Goal: Task Accomplishment & Management: Manage account settings

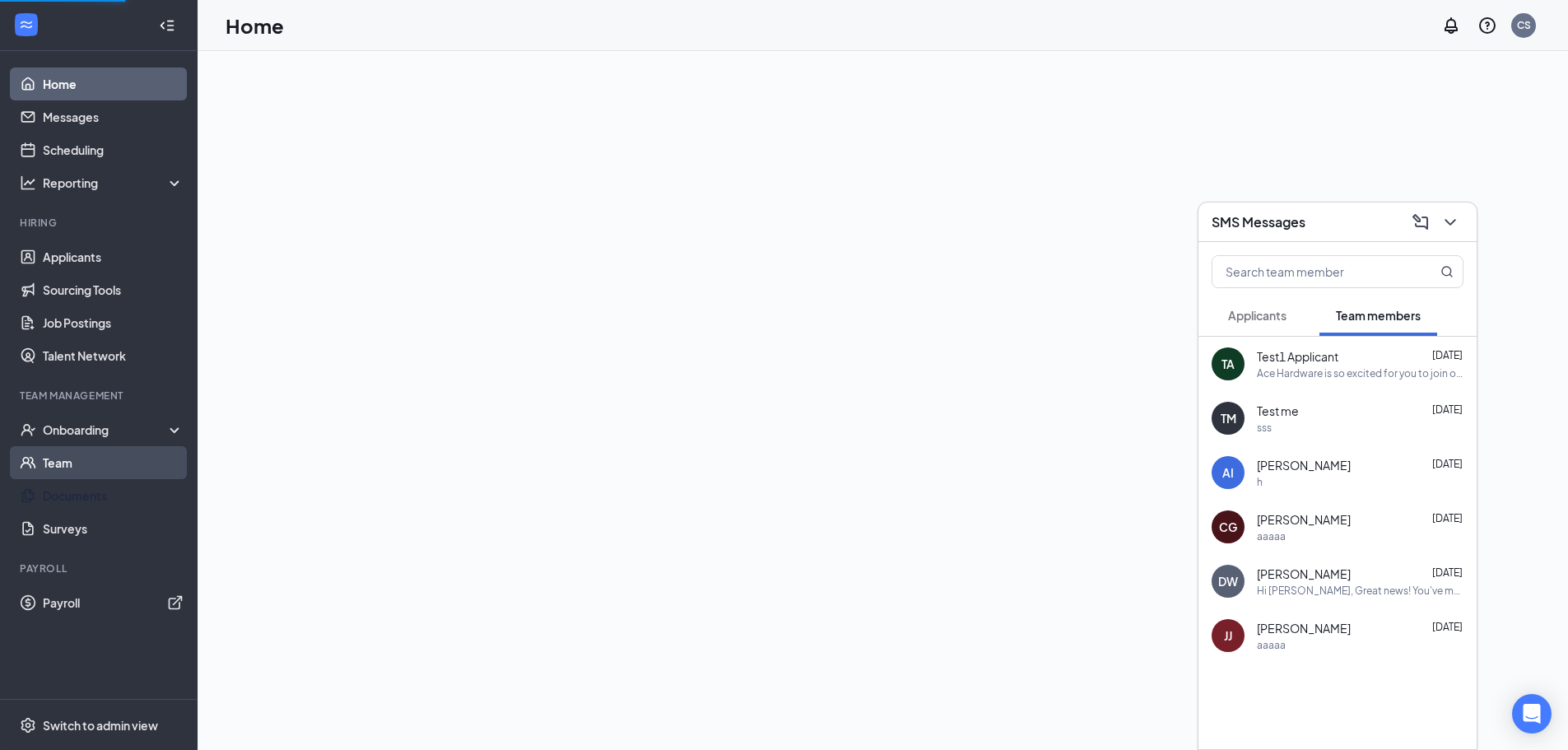
click at [92, 456] on link "Team" at bounding box center [113, 463] width 141 height 33
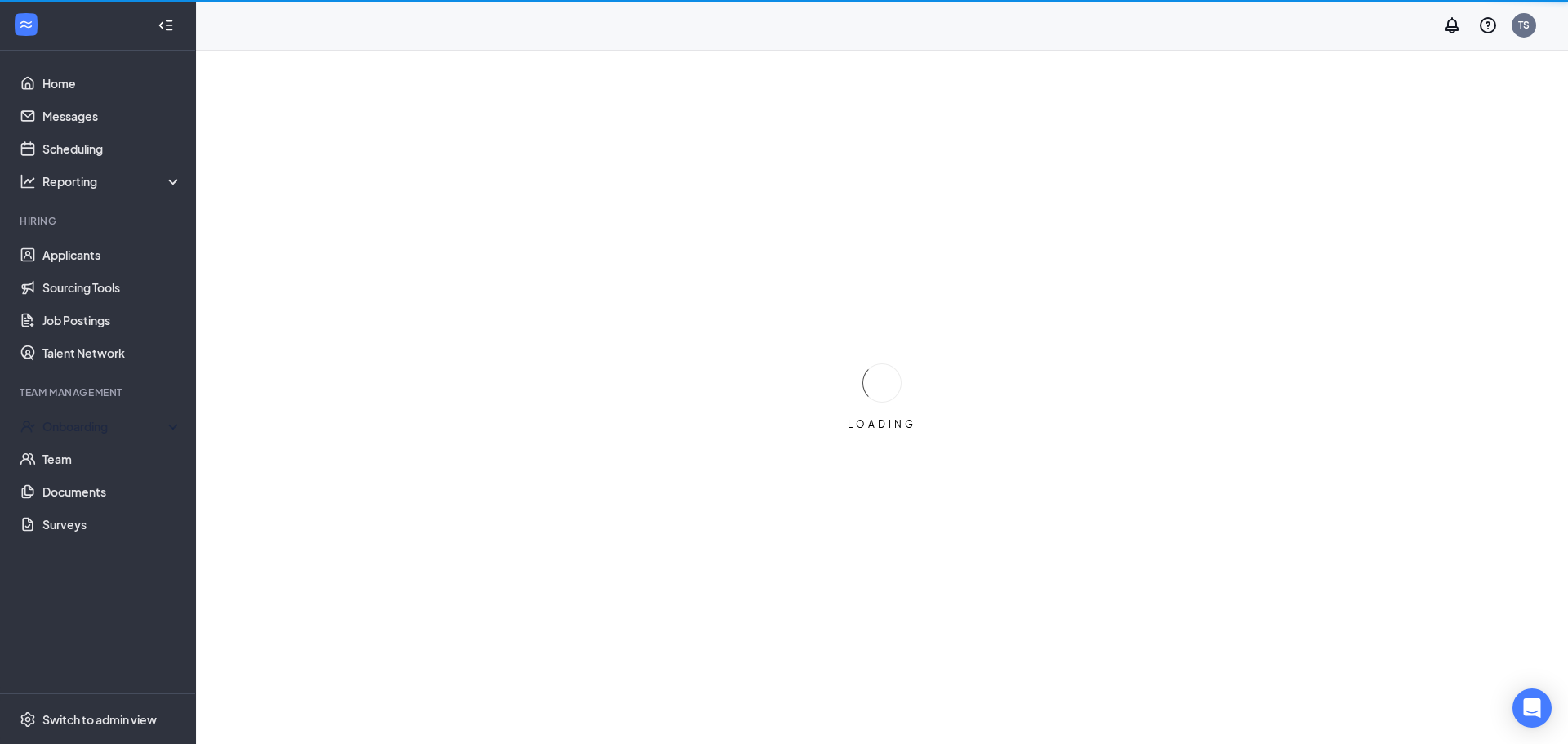
click at [140, 406] on li "Team Management Onboarding Team Documents Surveys" at bounding box center [98, 463] width 196 height 155
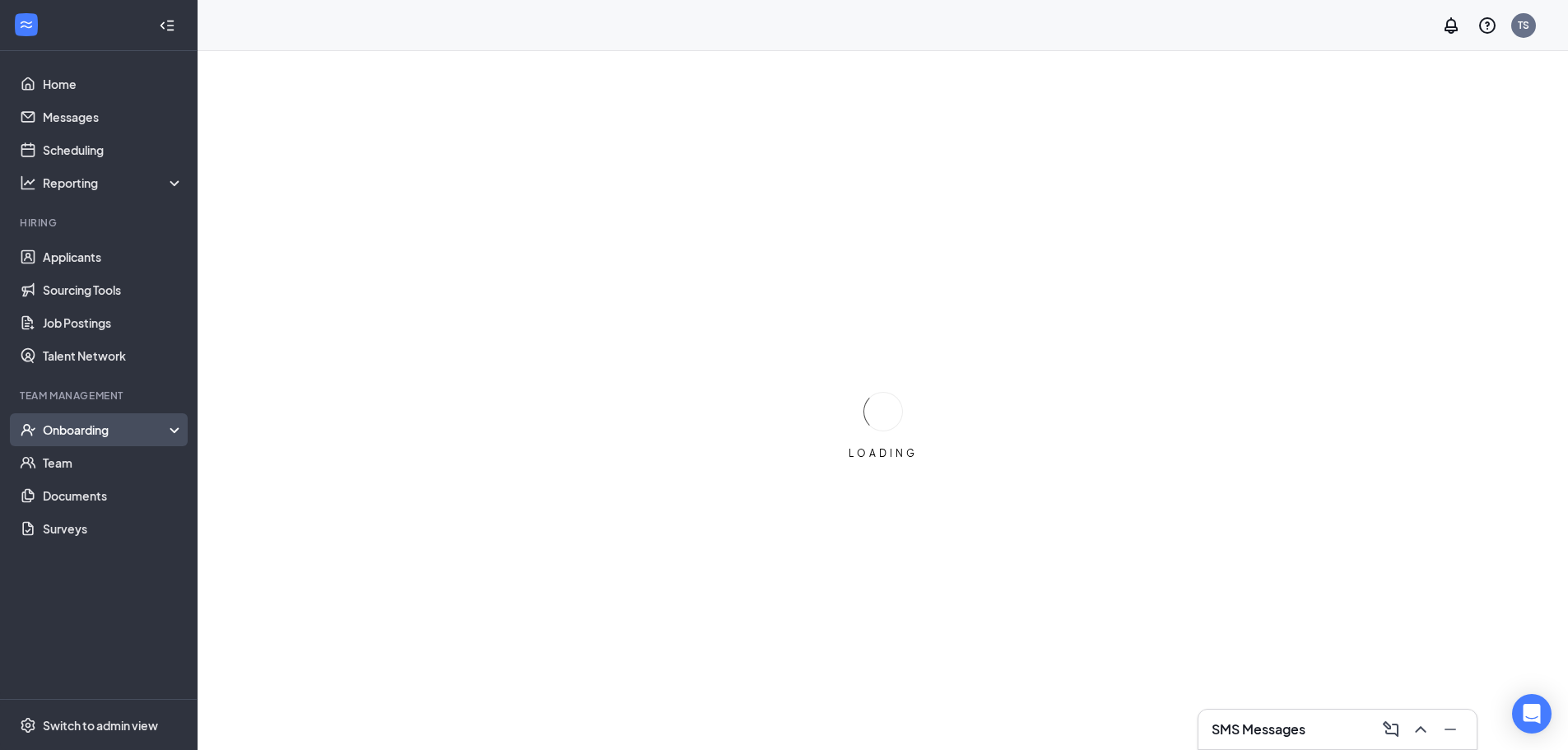
click at [125, 437] on div "Onboarding" at bounding box center [105, 429] width 127 height 16
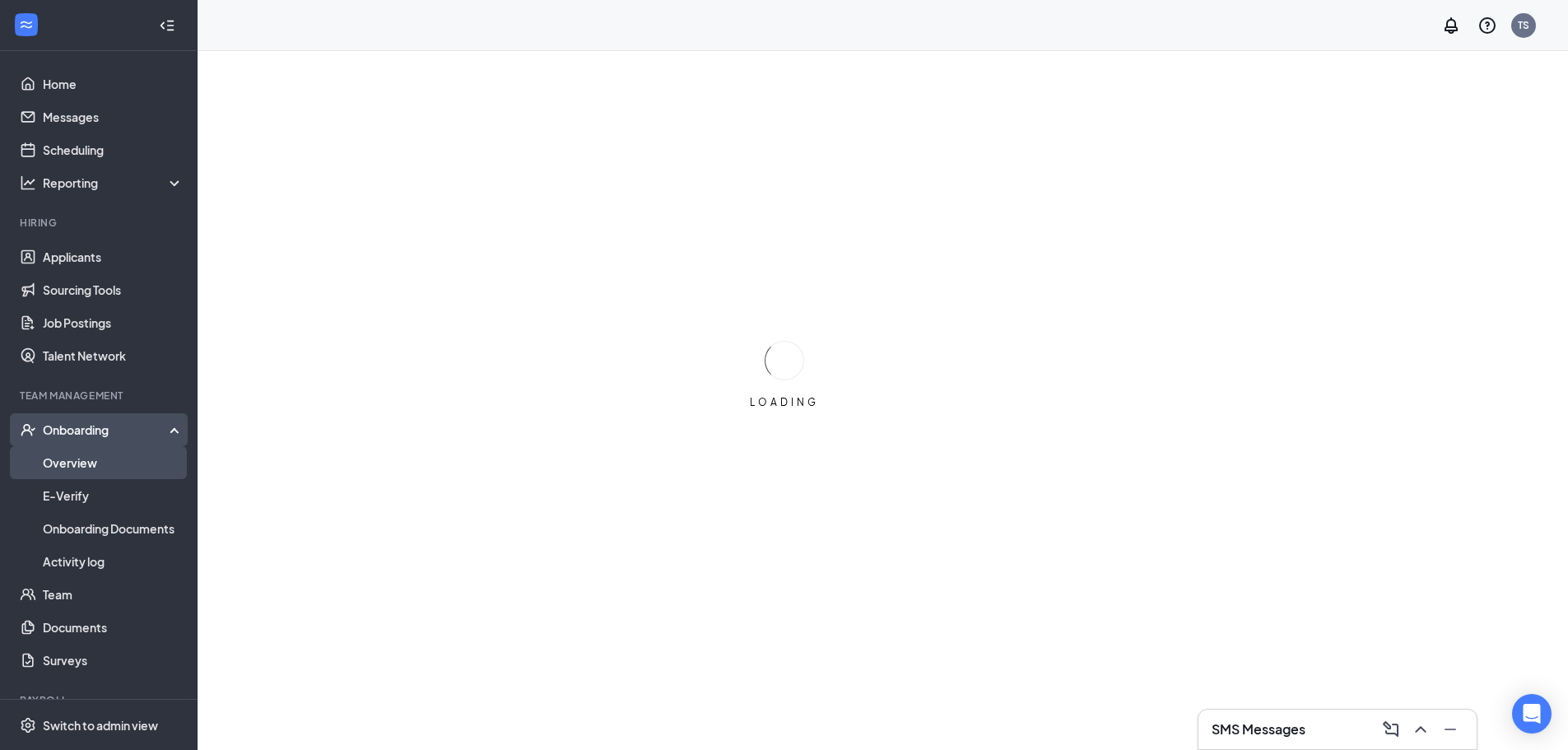
click at [114, 458] on link "Overview" at bounding box center [113, 463] width 141 height 33
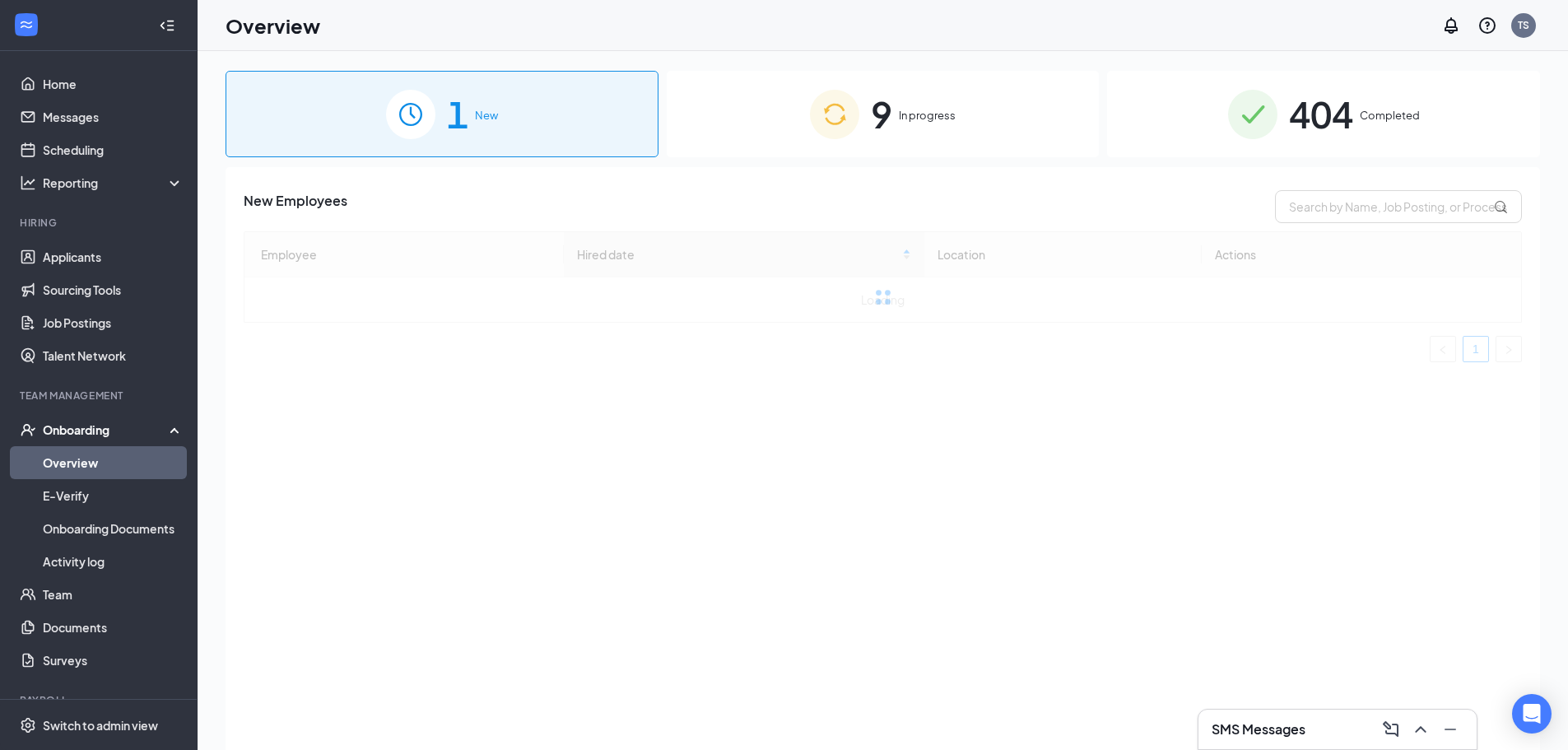
click at [851, 125] on img at bounding box center [834, 114] width 49 height 49
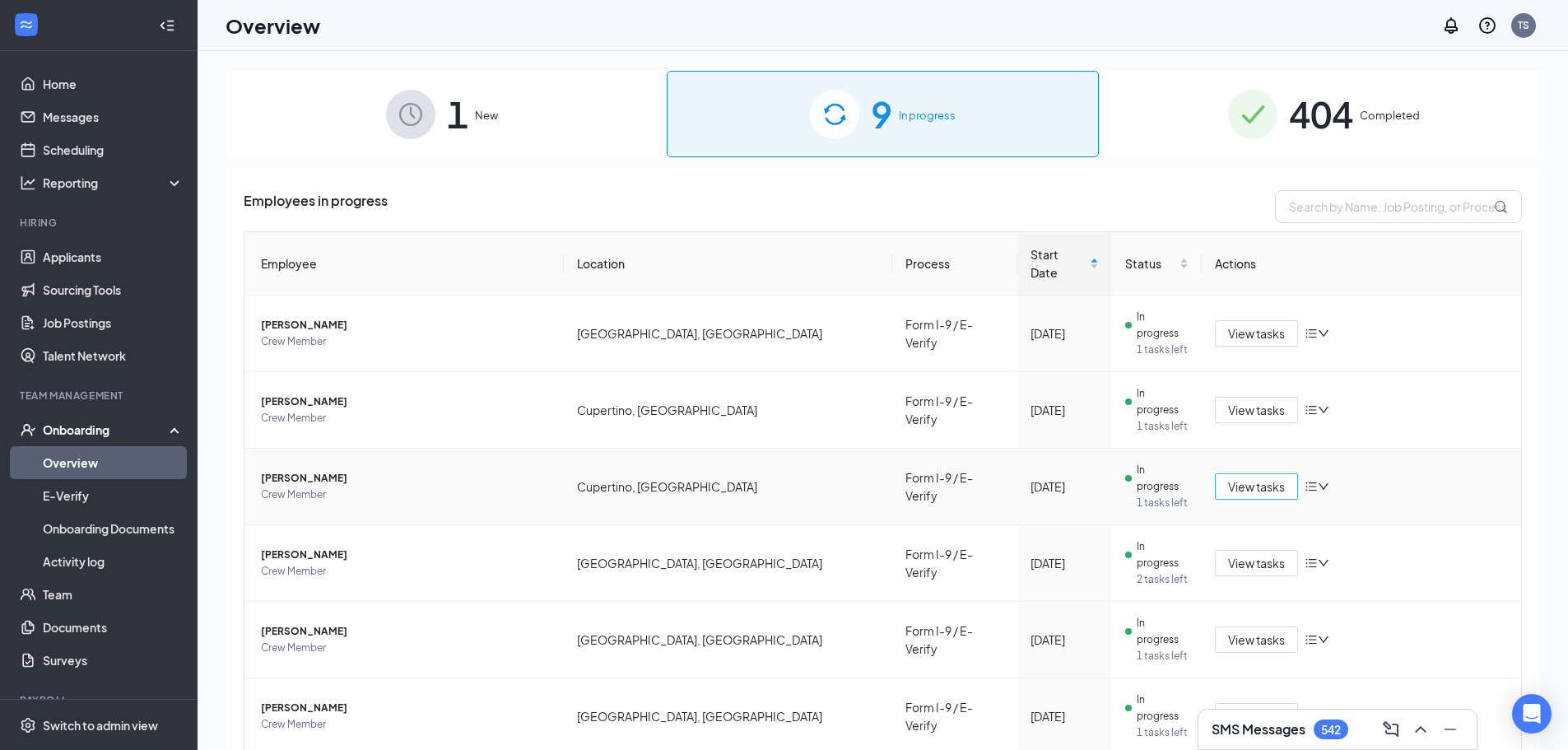
click at [1228, 477] on span "View tasks" at bounding box center [1256, 486] width 57 height 18
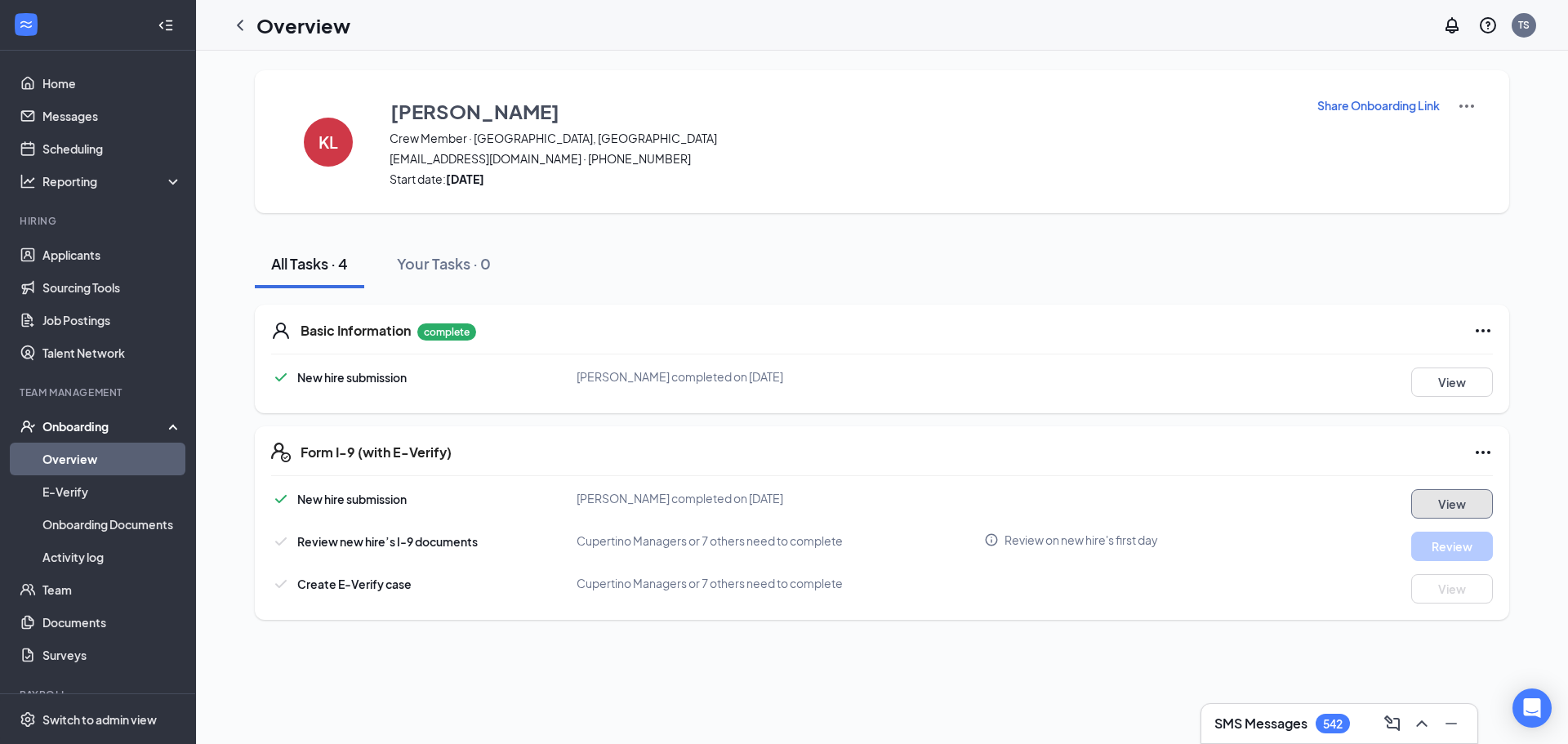
click at [1451, 500] on button "View" at bounding box center [1451, 503] width 81 height 30
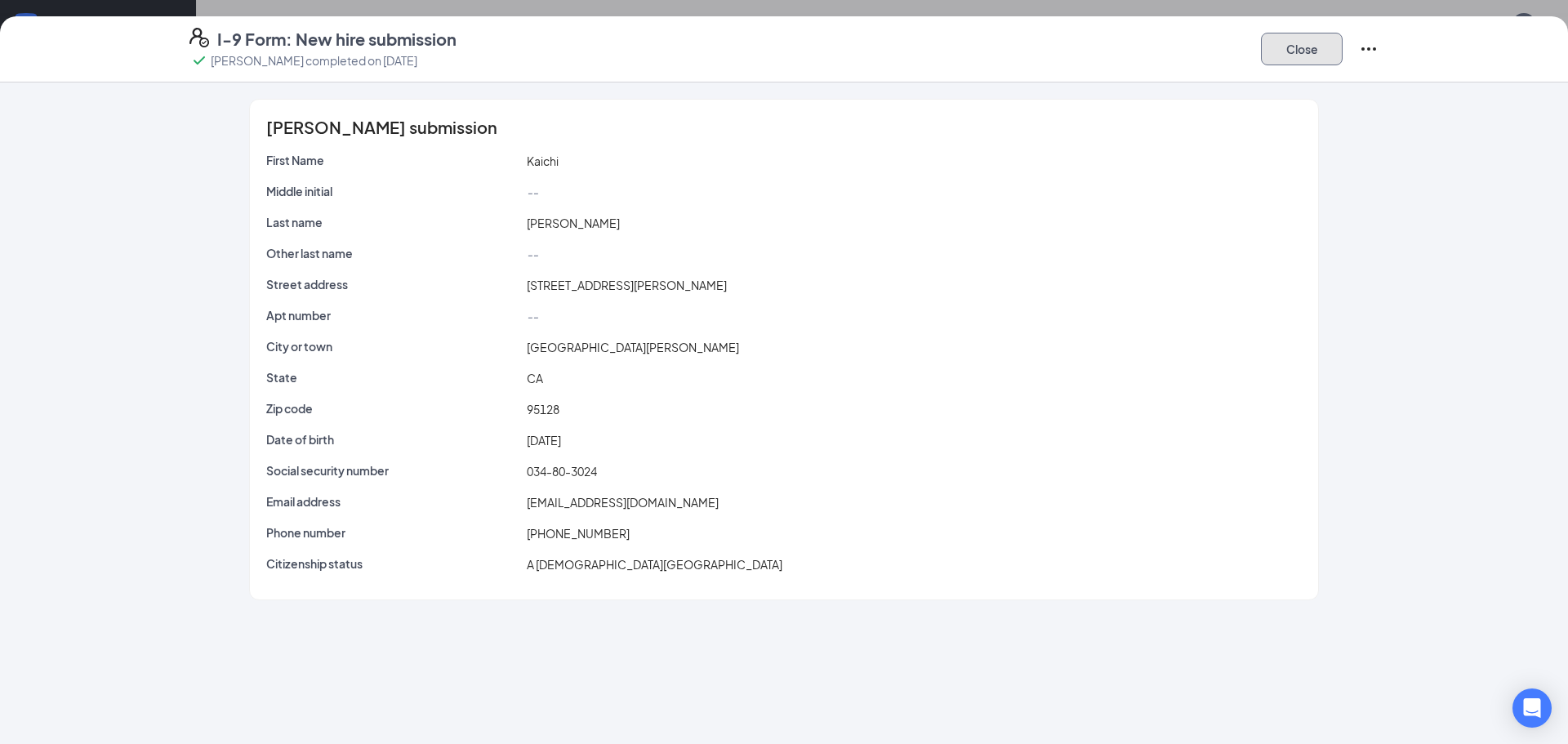
click at [1271, 48] on button "Close" at bounding box center [1301, 49] width 81 height 33
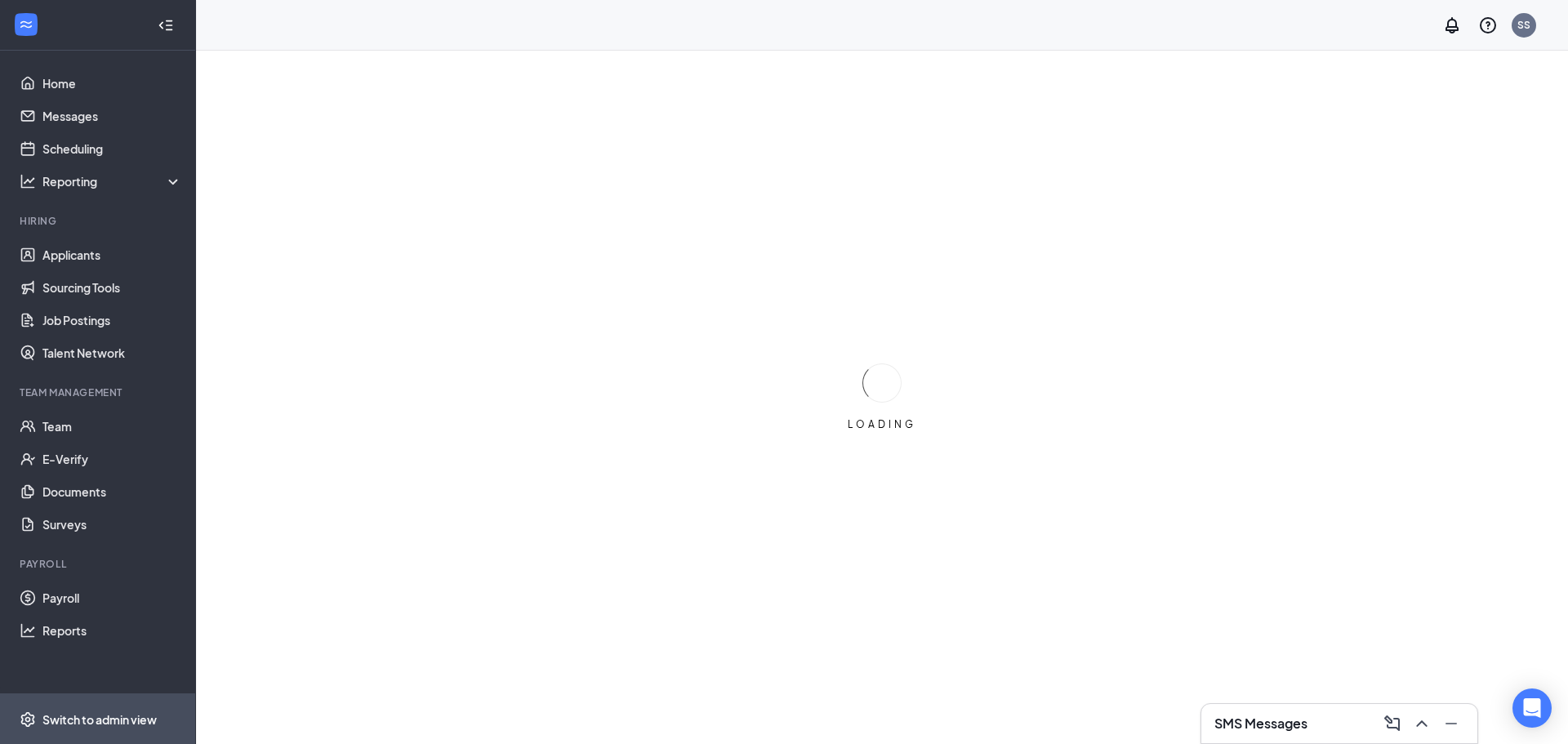
click at [59, 725] on div "Switch to admin view" at bounding box center [99, 719] width 114 height 16
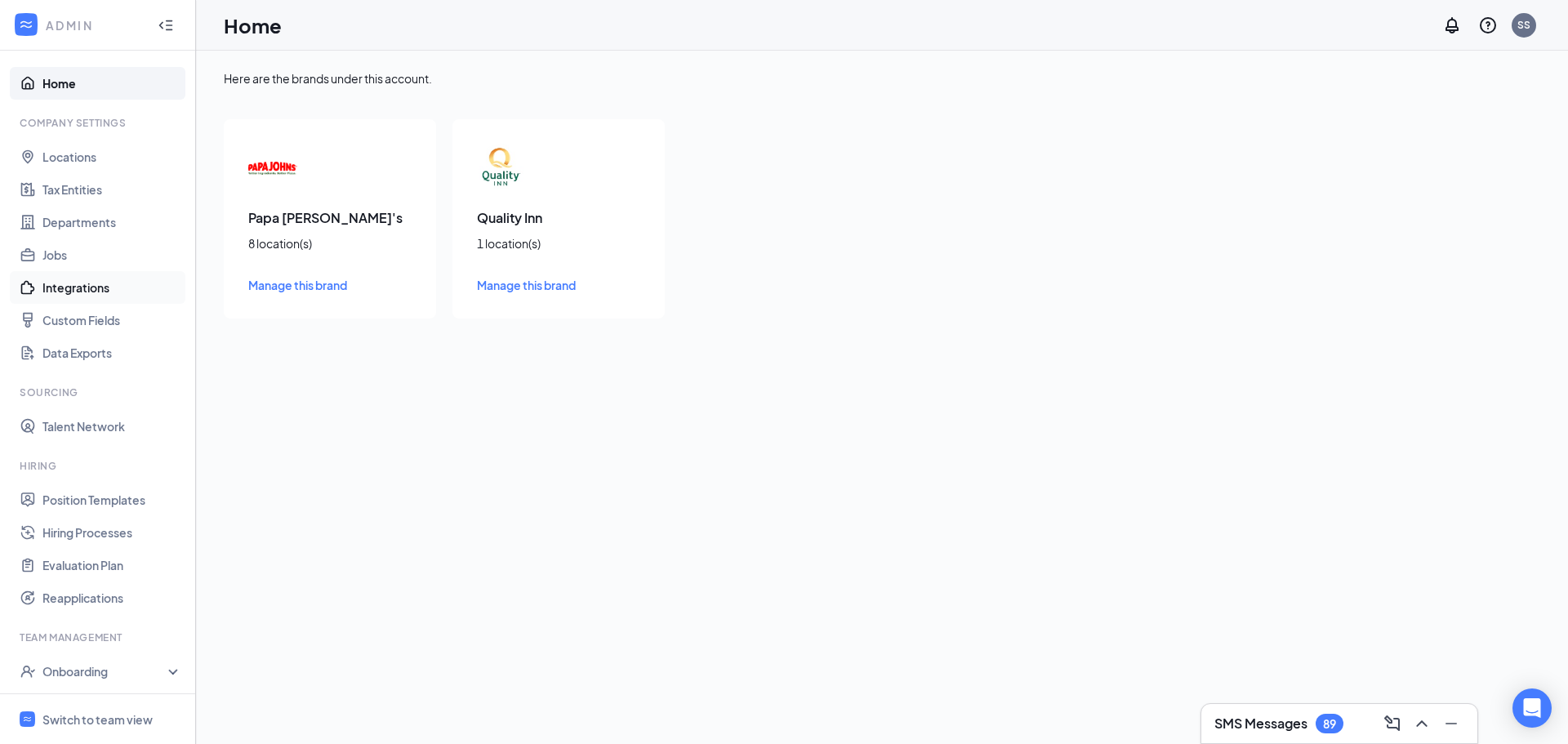
click at [73, 290] on link "Integrations" at bounding box center [112, 288] width 140 height 33
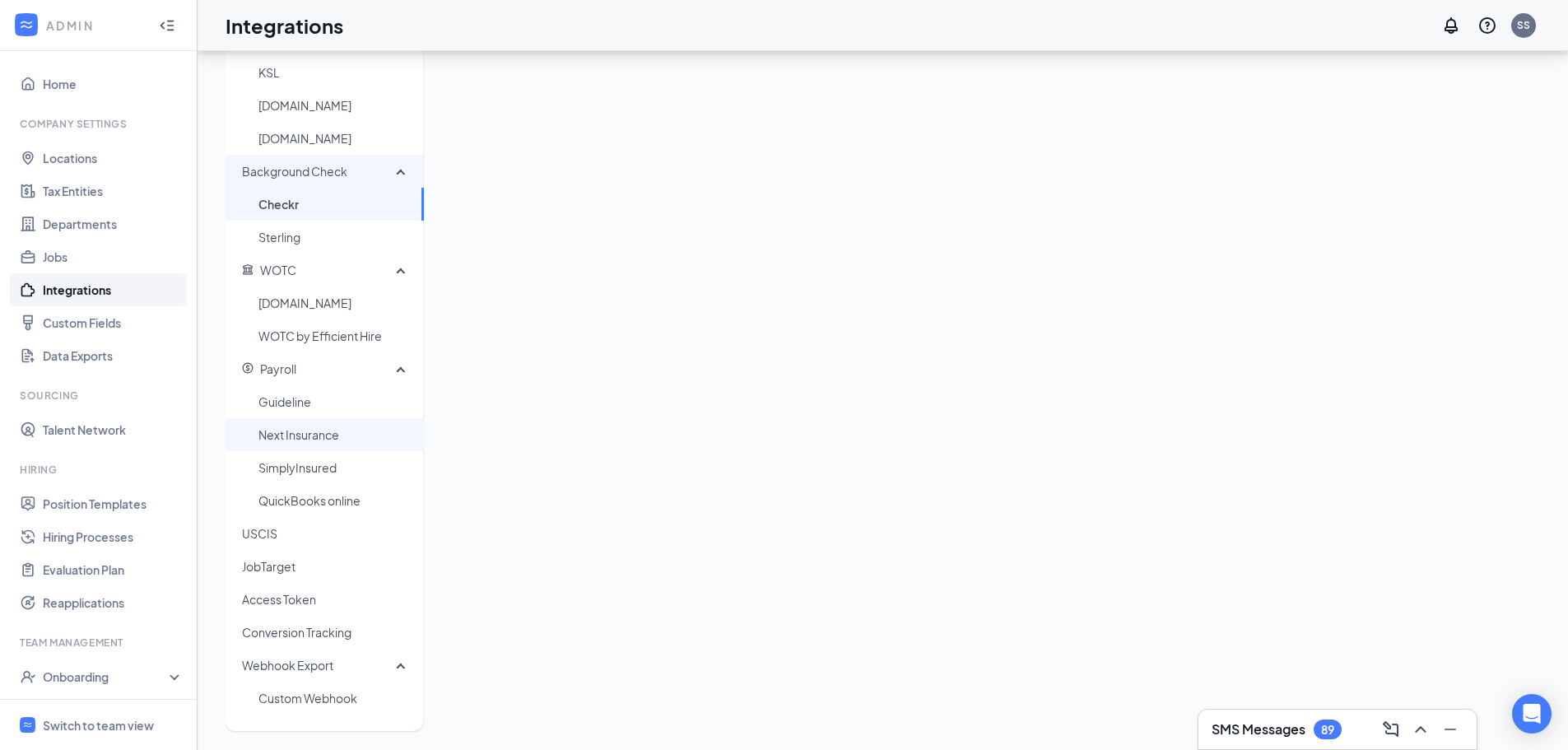
scroll to position [331, 0]
click at [292, 545] on span "USCIS" at bounding box center [326, 531] width 169 height 33
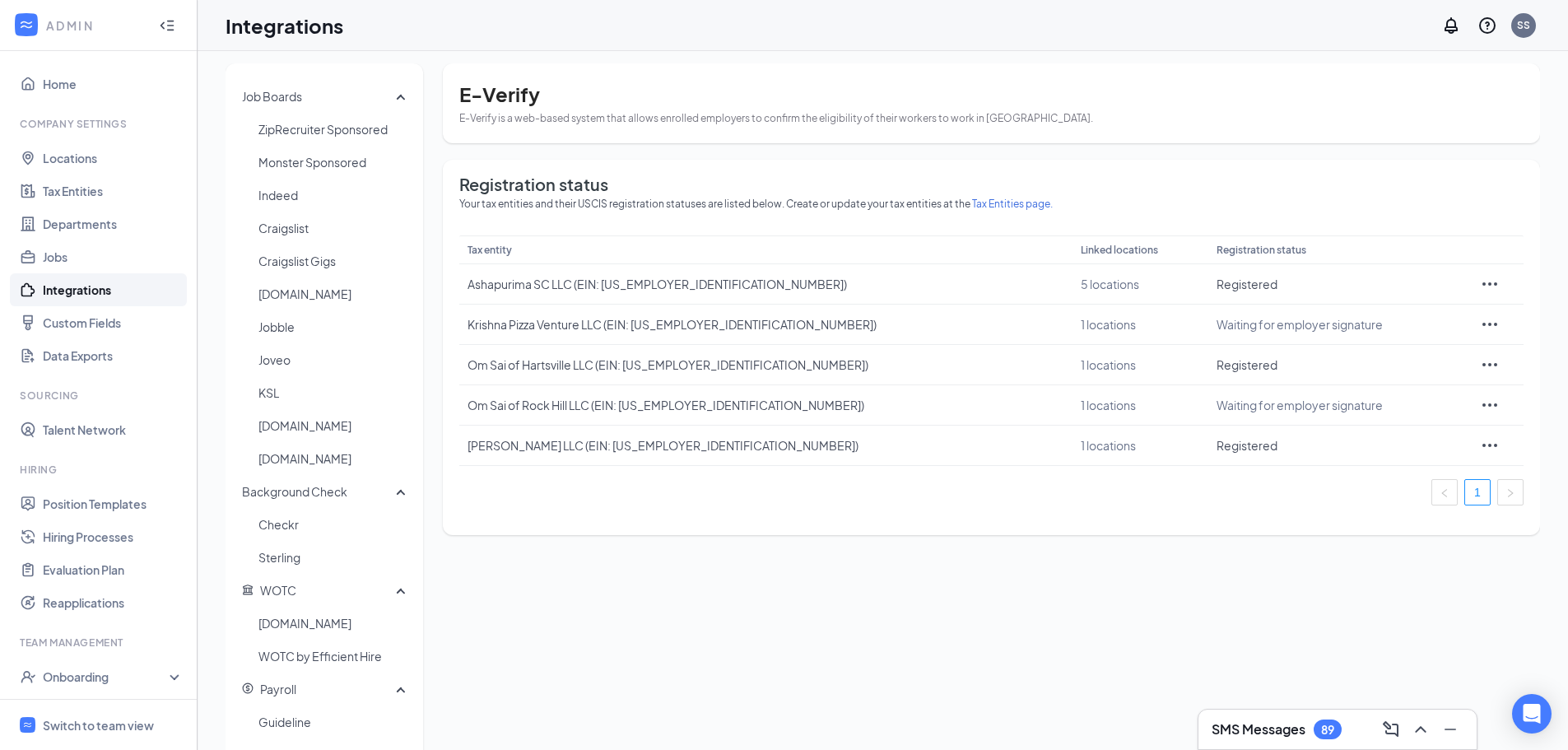
scroll to position [1, 0]
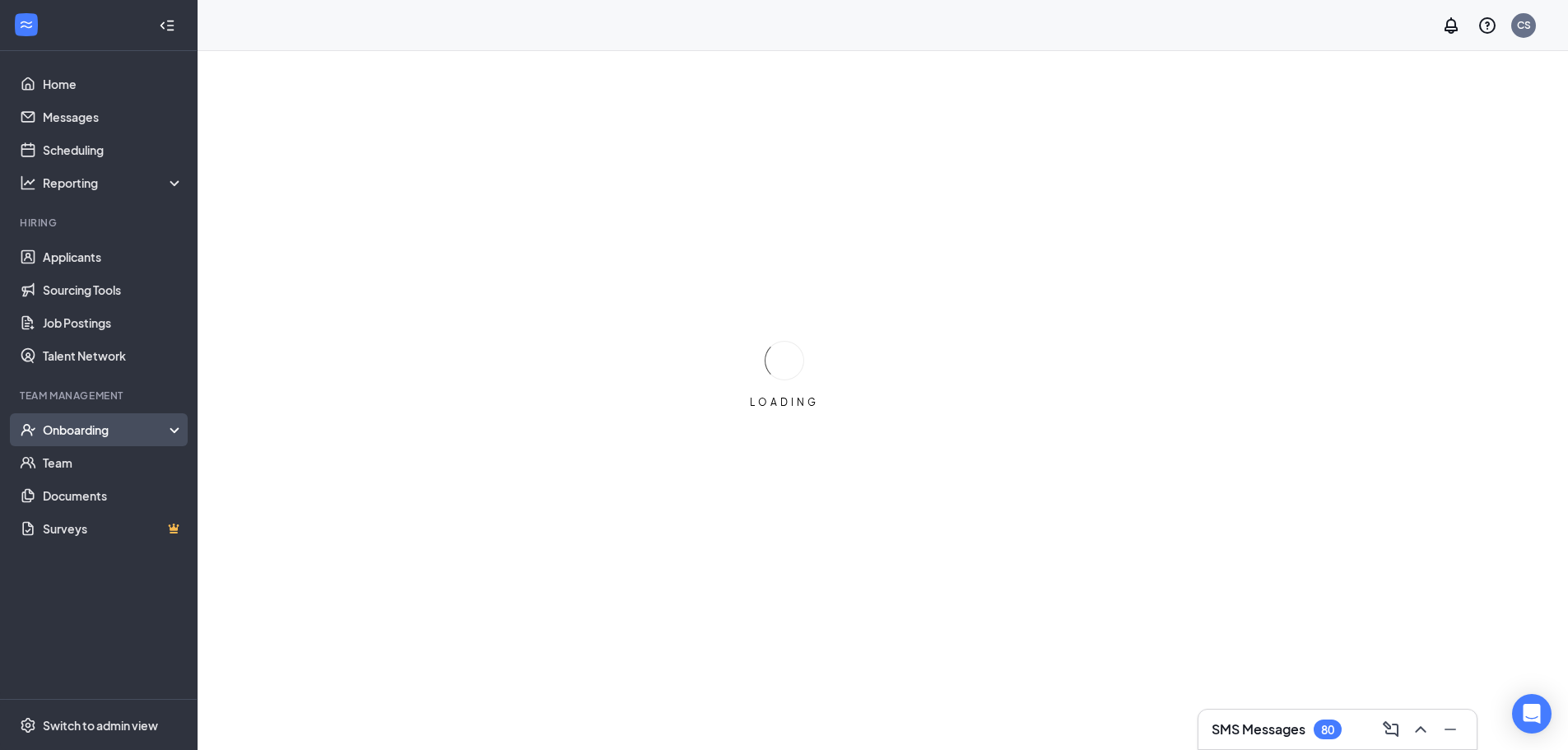
click at [98, 437] on div "Onboarding" at bounding box center [105, 429] width 127 height 16
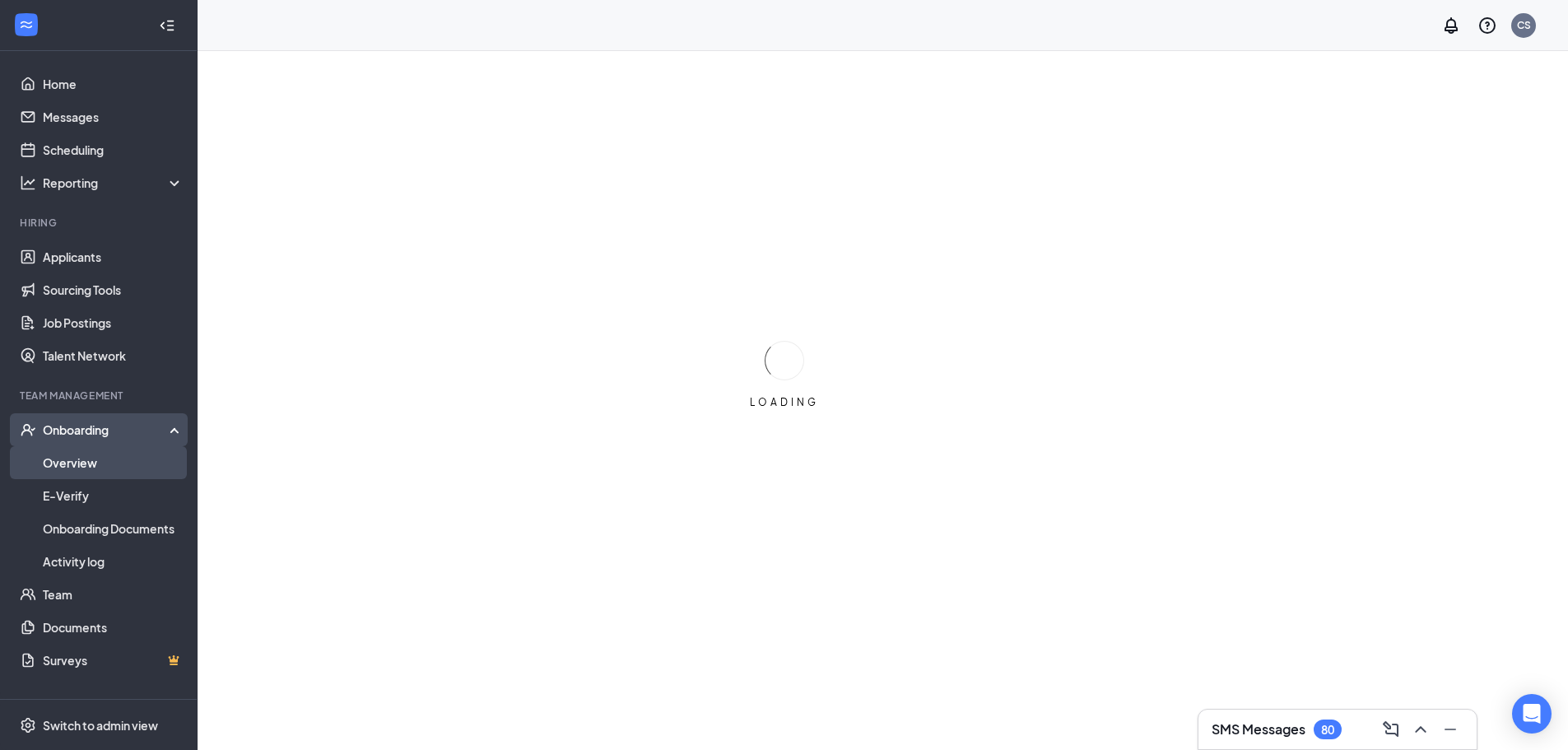
click at [90, 458] on link "Overview" at bounding box center [113, 463] width 141 height 33
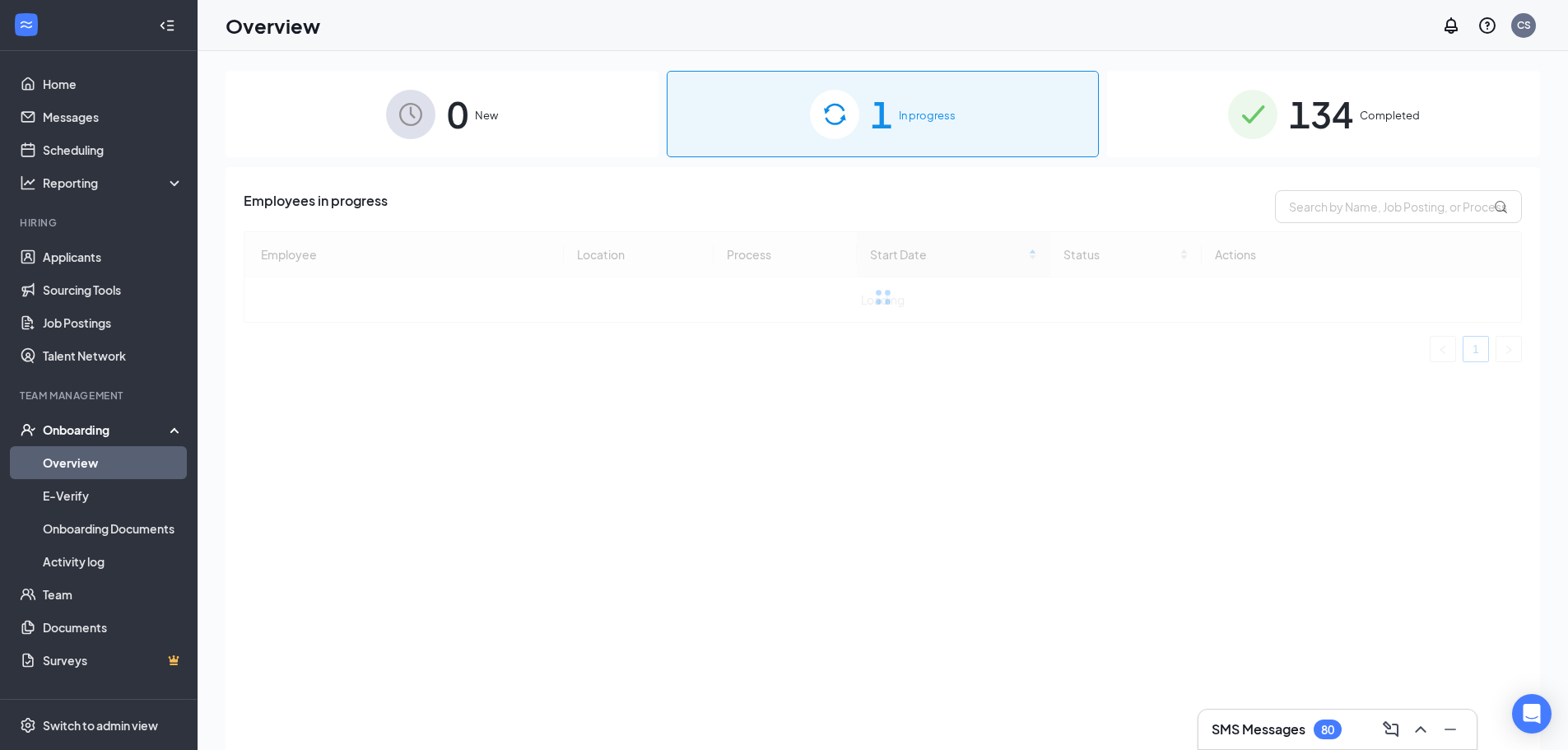
click at [876, 125] on span "1" at bounding box center [881, 114] width 21 height 57
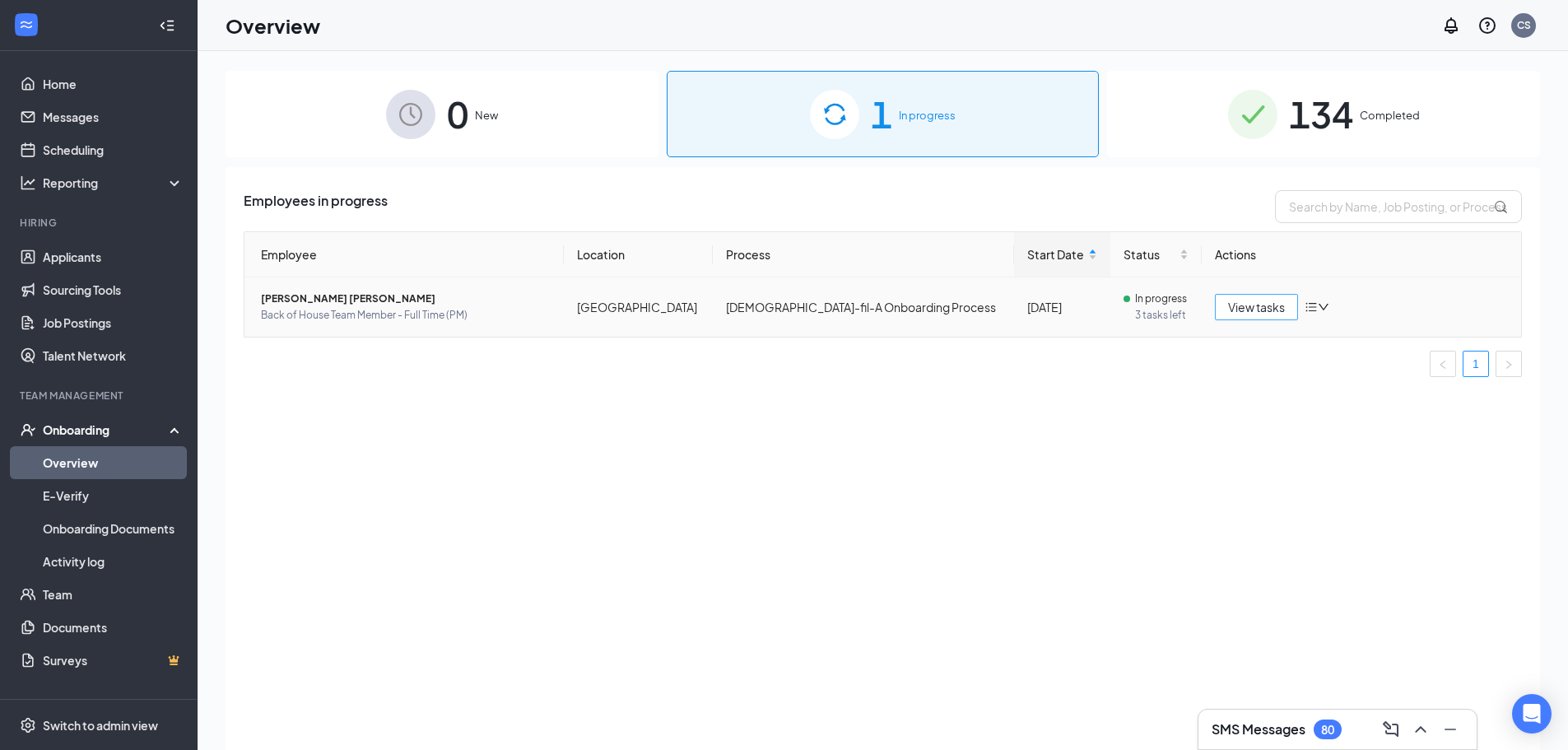
click at [1252, 304] on span "View tasks" at bounding box center [1256, 306] width 57 height 18
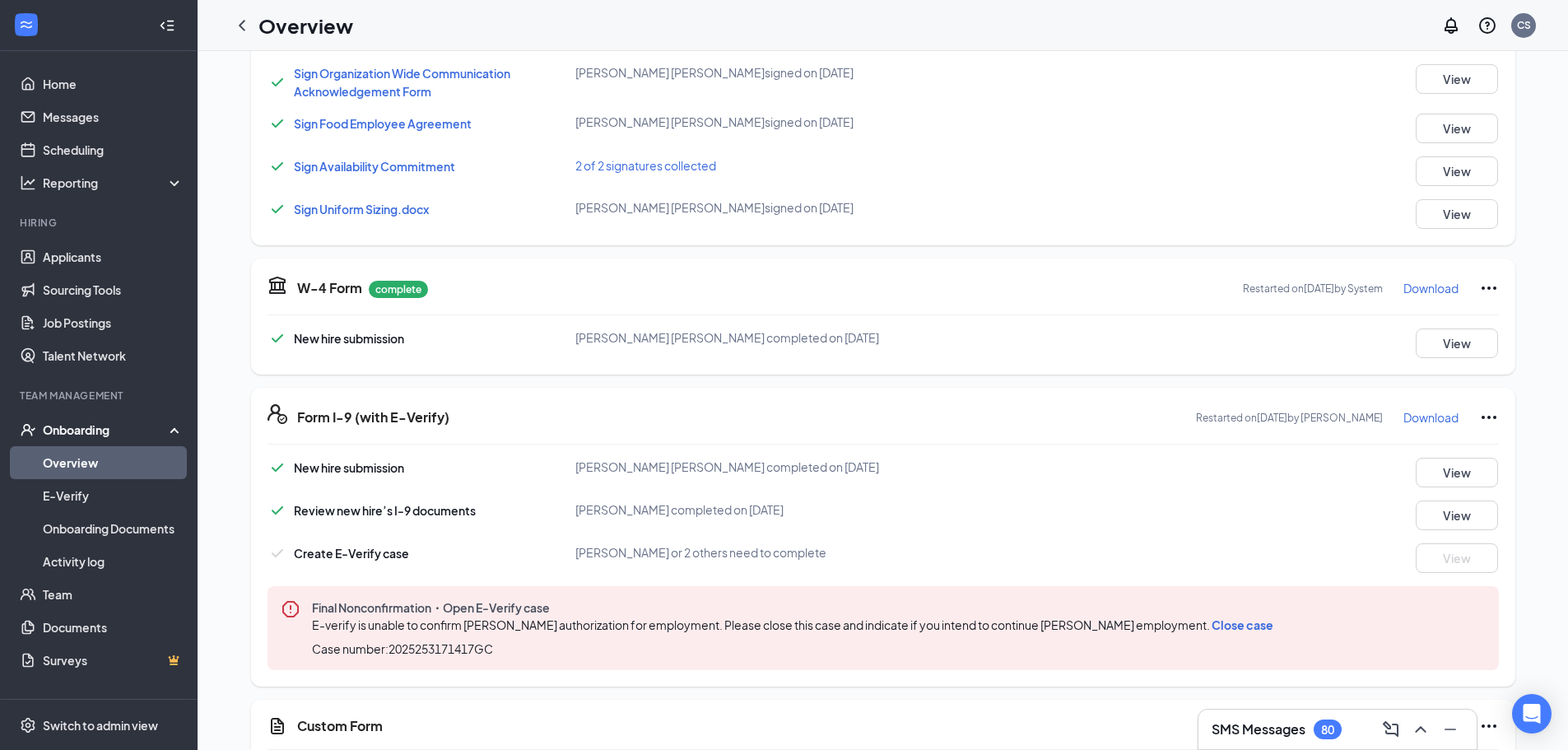
scroll to position [576, 0]
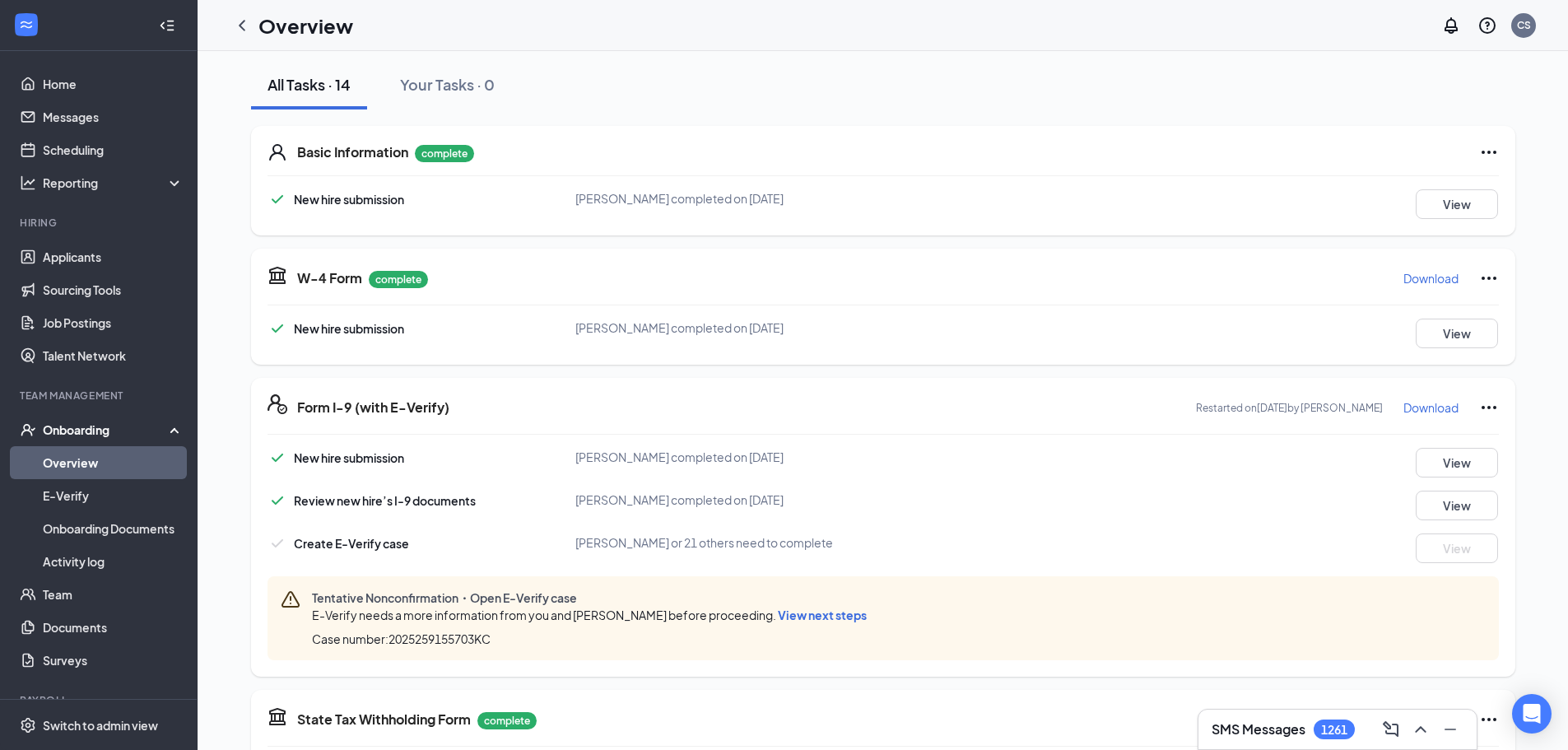
scroll to position [247, 0]
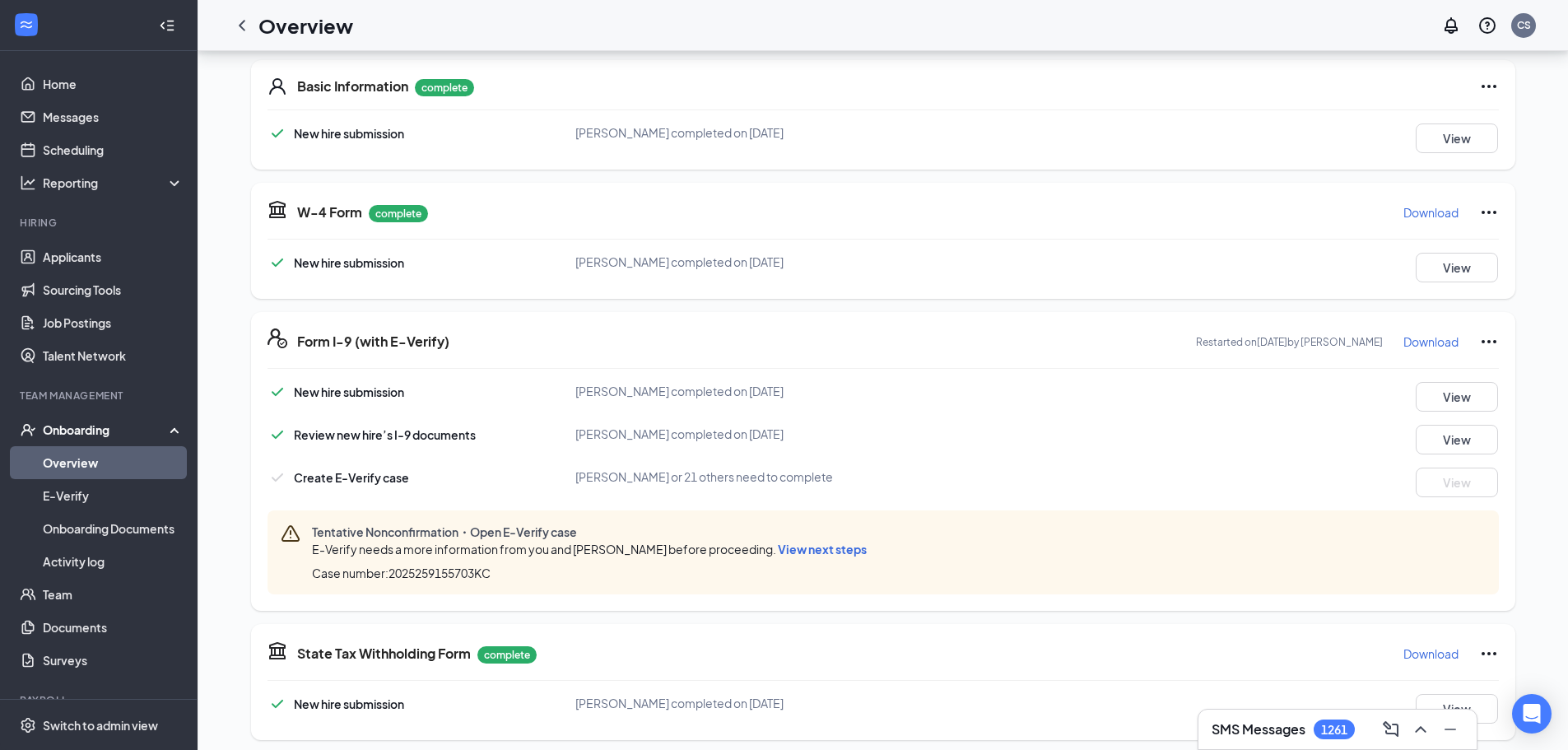
click at [812, 548] on span "View next steps" at bounding box center [822, 549] width 89 height 14
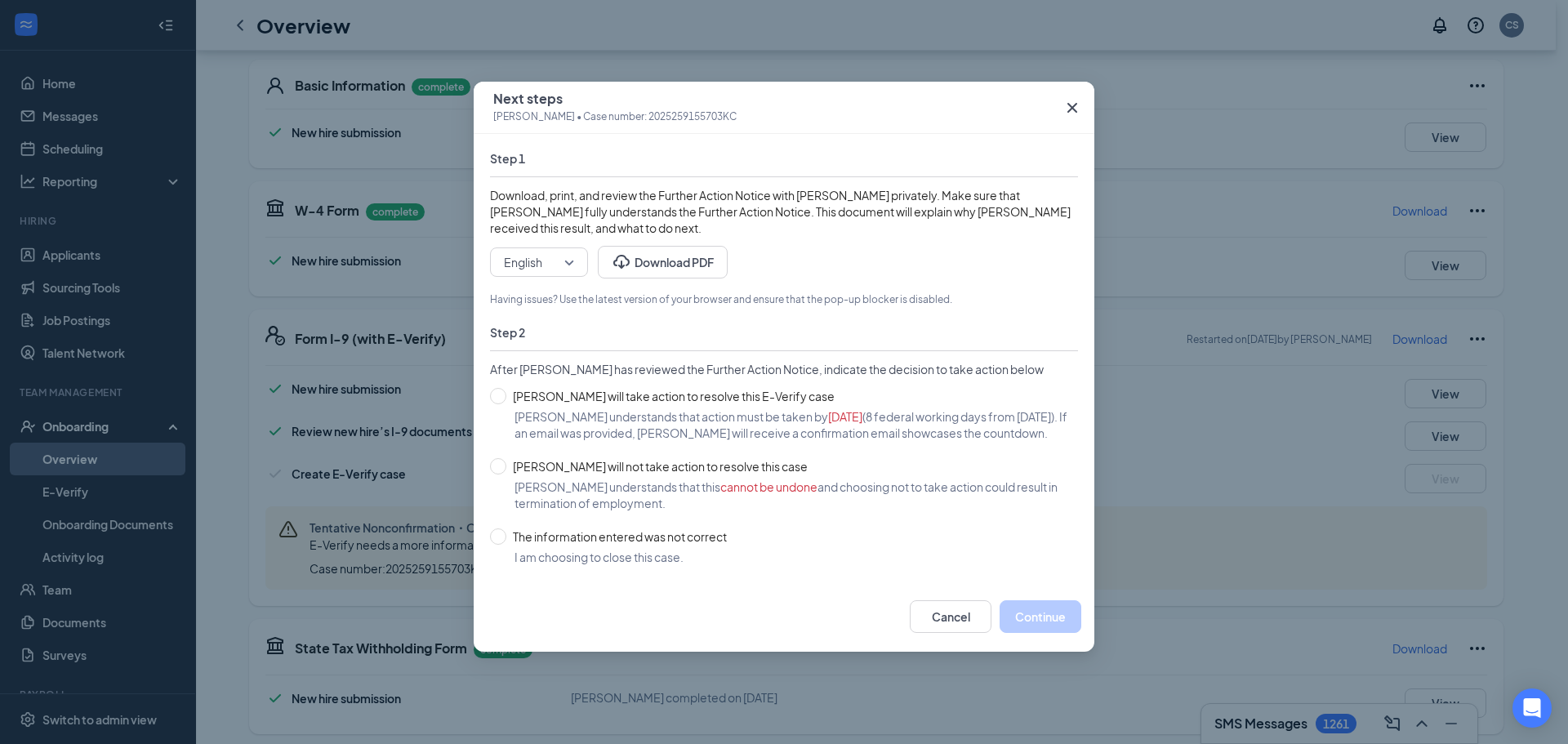
click at [1072, 102] on icon "Cross" at bounding box center [1072, 107] width 19 height 19
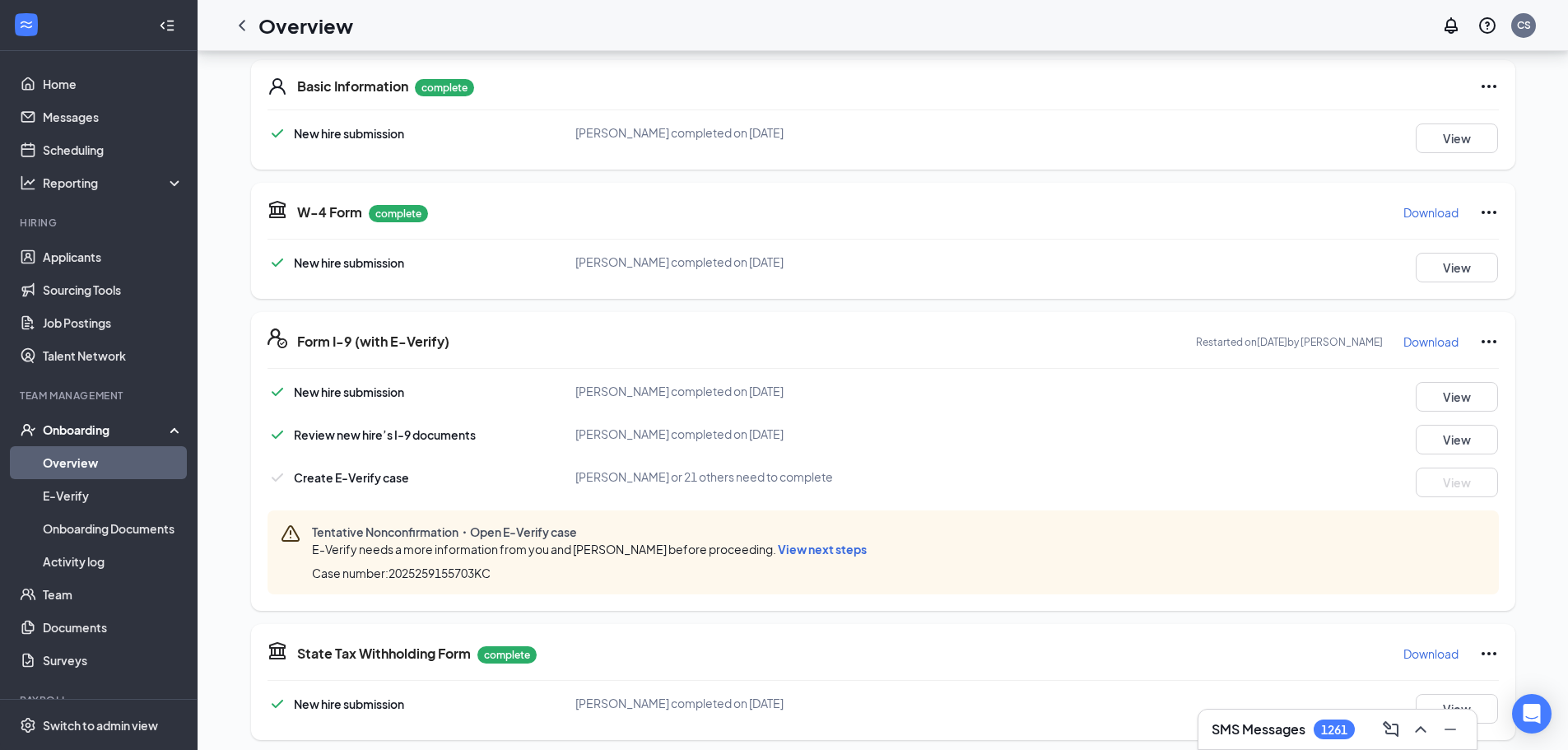
click at [813, 553] on span "View next steps" at bounding box center [822, 549] width 89 height 14
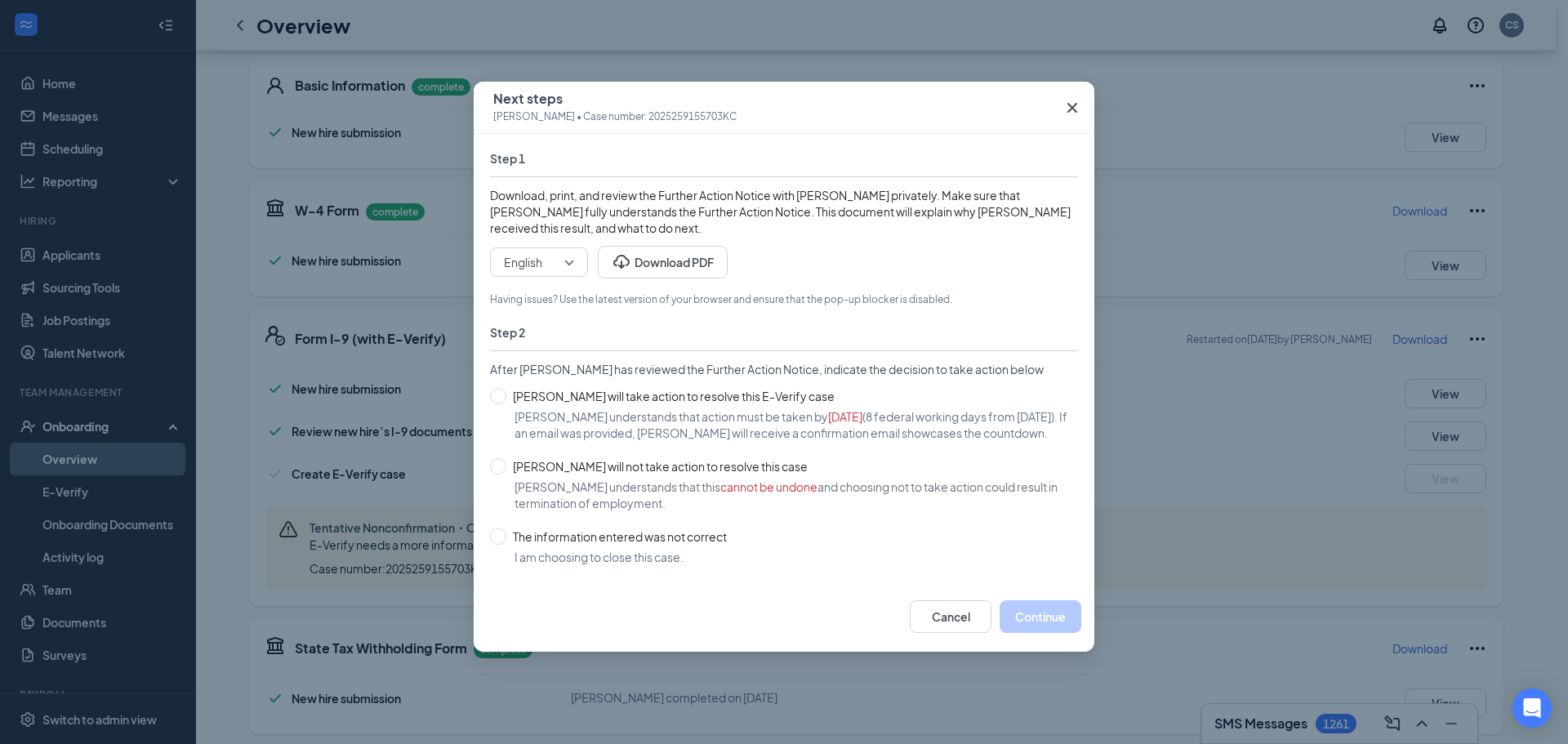
click at [1077, 106] on icon "Cross" at bounding box center [1072, 107] width 19 height 19
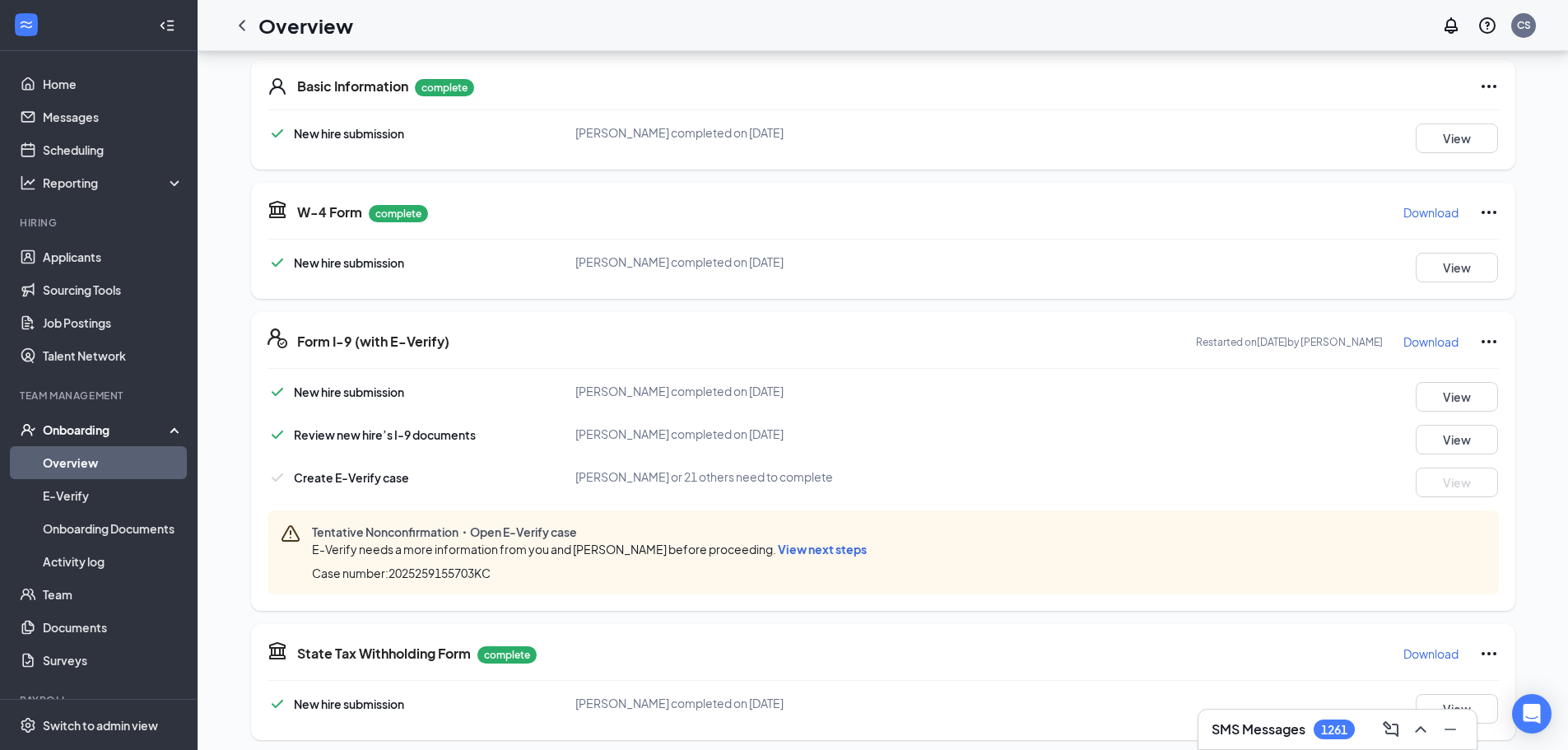
click at [1497, 338] on icon "Ellipses" at bounding box center [1489, 341] width 19 height 19
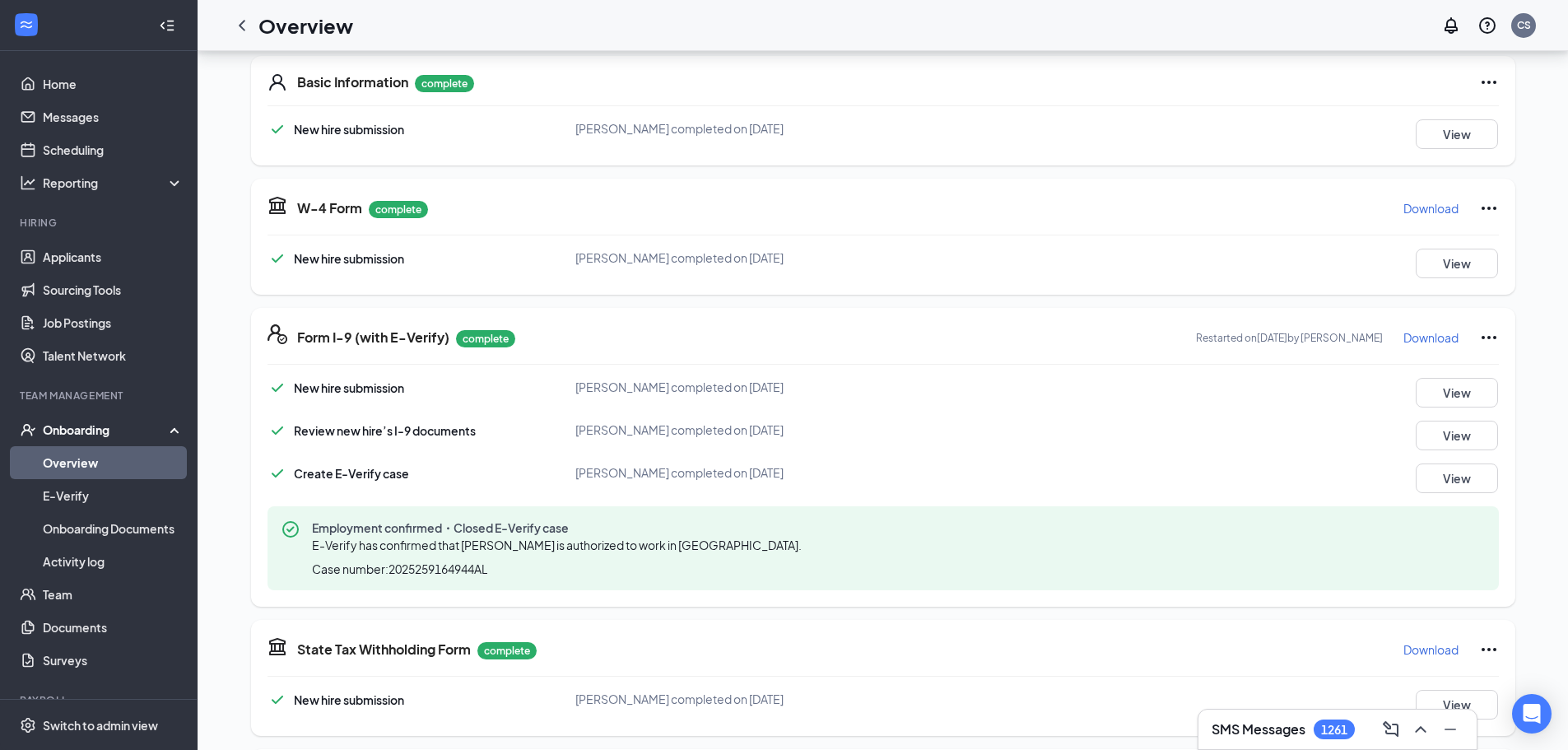
scroll to position [247, 0]
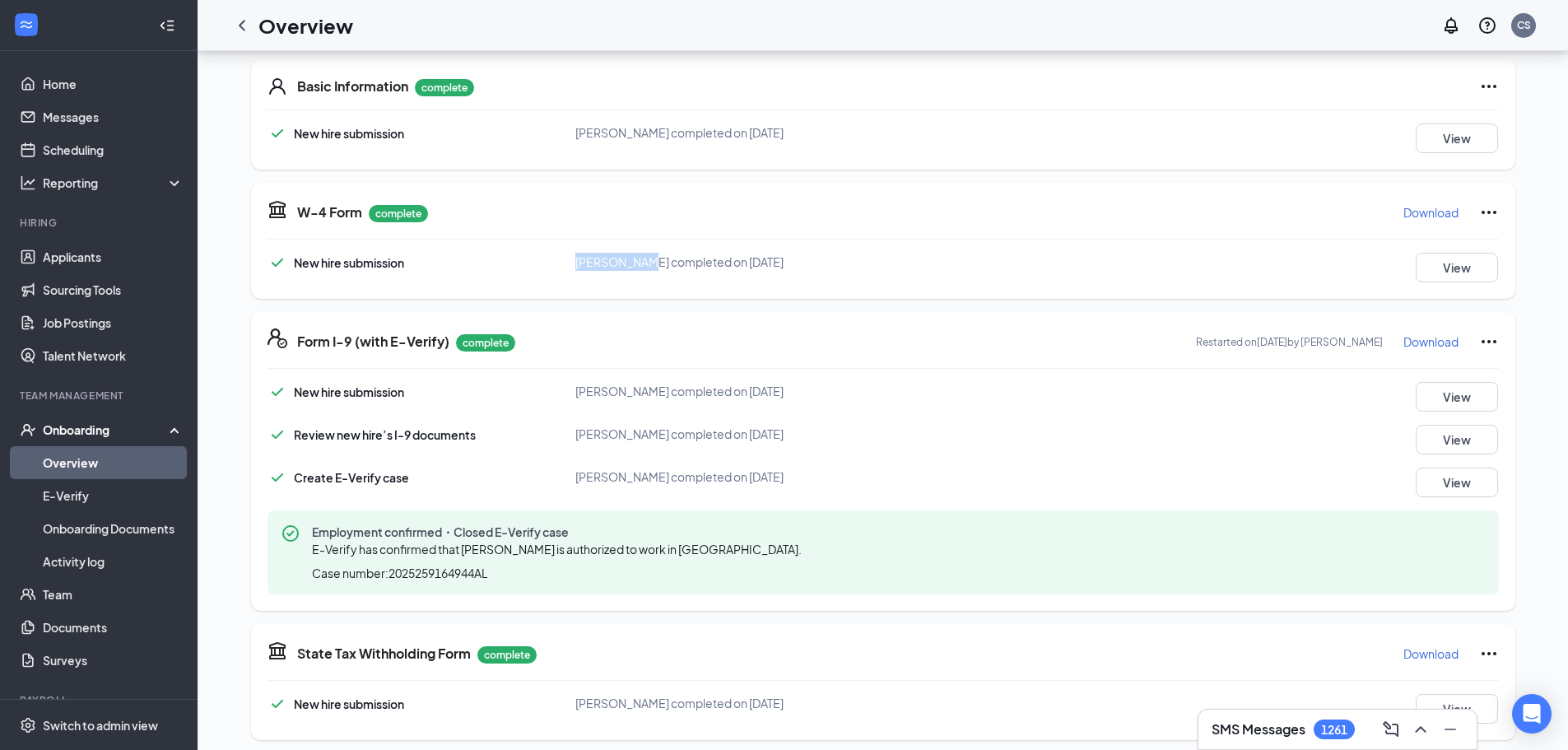
drag, startPoint x: 575, startPoint y: 257, endPoint x: 646, endPoint y: 265, distance: 71.4
click at [646, 265] on span "Emma Caloia completed on Sep 16, 2025" at bounding box center [679, 261] width 209 height 14
copy span "Emma Caloia"
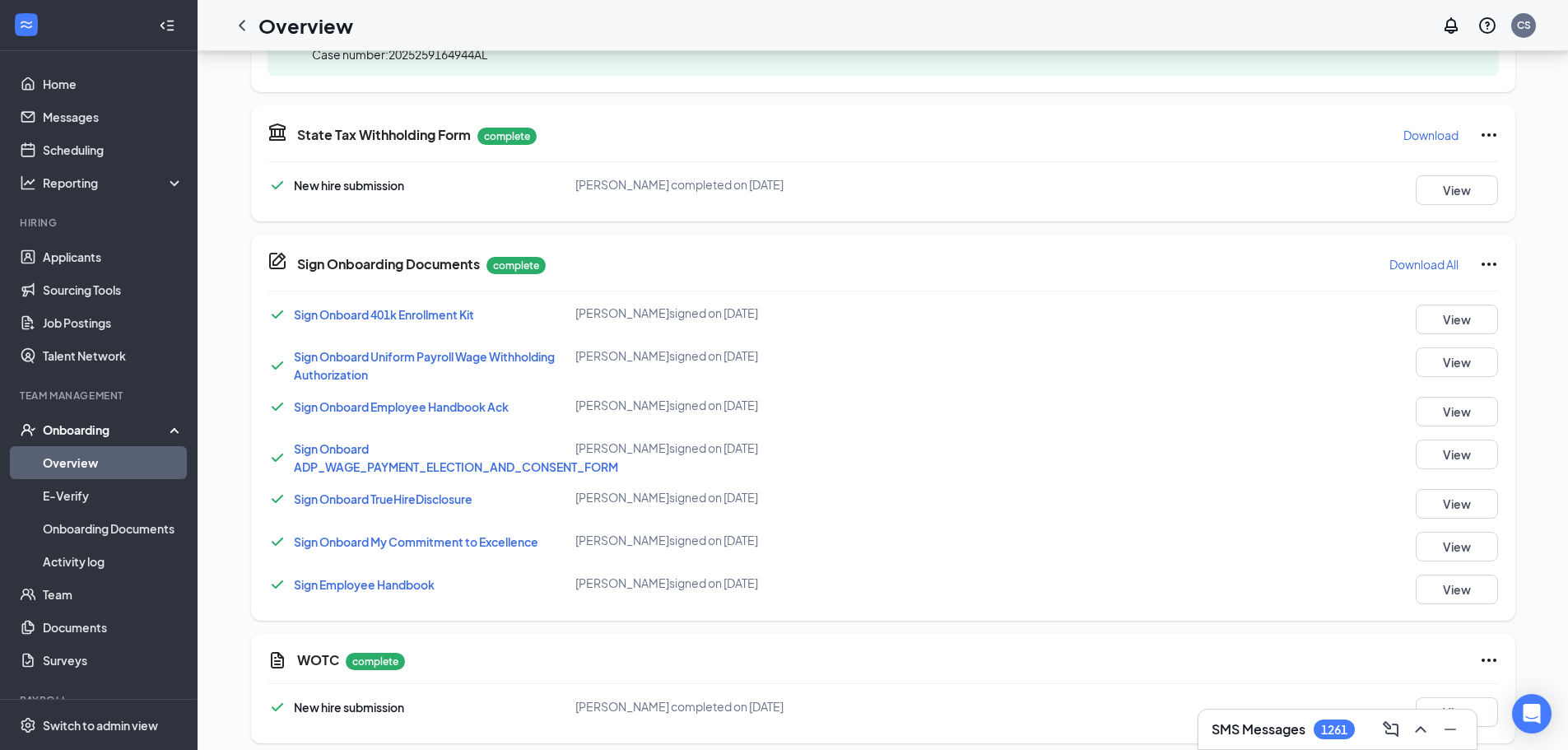
scroll to position [779, 0]
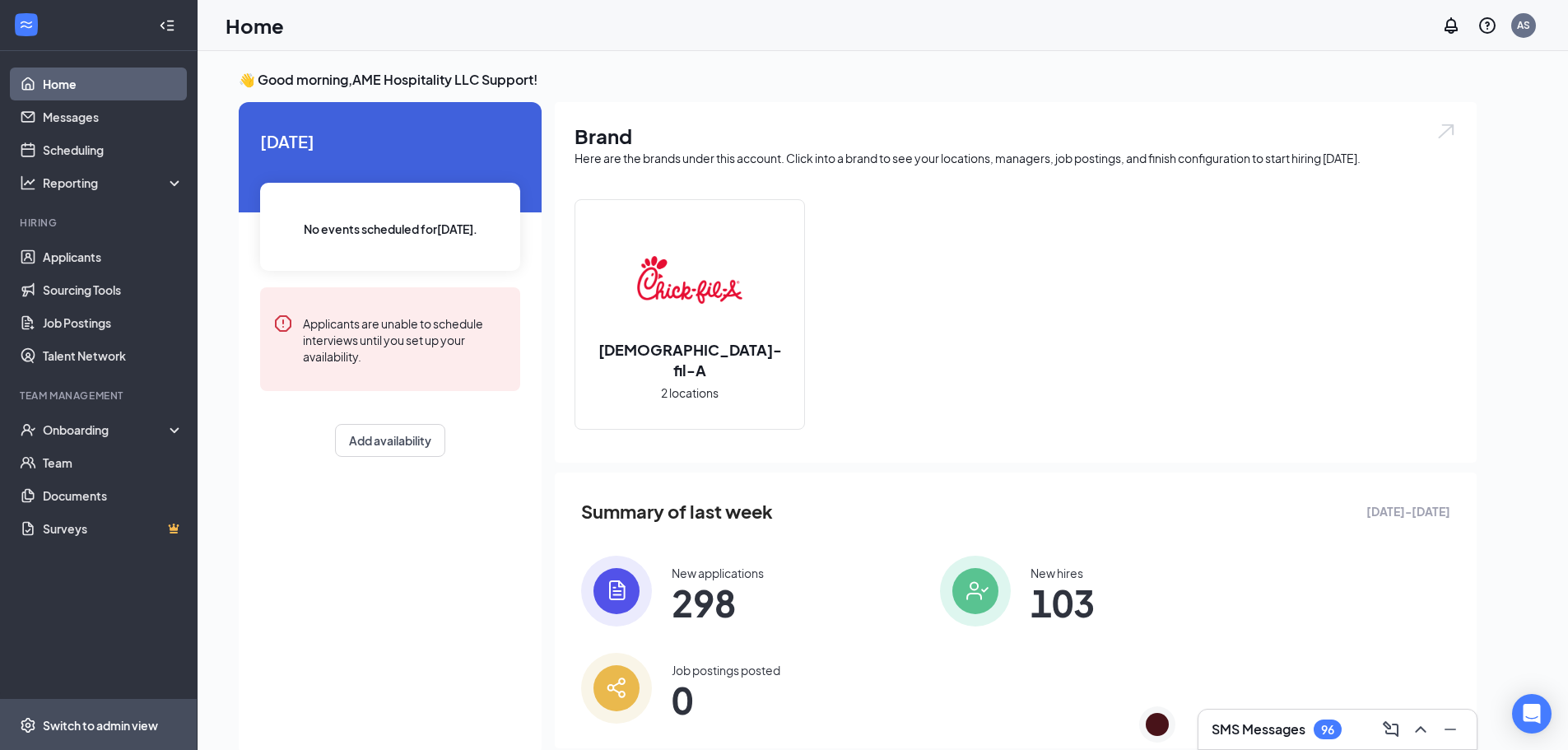
click at [78, 729] on div "Switch to admin view" at bounding box center [100, 725] width 115 height 16
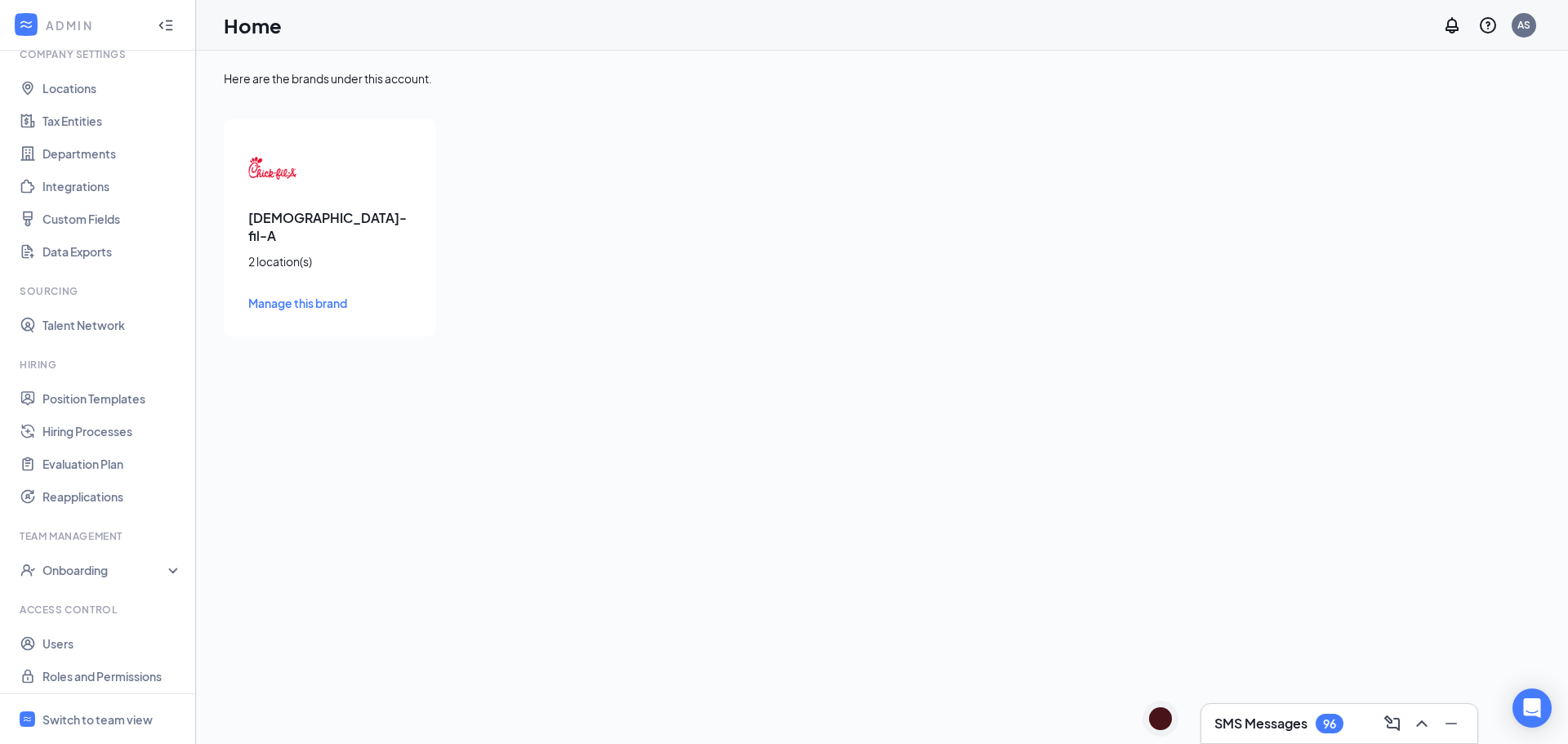
scroll to position [75, 0]
click at [94, 630] on link "Users" at bounding box center [112, 638] width 140 height 33
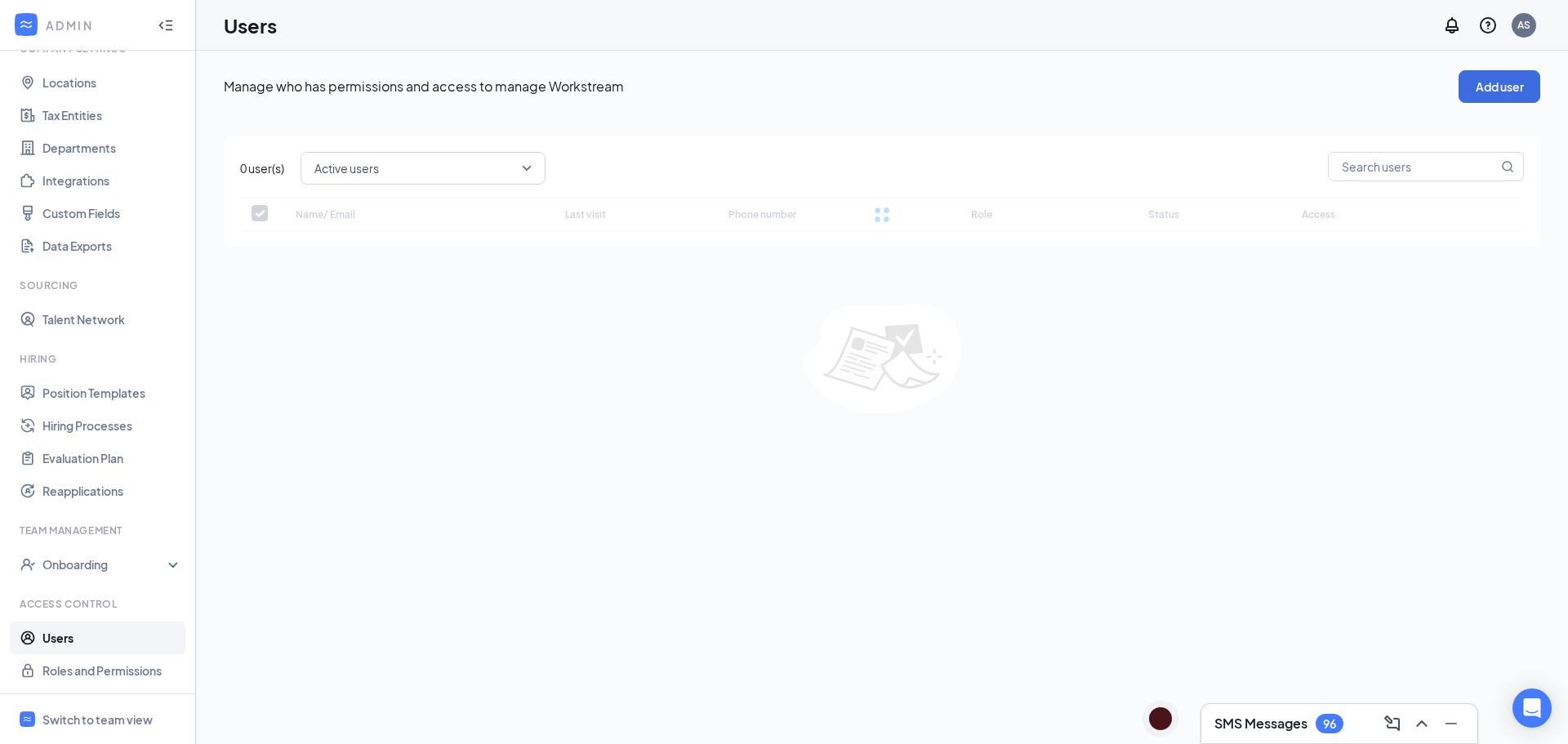
checkbox input "false"
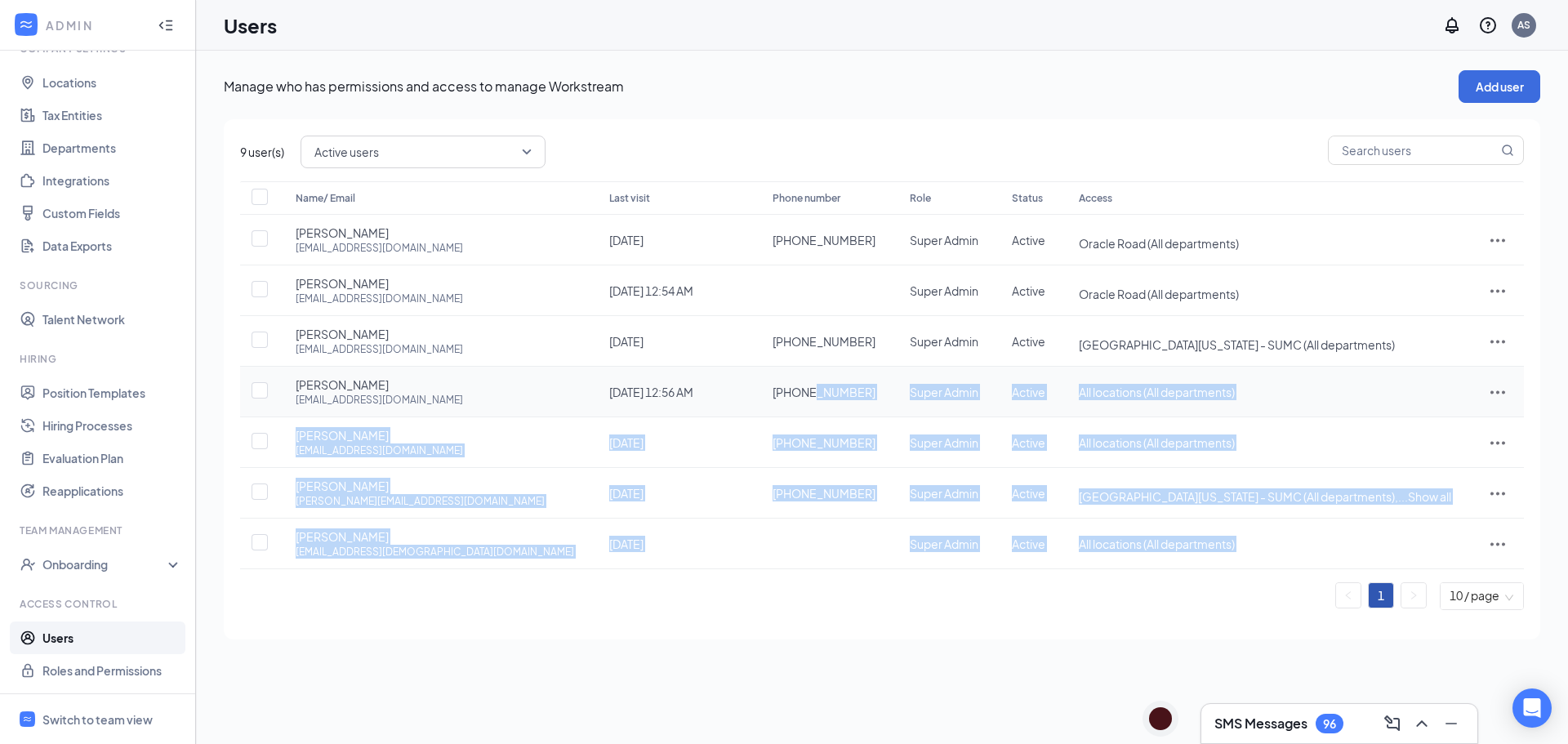
drag, startPoint x: 783, startPoint y: 396, endPoint x: 738, endPoint y: 394, distance: 45.0
click at [772, 398] on div "+1 (520) 982-3213" at bounding box center [824, 391] width 104 height 16
click at [721, 613] on div "Name/ Email Last visit Phone number Role Status Access Emma Caldwell emma@cfaor…" at bounding box center [881, 402] width 1283 height 442
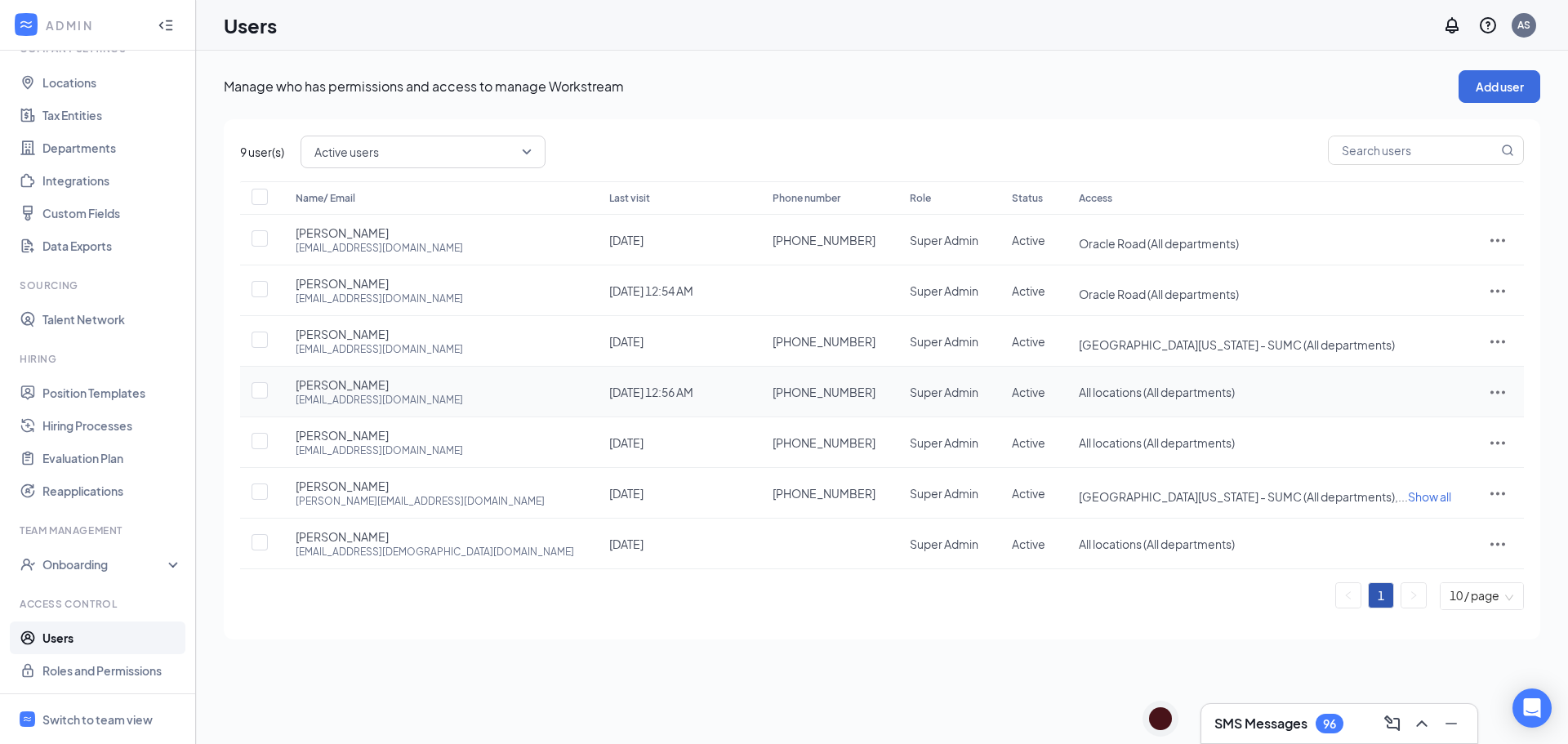
drag, startPoint x: 786, startPoint y: 394, endPoint x: 675, endPoint y: 396, distance: 111.0
click at [756, 396] on td "+1 (520) 982-3213" at bounding box center [824, 391] width 137 height 51
copy span "+1 (520) 982-3213"
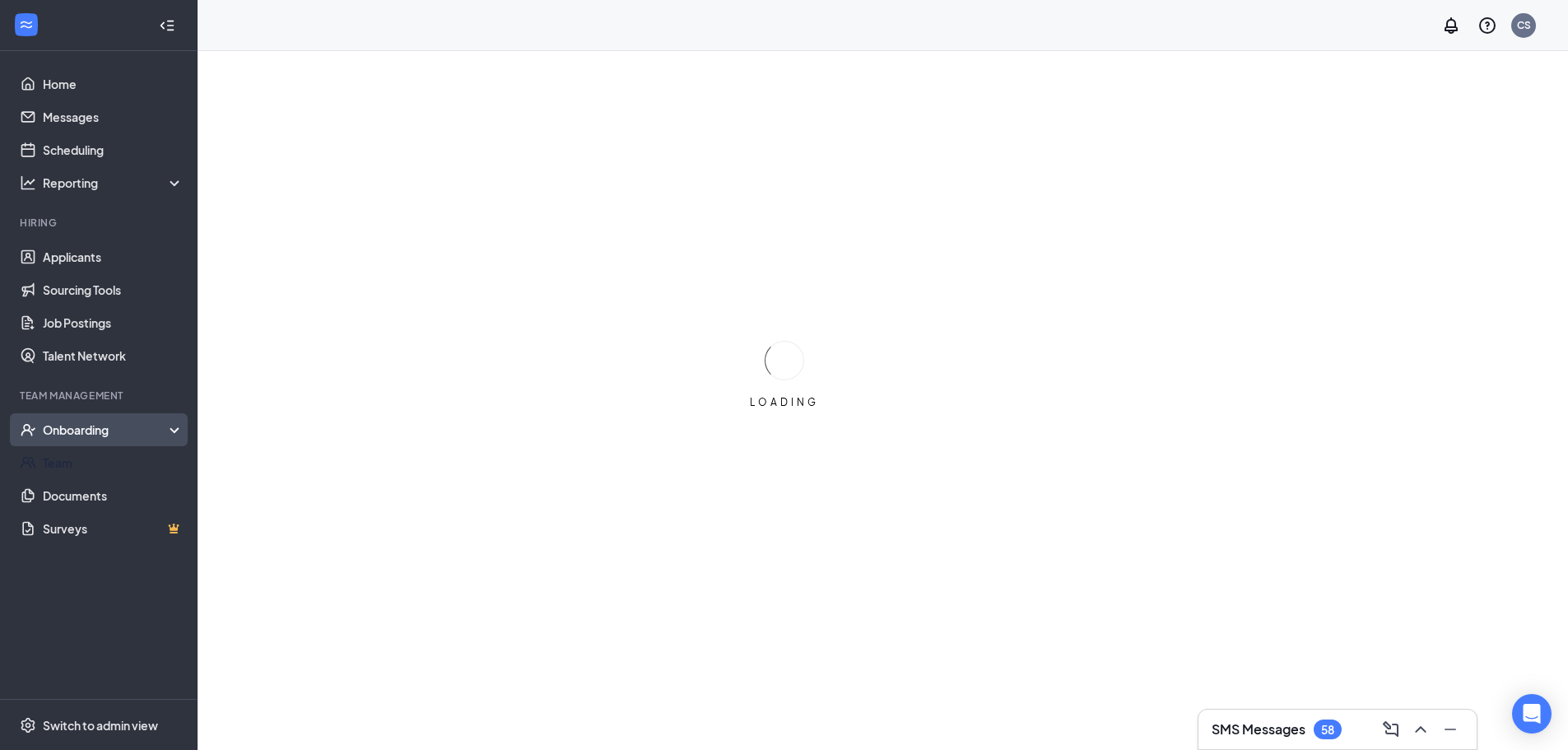
click at [130, 441] on div "Onboarding" at bounding box center [99, 430] width 197 height 33
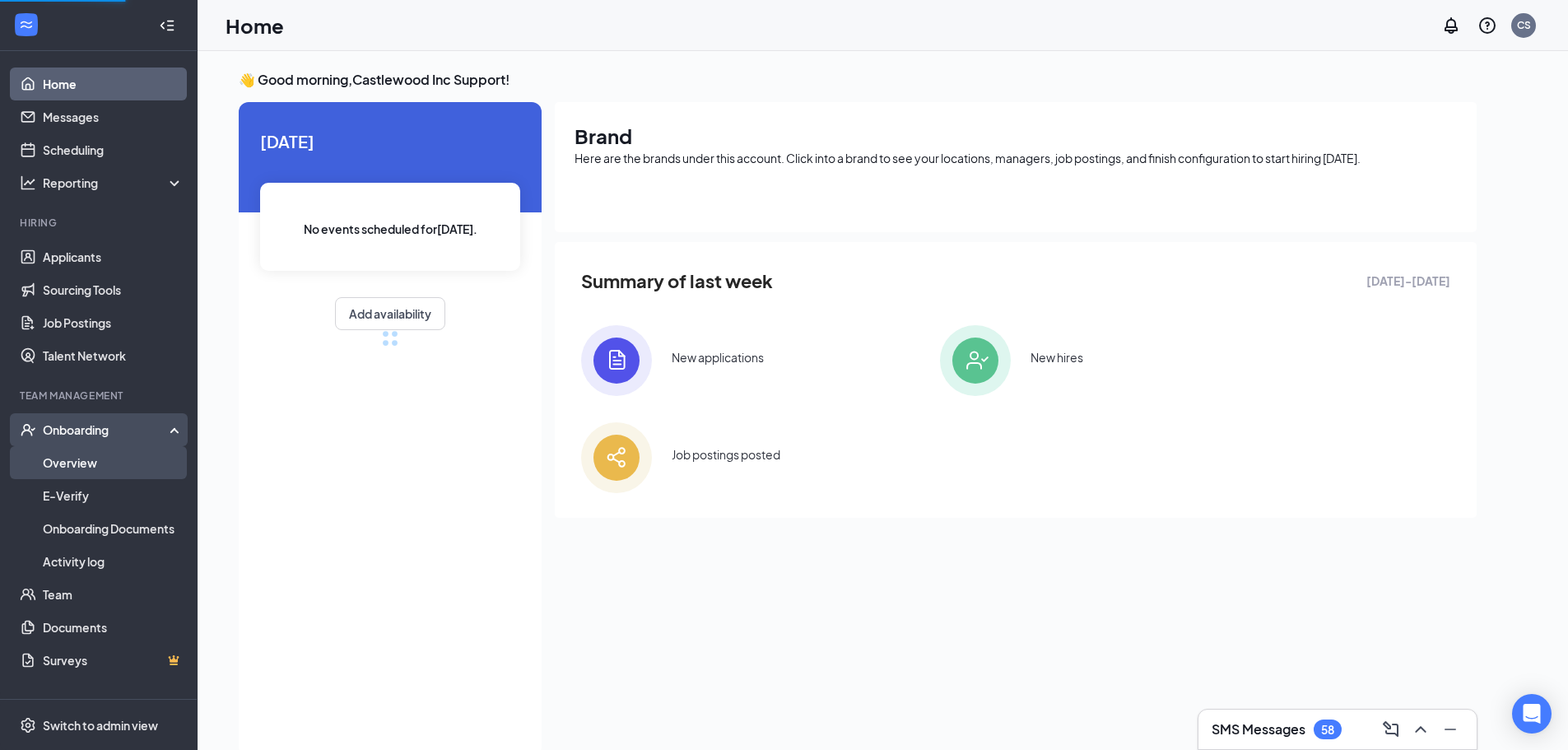
click at [114, 455] on link "Overview" at bounding box center [113, 463] width 141 height 33
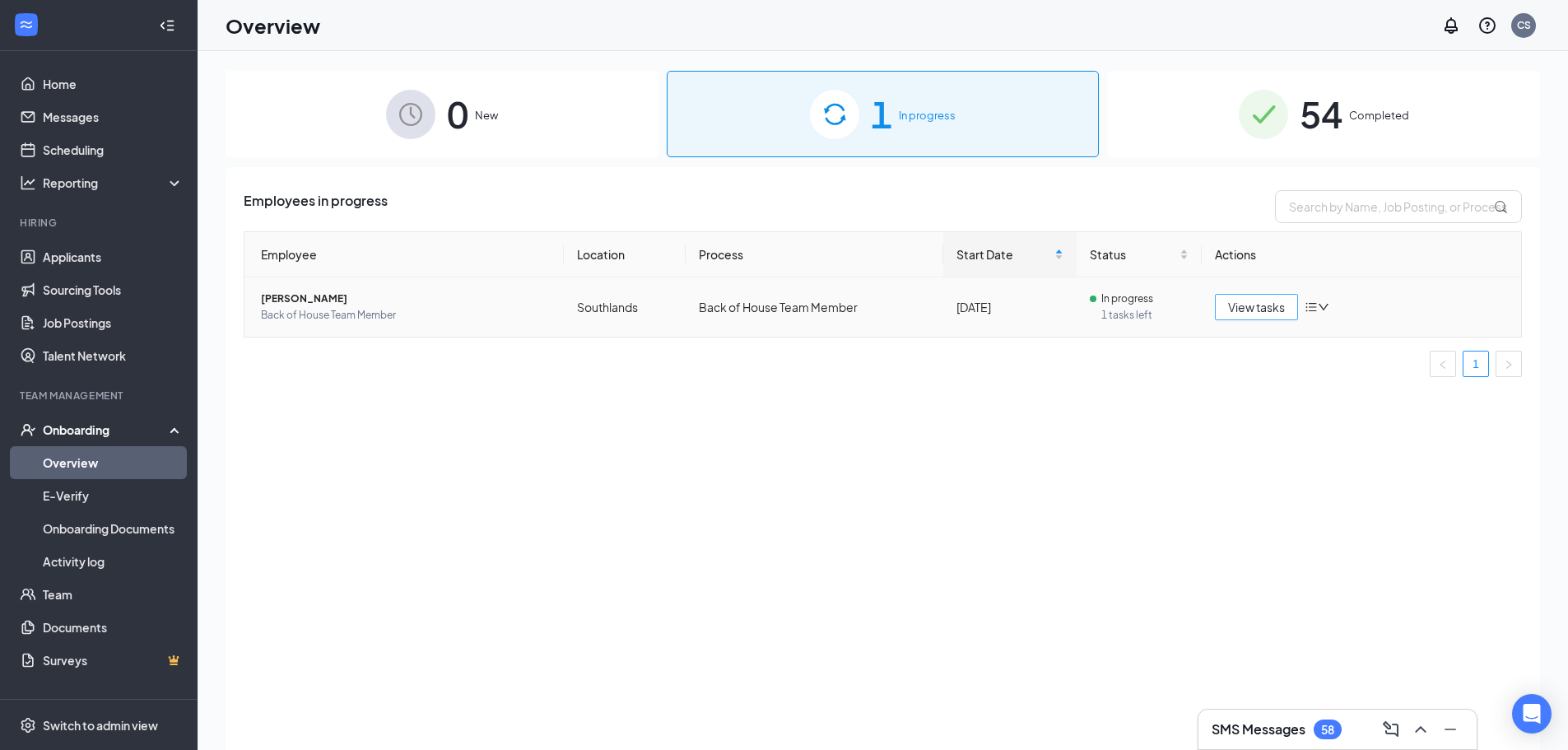
click at [1243, 300] on span "View tasks" at bounding box center [1256, 306] width 57 height 18
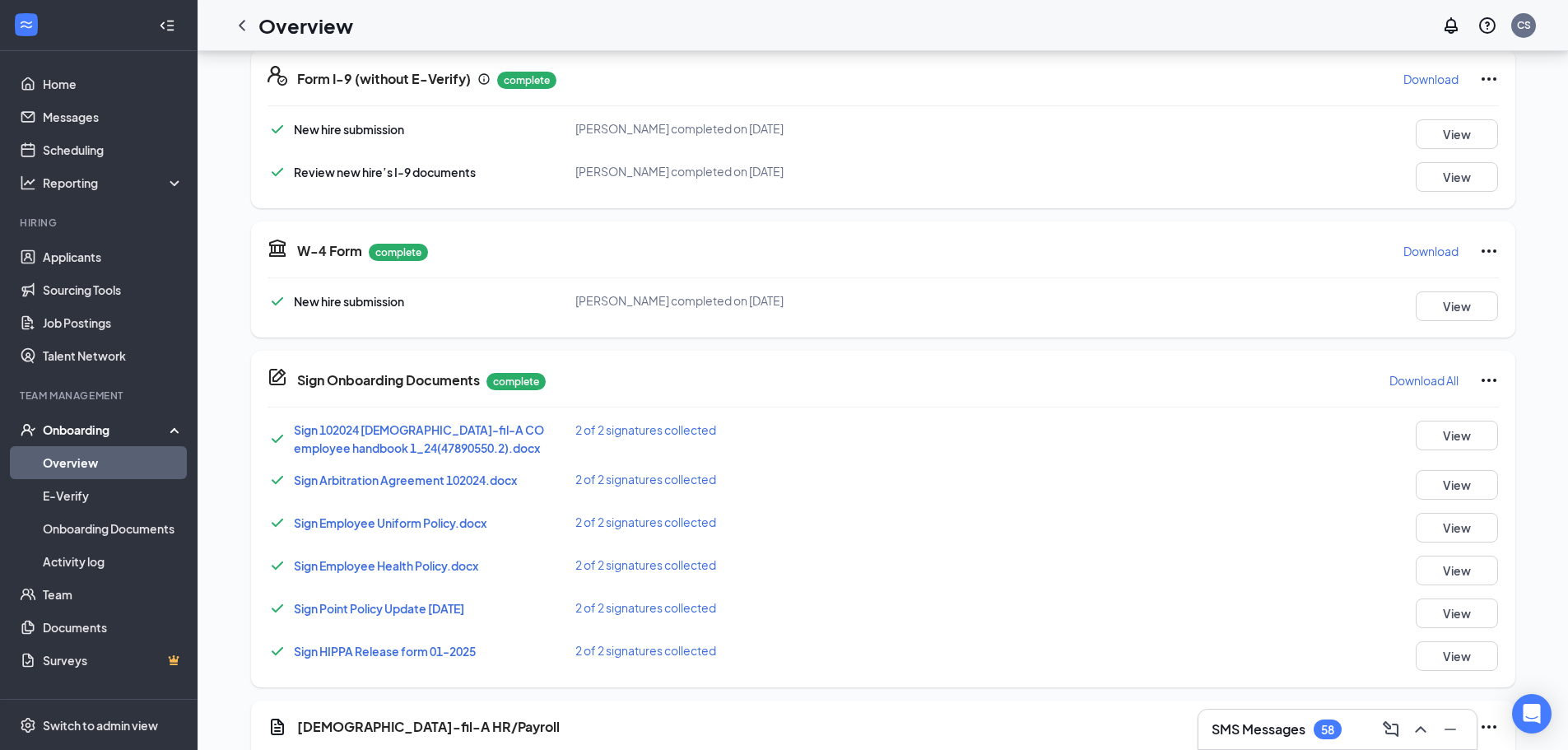
scroll to position [588, 0]
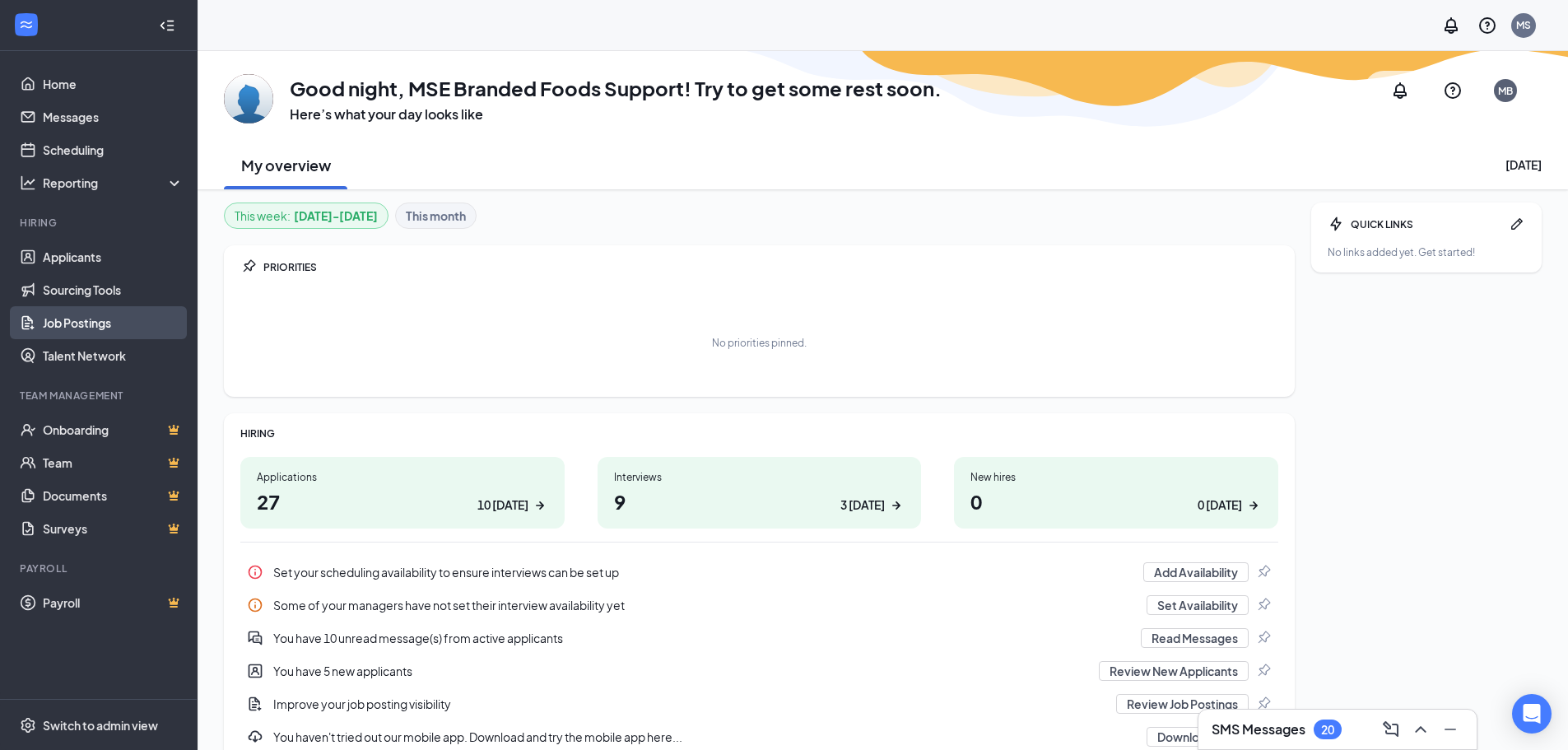
click at [102, 314] on link "Job Postings" at bounding box center [113, 323] width 141 height 33
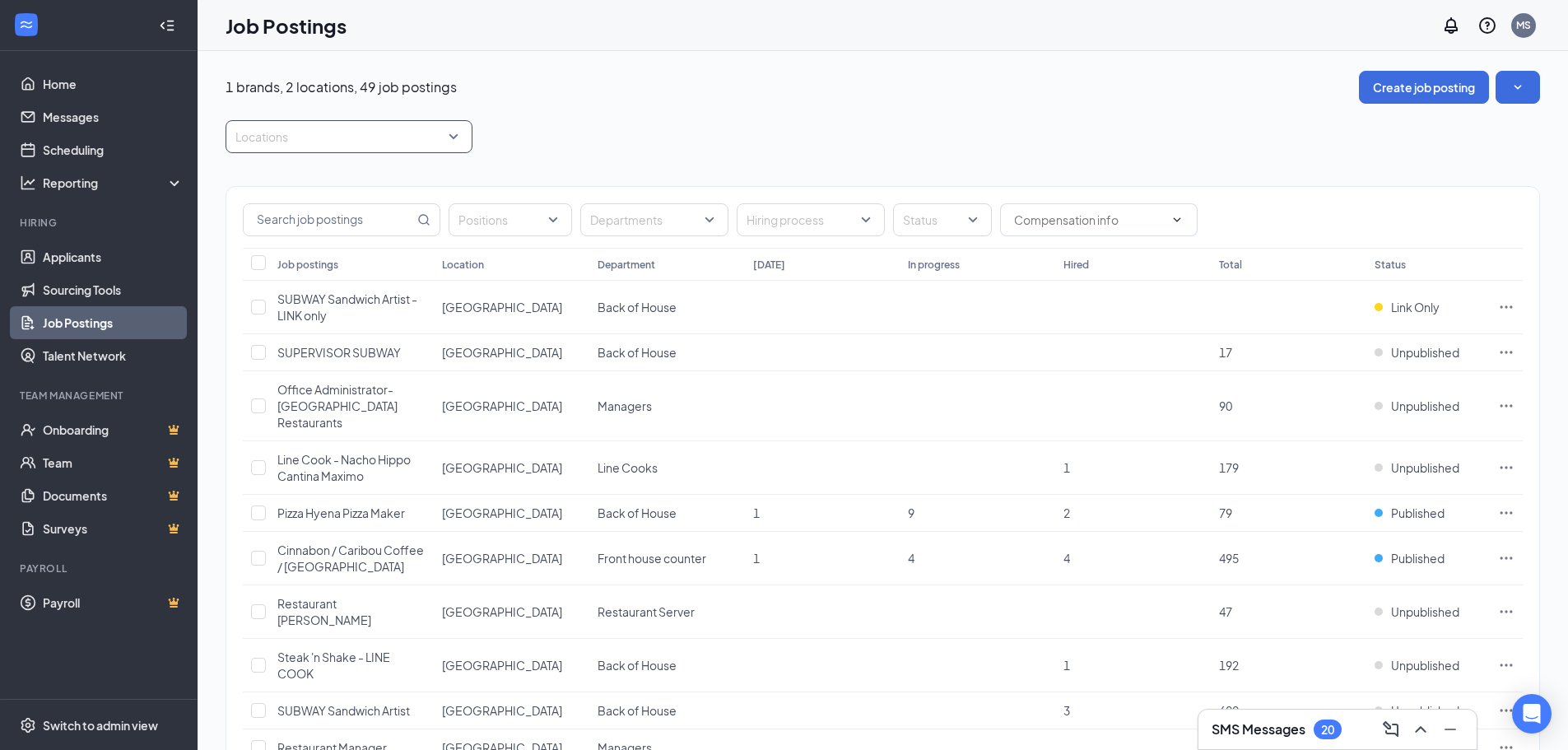
click at [289, 136] on div at bounding box center [341, 136] width 222 height 26
click at [275, 249] on div "WICHITA AIRPORT" at bounding box center [322, 257] width 120 height 18
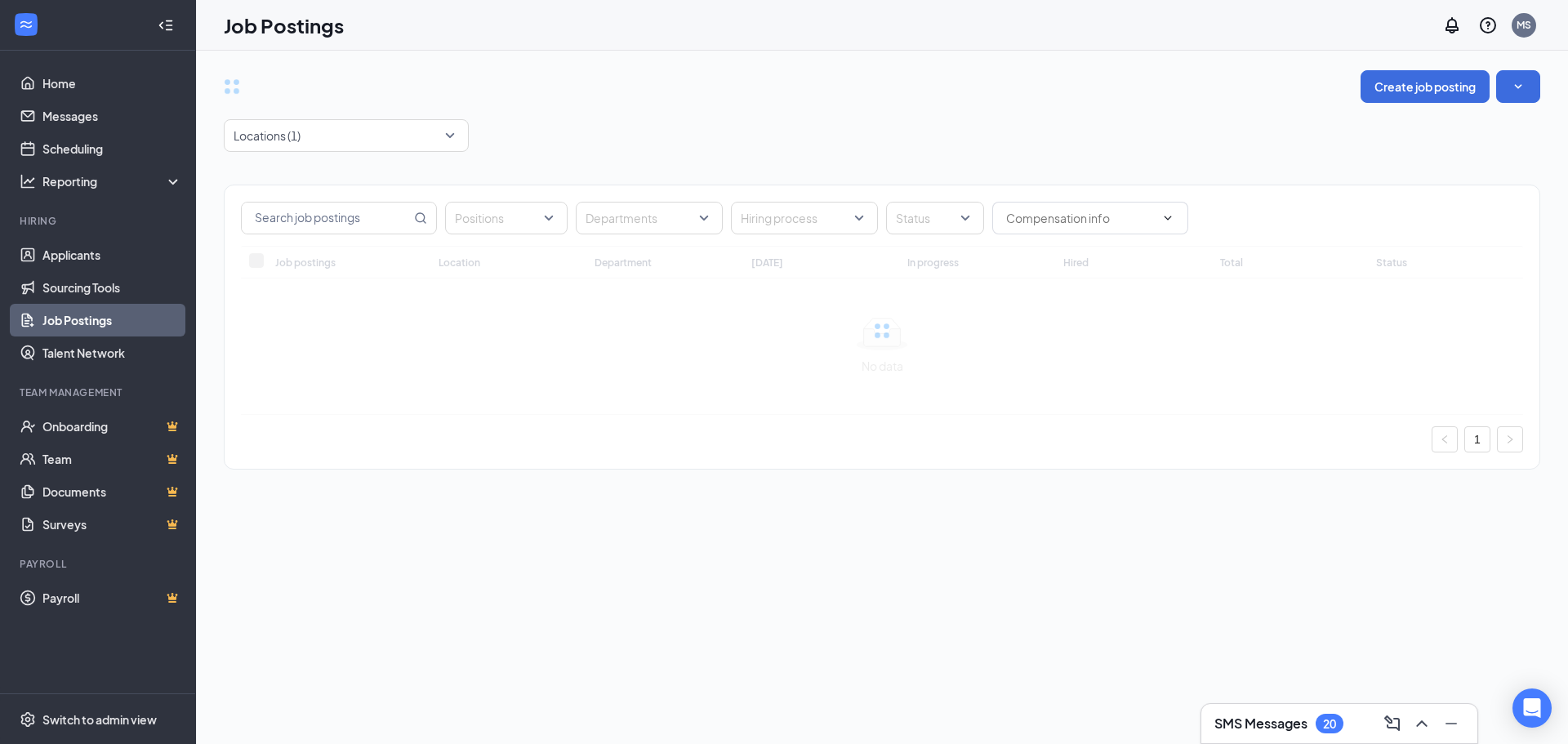
click at [664, 127] on div "Locations (1)" at bounding box center [881, 135] width 1316 height 33
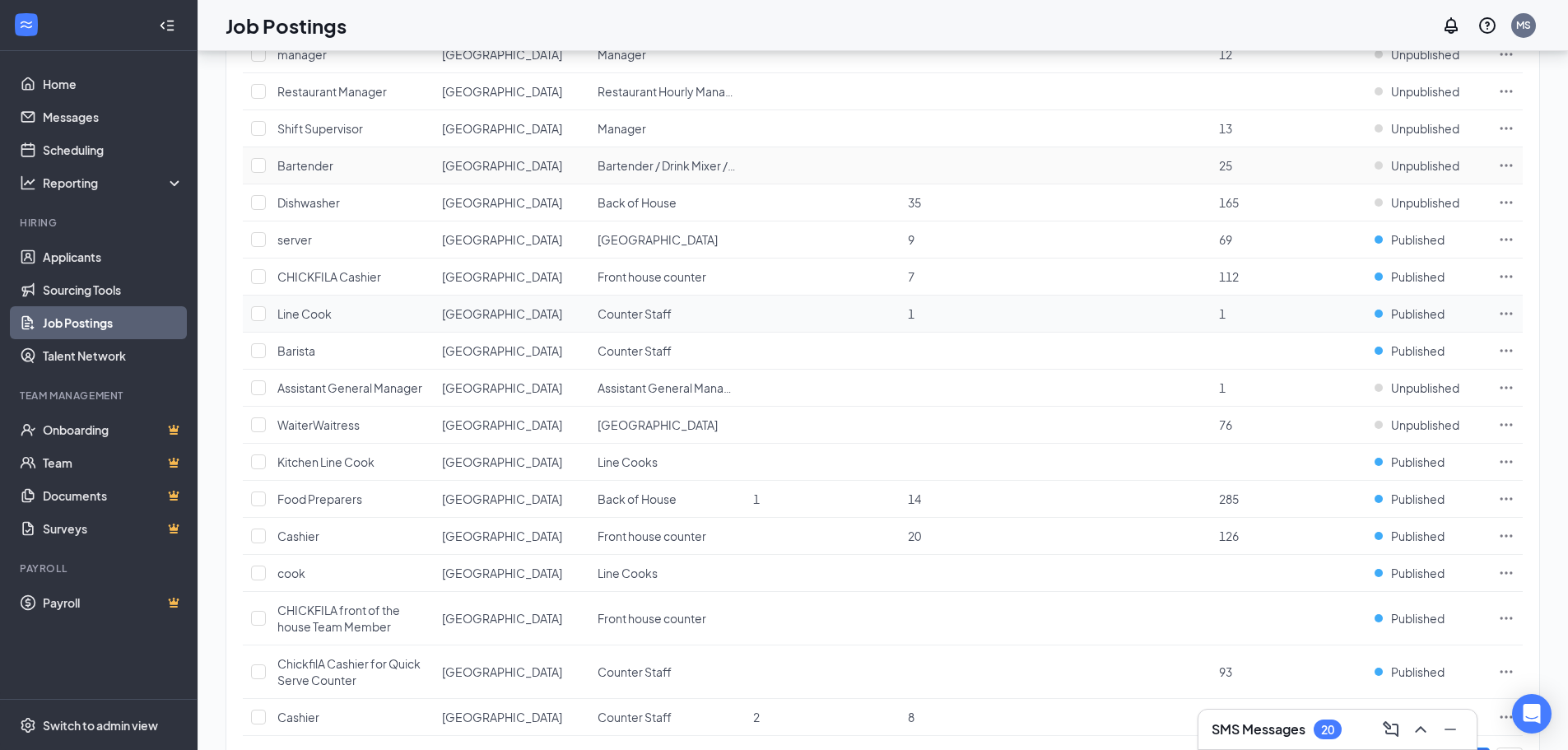
scroll to position [247, 0]
click at [1507, 462] on icon "Ellipses" at bounding box center [1505, 459] width 16 height 16
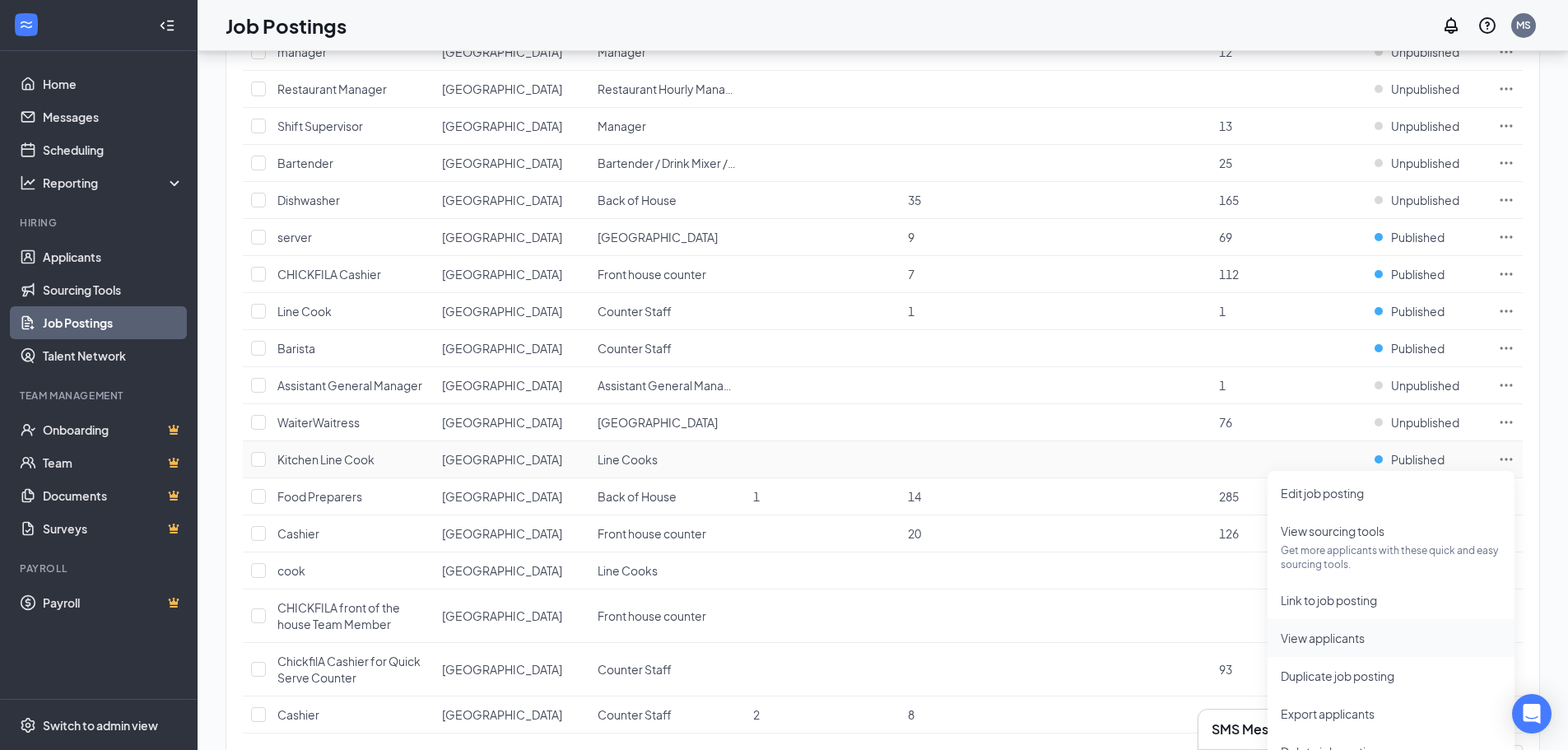
click at [1364, 645] on span "View applicants" at bounding box center [1323, 638] width 84 height 14
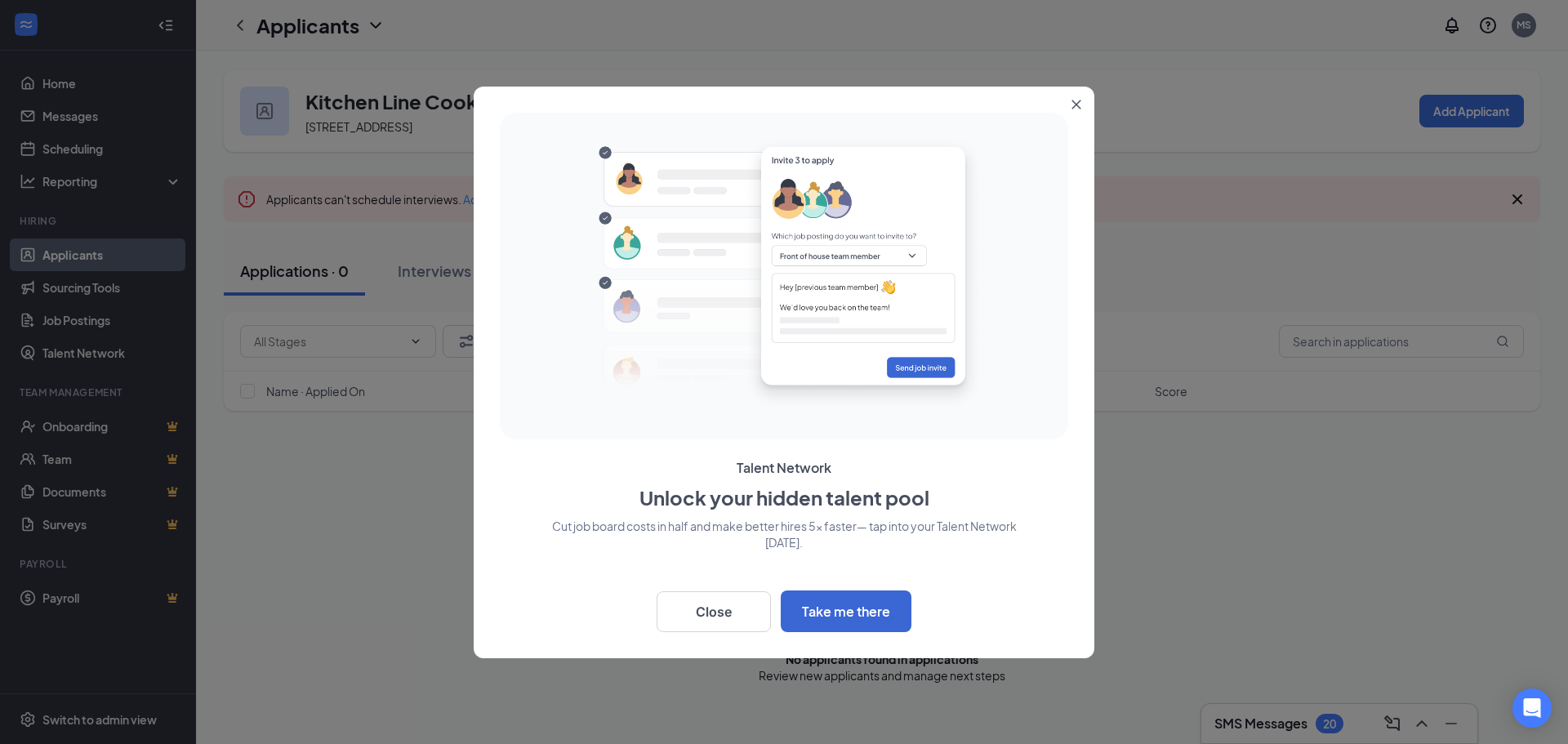
click at [1076, 102] on icon "Close" at bounding box center [1076, 105] width 10 height 10
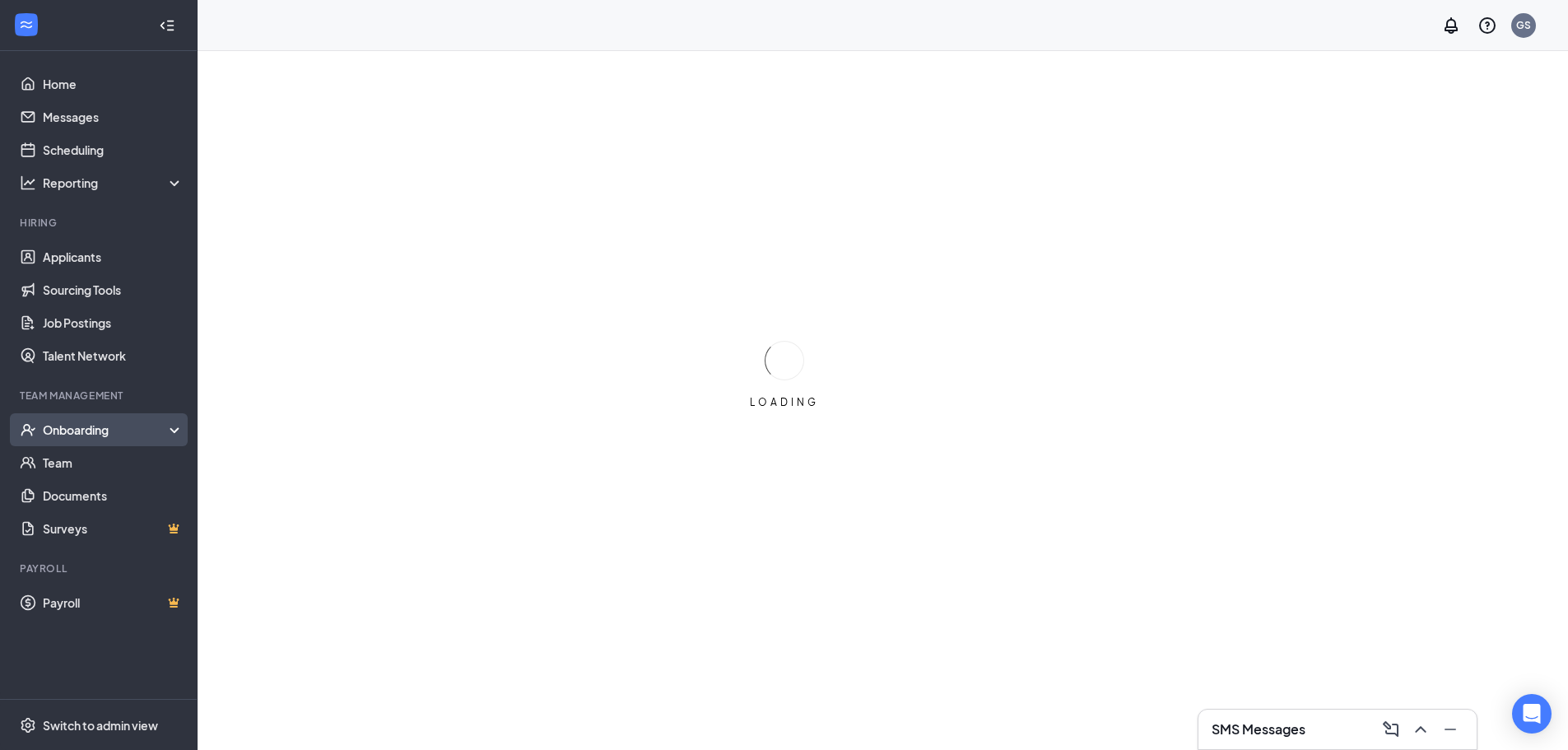
click at [81, 436] on div "Onboarding" at bounding box center [105, 429] width 127 height 16
click at [75, 493] on link "E-Verify" at bounding box center [113, 496] width 141 height 33
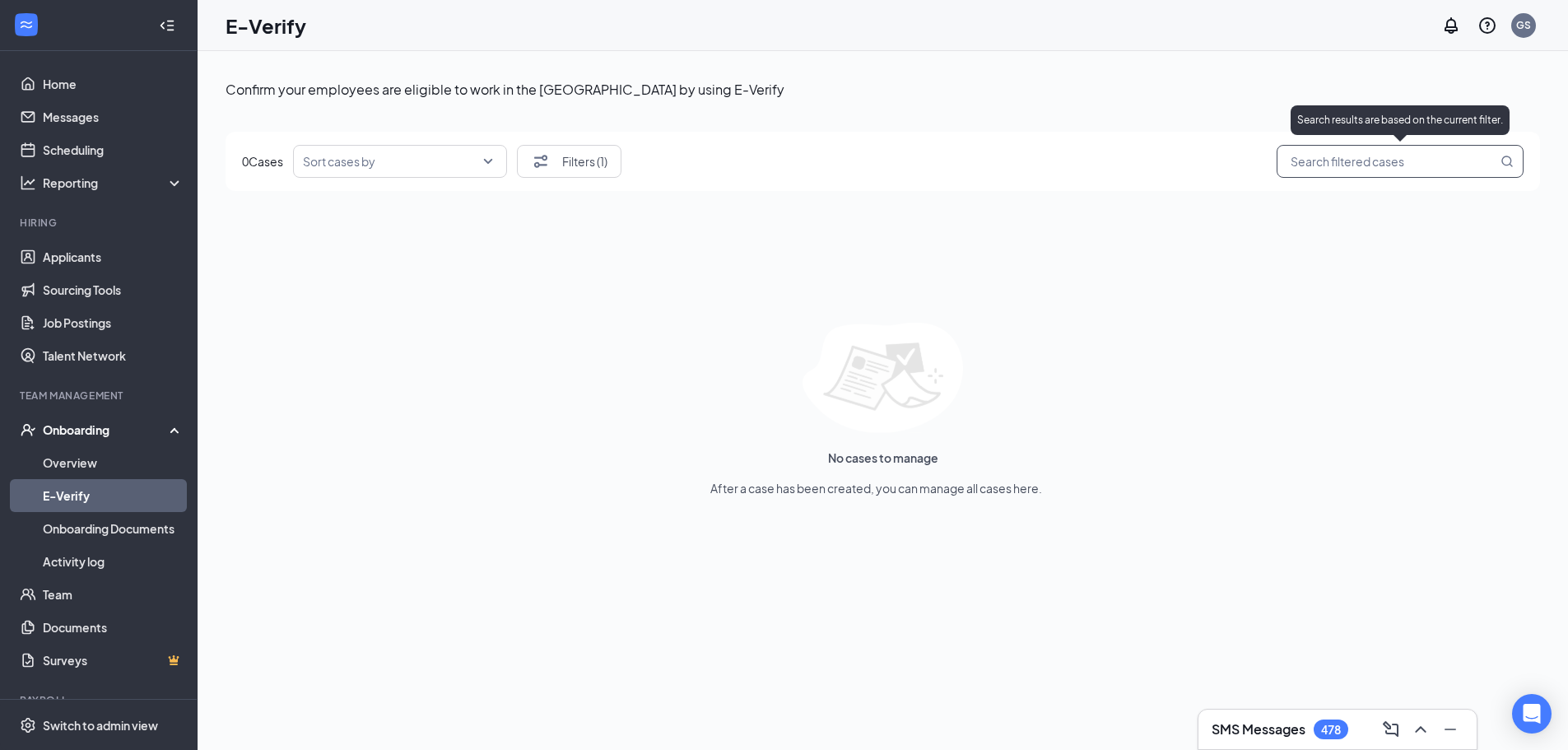
click at [1330, 169] on input "search" at bounding box center [1391, 161] width 211 height 20
paste input "2025258185556GD"
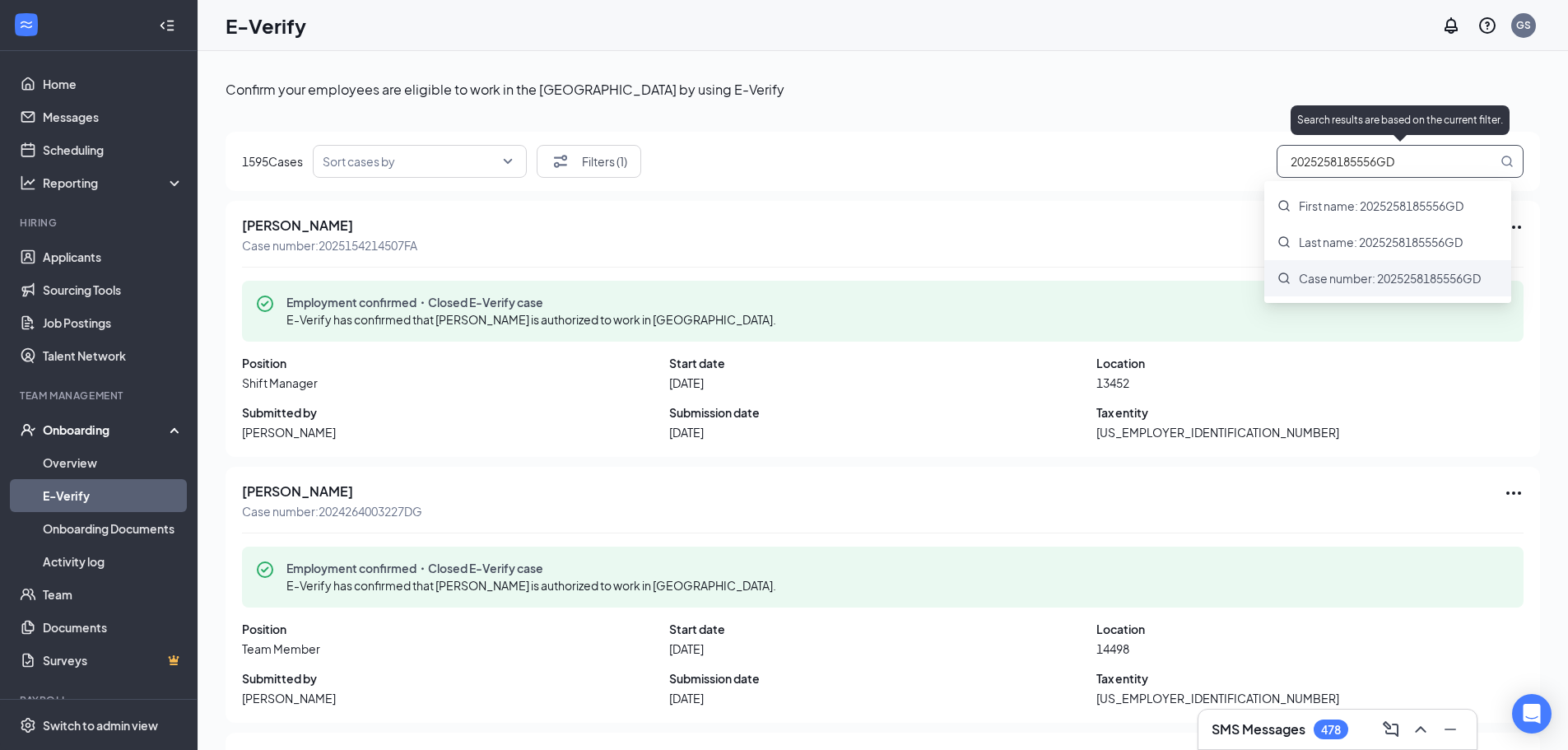
click at [1366, 275] on span "Case number: 2025258185556GD" at bounding box center [1389, 277] width 182 height 16
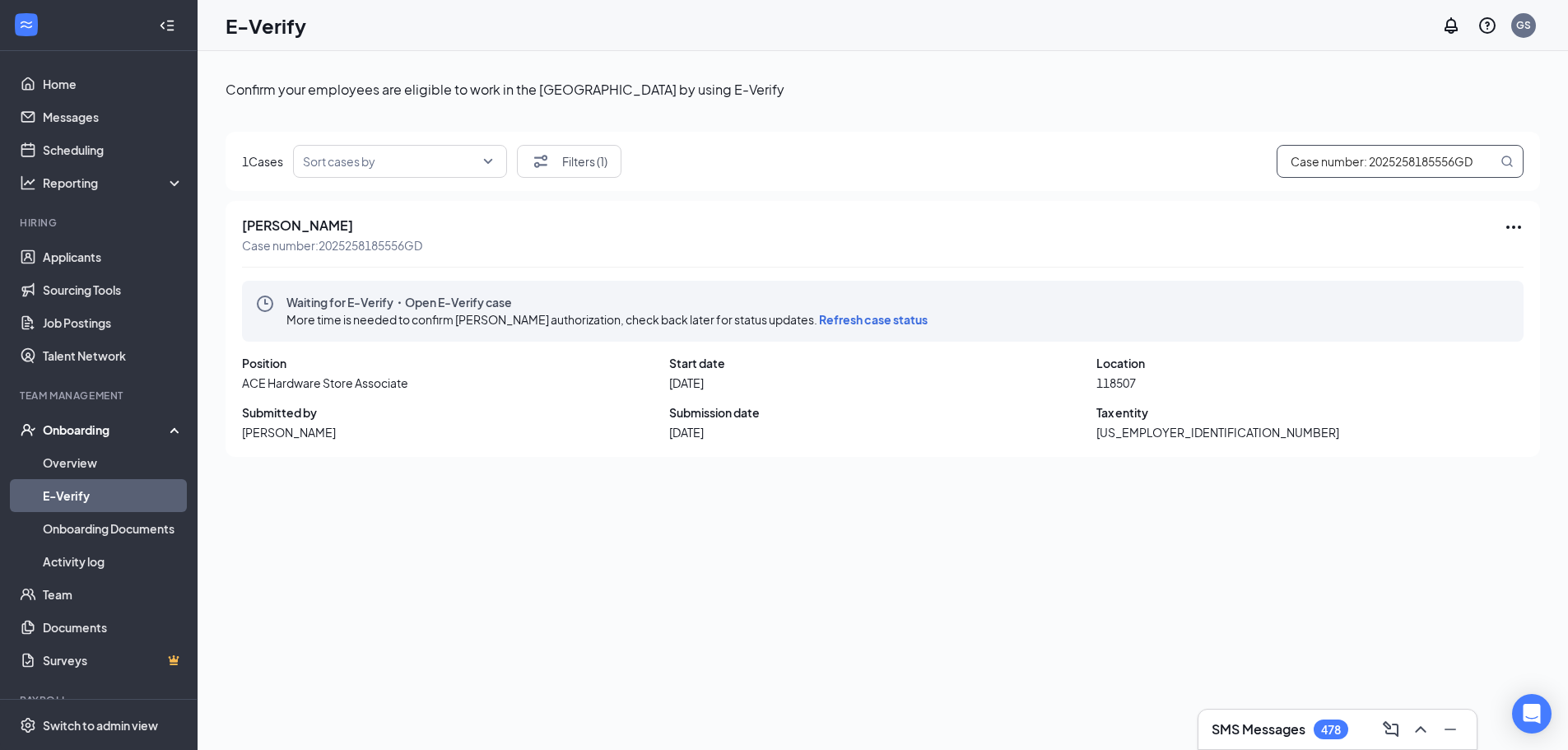
type input "Case number: 2025258185556GD"
click at [1061, 110] on div "Confirm your employees are eligible to work in the United States by using E-Ver…" at bounding box center [882, 437] width 1314 height 734
click at [1523, 229] on icon "Ellipses" at bounding box center [1513, 227] width 19 height 19
click at [1348, 342] on span "Refresh case status" at bounding box center [1400, 338] width 220 height 18
click at [920, 323] on span "Refresh case status" at bounding box center [873, 319] width 108 height 14
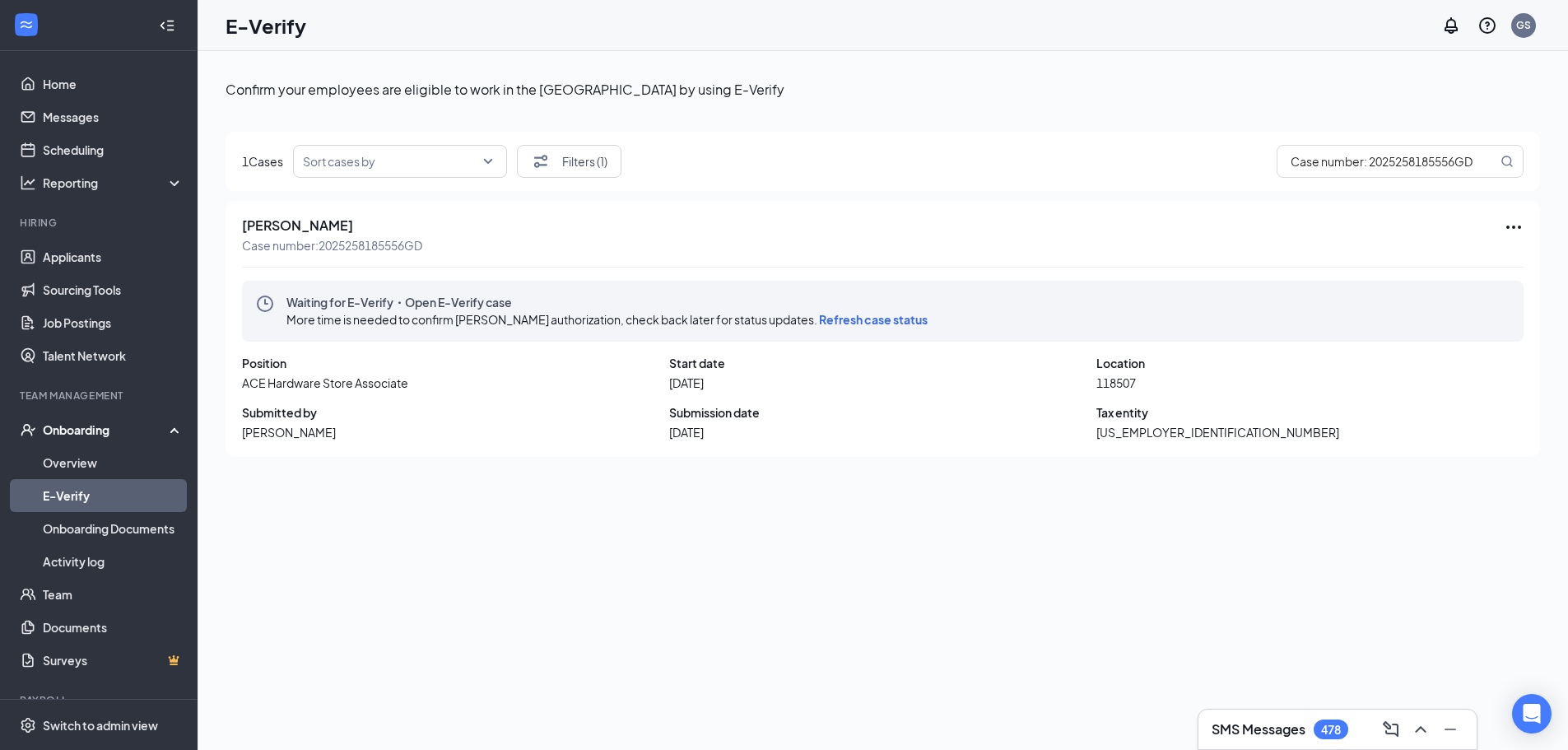
click at [927, 318] on span "Refresh case status" at bounding box center [873, 319] width 108 height 14
click at [371, 249] on span "Case number: 2025258185556GD" at bounding box center [331, 245] width 181 height 16
copy span "2025258185556GD"
click at [1514, 235] on icon "Ellipses" at bounding box center [1513, 227] width 19 height 19
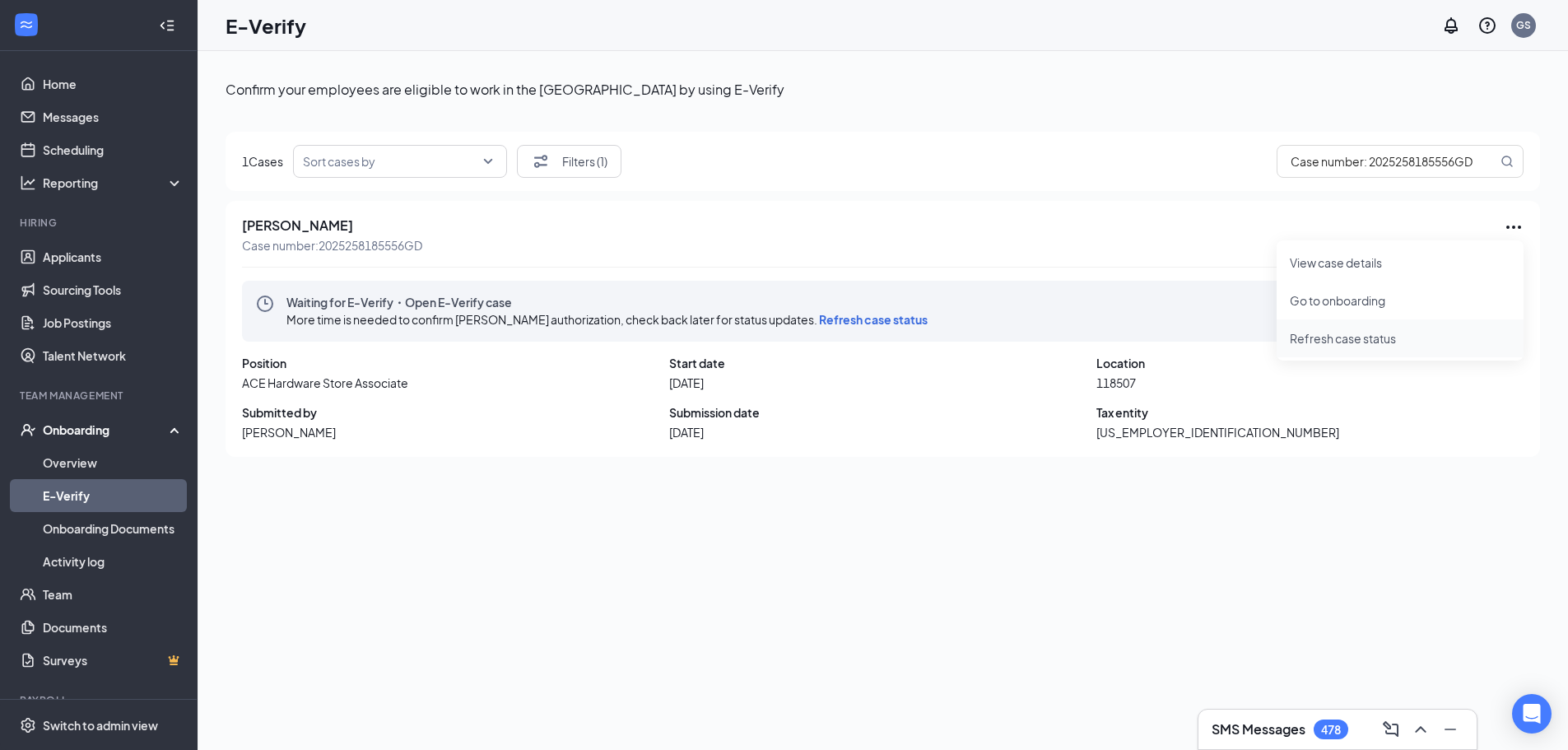
click at [1348, 347] on span "Refresh case status" at bounding box center [1400, 338] width 220 height 18
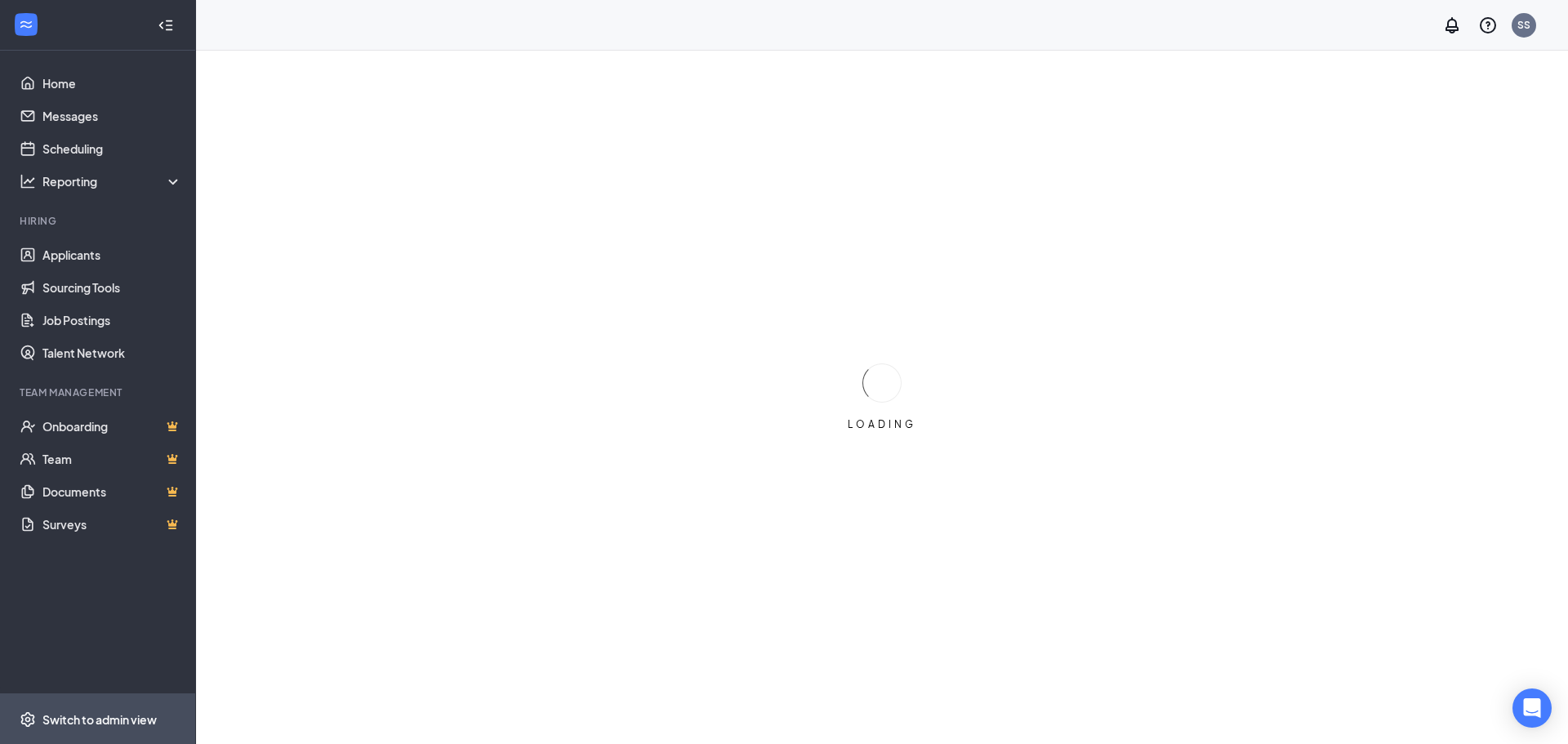
click at [82, 711] on div "Switch to admin view" at bounding box center [99, 719] width 114 height 16
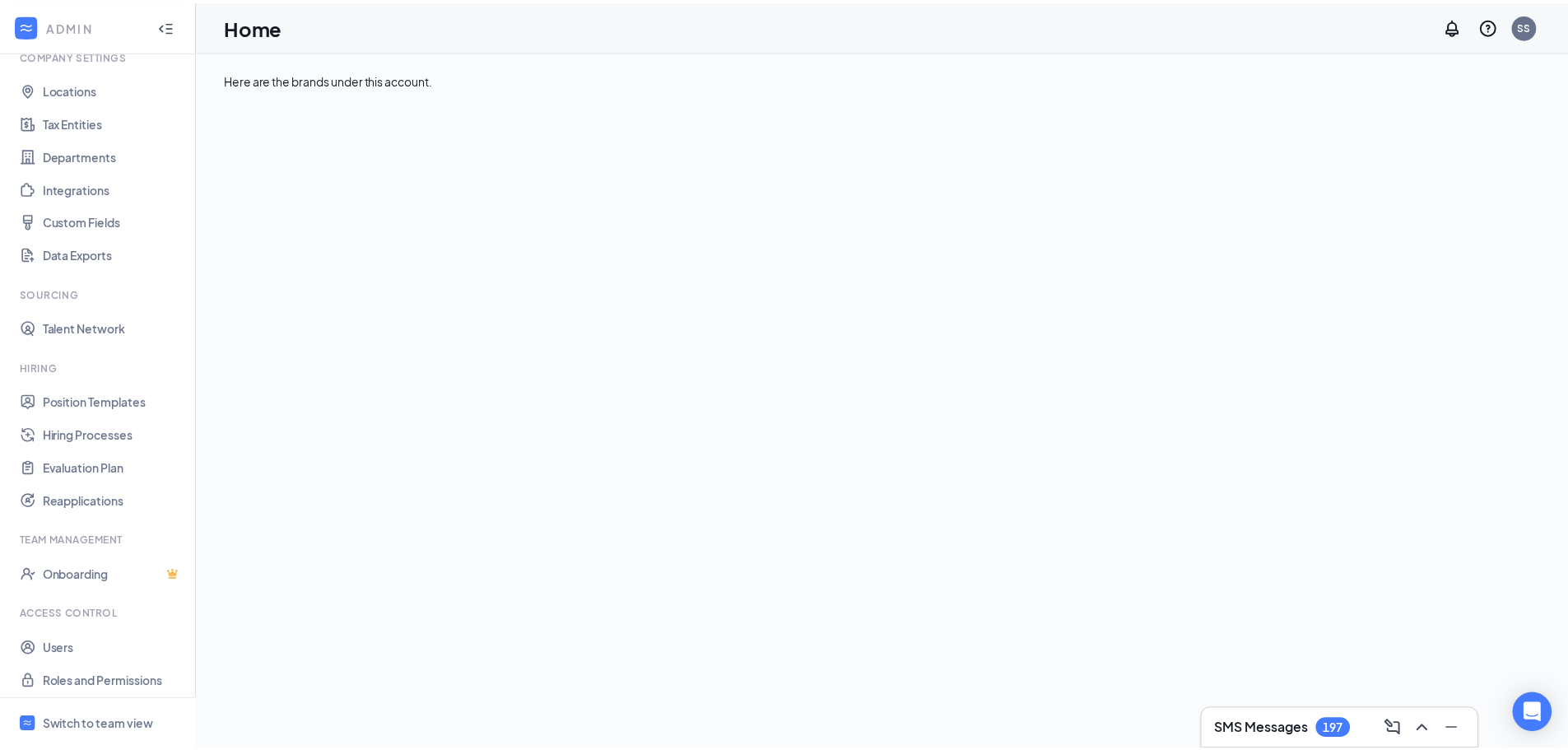
scroll to position [75, 0]
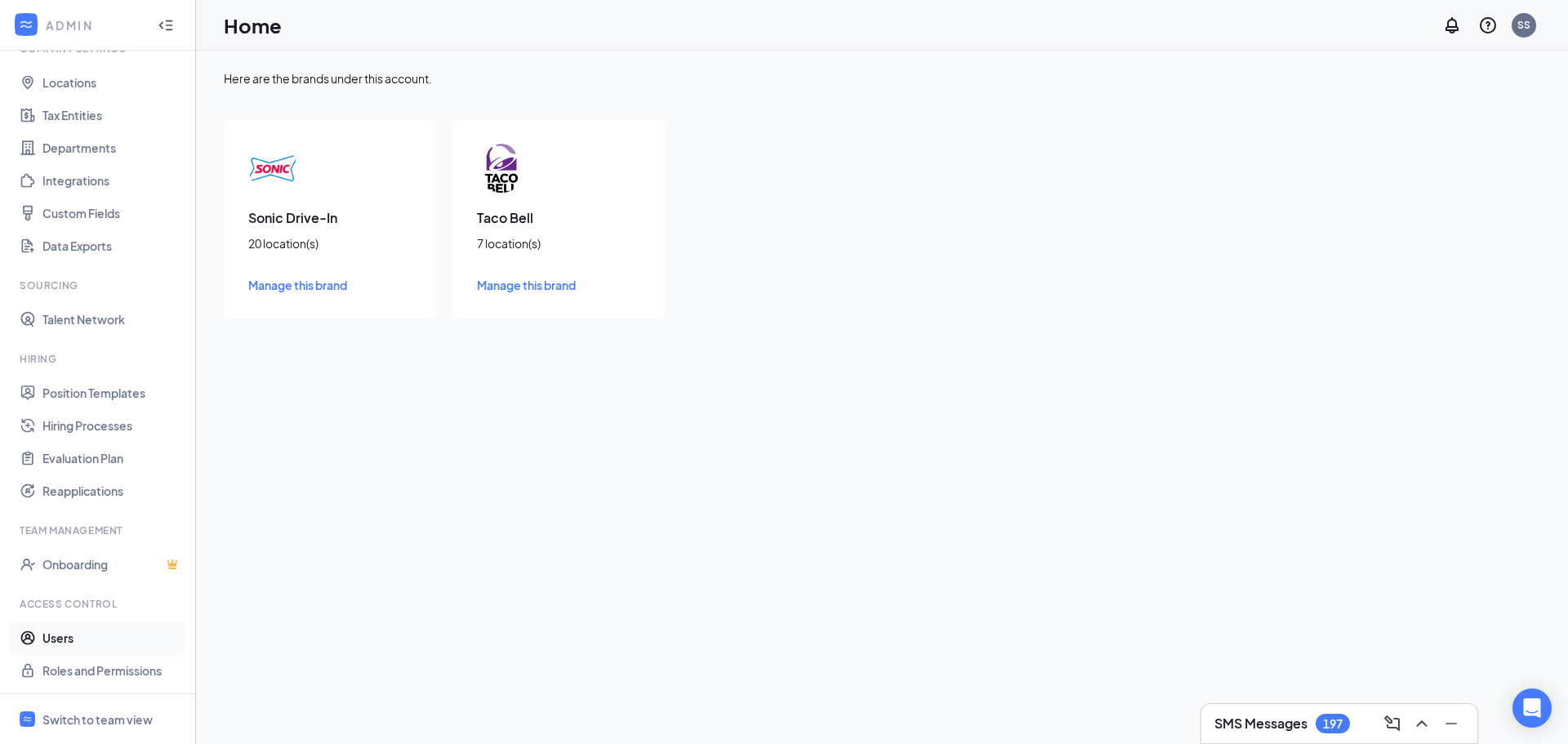
click at [63, 637] on link "Users" at bounding box center [112, 638] width 140 height 33
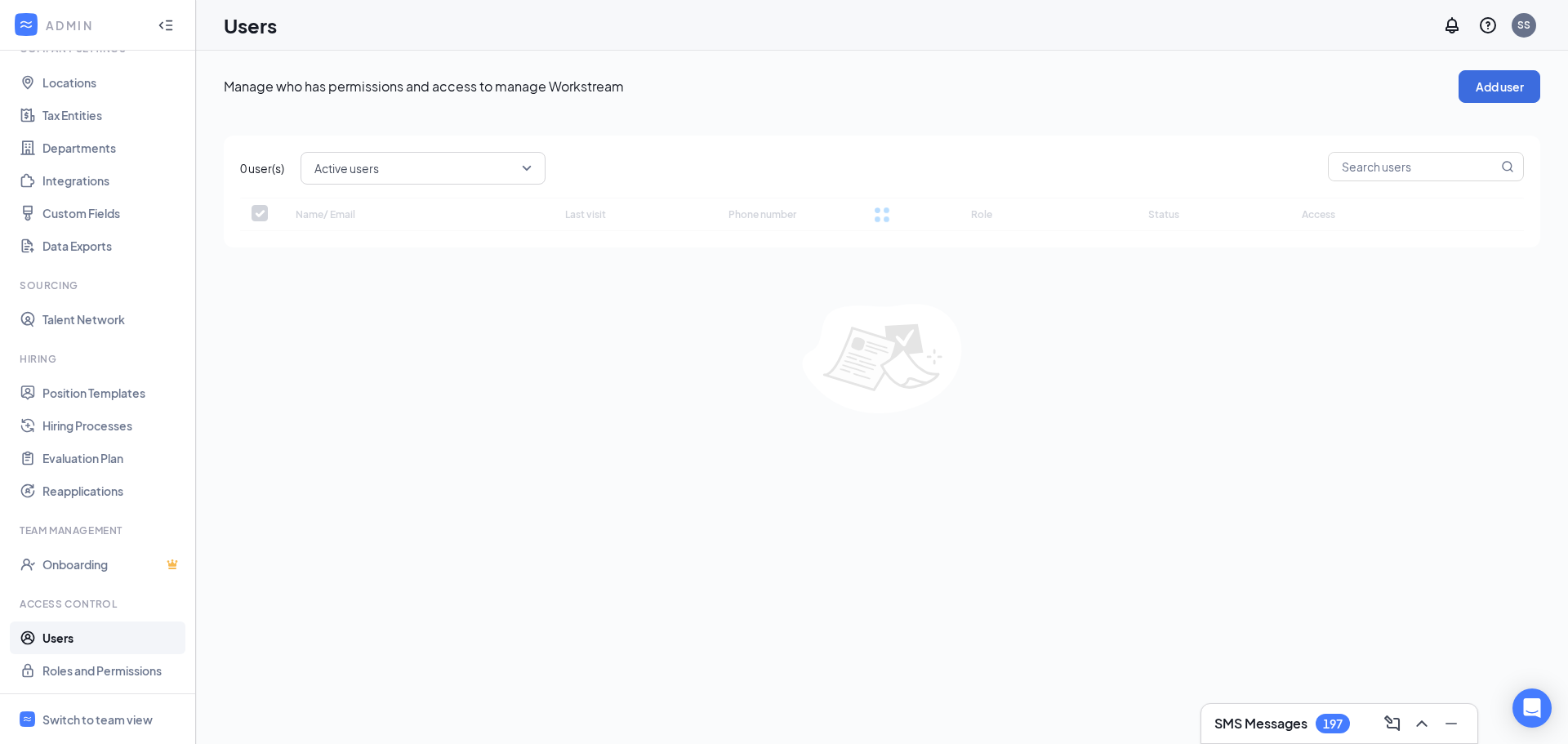
checkbox input "false"
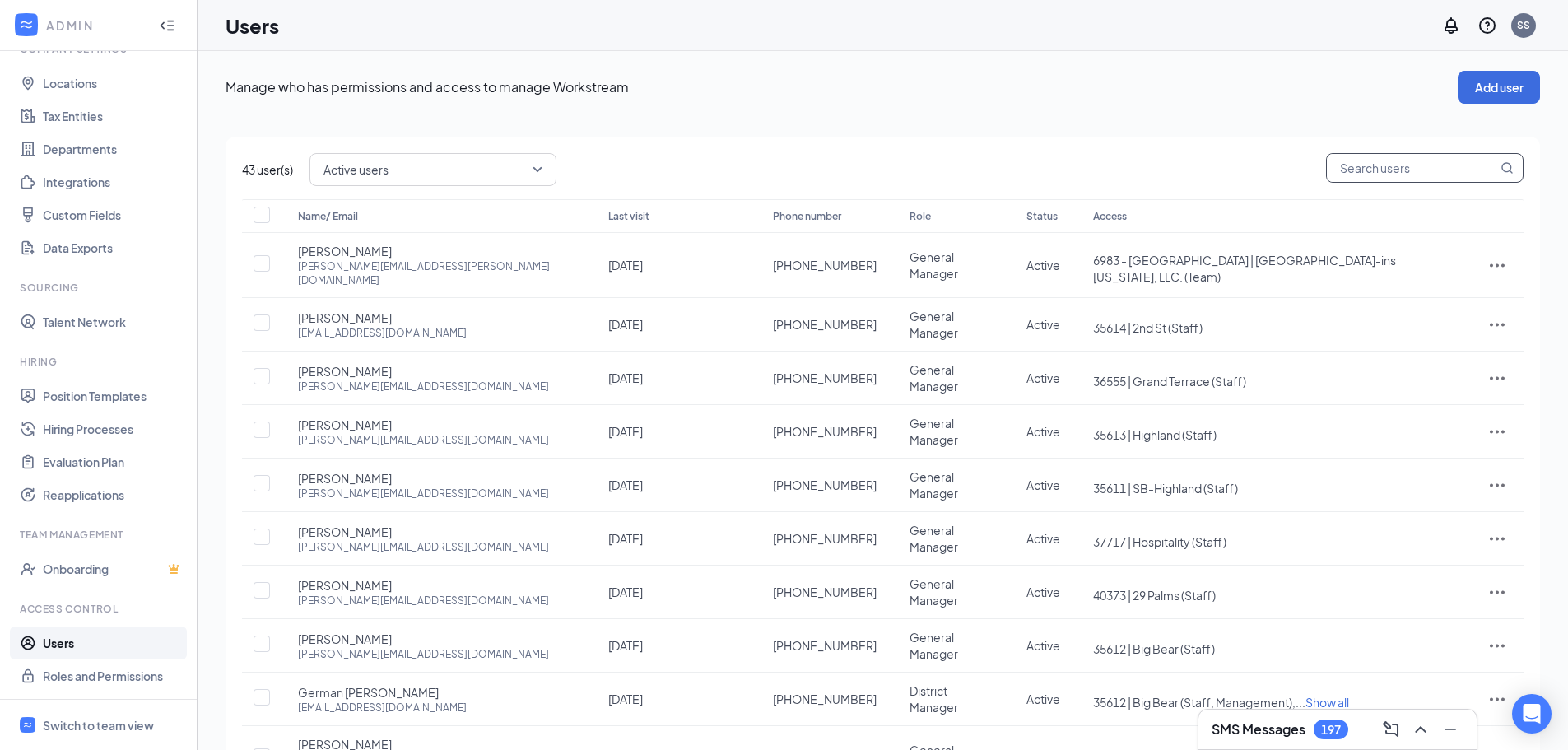
click at [1353, 162] on input "text" at bounding box center [1411, 167] width 170 height 28
paste input "jordan.chaney@inspirepartners.net"
type input "jordan.chaney@inspirepartners.net"
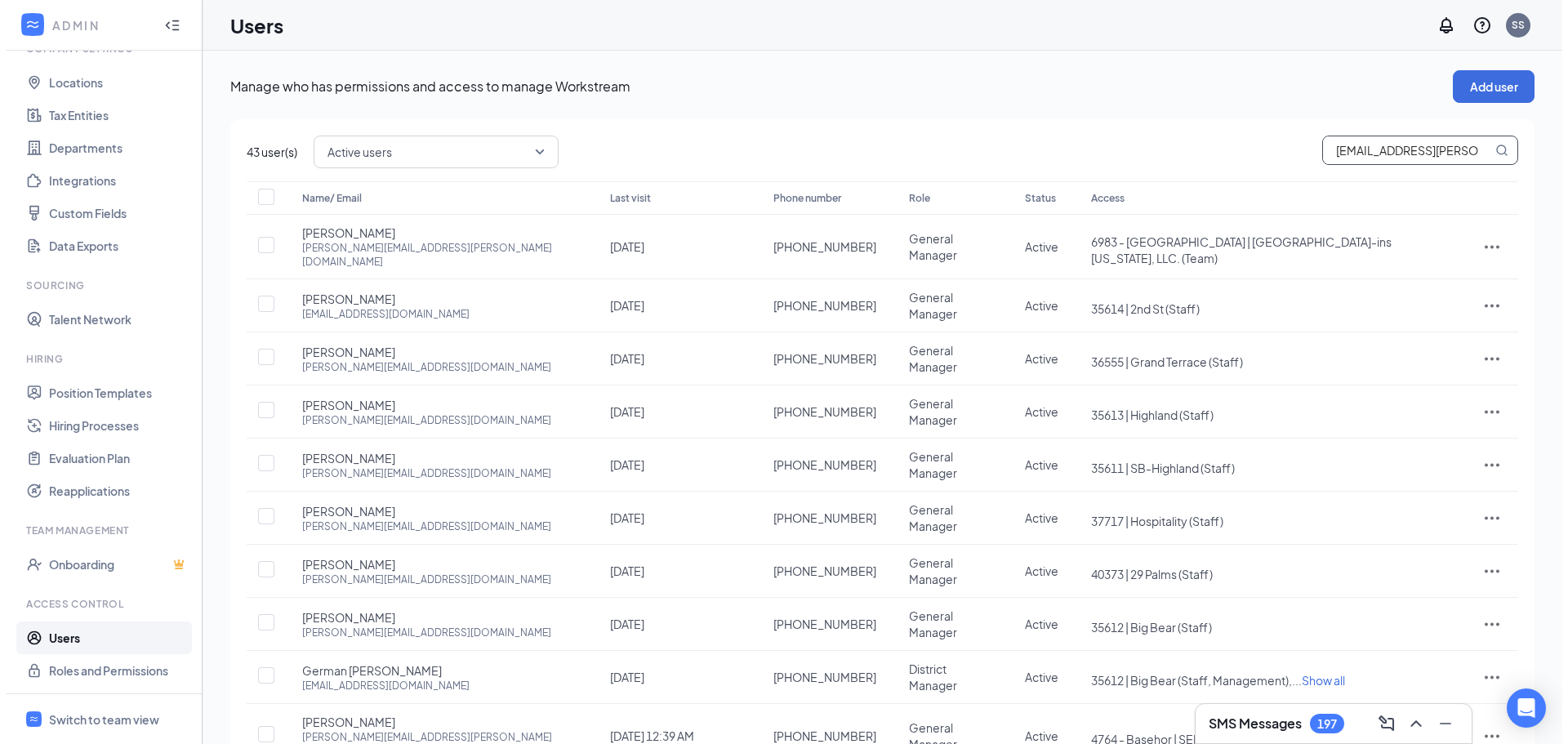
scroll to position [0, 48]
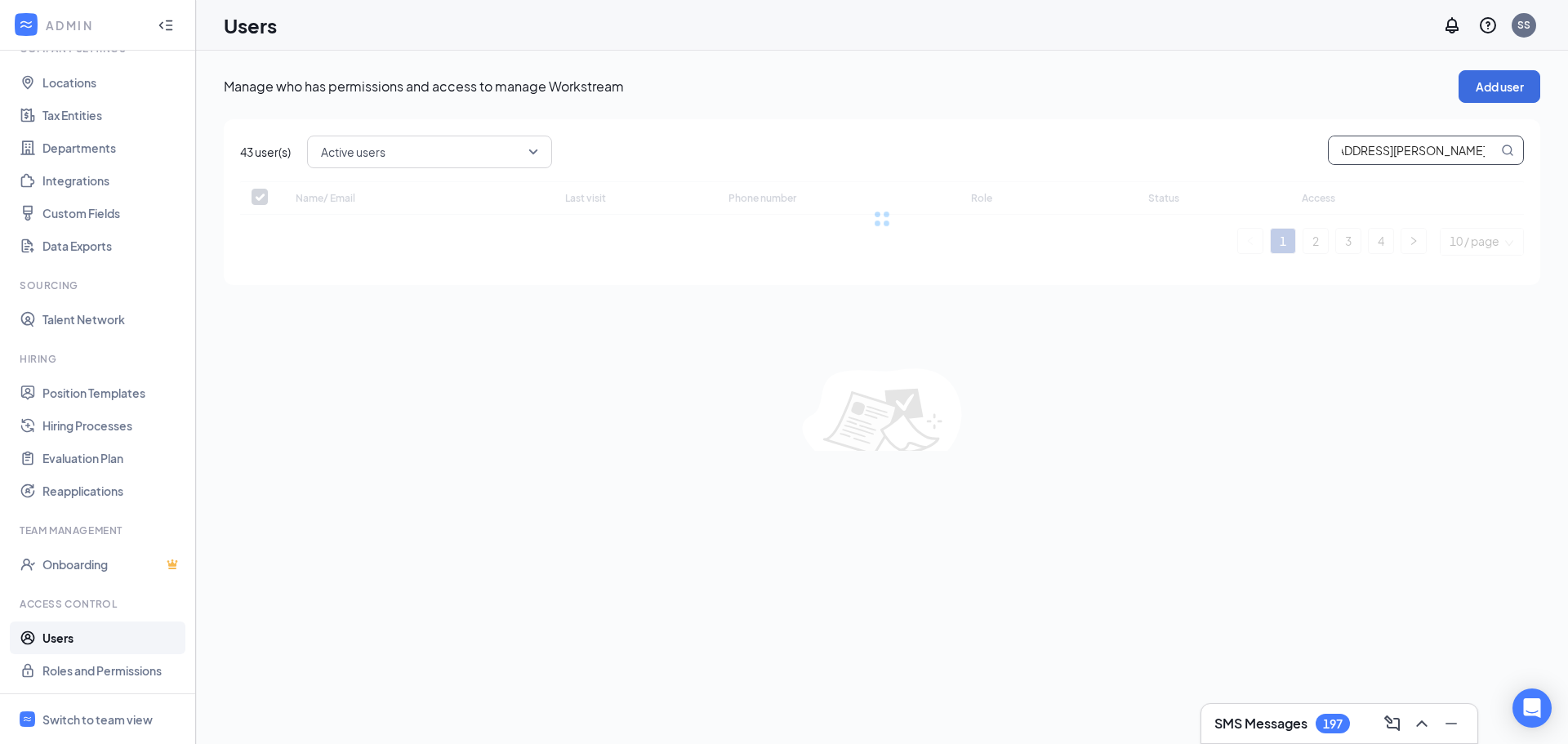
checkbox input "false"
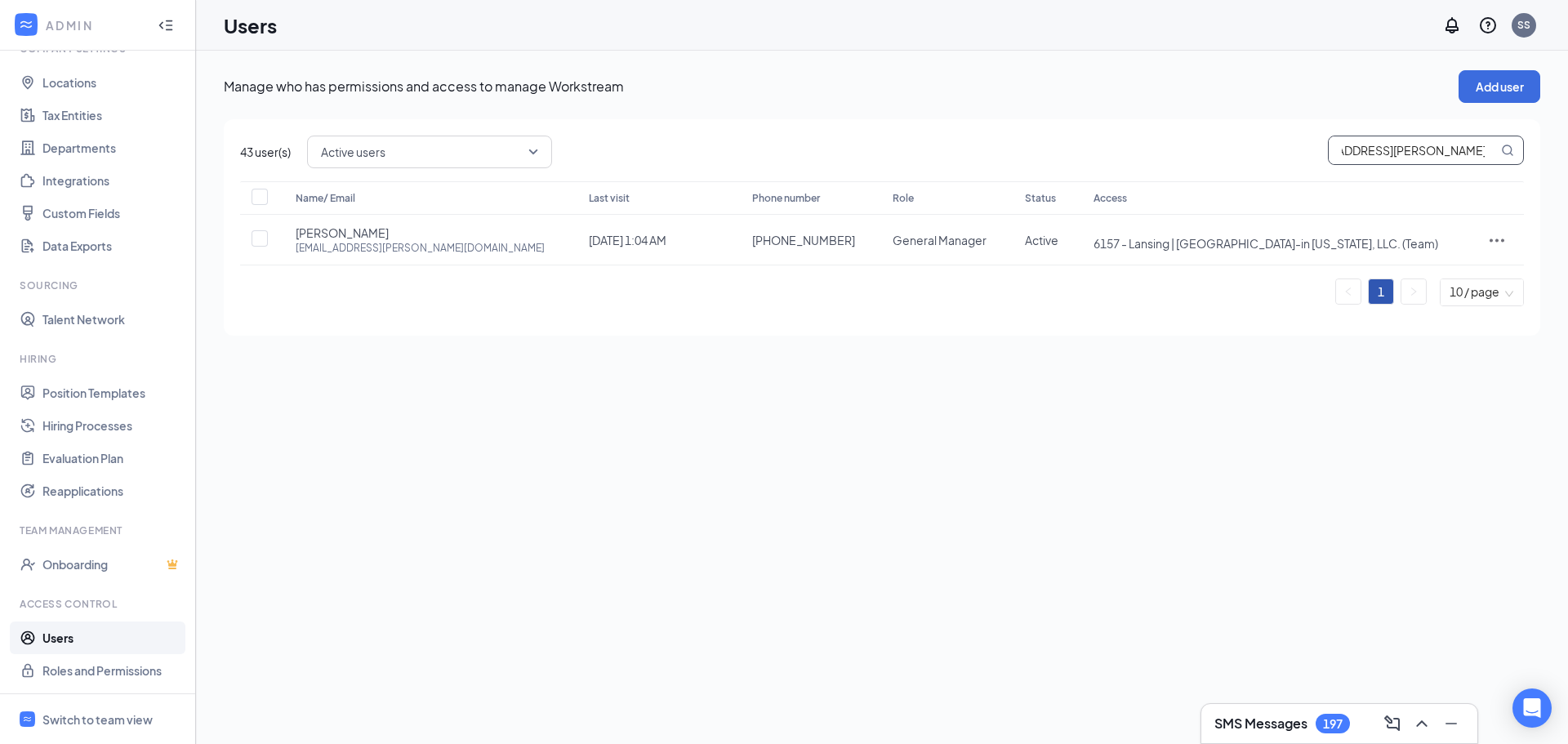
type input "jordan.chaney@inspirepartners.net"
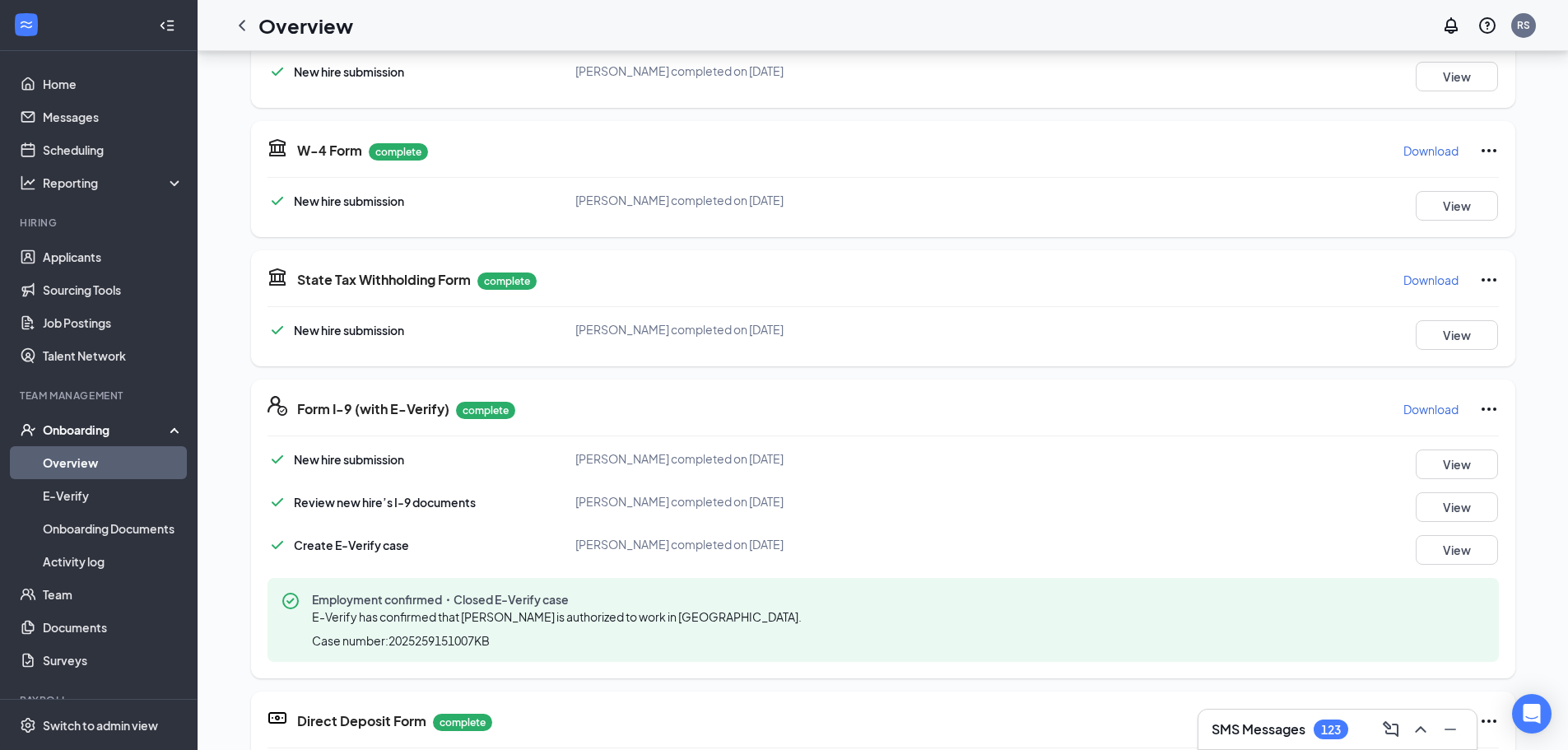
scroll to position [164, 0]
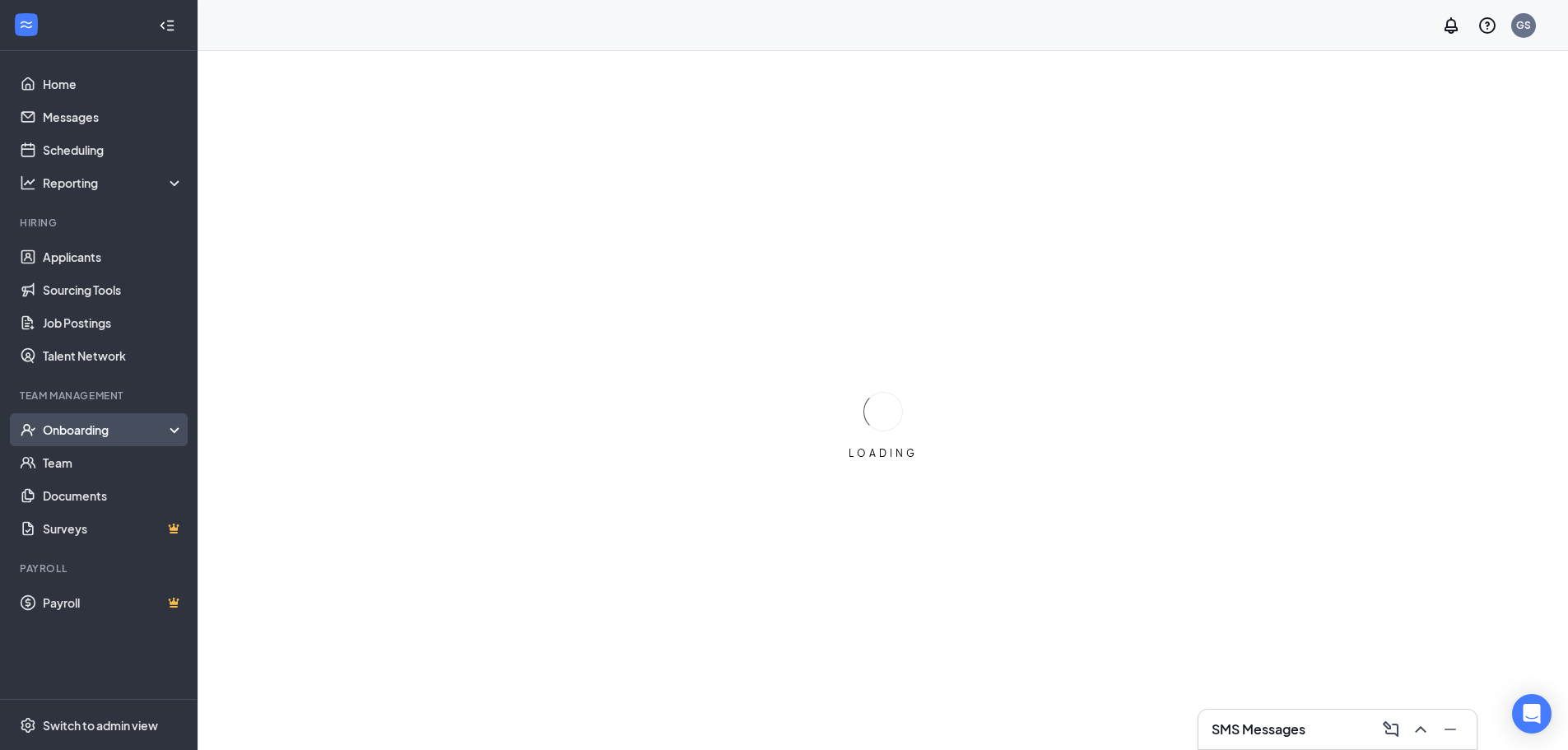
click at [99, 427] on div "Onboarding" at bounding box center [105, 429] width 127 height 16
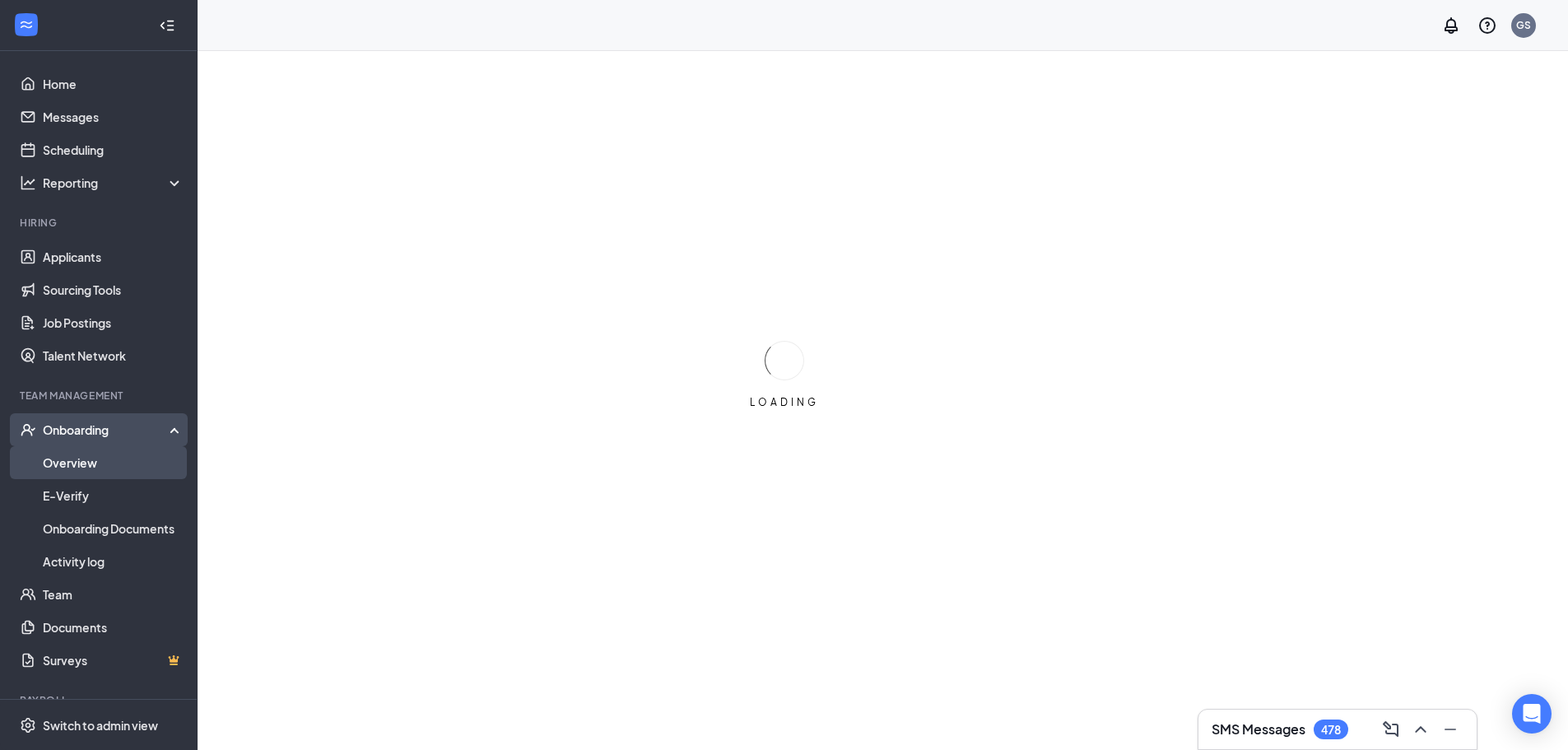
click at [85, 464] on link "Overview" at bounding box center [113, 463] width 141 height 33
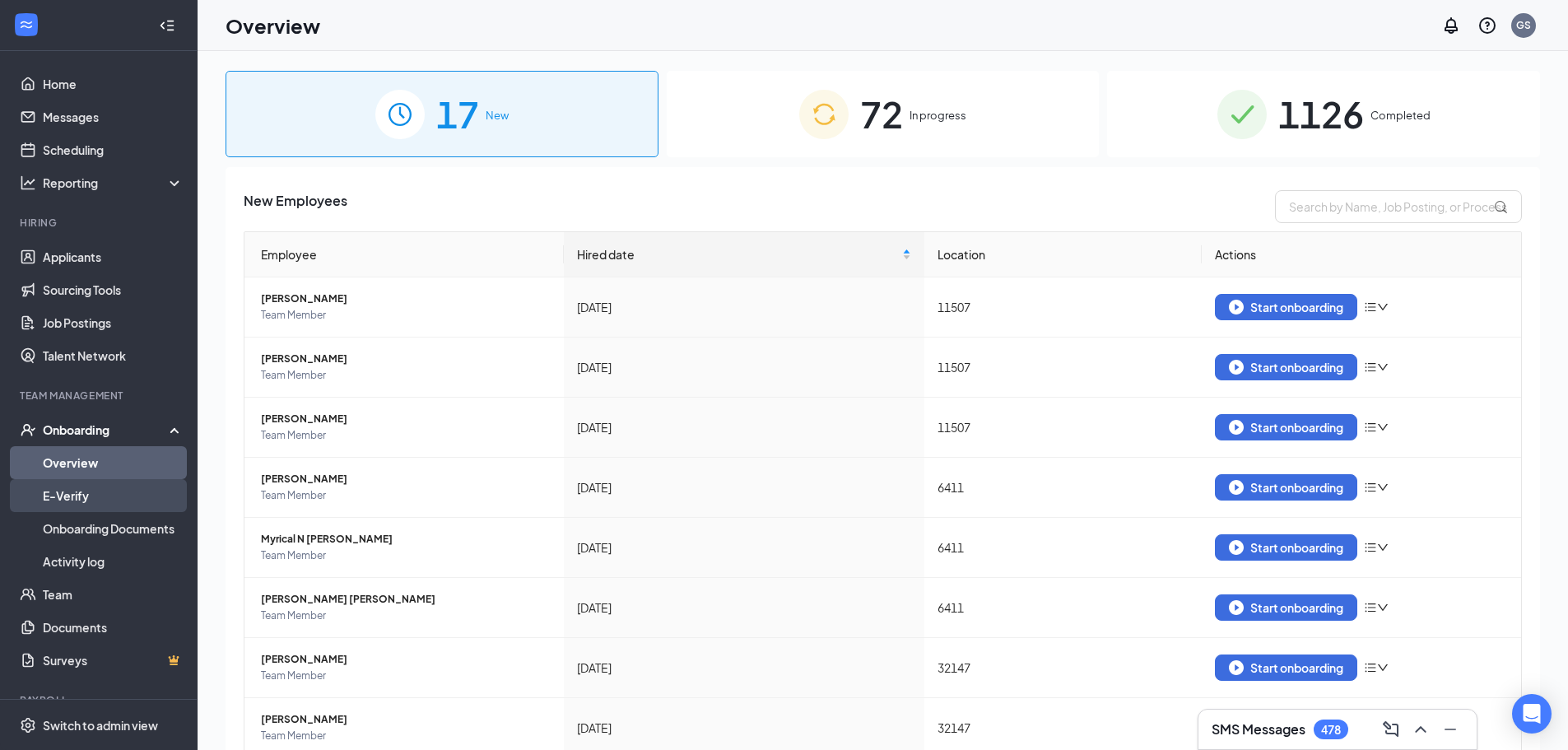
click at [91, 493] on link "E-Verify" at bounding box center [113, 496] width 141 height 33
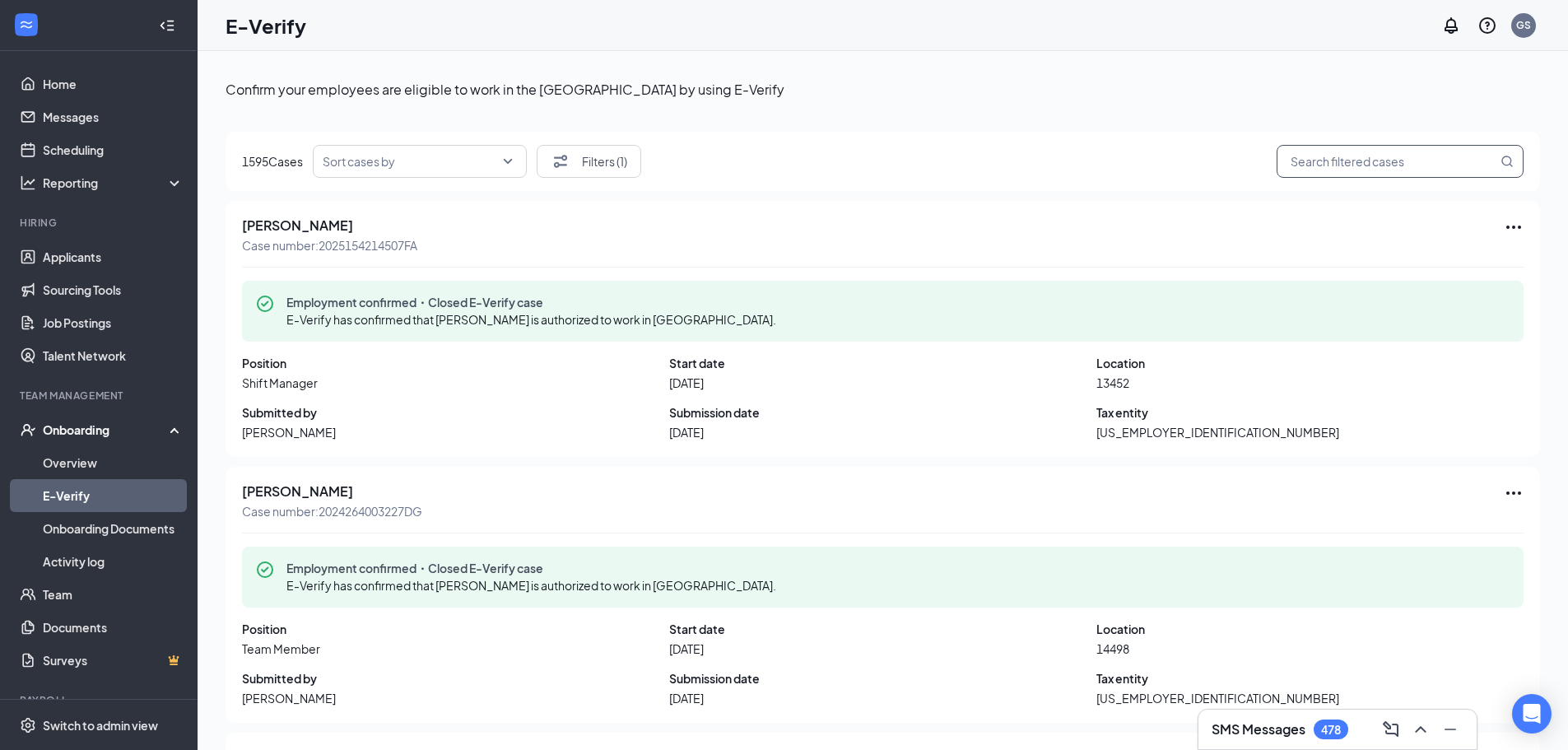
click at [1354, 164] on input "search" at bounding box center [1391, 161] width 211 height 20
paste input "2025258185556GD"
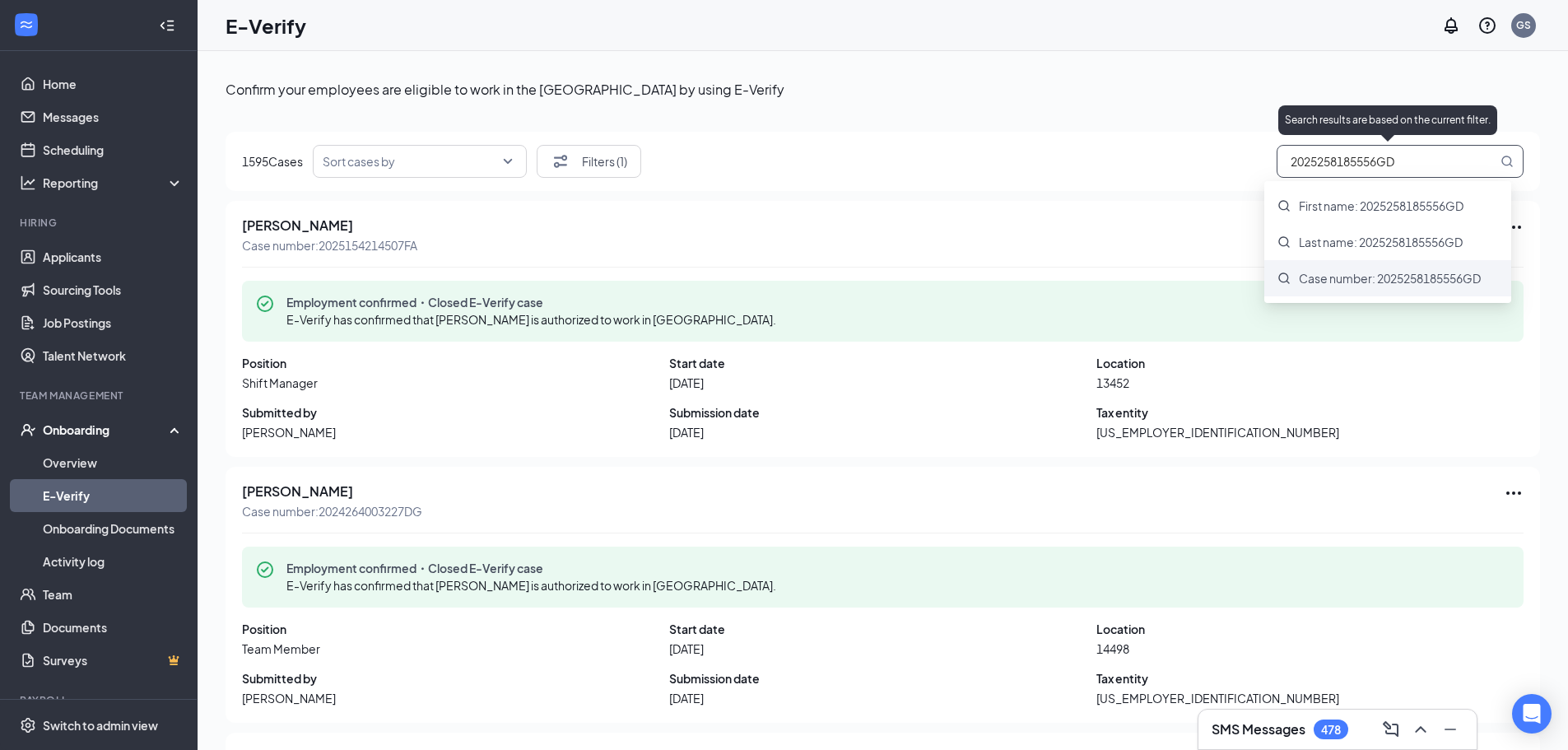
click at [1361, 279] on span "Case number: 2025258185556GD" at bounding box center [1389, 277] width 182 height 16
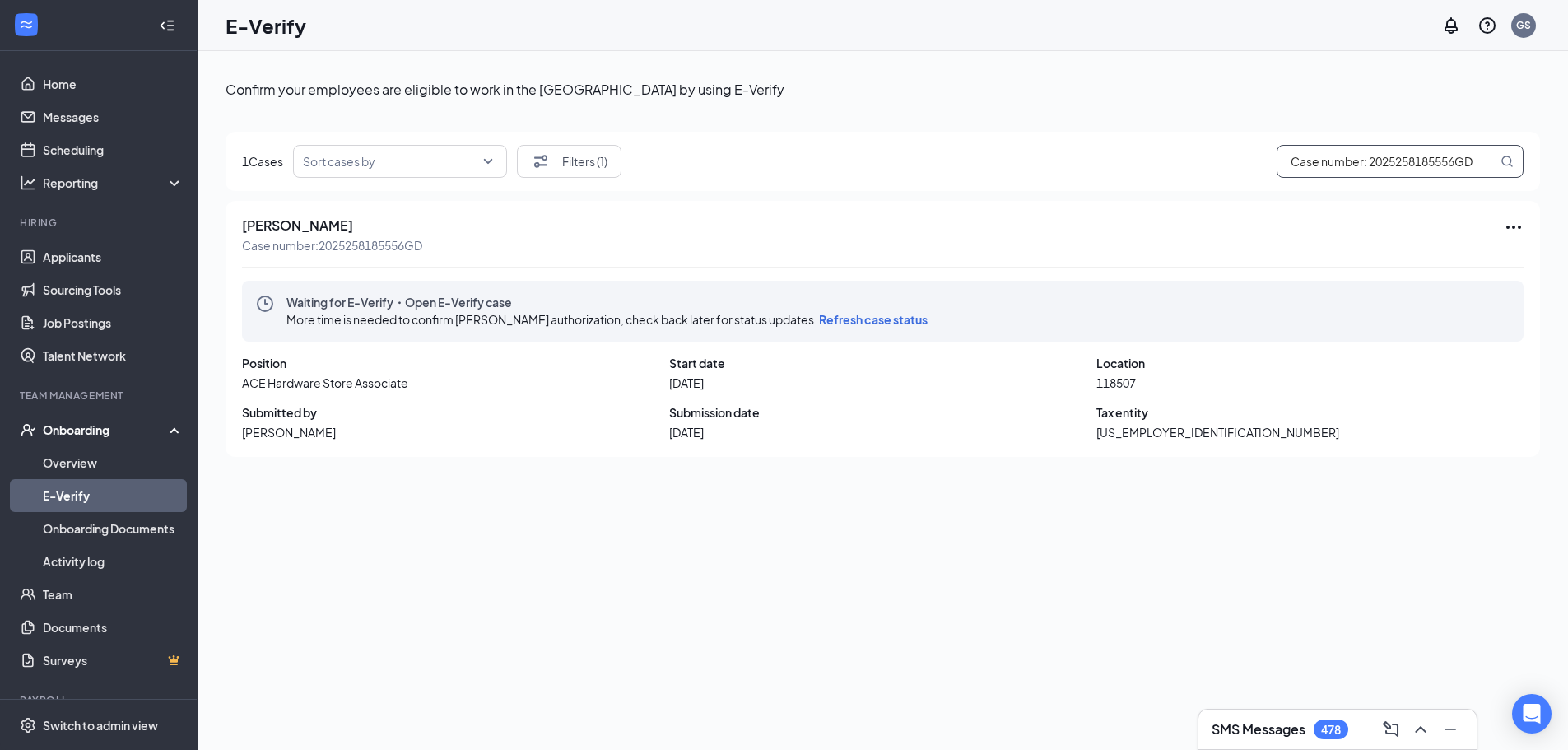
type input "Case number: 2025258185556GD"
click at [895, 312] on span "Refresh case status" at bounding box center [873, 319] width 108 height 14
click at [1513, 230] on icon "Ellipses" at bounding box center [1513, 227] width 19 height 19
click at [1403, 337] on span "Refresh case status" at bounding box center [1400, 338] width 220 height 18
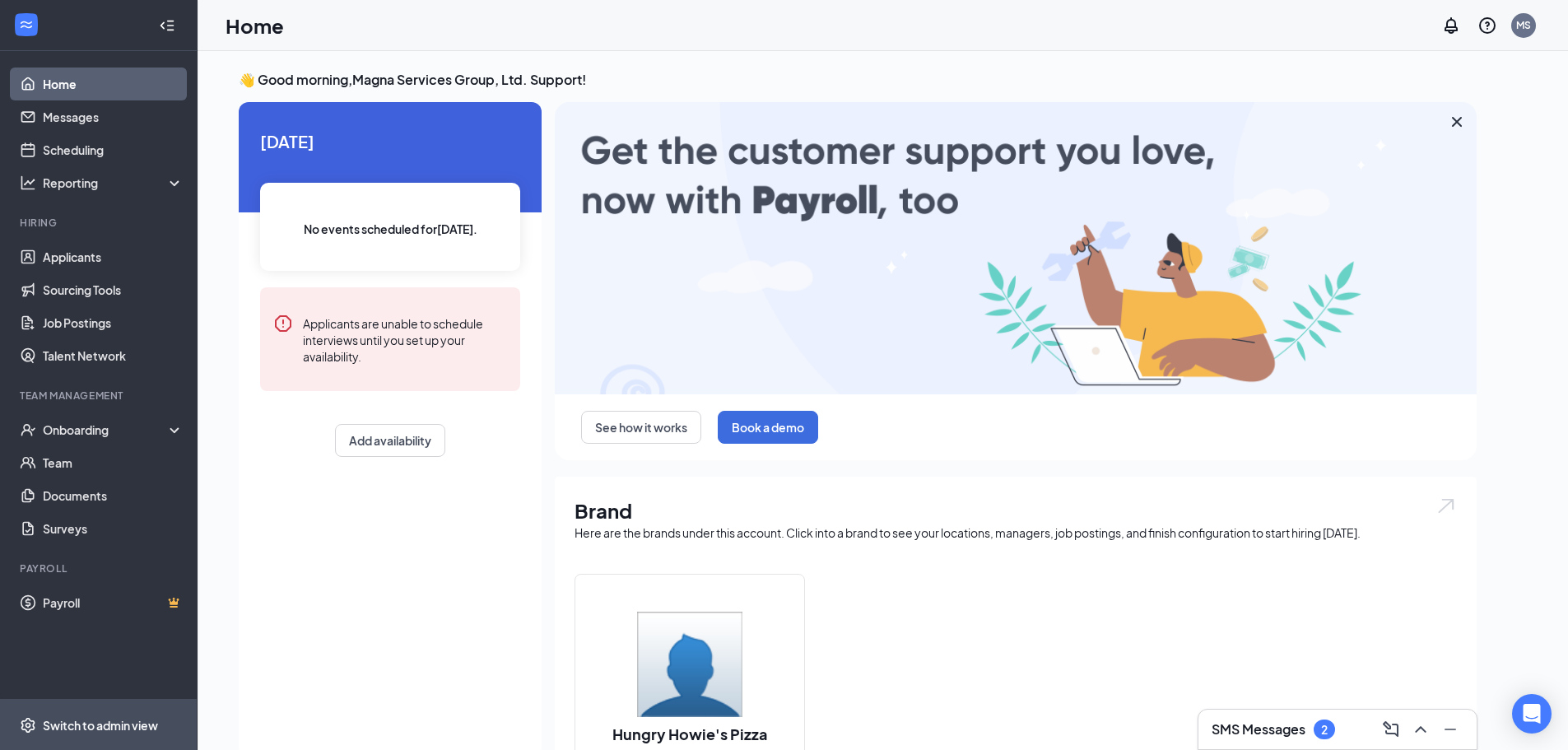
click at [103, 726] on div "Switch to admin view" at bounding box center [100, 725] width 115 height 16
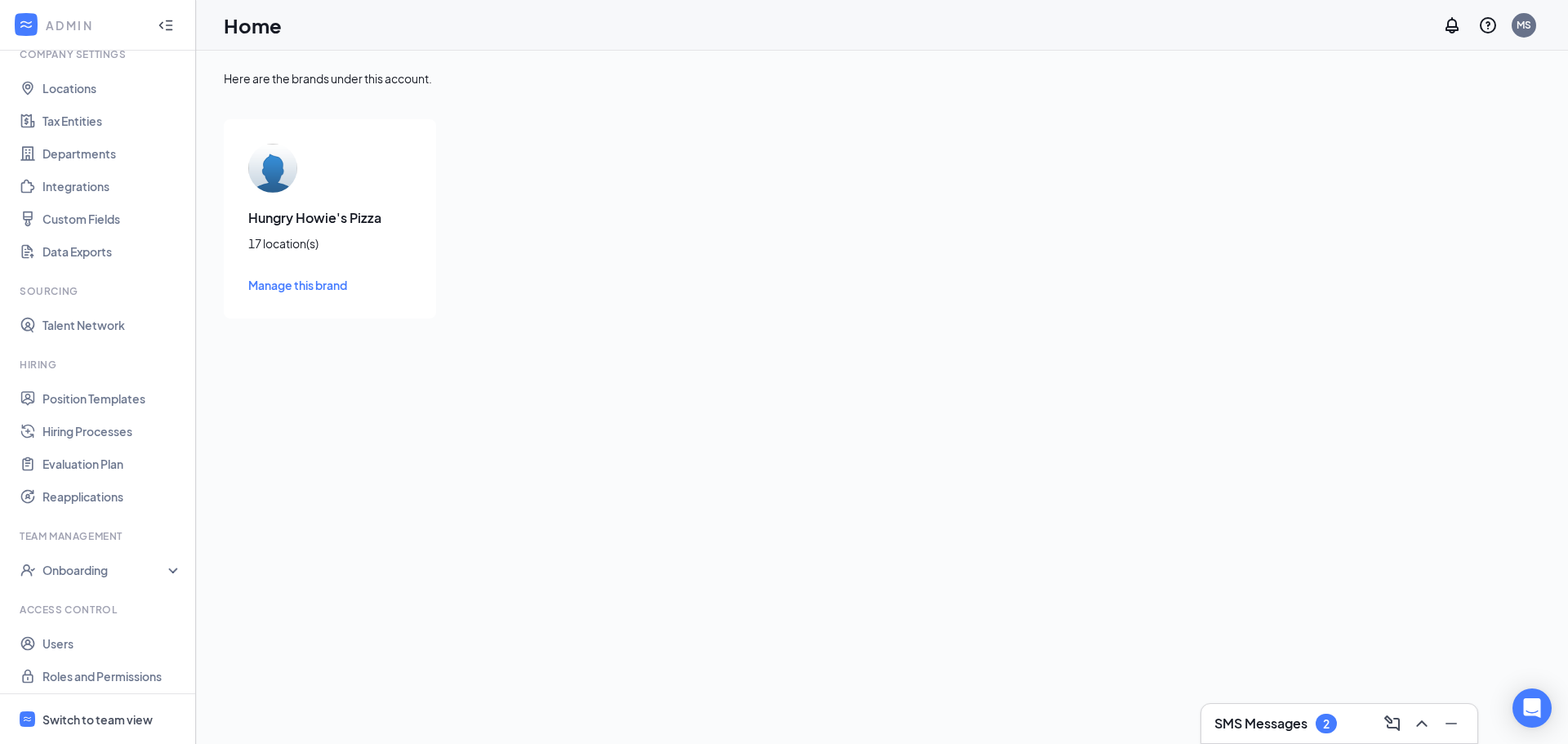
scroll to position [75, 0]
click at [64, 634] on link "Users" at bounding box center [112, 638] width 140 height 33
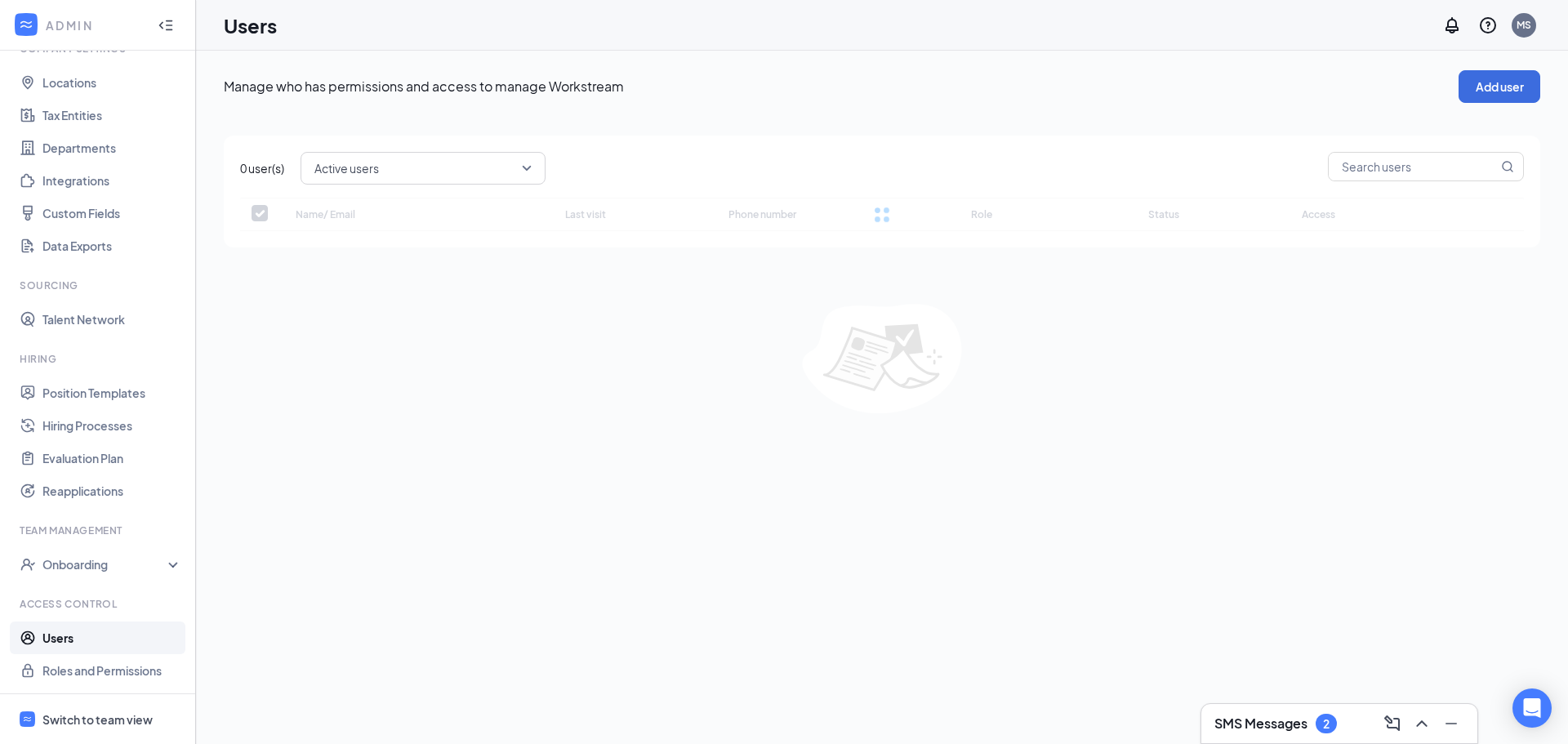
checkbox input "false"
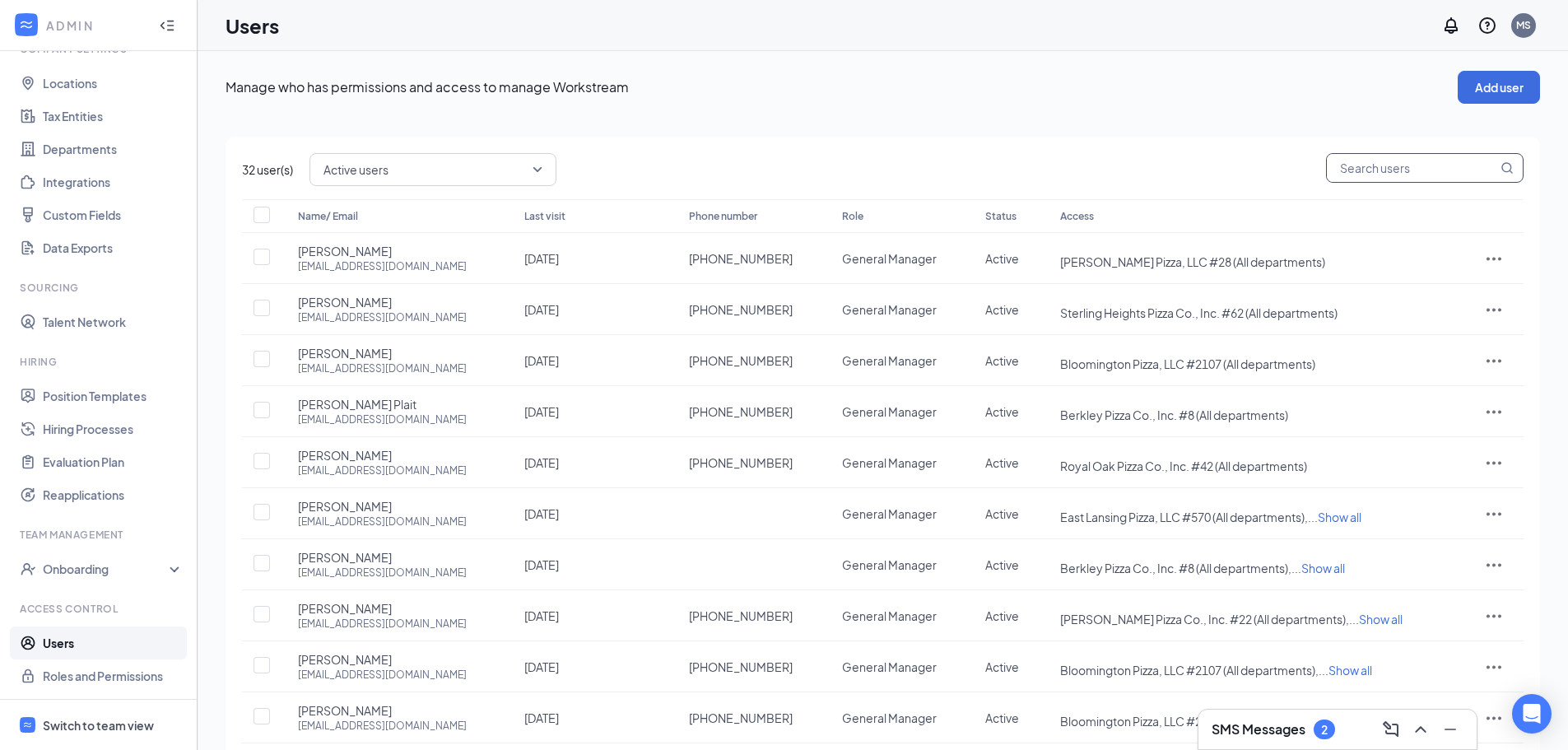
click at [1371, 159] on input "text" at bounding box center [1411, 167] width 170 height 28
paste input "admin@magnasg.com"
type input "admin@magnasg.com"
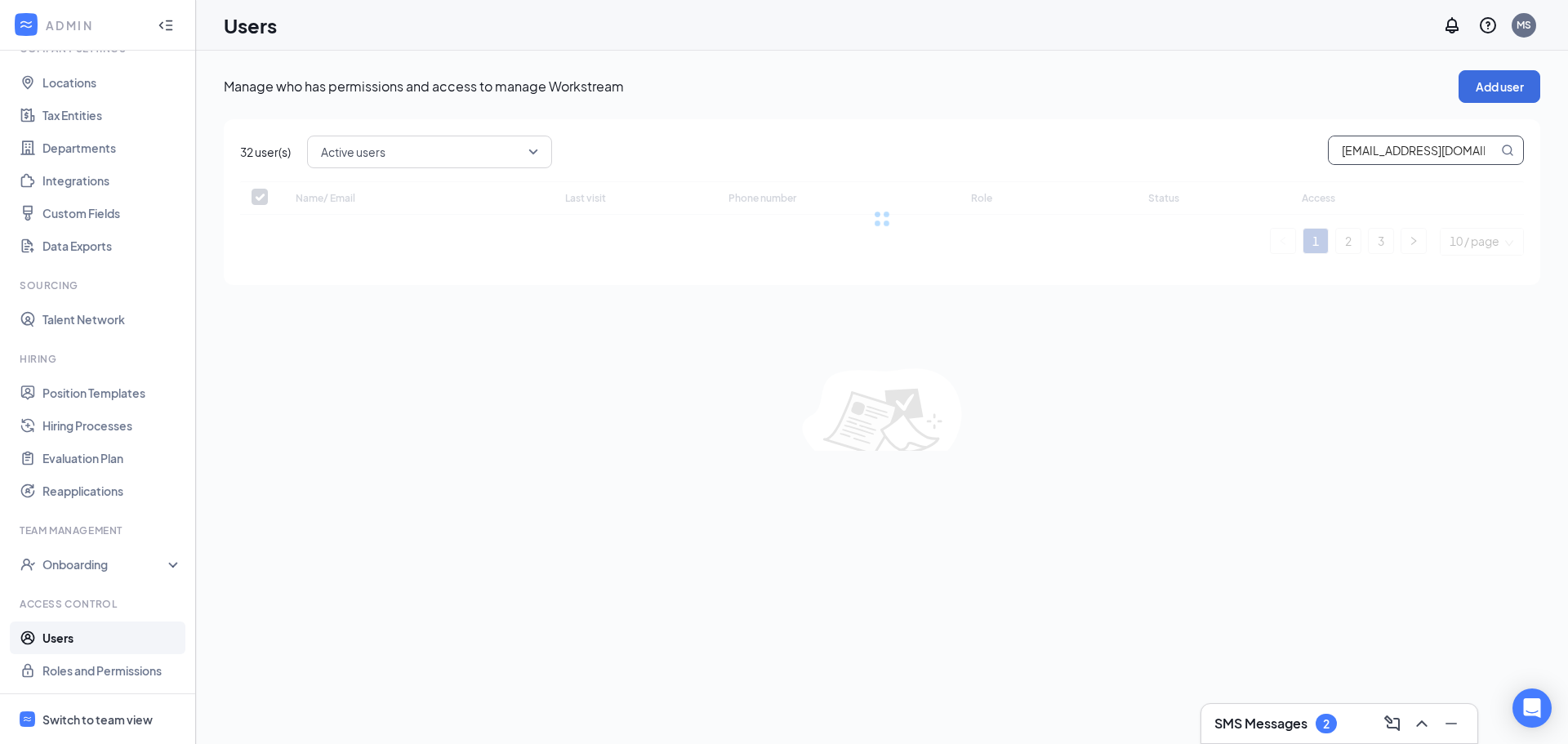
checkbox input "false"
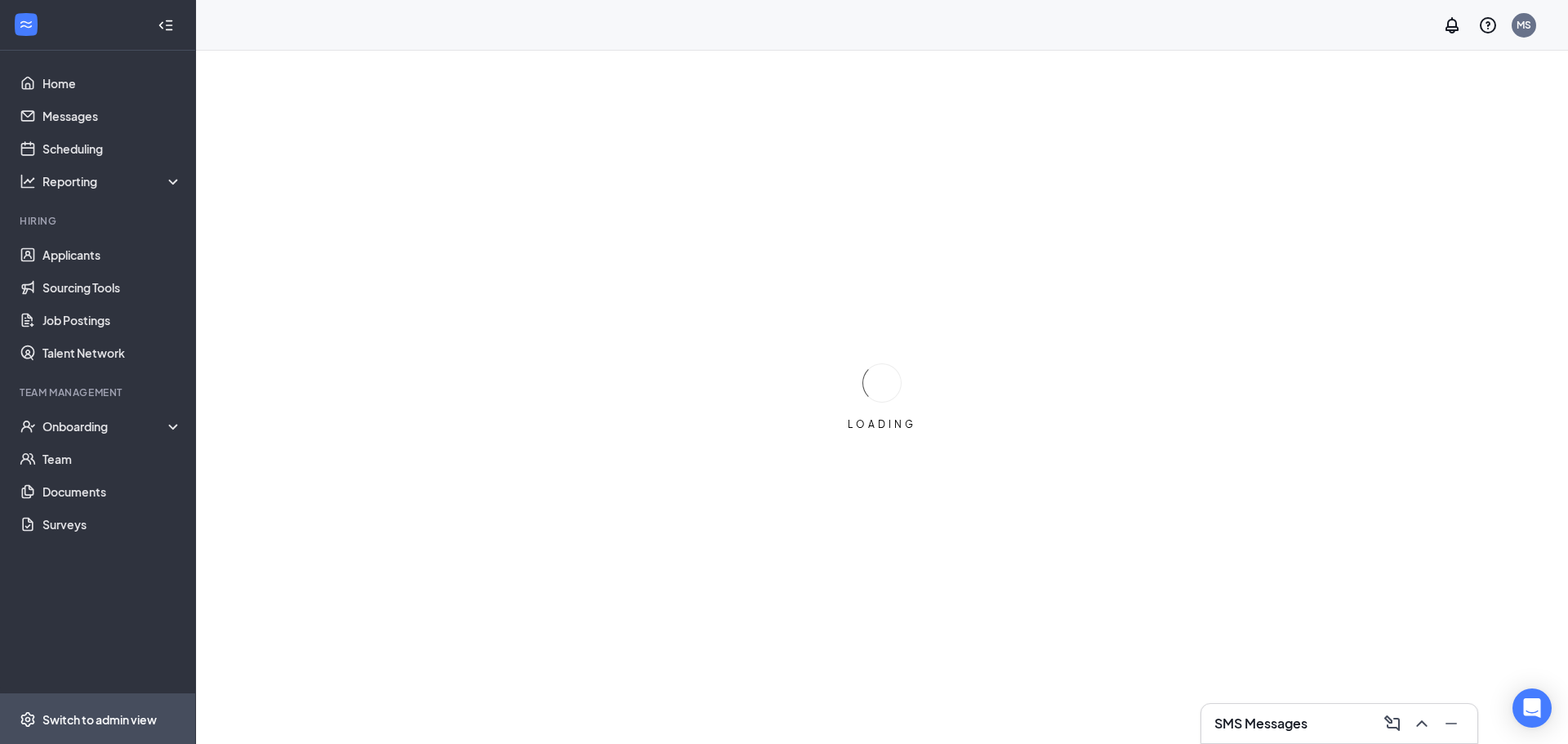
click at [81, 722] on div "Switch to admin view" at bounding box center [99, 719] width 114 height 16
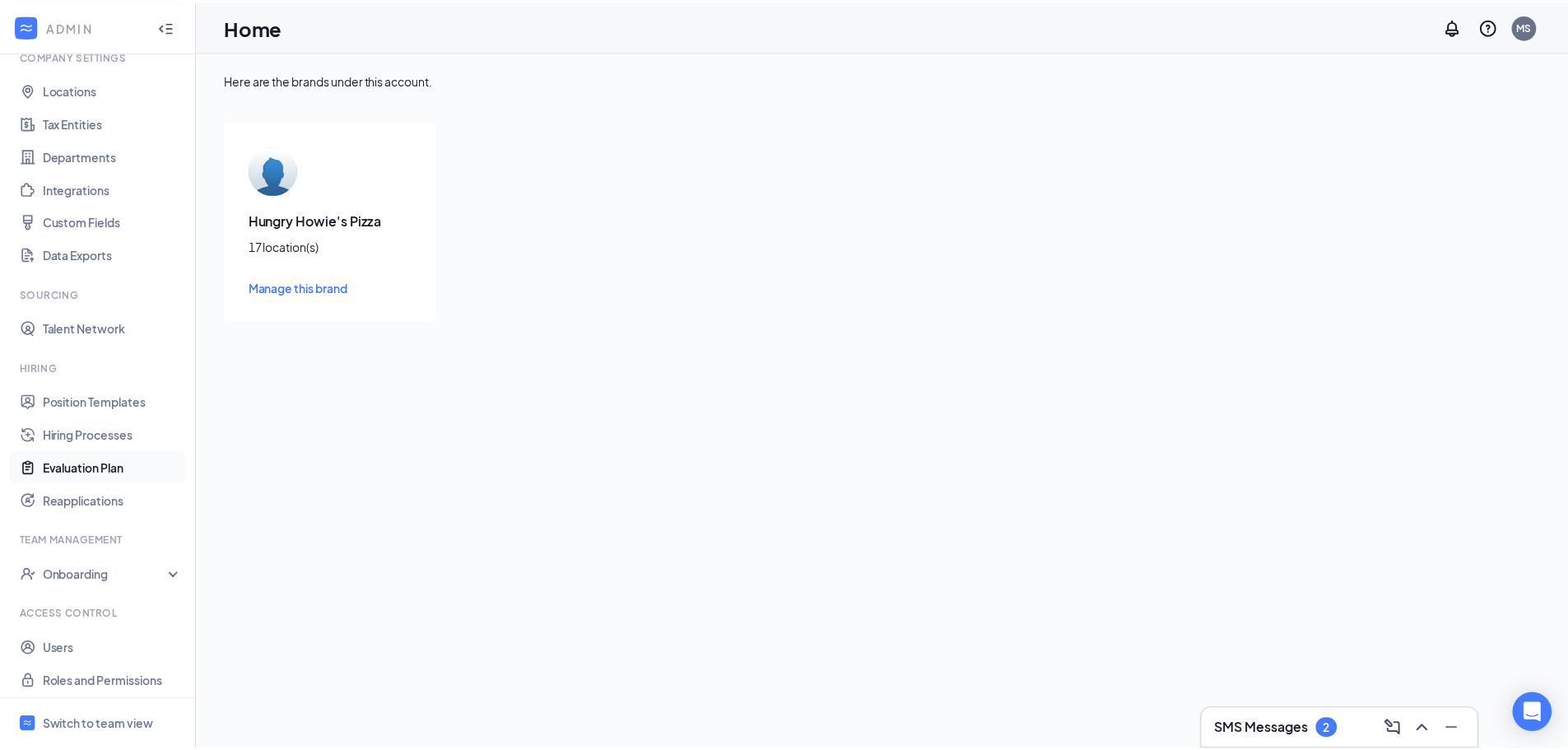
scroll to position [75, 0]
click at [84, 568] on div "Onboarding" at bounding box center [105, 568] width 127 height 16
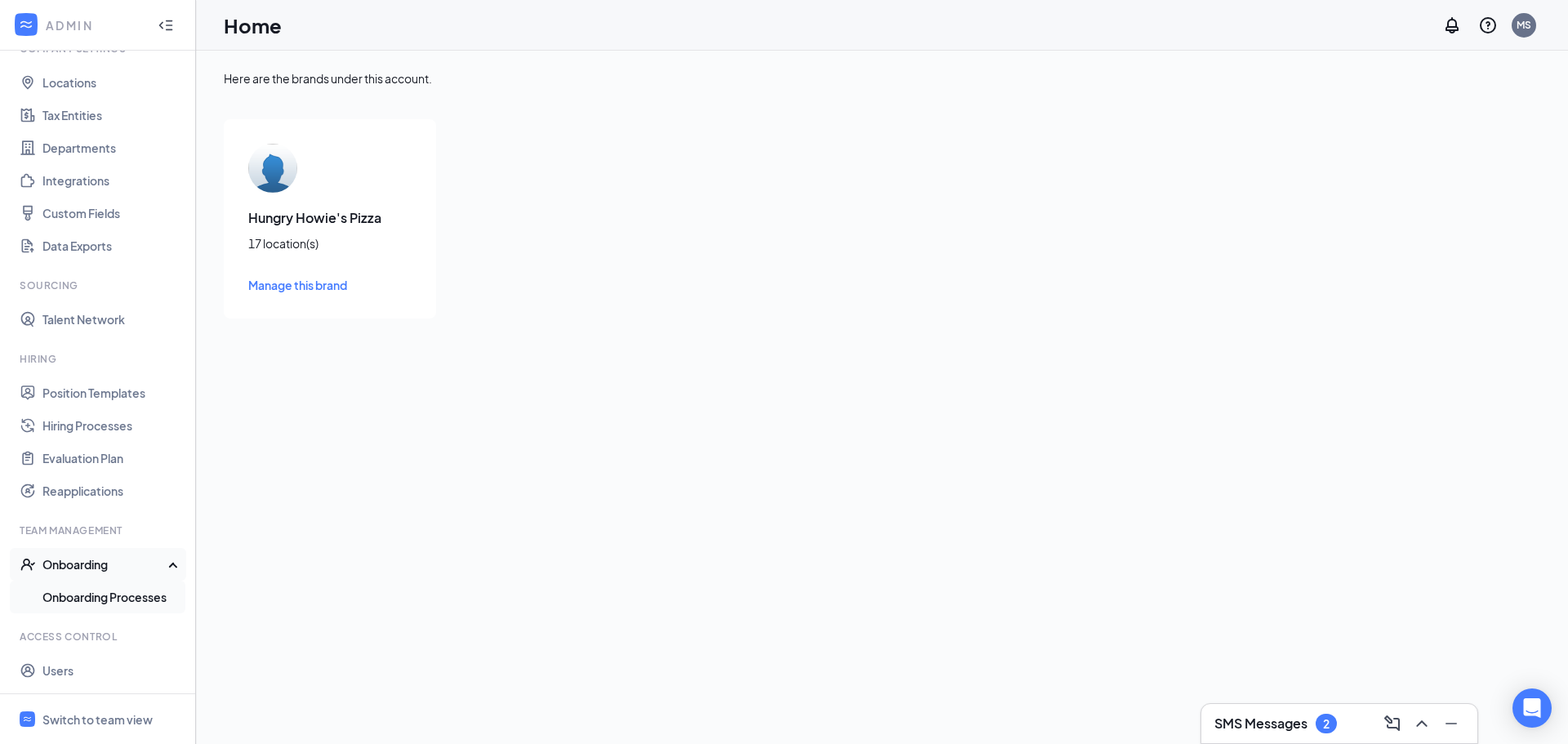
click at [89, 593] on link "Onboarding Processes" at bounding box center [112, 597] width 140 height 33
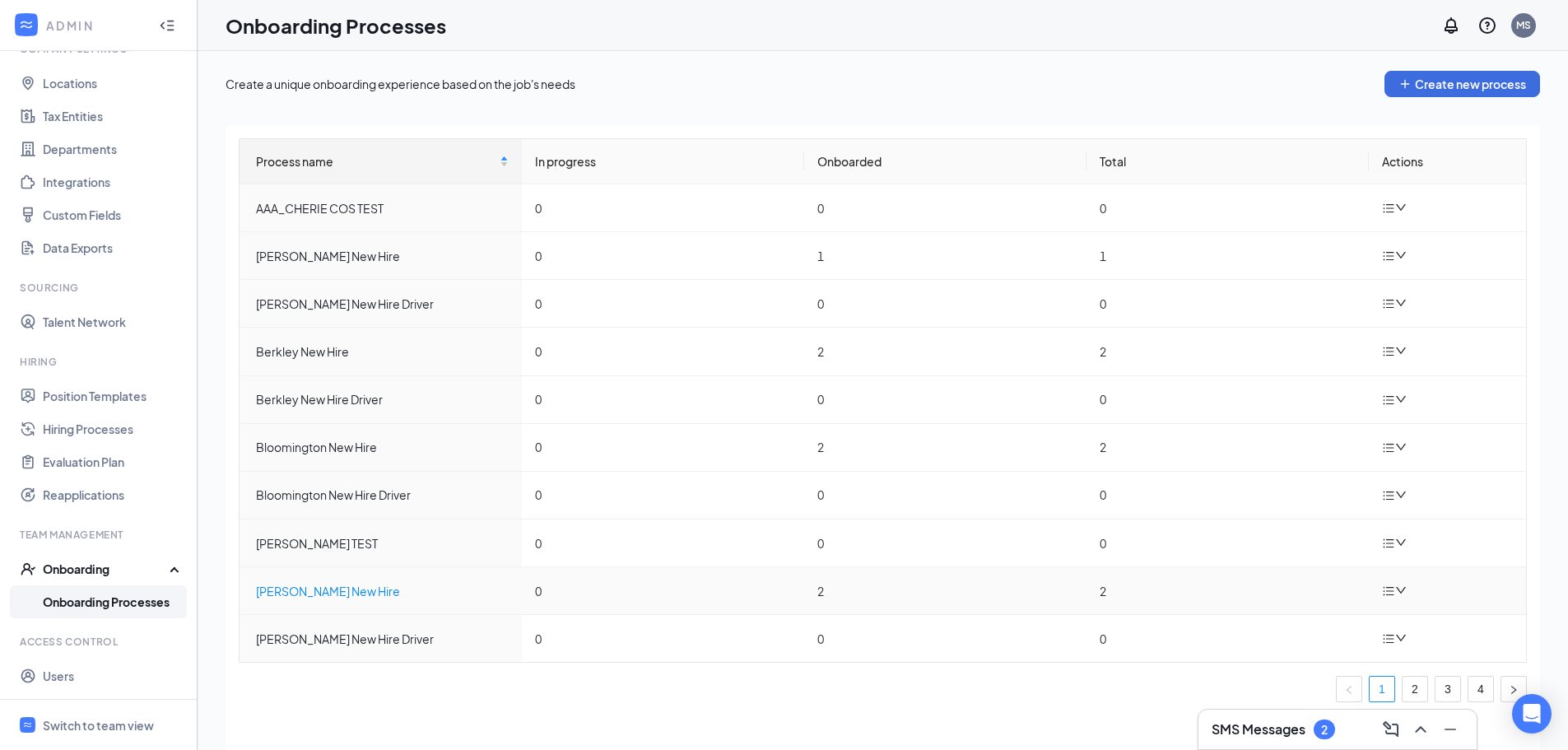
click at [313, 591] on div "Clawson New Hire" at bounding box center [383, 591] width 253 height 18
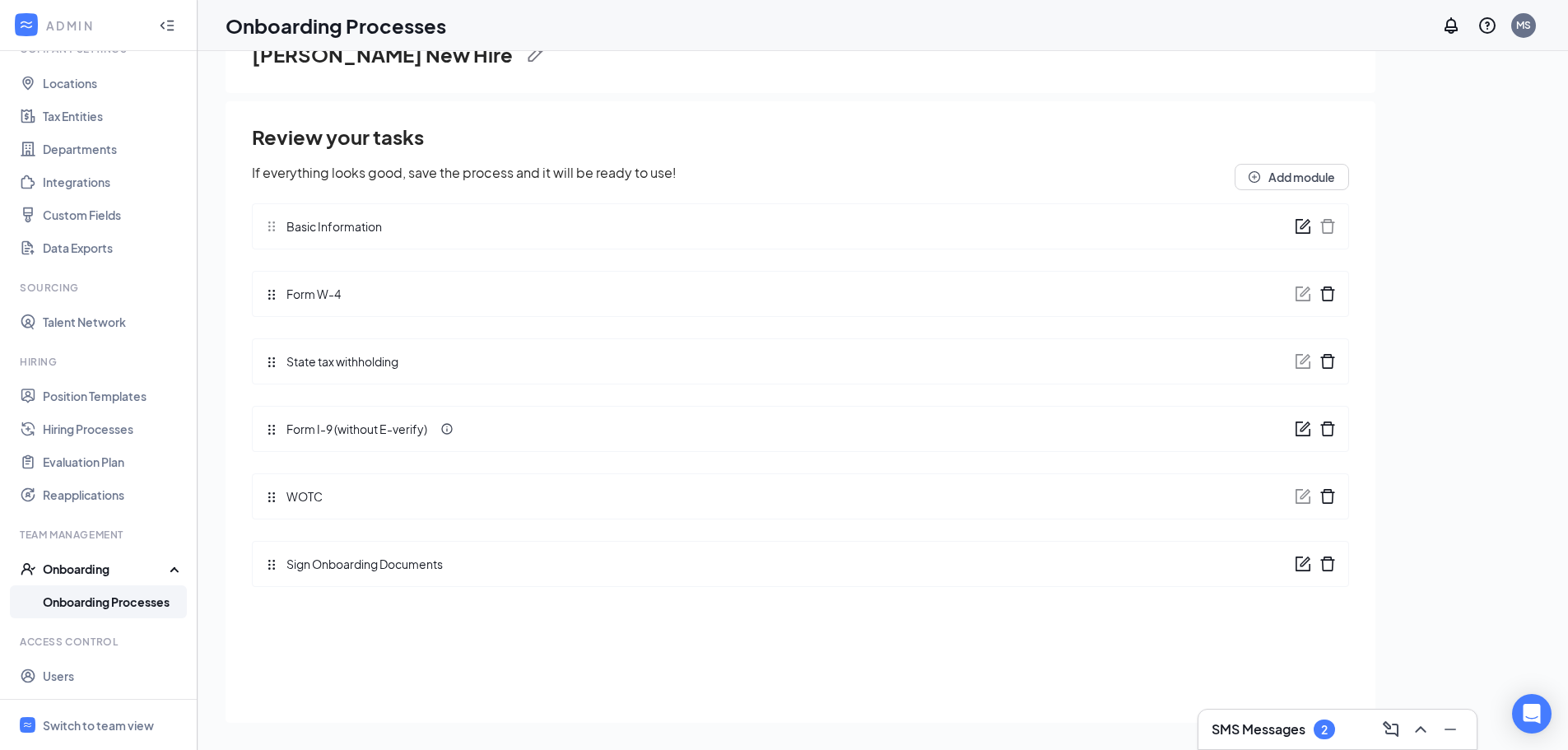
scroll to position [74, 0]
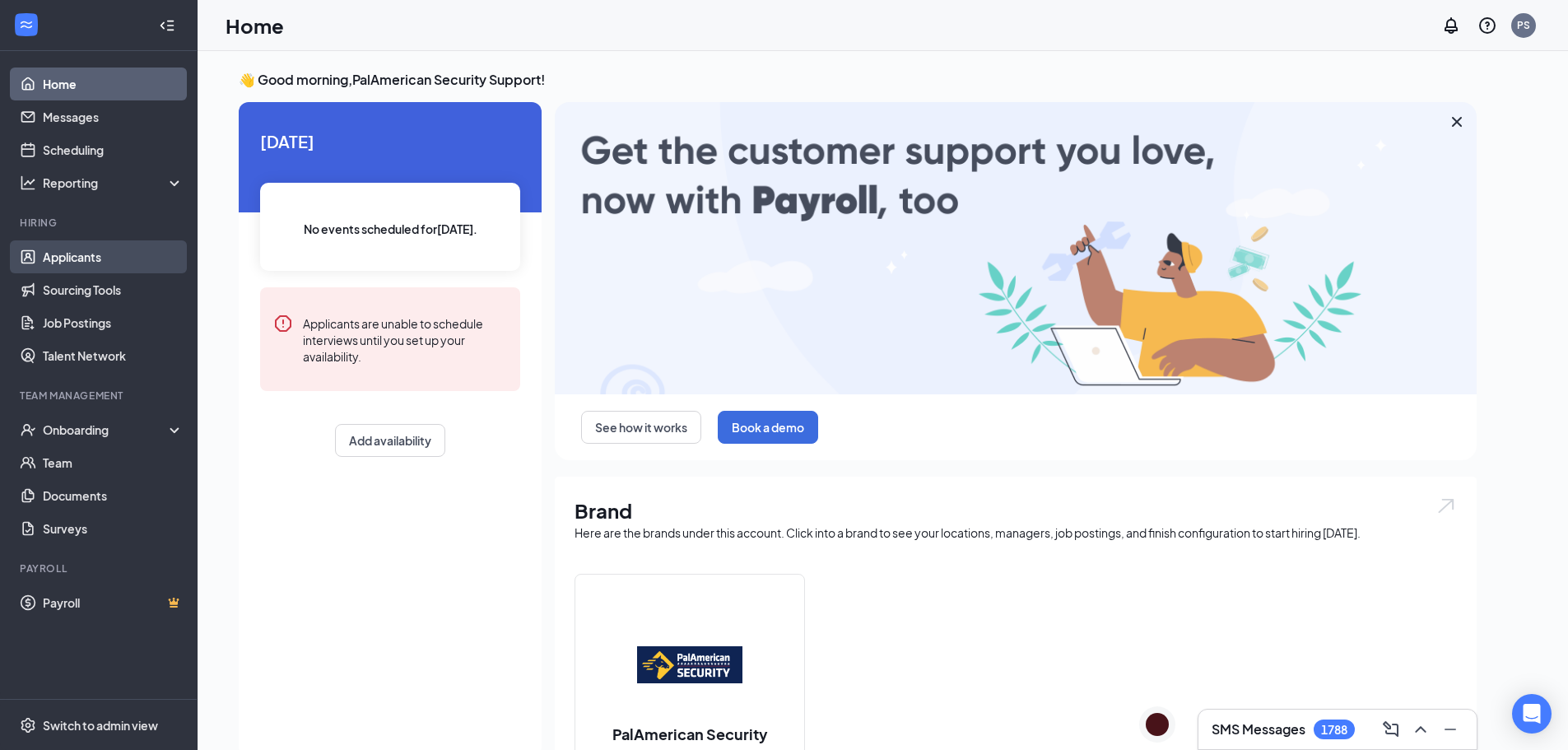
click at [77, 250] on link "Applicants" at bounding box center [113, 257] width 141 height 33
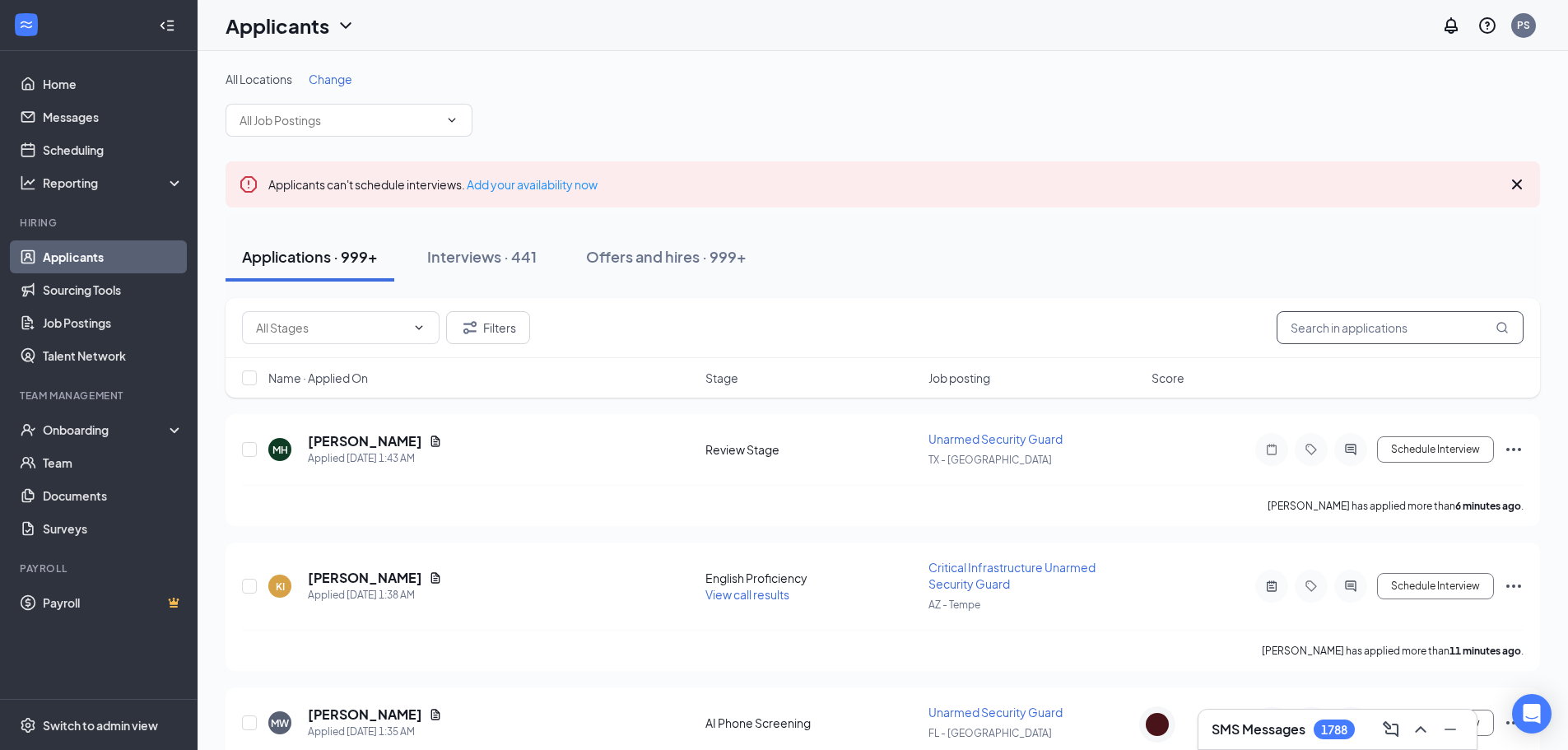
click at [1361, 328] on input "text" at bounding box center [1400, 328] width 247 height 33
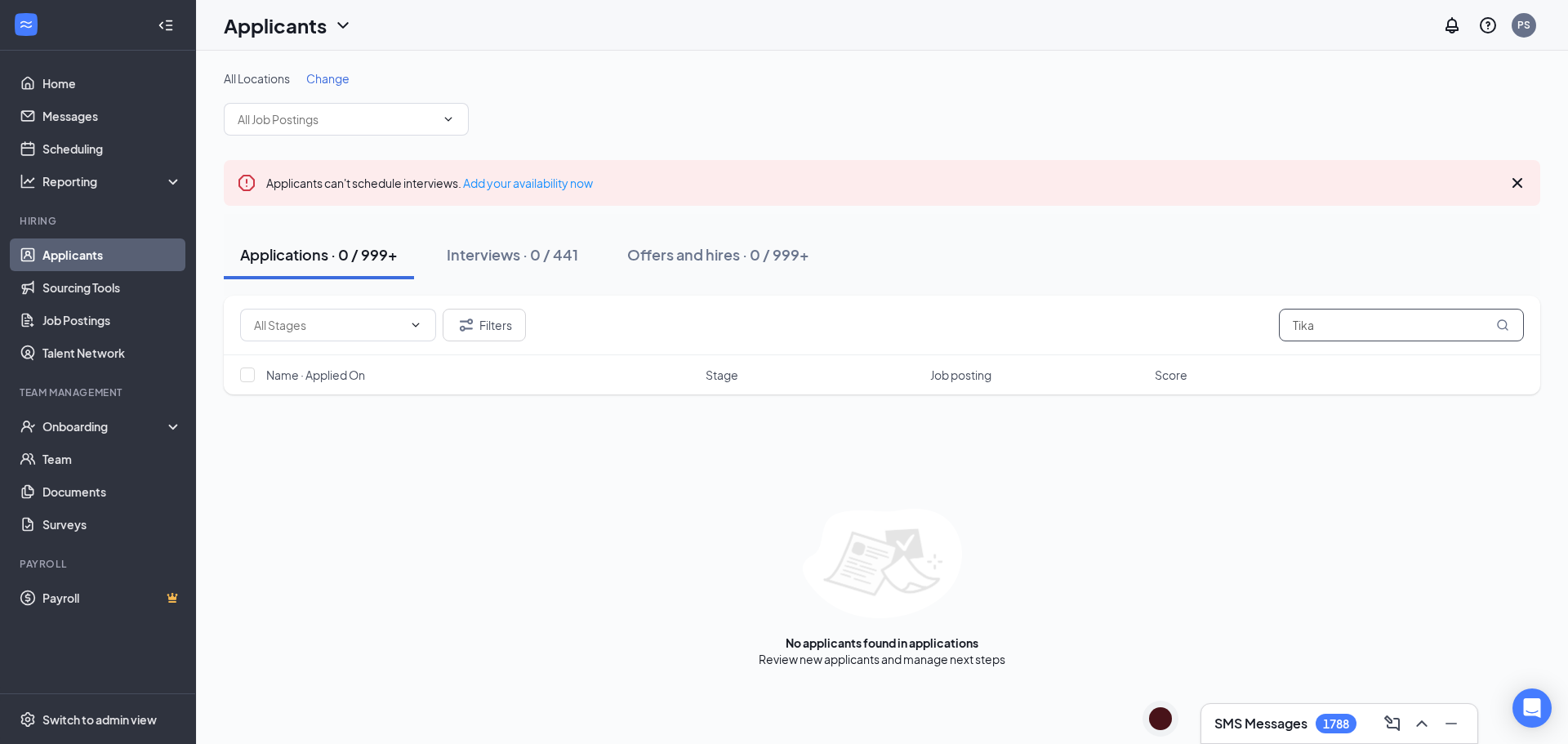
drag, startPoint x: 1200, startPoint y: 327, endPoint x: 1165, endPoint y: 326, distance: 35.0
click at [1166, 326] on div "Filters Tika" at bounding box center [881, 325] width 1283 height 33
type input "Sirak"
click at [511, 331] on button "Filters" at bounding box center [484, 325] width 83 height 33
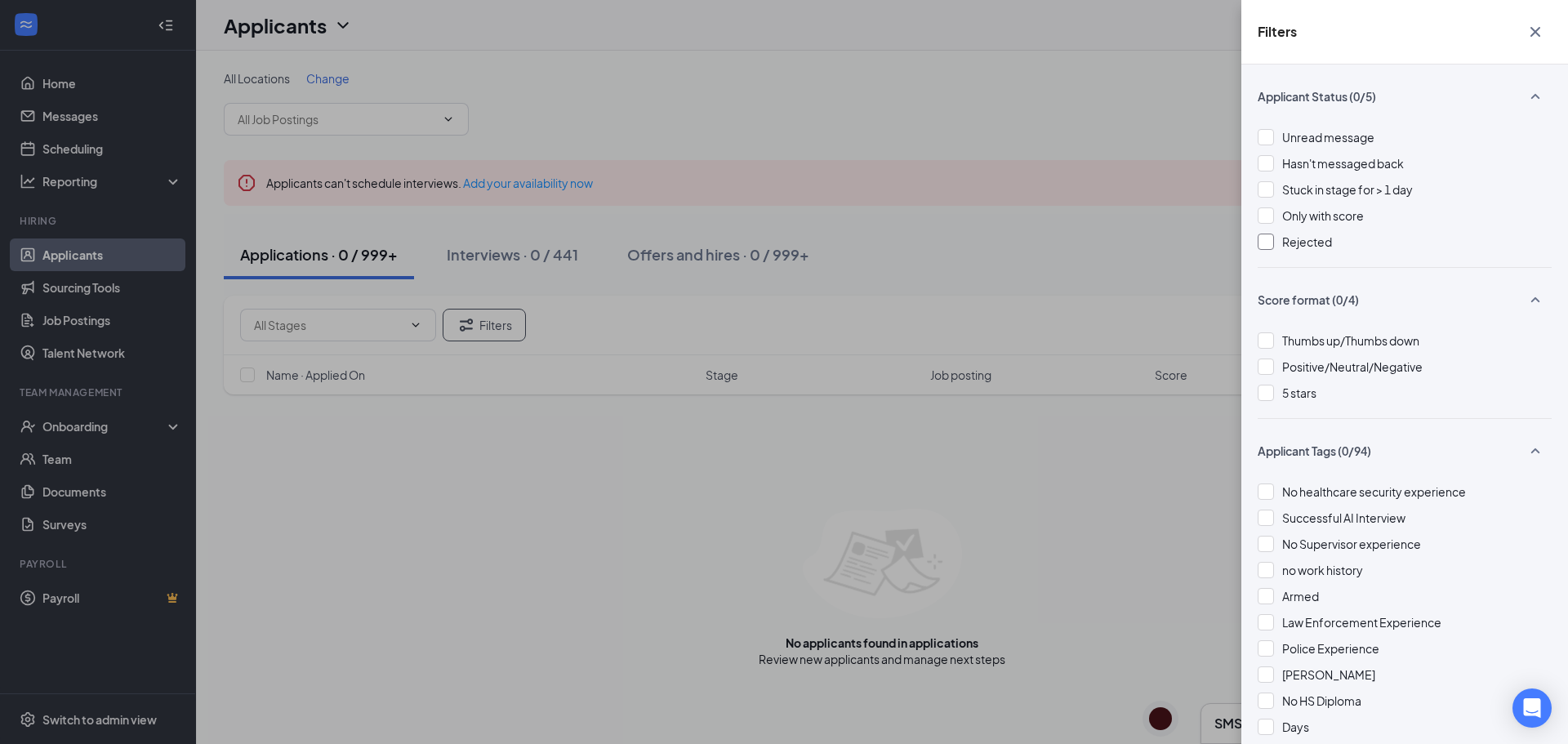
click at [1277, 241] on div "Rejected" at bounding box center [1404, 242] width 294 height 18
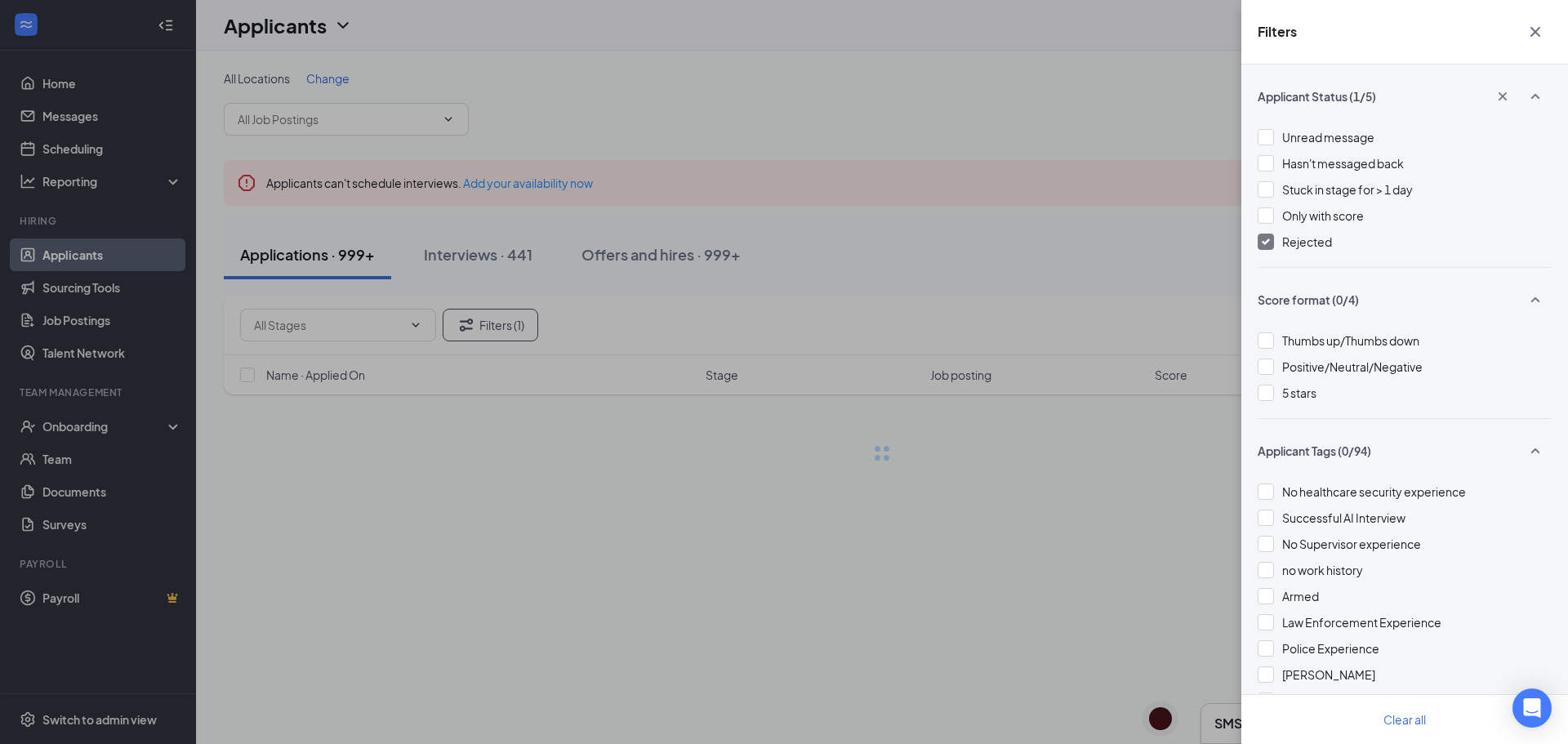
click at [1067, 215] on div "Filters Applicant Status (1/5) Unread message Hasn't messaged back Stuck in sta…" at bounding box center [784, 372] width 1568 height 744
click at [1051, 214] on div "Filters Applicant Status (1/5) Unread message Hasn't messaged back Stuck in sta…" at bounding box center [784, 372] width 1568 height 744
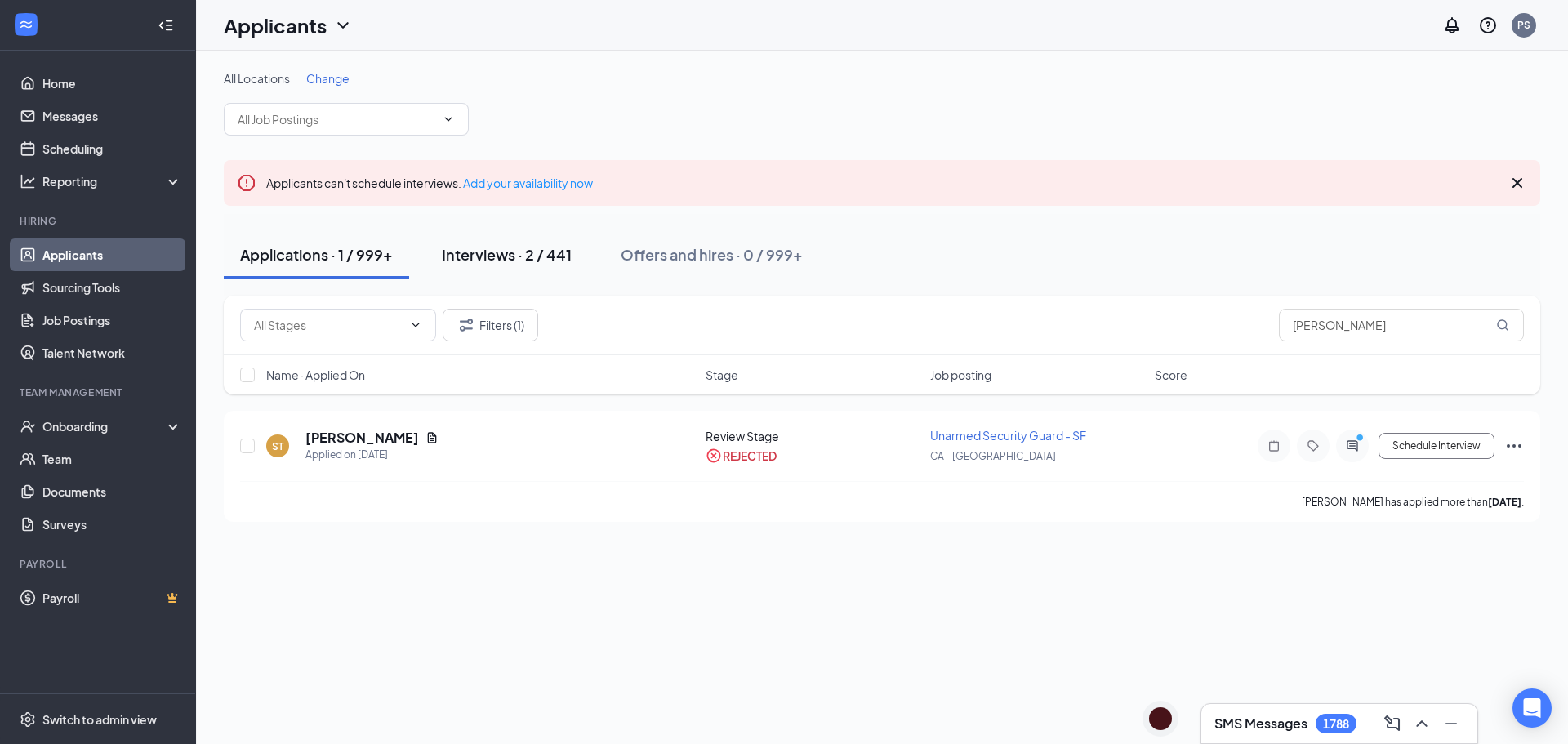
click at [515, 257] on div "Interviews · 2 / 441" at bounding box center [506, 254] width 129 height 20
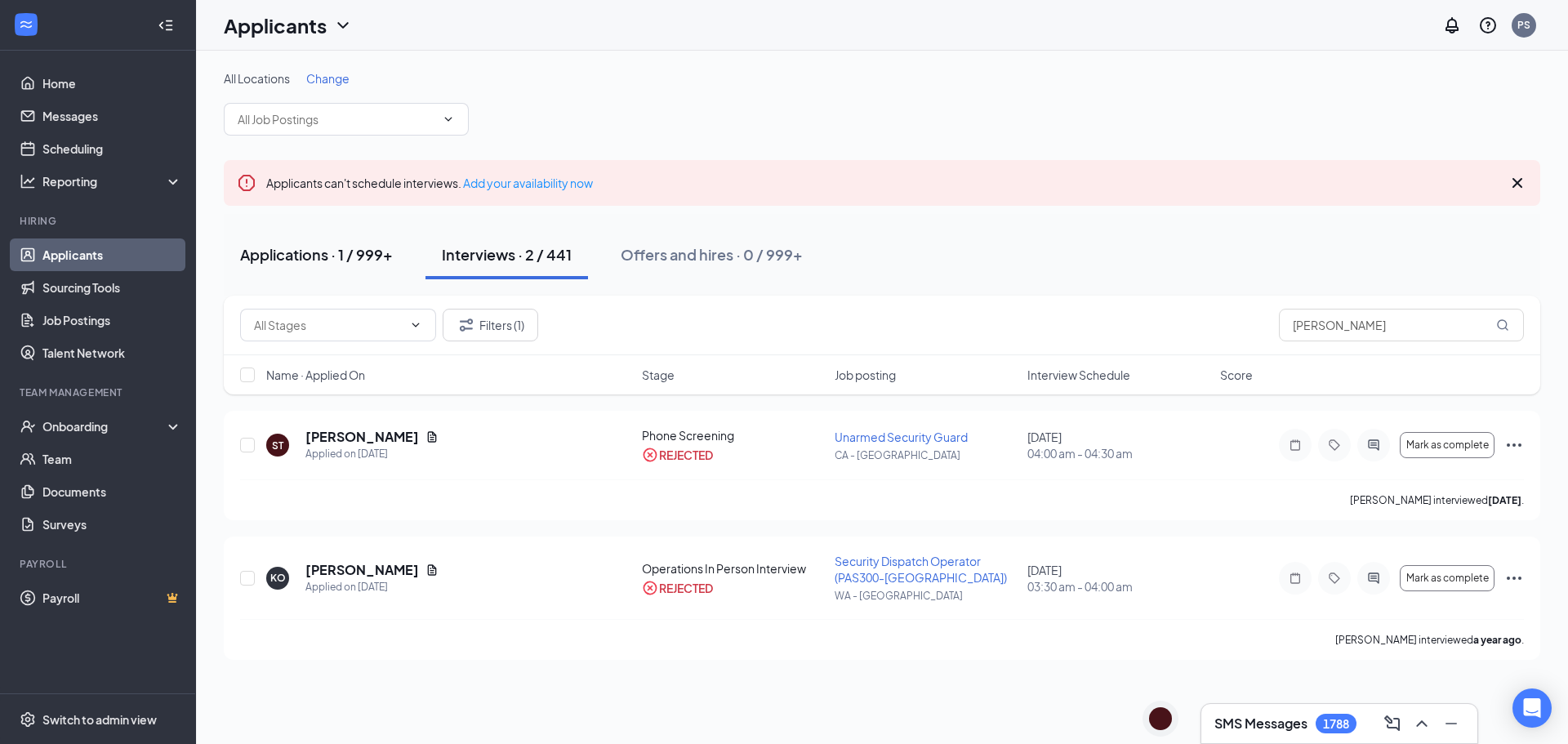
click at [322, 255] on div "Applications · 1 / 999+" at bounding box center [315, 254] width 152 height 20
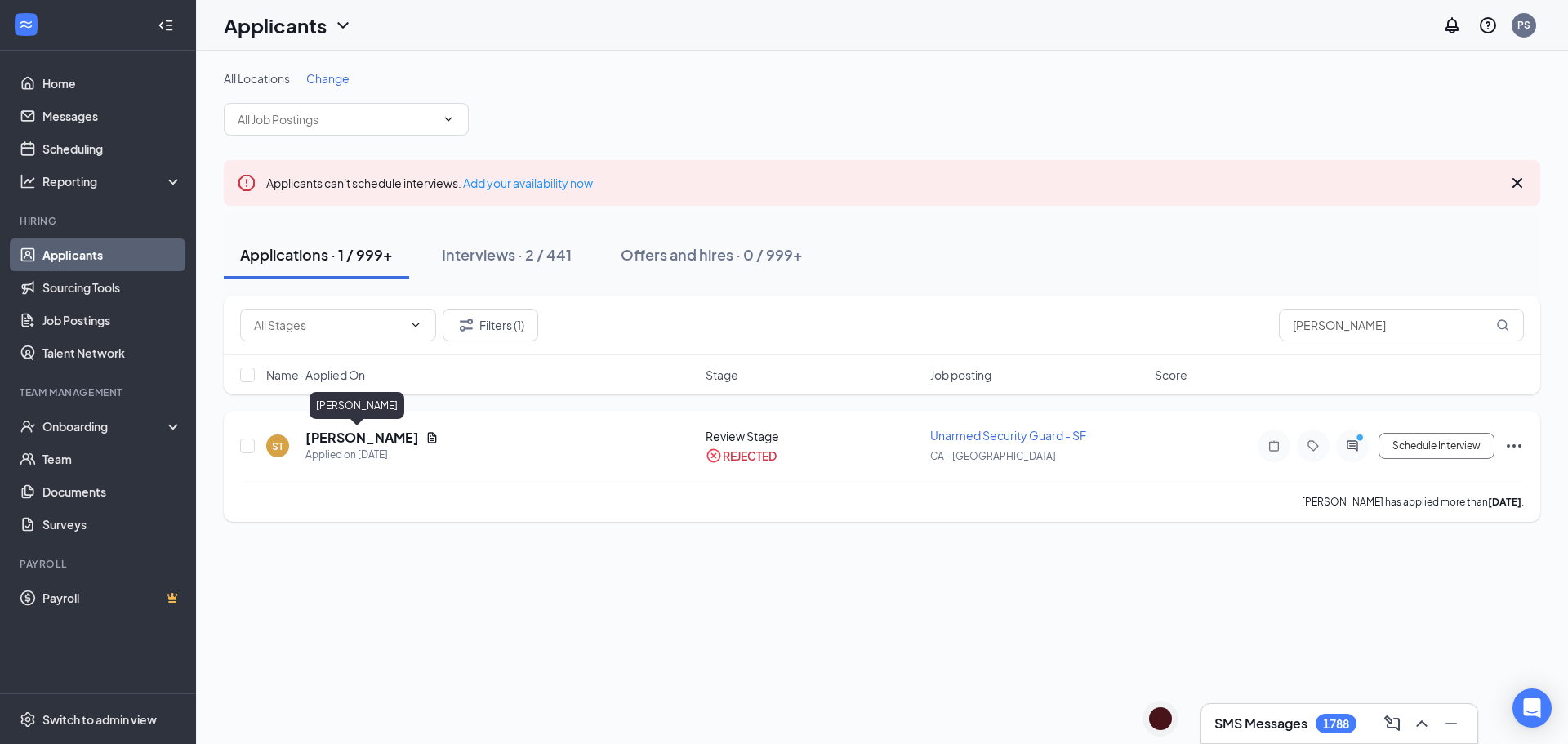
click at [346, 441] on h5 "[PERSON_NAME]" at bounding box center [362, 437] width 113 height 18
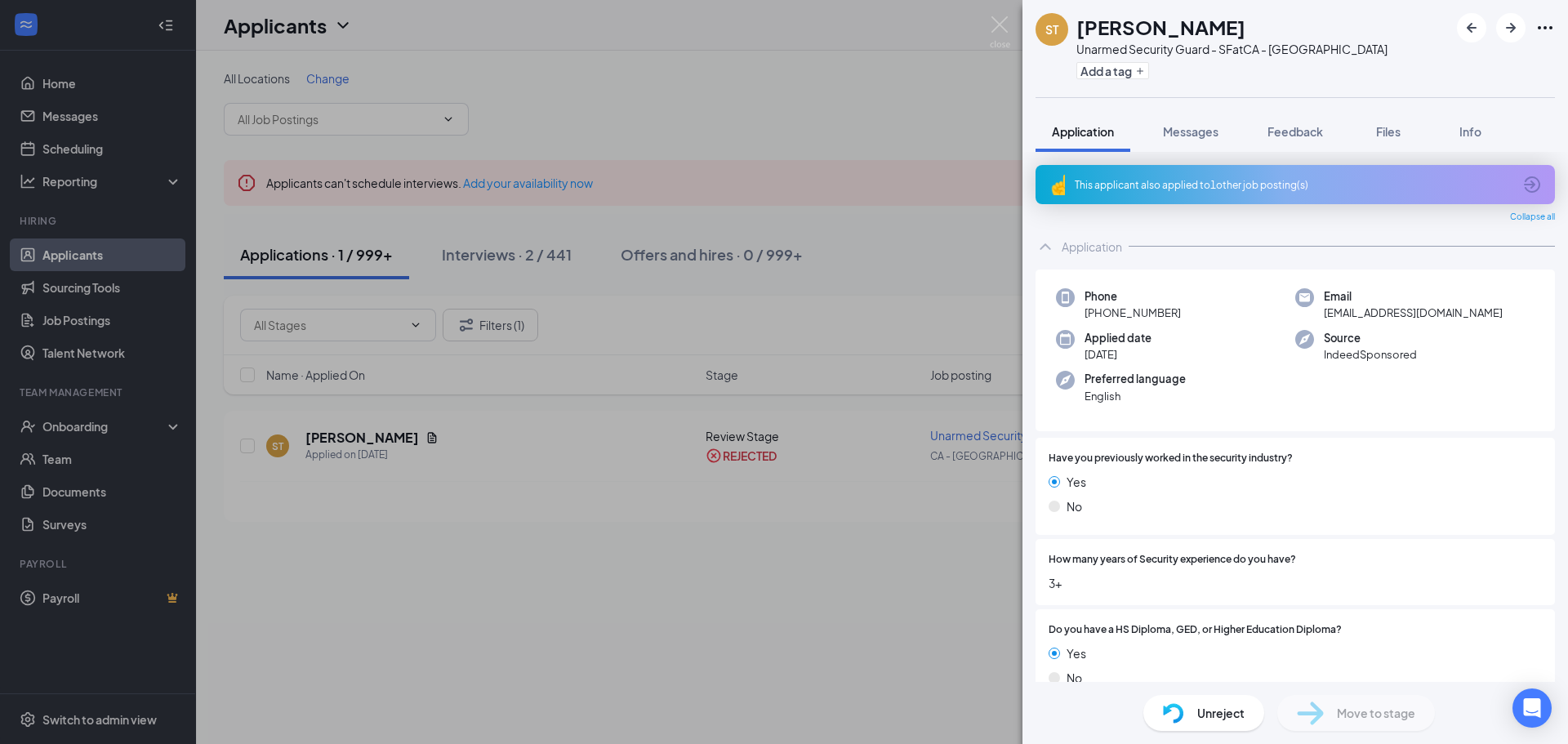
click at [861, 97] on div "ST [PERSON_NAME] Unarmed Security Guard - SF at [GEOGRAPHIC_DATA] - [GEOGRAPHIC…" at bounding box center [784, 372] width 1568 height 744
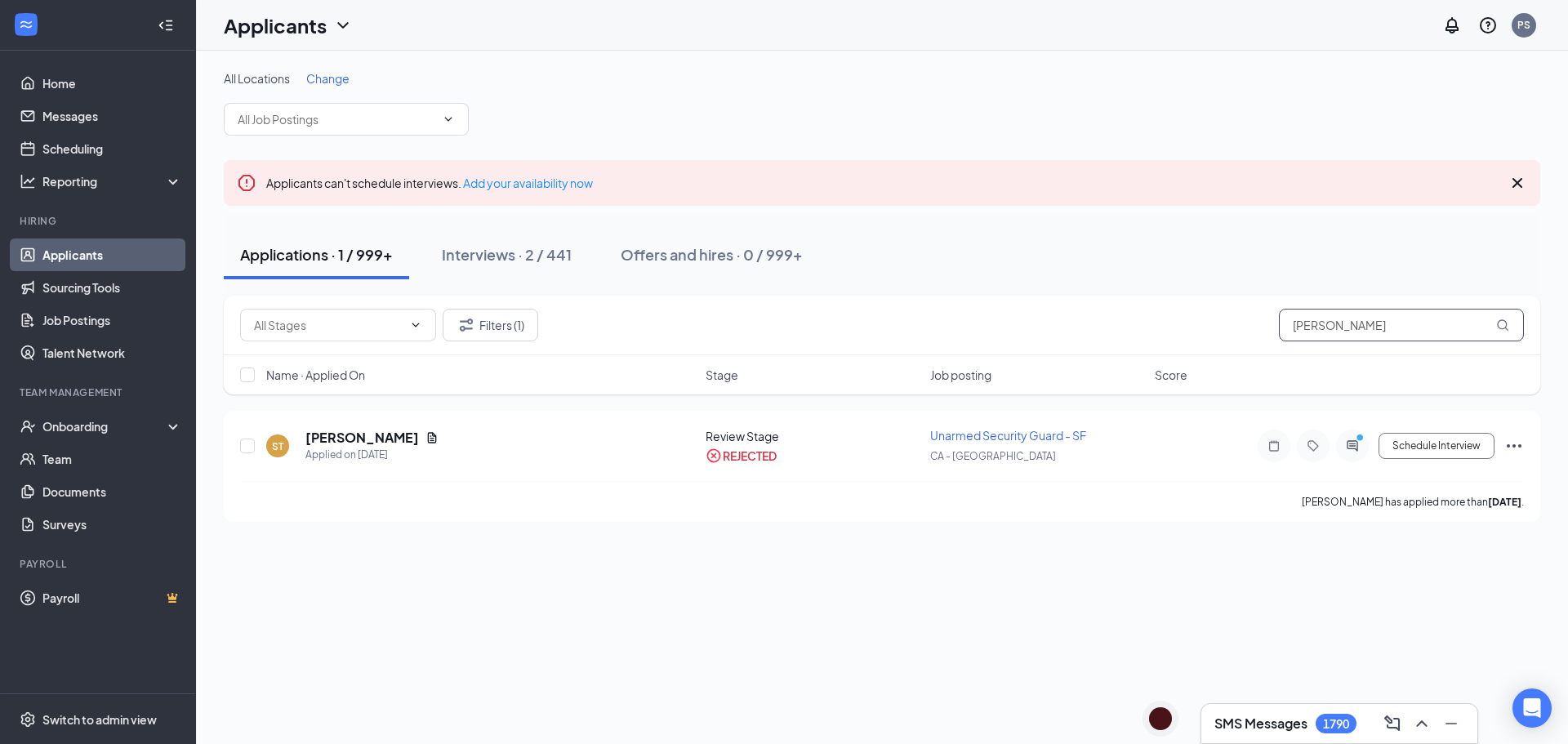
drag, startPoint x: 1370, startPoint y: 331, endPoint x: 917, endPoint y: 315, distance: 453.3
click at [945, 315] on div "Filters (1) [PERSON_NAME]" at bounding box center [881, 325] width 1283 height 33
click at [504, 311] on button "Filters (1)" at bounding box center [491, 325] width 96 height 33
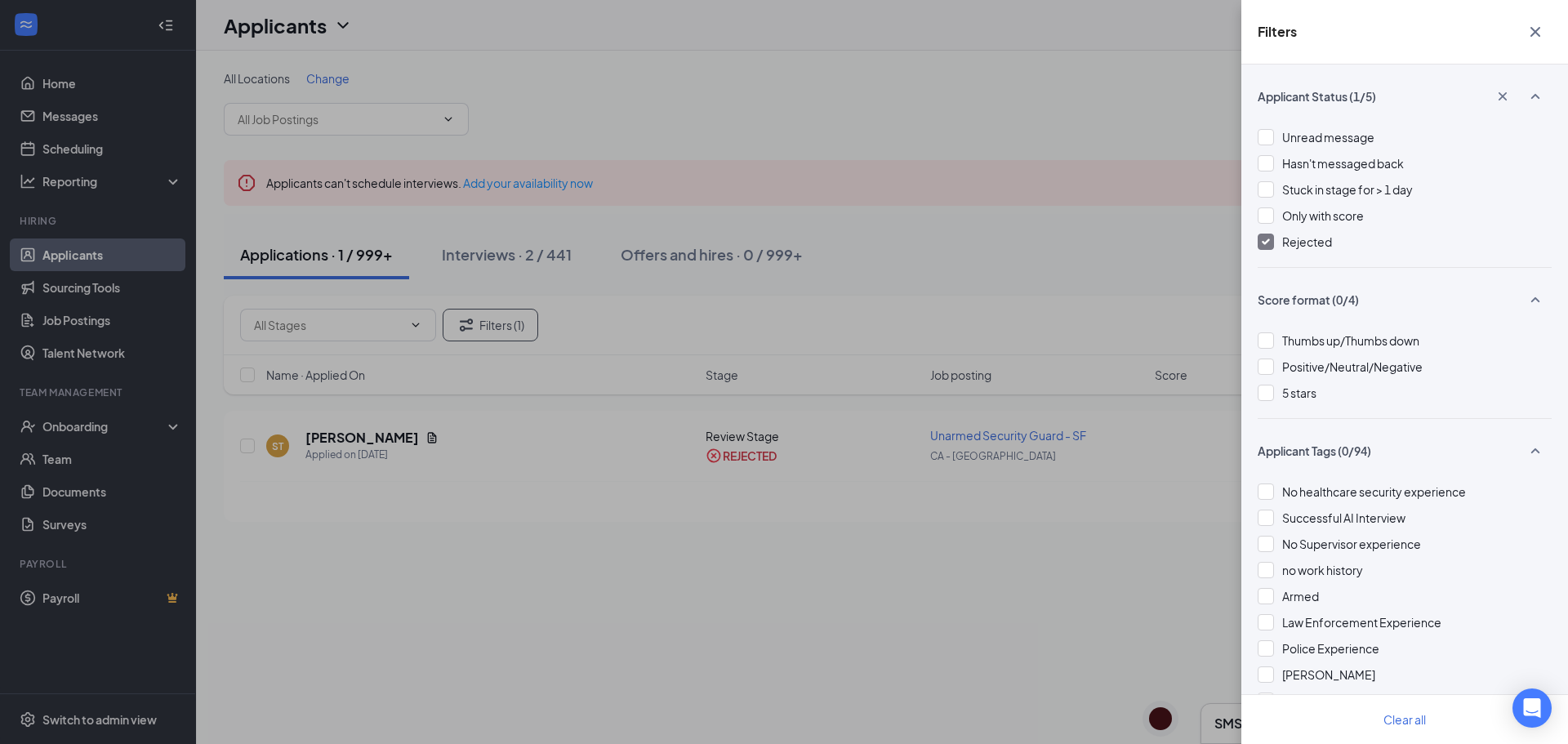
click at [1273, 245] on div at bounding box center [1265, 242] width 16 height 16
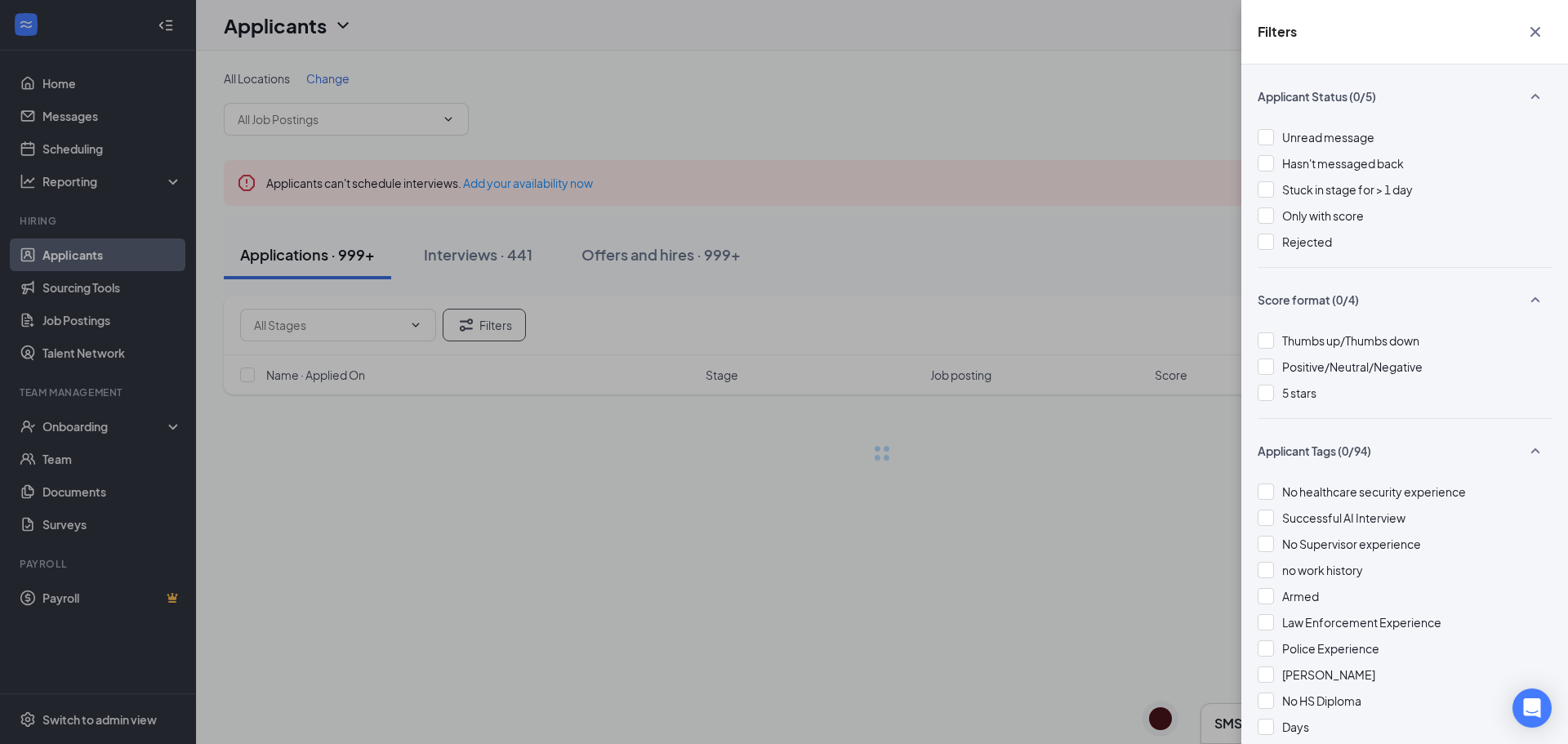
click at [75, 86] on div "Filters Applicant Status (0/5) Unread message Hasn't messaged back Stuck in sta…" at bounding box center [784, 372] width 1568 height 744
click at [69, 80] on div "Filters Applicant Status (0/5) Unread message Hasn't messaged back Stuck in sta…" at bounding box center [784, 372] width 1568 height 744
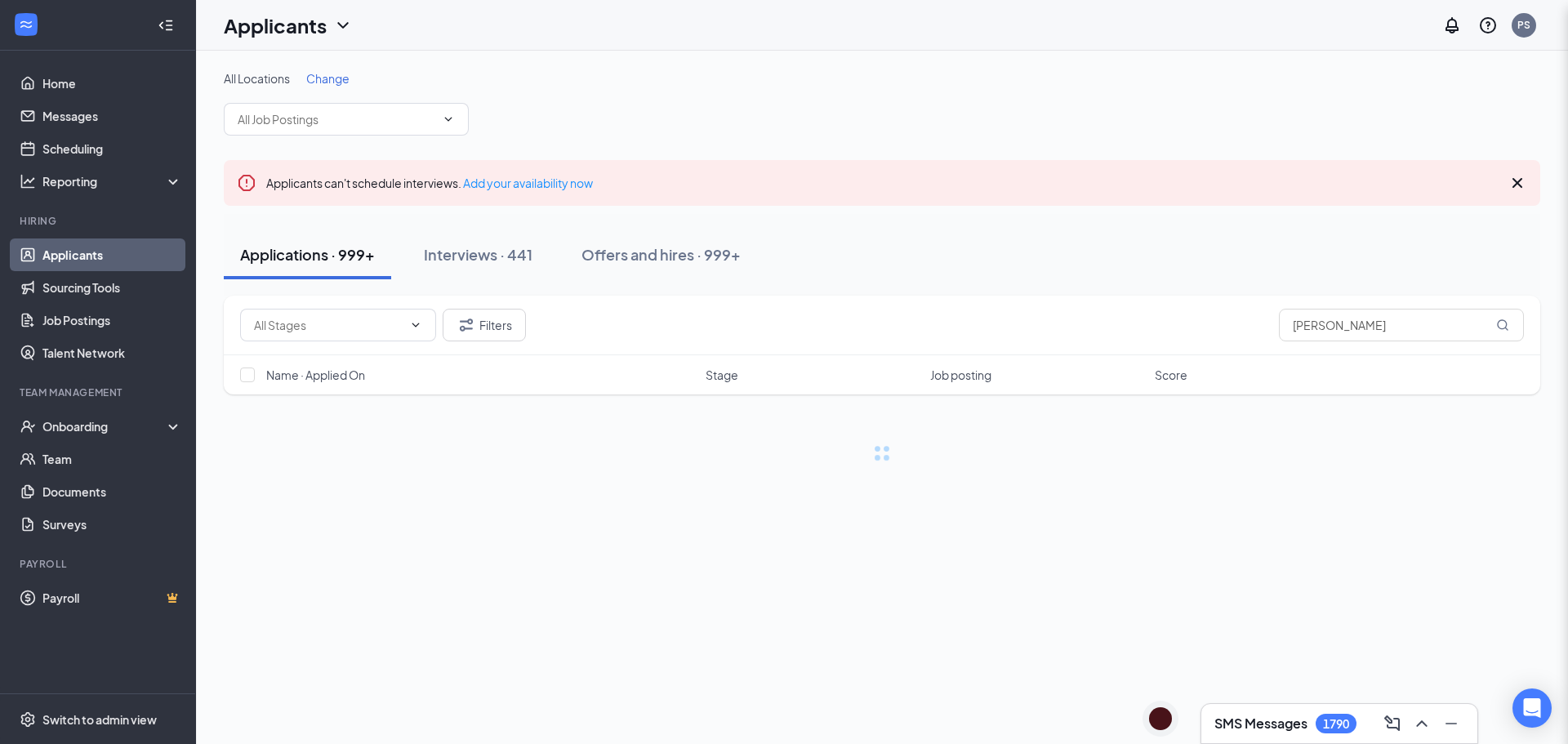
click at [58, 82] on div "Filters Applicant Status (0/5) Unread message Hasn't messaged back Stuck in sta…" at bounding box center [784, 372] width 1568 height 744
click at [80, 86] on link "Home" at bounding box center [112, 83] width 140 height 33
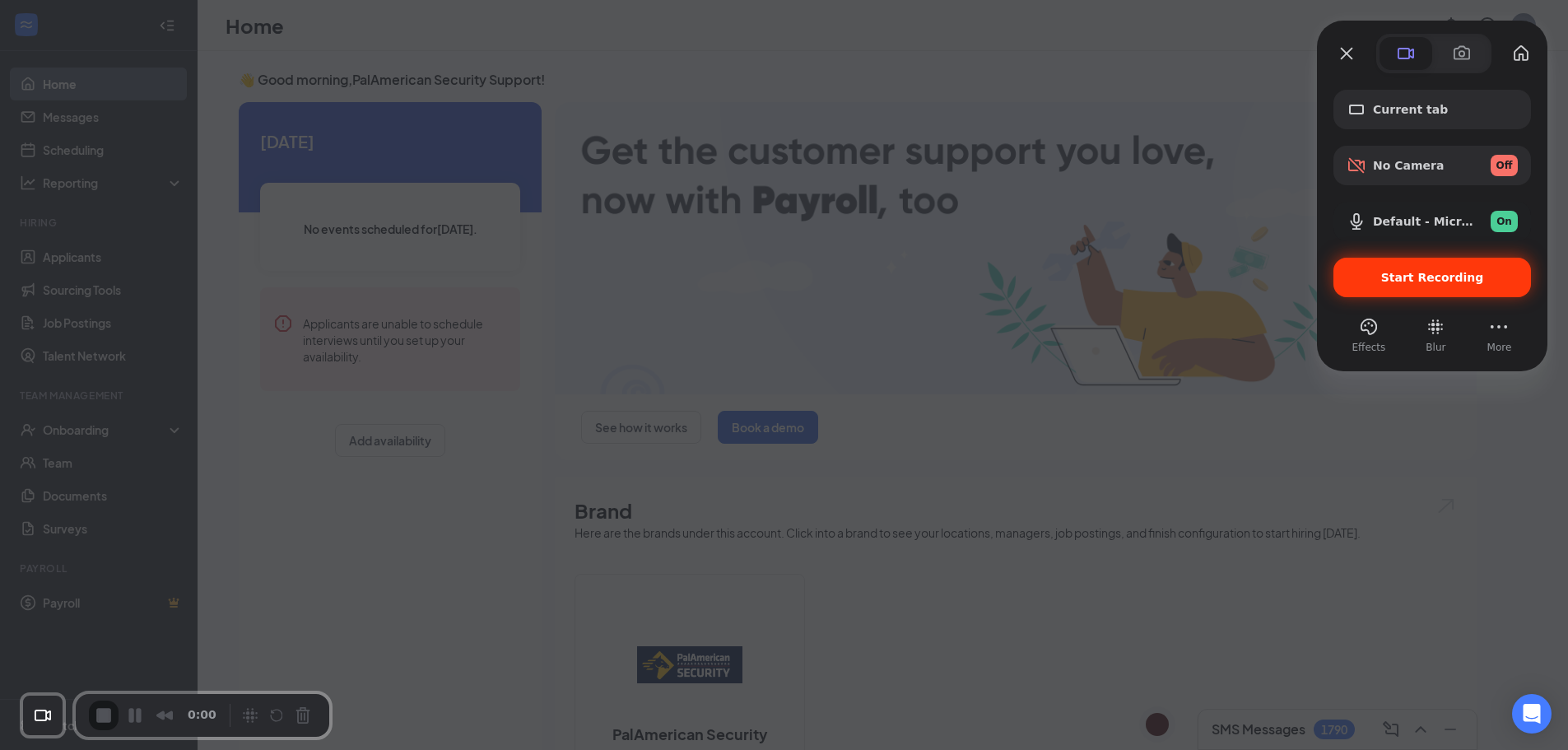
click at [1378, 279] on span "Start Recording" at bounding box center [1432, 277] width 171 height 14
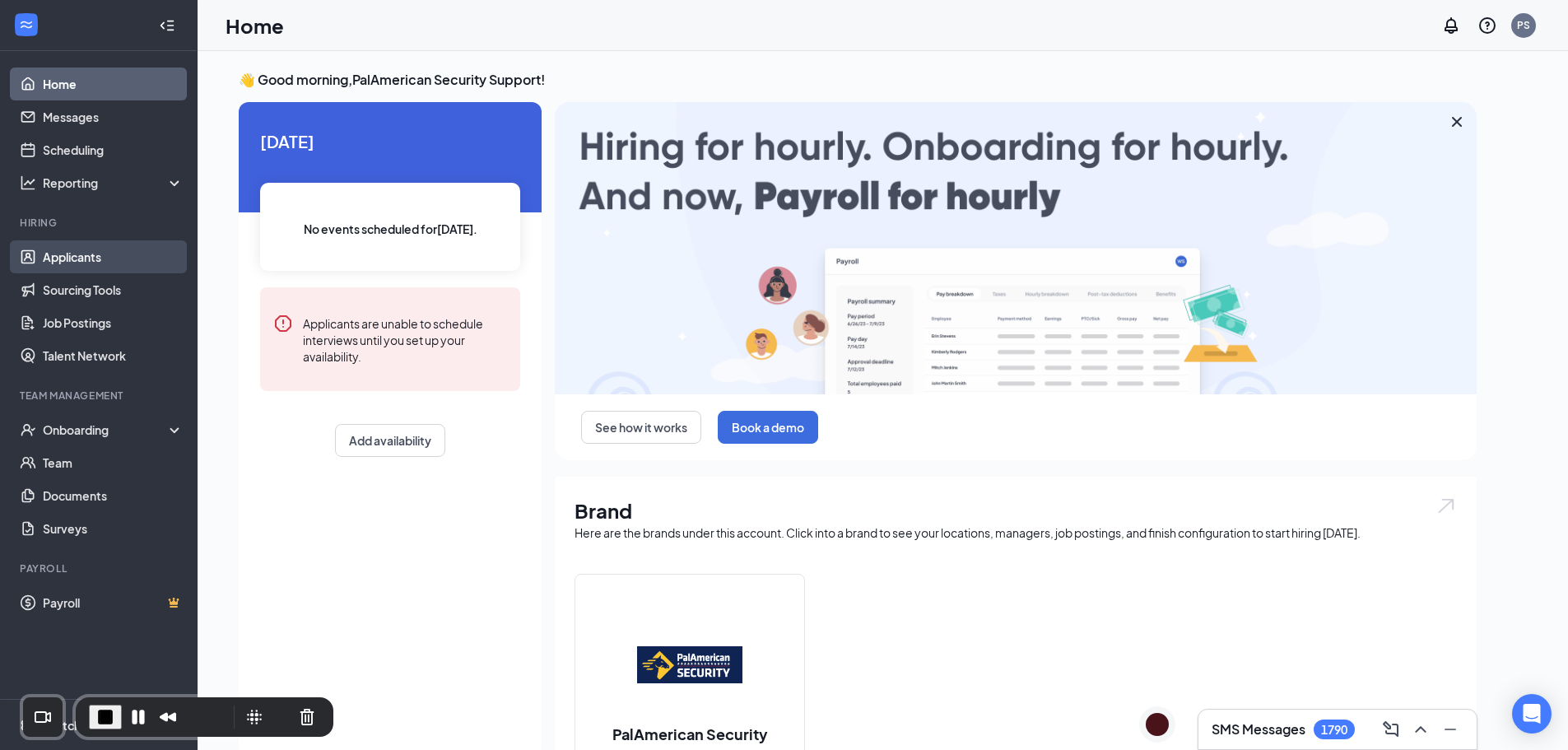
click at [81, 255] on link "Applicants" at bounding box center [113, 257] width 141 height 33
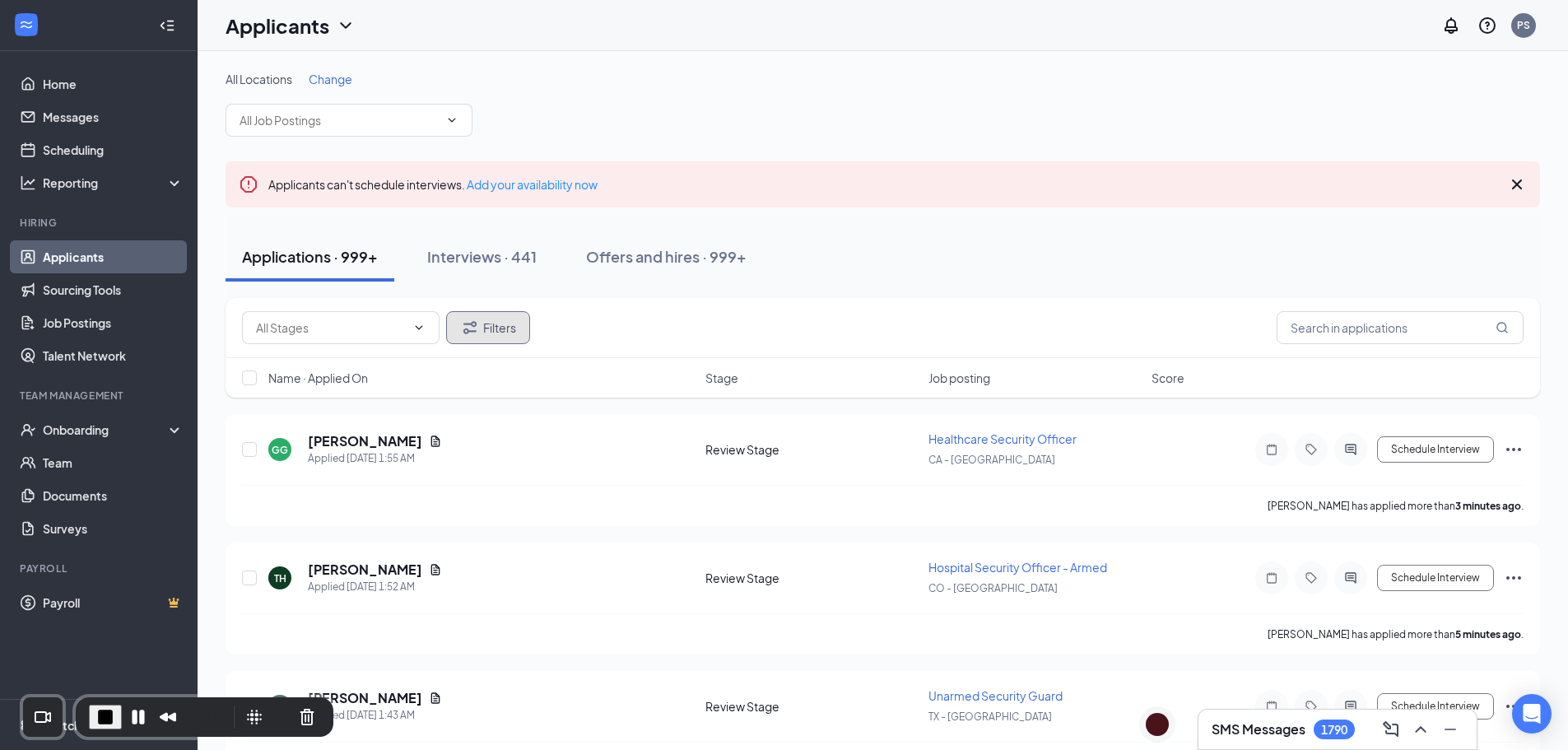
click at [493, 323] on button "Filters" at bounding box center [488, 328] width 84 height 33
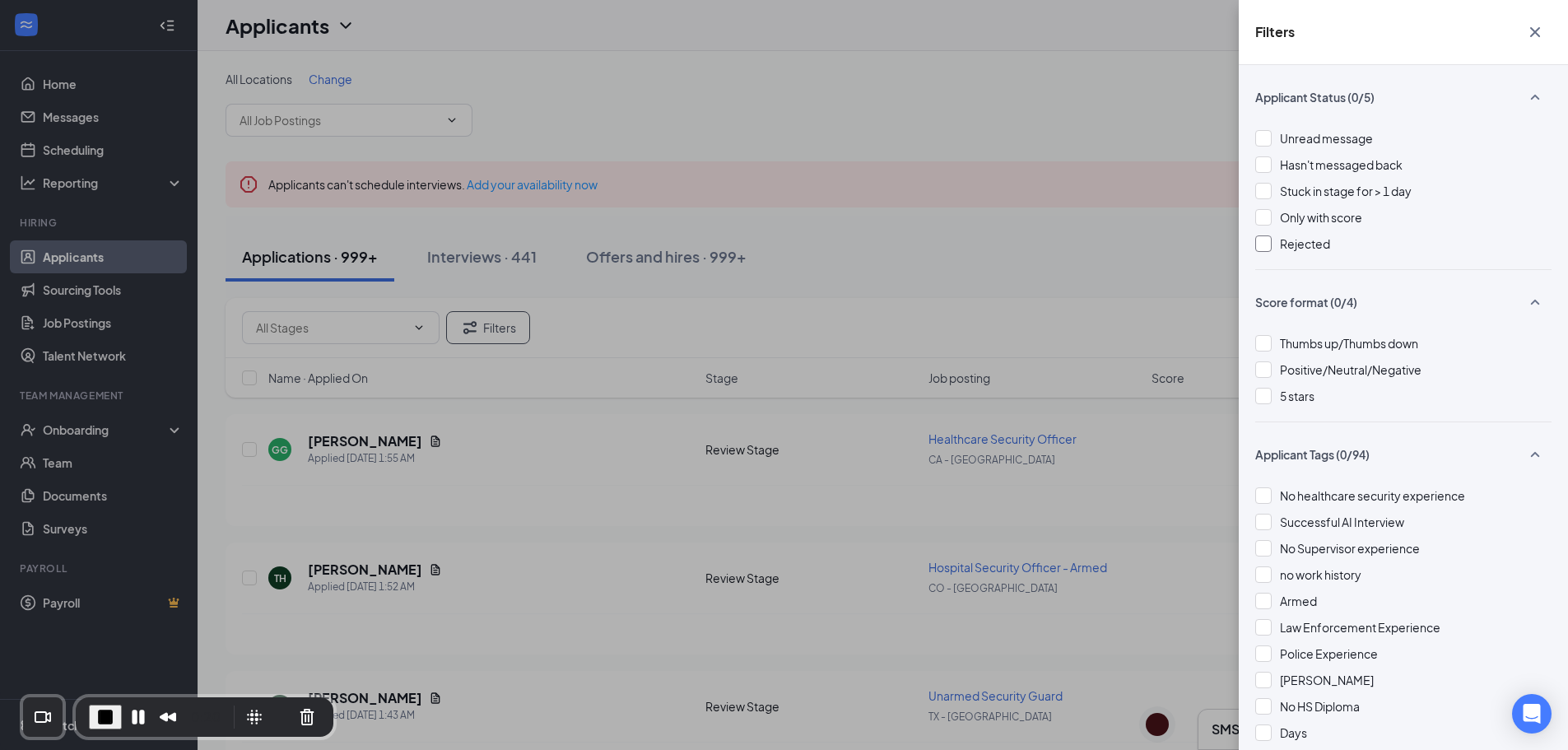
click at [1269, 245] on div at bounding box center [1263, 244] width 16 height 16
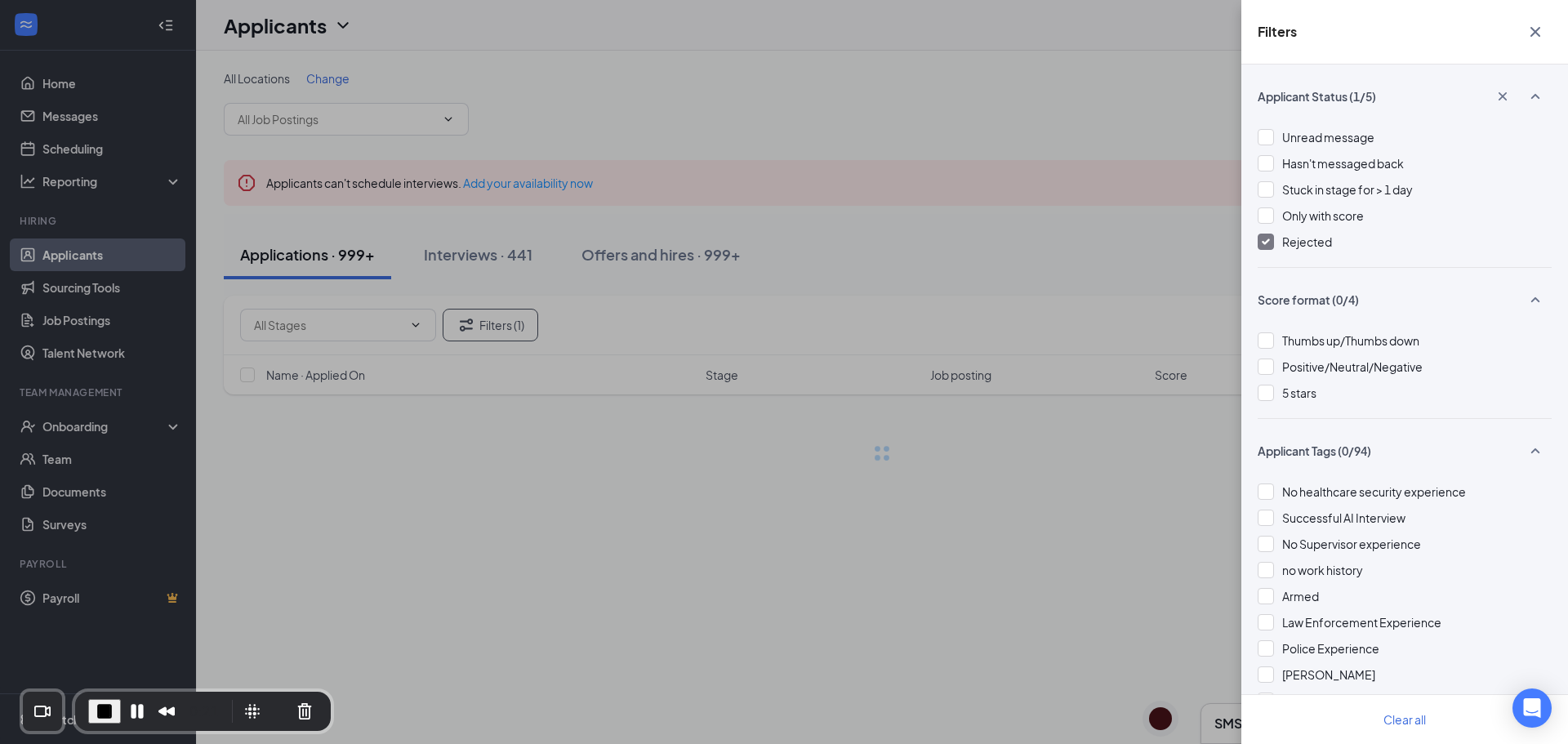
click at [914, 271] on div "Filters Applicant Status (1/5) Unread message Hasn't messaged back Stuck in sta…" at bounding box center [784, 372] width 1568 height 744
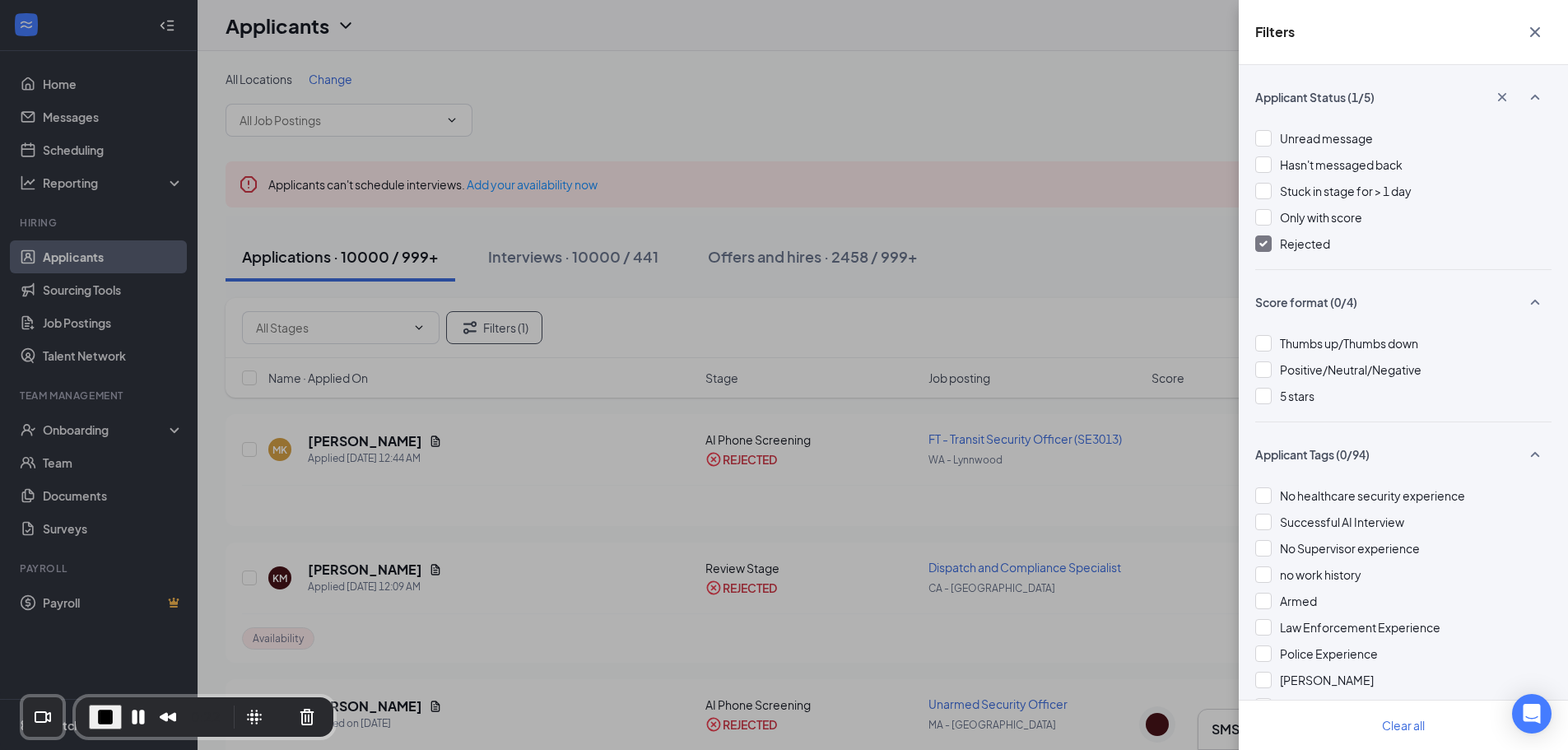
click at [1003, 292] on div "Filters Applicant Status (1/5) Unread message Hasn't messaged back Stuck in sta…" at bounding box center [784, 375] width 1568 height 750
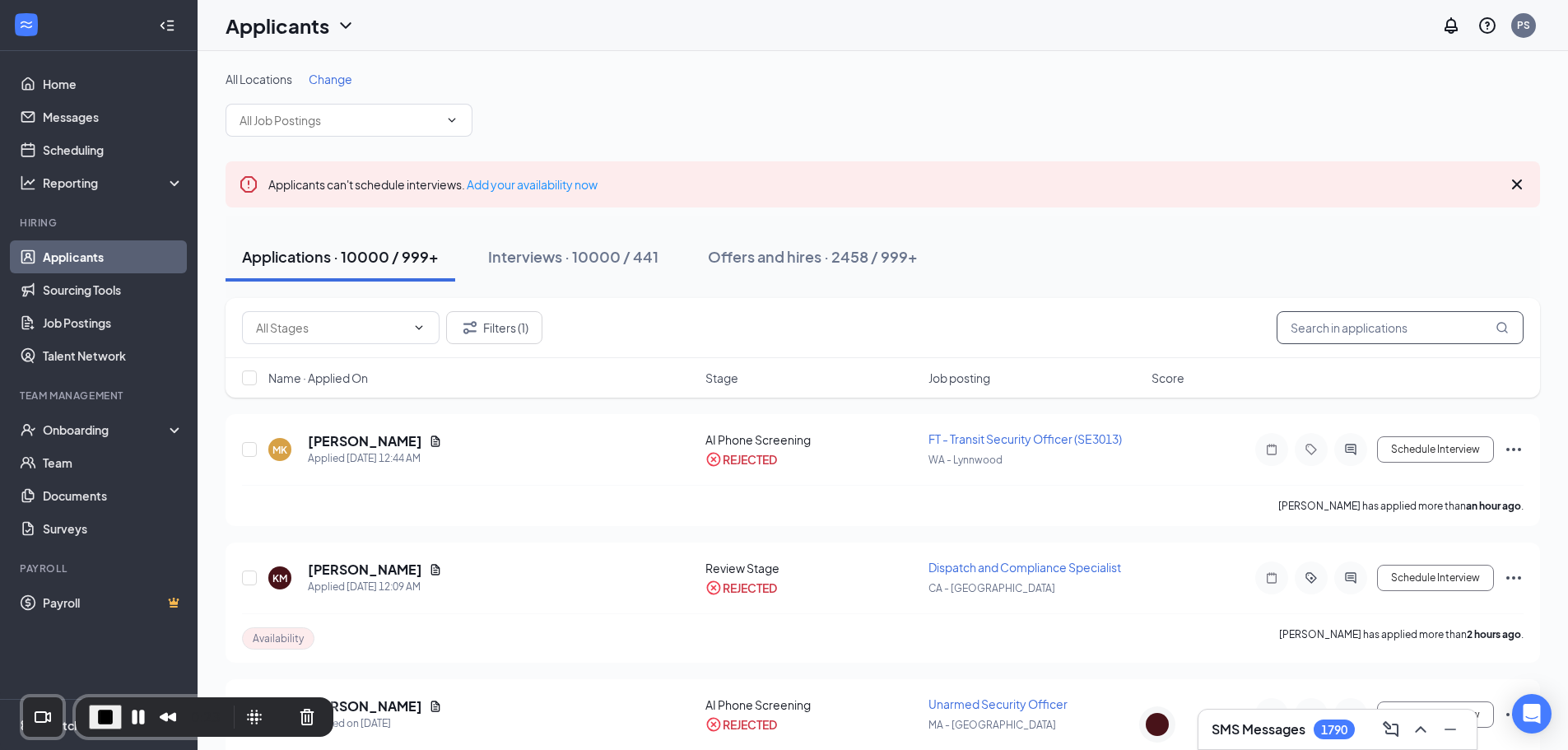
click at [1379, 341] on input "text" at bounding box center [1400, 328] width 247 height 33
paste input "Sirak"
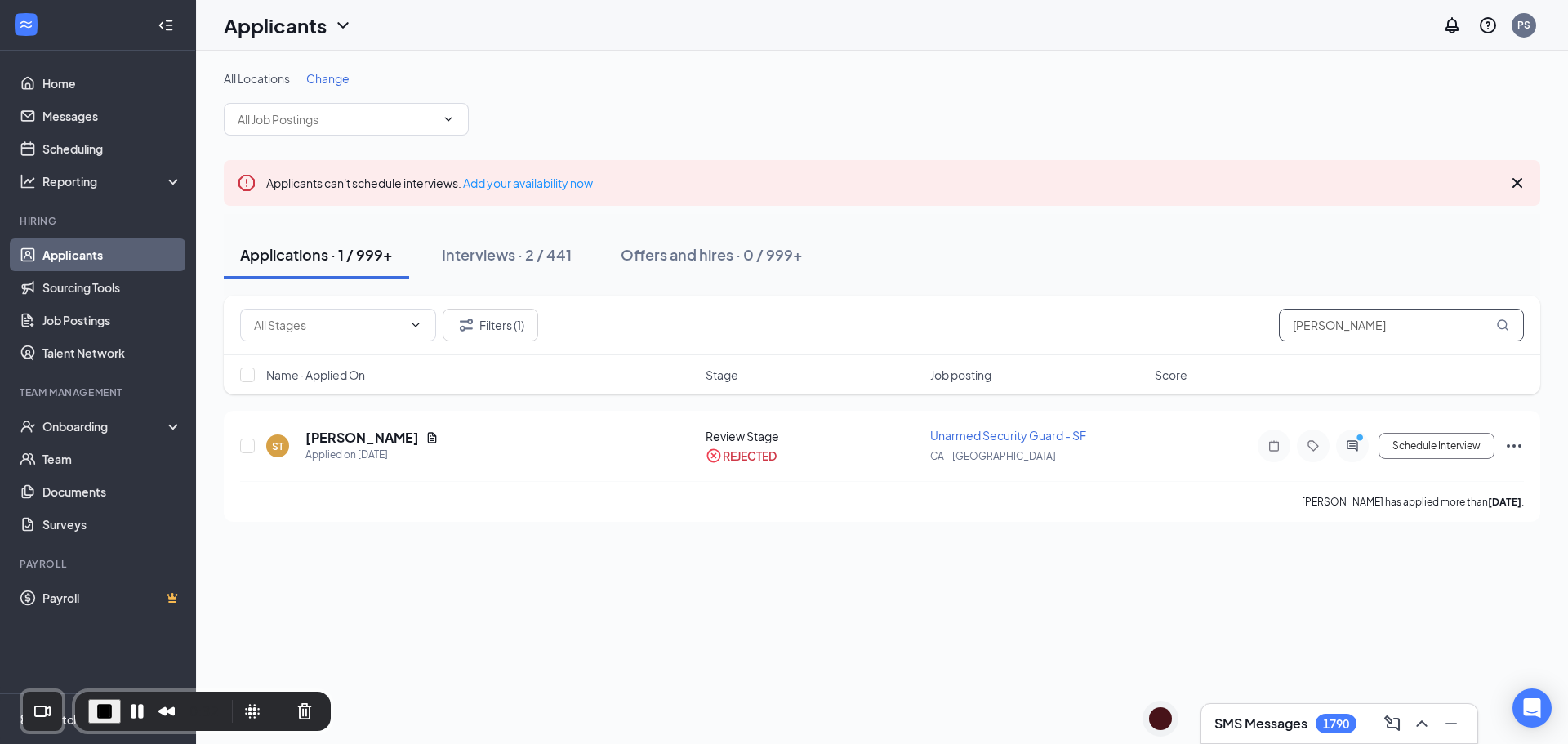
type input "Sirak"
click at [301, 709] on button "Cancel Recording" at bounding box center [304, 710] width 26 height 26
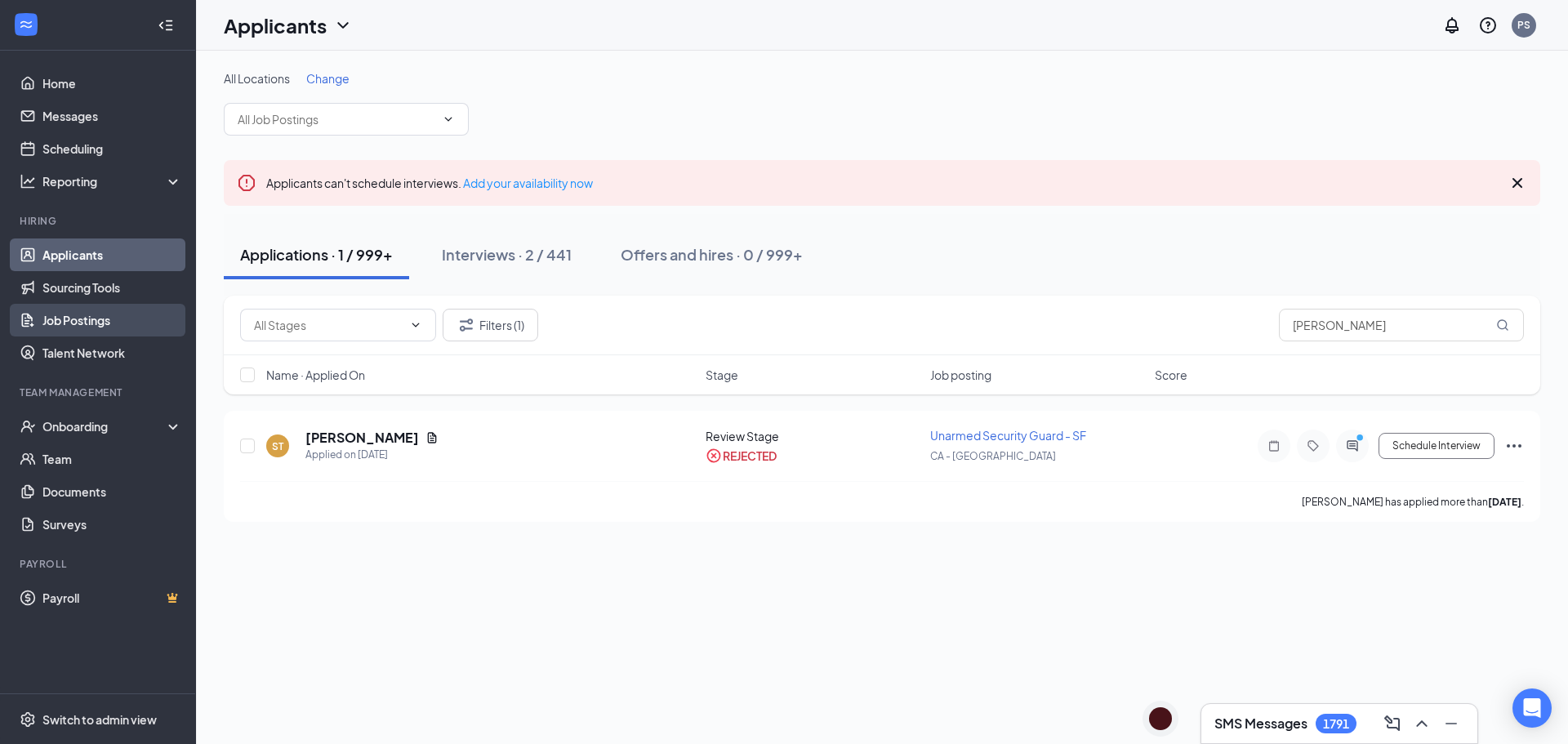
click at [94, 325] on link "Job Postings" at bounding box center [112, 320] width 140 height 33
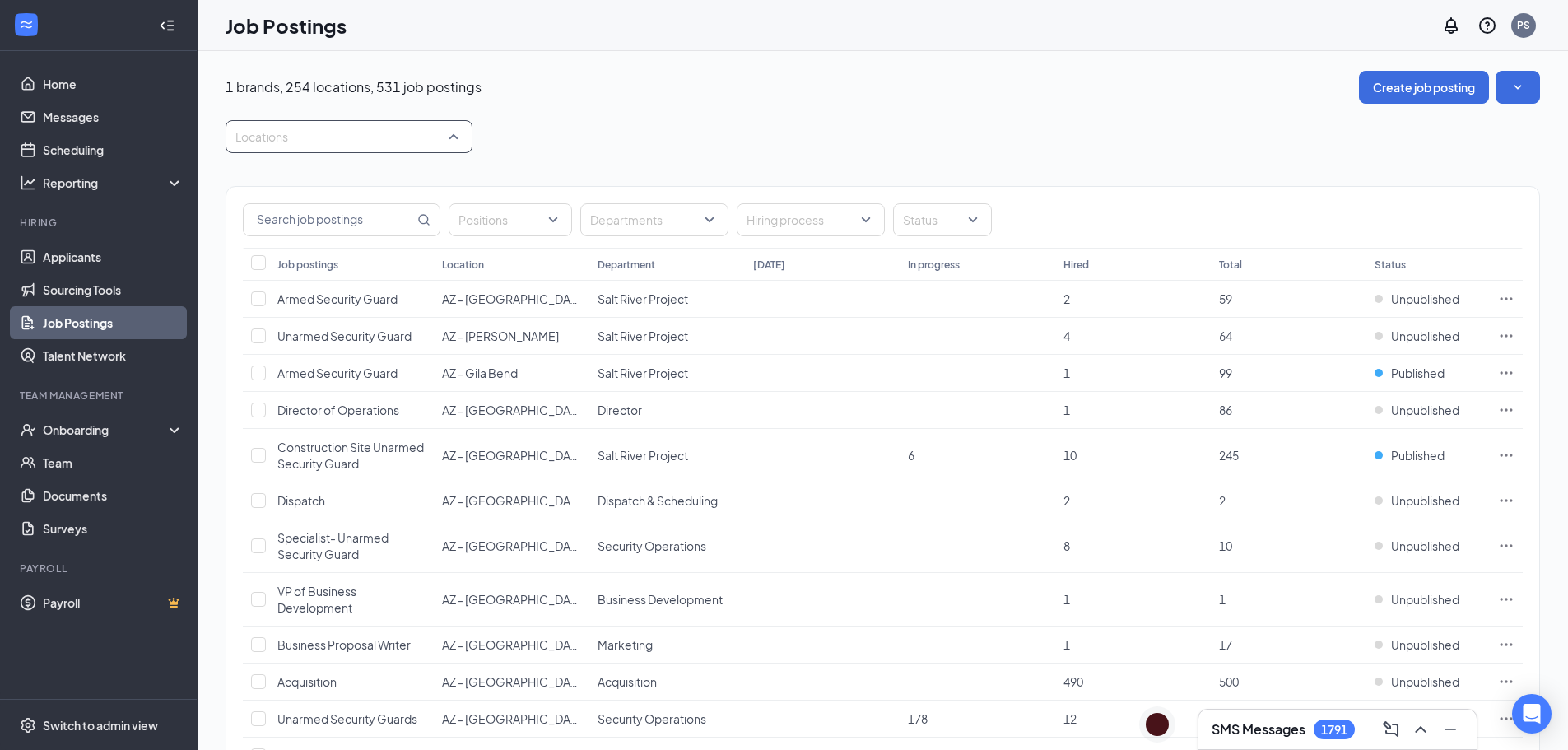
click at [305, 145] on div at bounding box center [341, 136] width 222 height 26
type input "san"
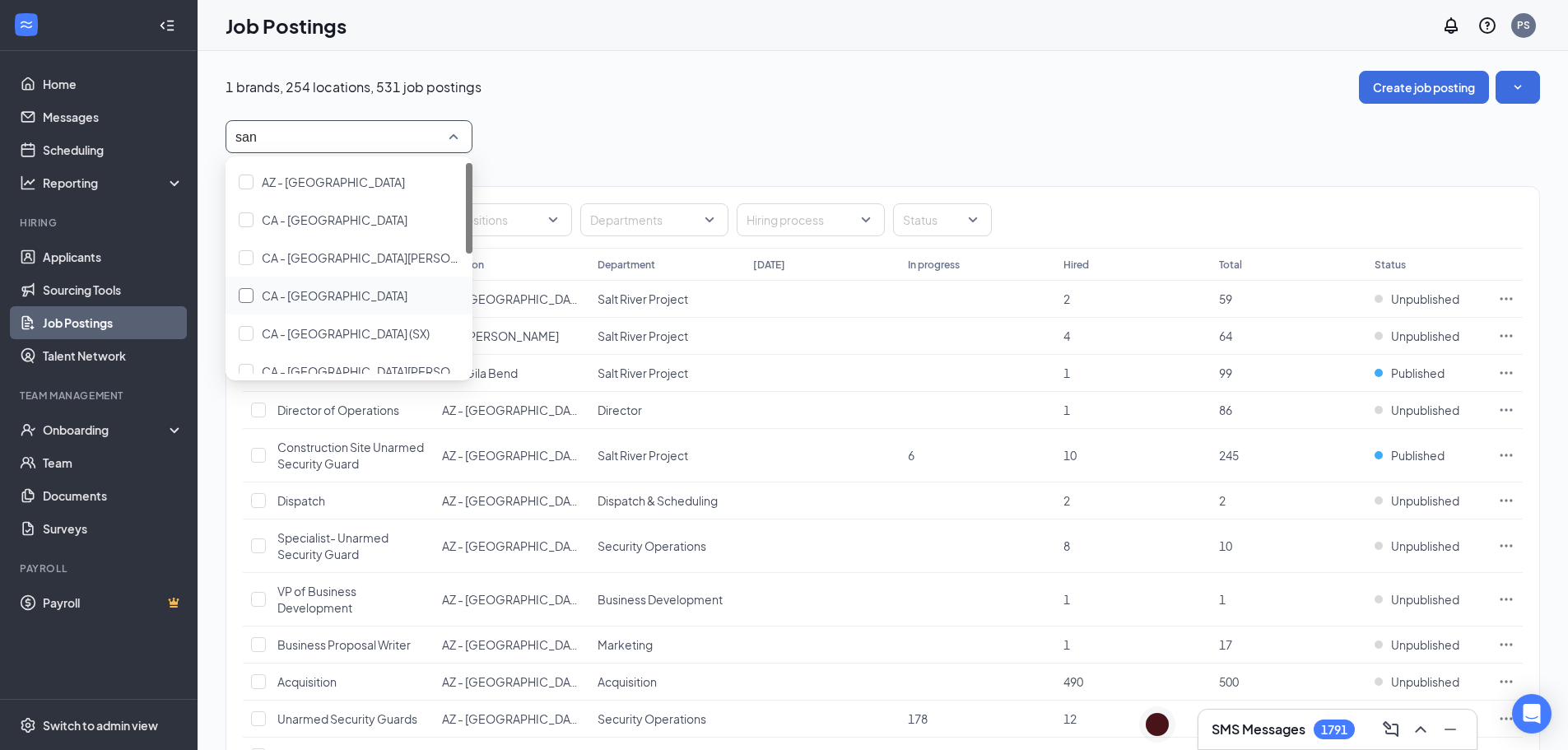
click at [356, 301] on span "CA - San Francisco" at bounding box center [334, 295] width 146 height 14
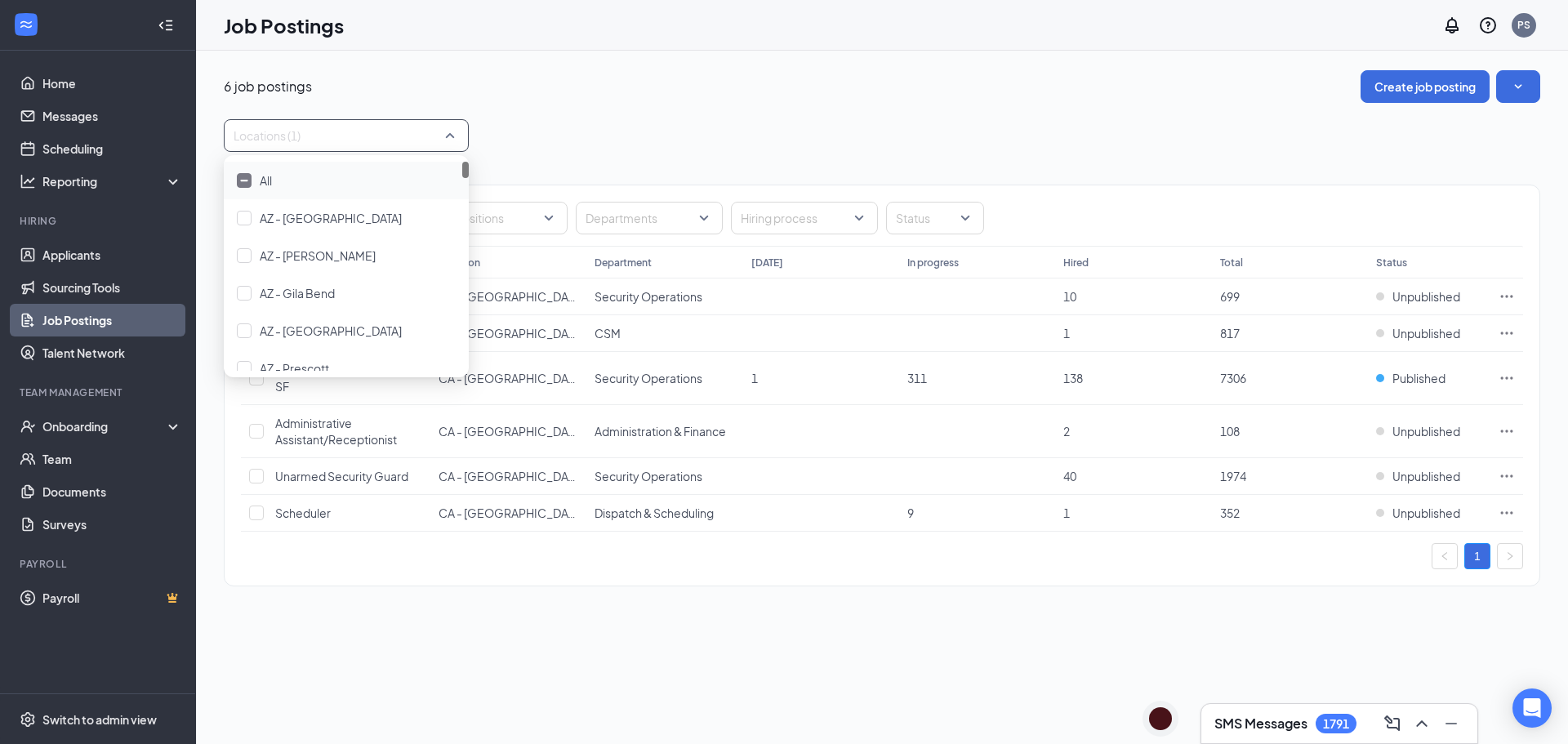
click at [808, 84] on div "6 job postings Create job posting" at bounding box center [881, 86] width 1316 height 33
click at [305, 216] on input "text" at bounding box center [326, 218] width 169 height 31
click at [307, 154] on div "Positions Departments Hiring process Status Job postings Location Department To…" at bounding box center [881, 377] width 1316 height 451
click at [312, 139] on div at bounding box center [338, 135] width 220 height 26
type input "San"
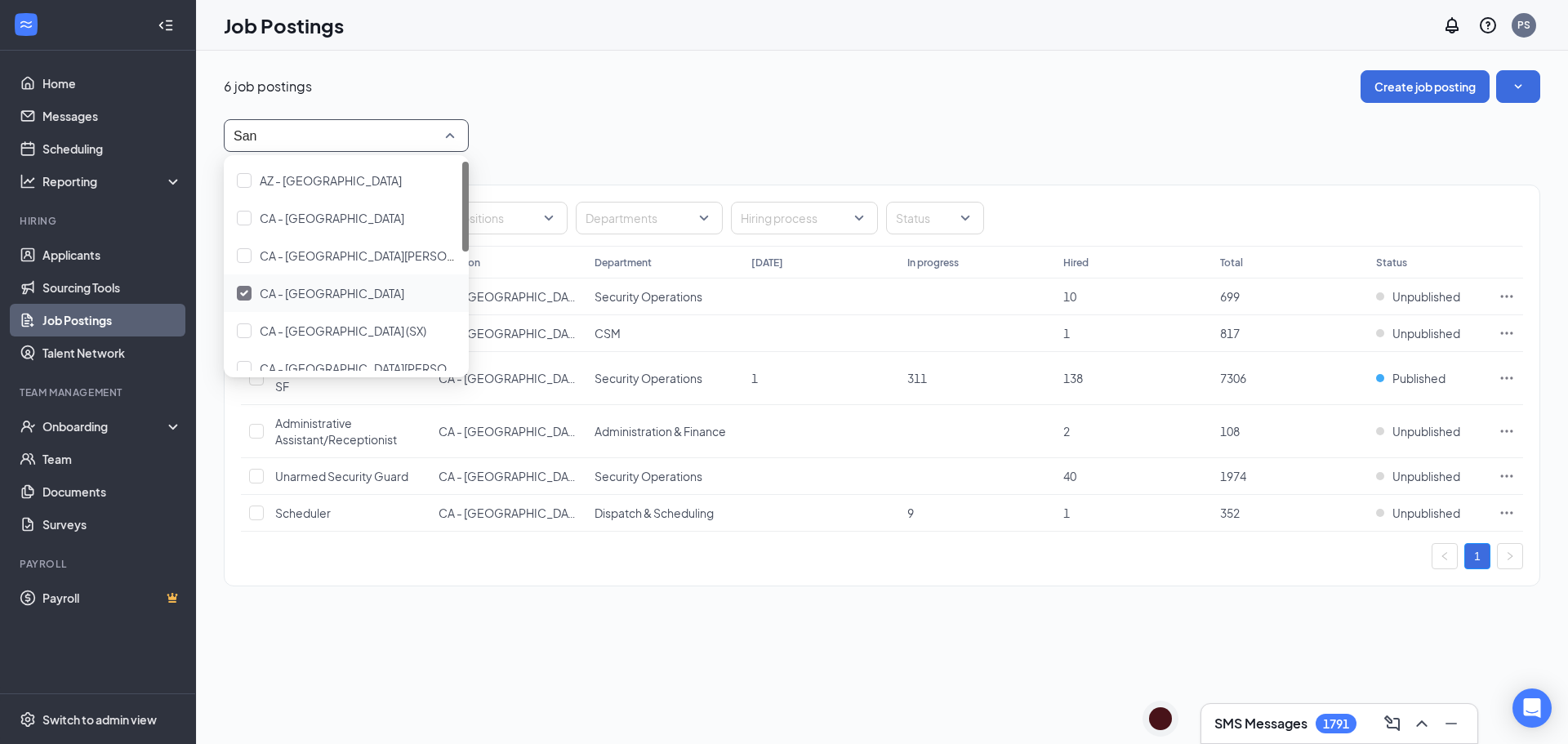
click at [253, 286] on div "CA - San Francisco" at bounding box center [346, 292] width 219 height 18
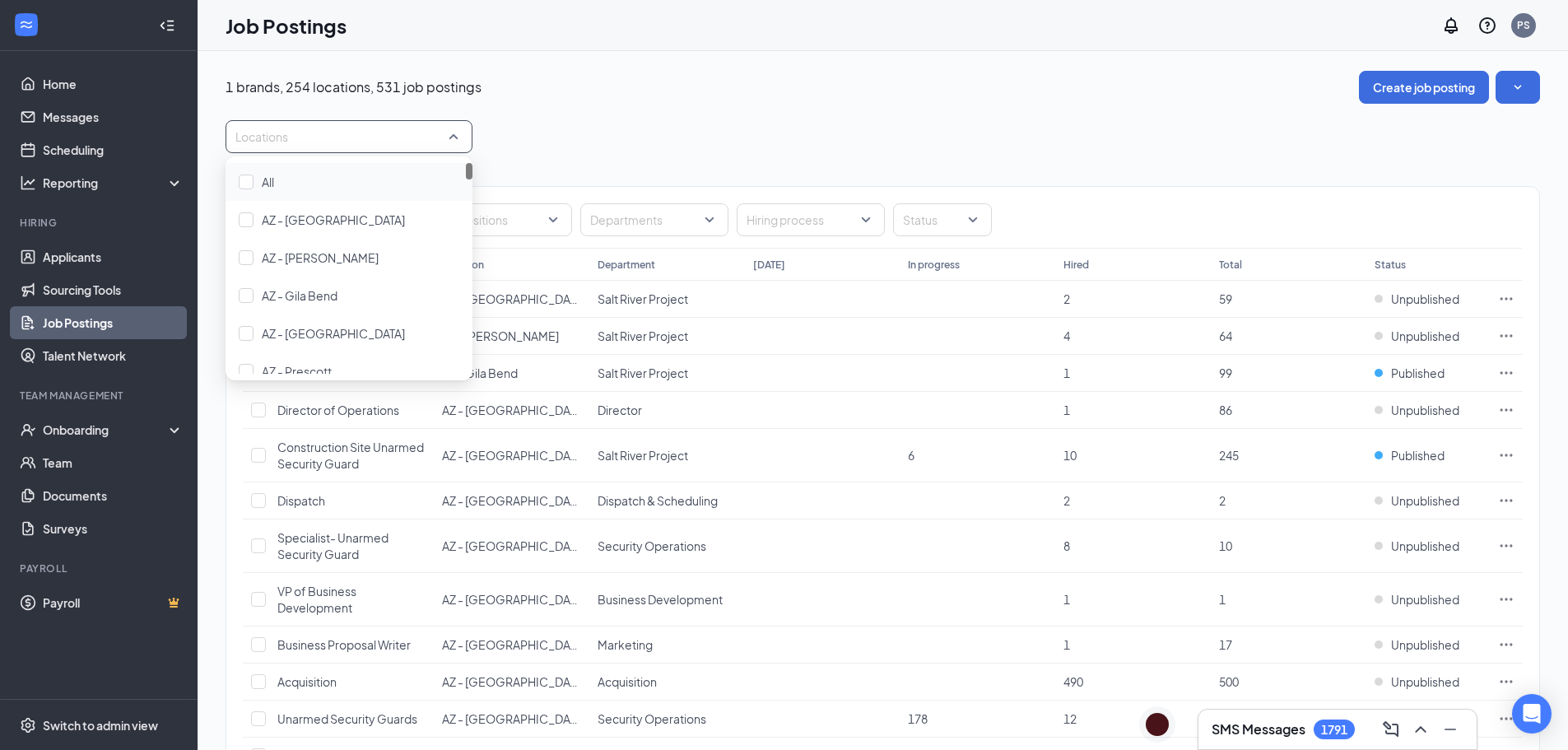
click at [292, 135] on div at bounding box center [341, 136] width 222 height 26
type input "San"
click at [298, 331] on span "CA - San Francisco (SX)" at bounding box center [346, 332] width 168 height 14
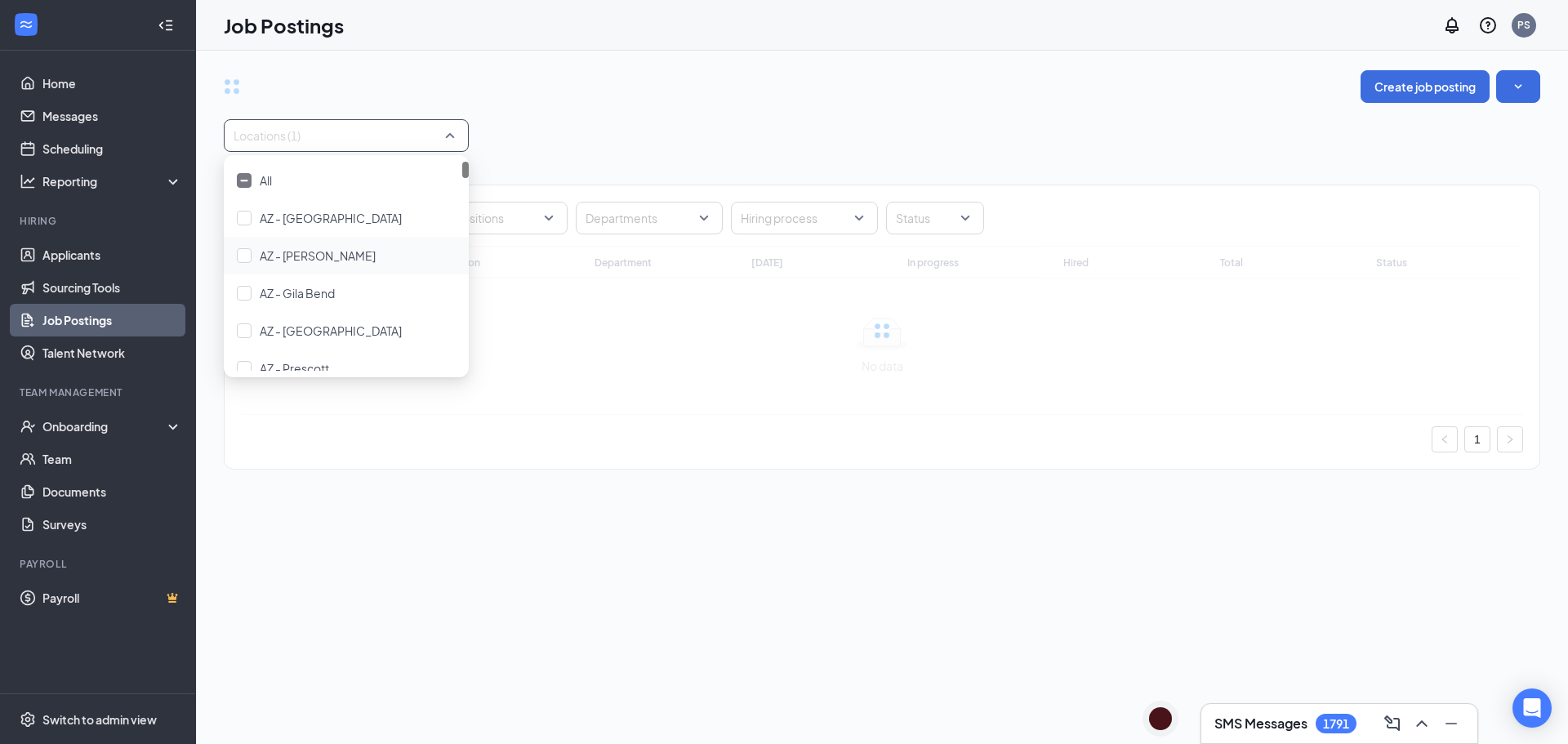
click at [714, 81] on div "Create job posting" at bounding box center [881, 86] width 1316 height 33
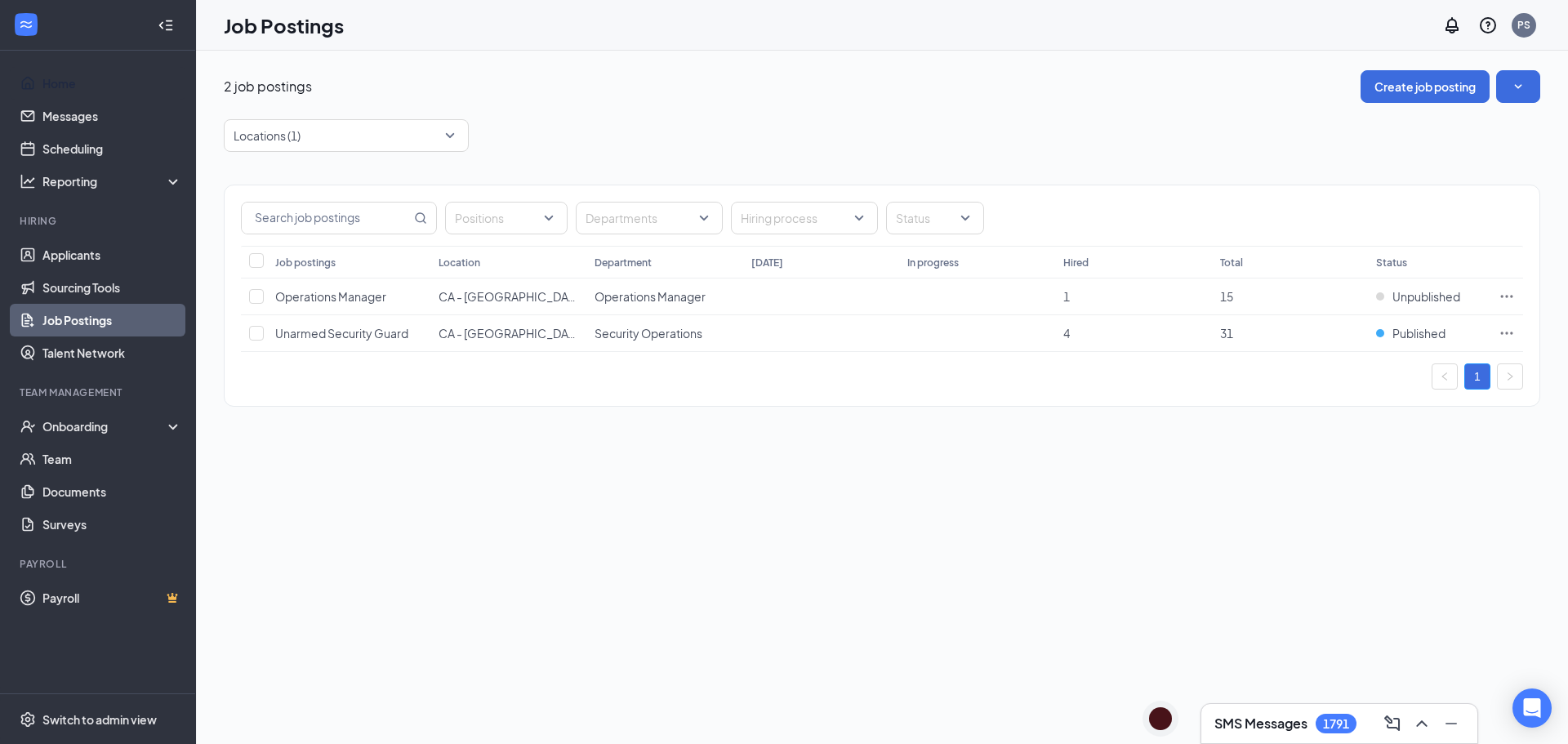
click at [66, 66] on ul "Home Messages Scheduling Reporting Hiring Applicants Sourcing Tools Job Posting…" at bounding box center [98, 372] width 196 height 642
click at [67, 79] on link "Home" at bounding box center [112, 83] width 140 height 33
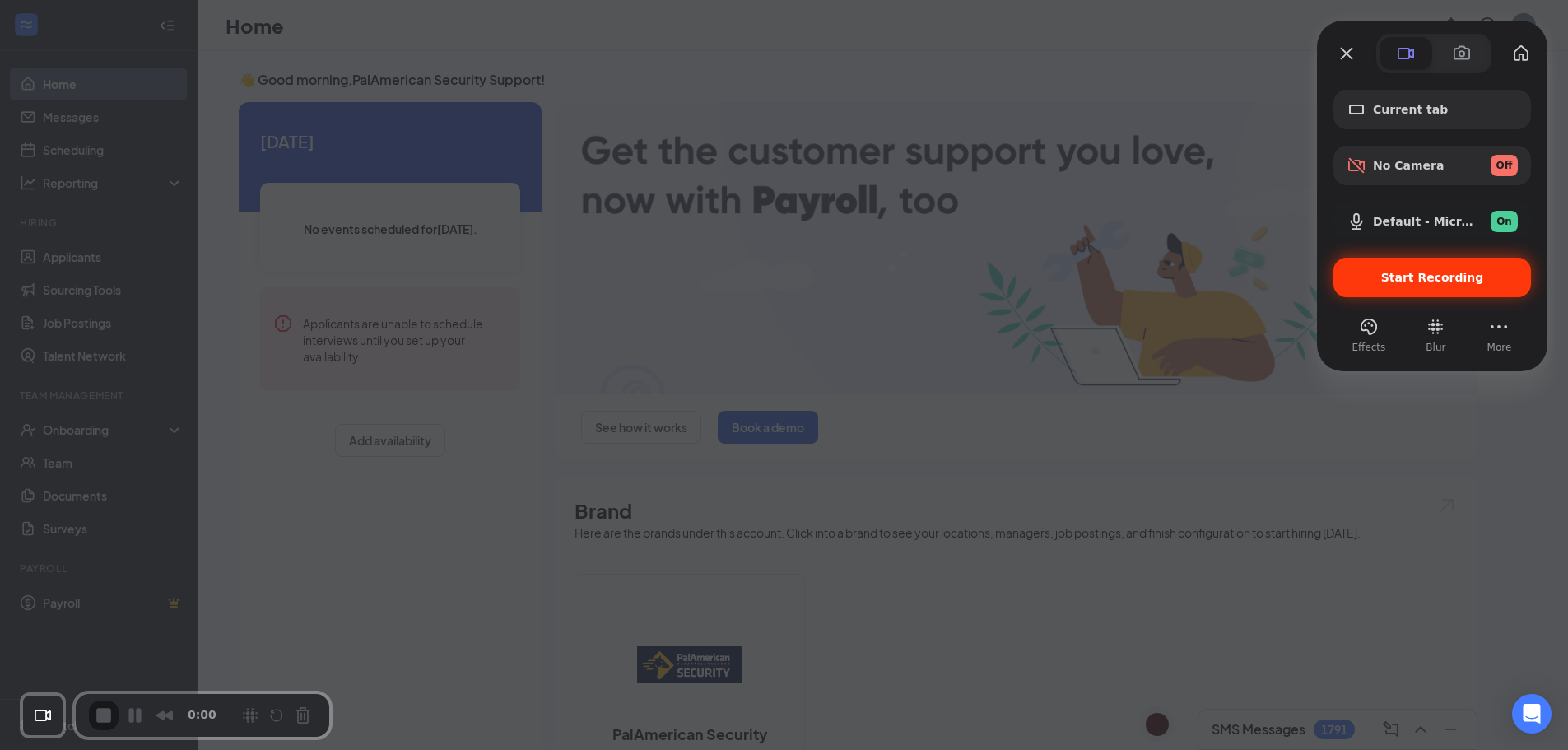
click at [1377, 272] on span "Start Recording" at bounding box center [1432, 277] width 171 height 14
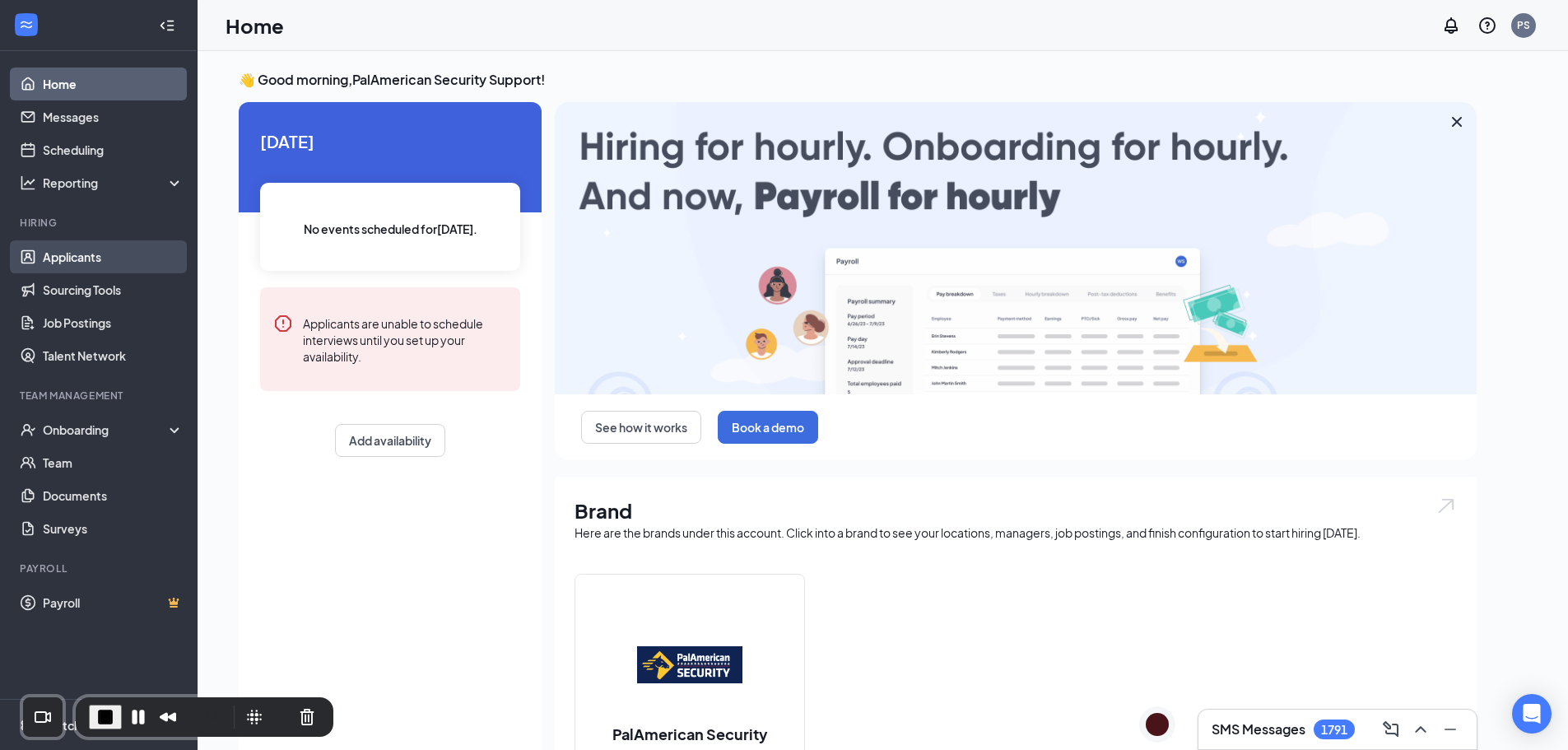
click at [72, 251] on link "Applicants" at bounding box center [113, 257] width 141 height 33
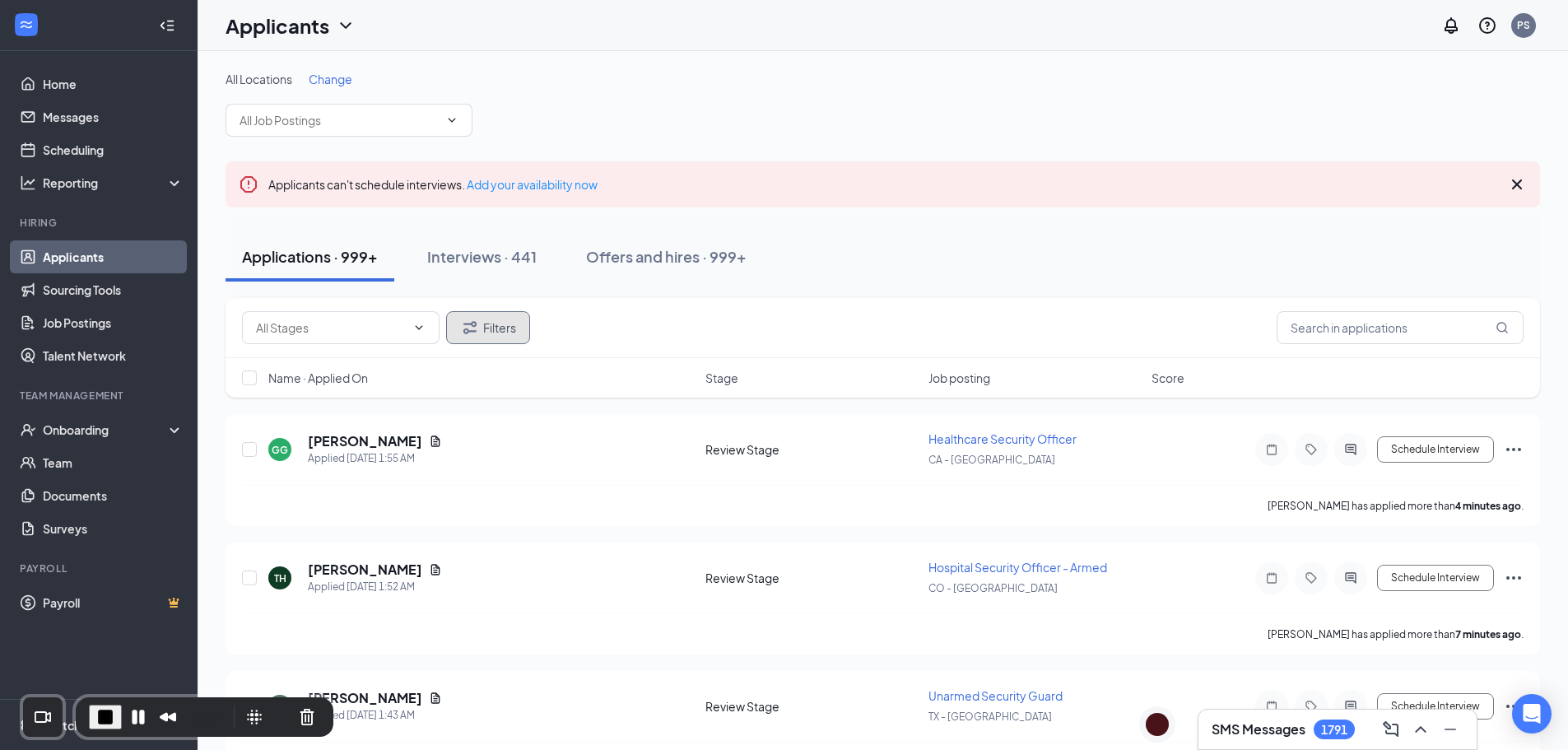
click at [479, 325] on icon "Filter" at bounding box center [470, 328] width 19 height 19
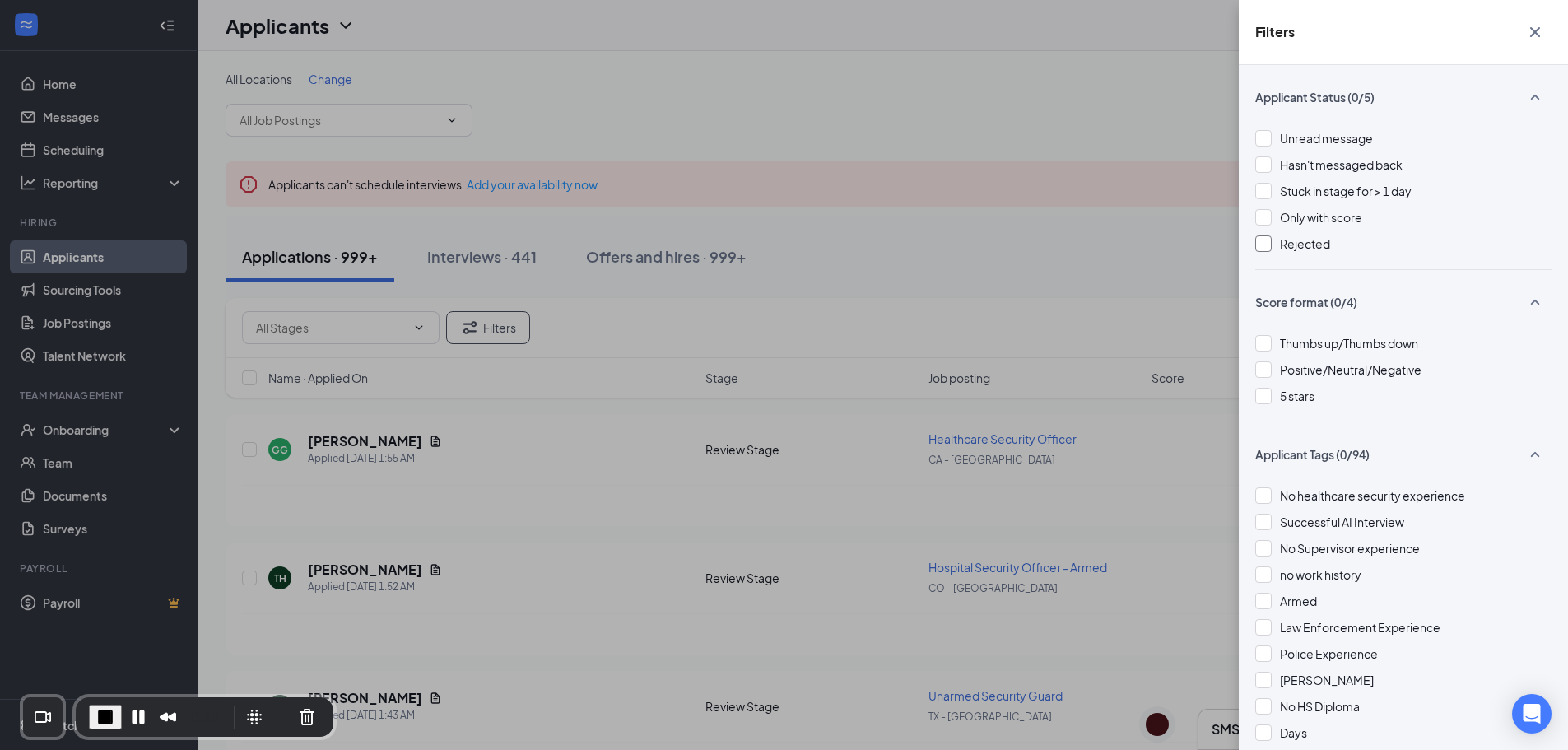
click at [1267, 242] on div at bounding box center [1263, 244] width 16 height 16
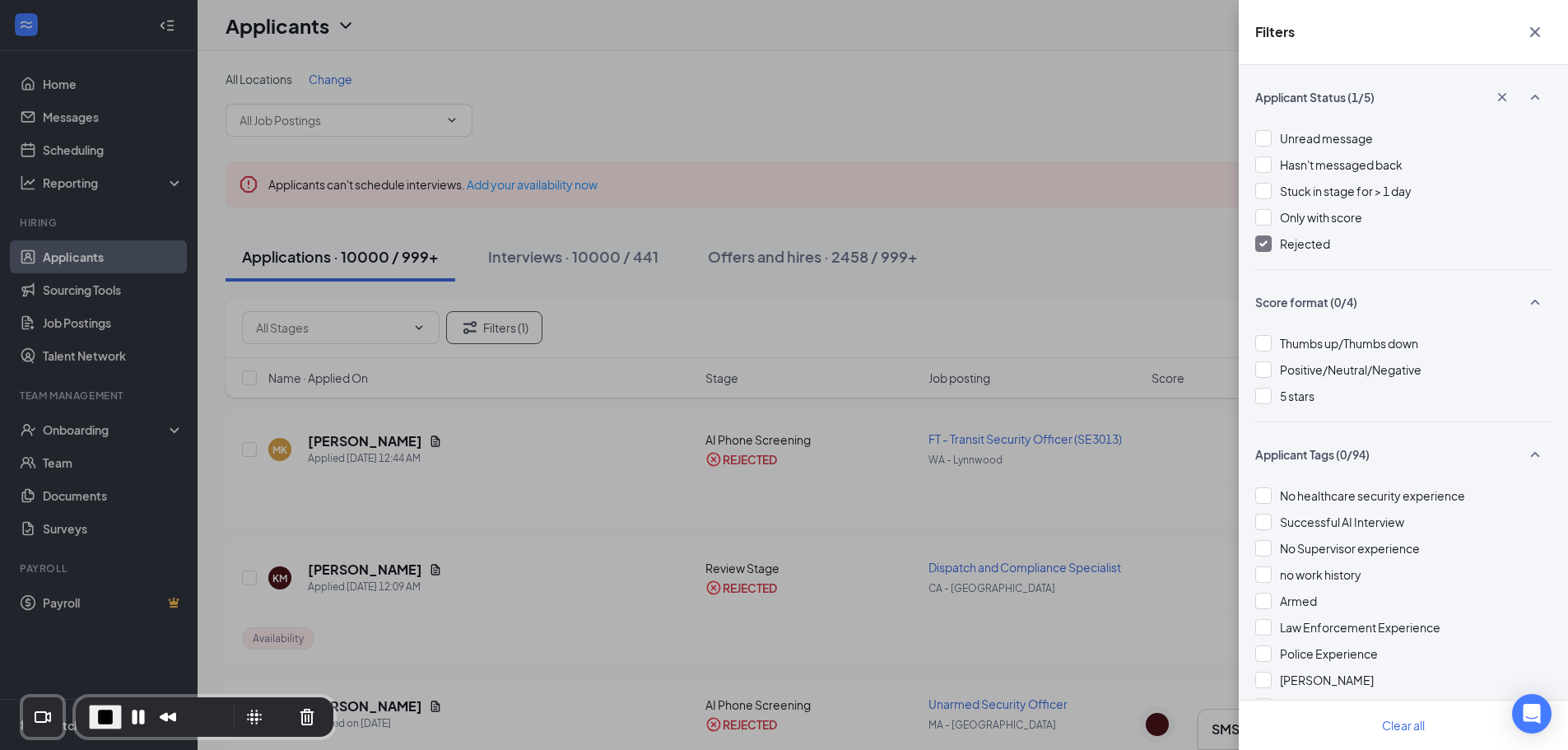
click at [1099, 224] on div "Filters Applicant Status (1/5) Unread message Hasn't messaged back Stuck in sta…" at bounding box center [784, 375] width 1568 height 750
click at [1064, 209] on div "Filters Applicant Status (1/5) Unread message Hasn't messaged back Stuck in sta…" at bounding box center [784, 375] width 1568 height 750
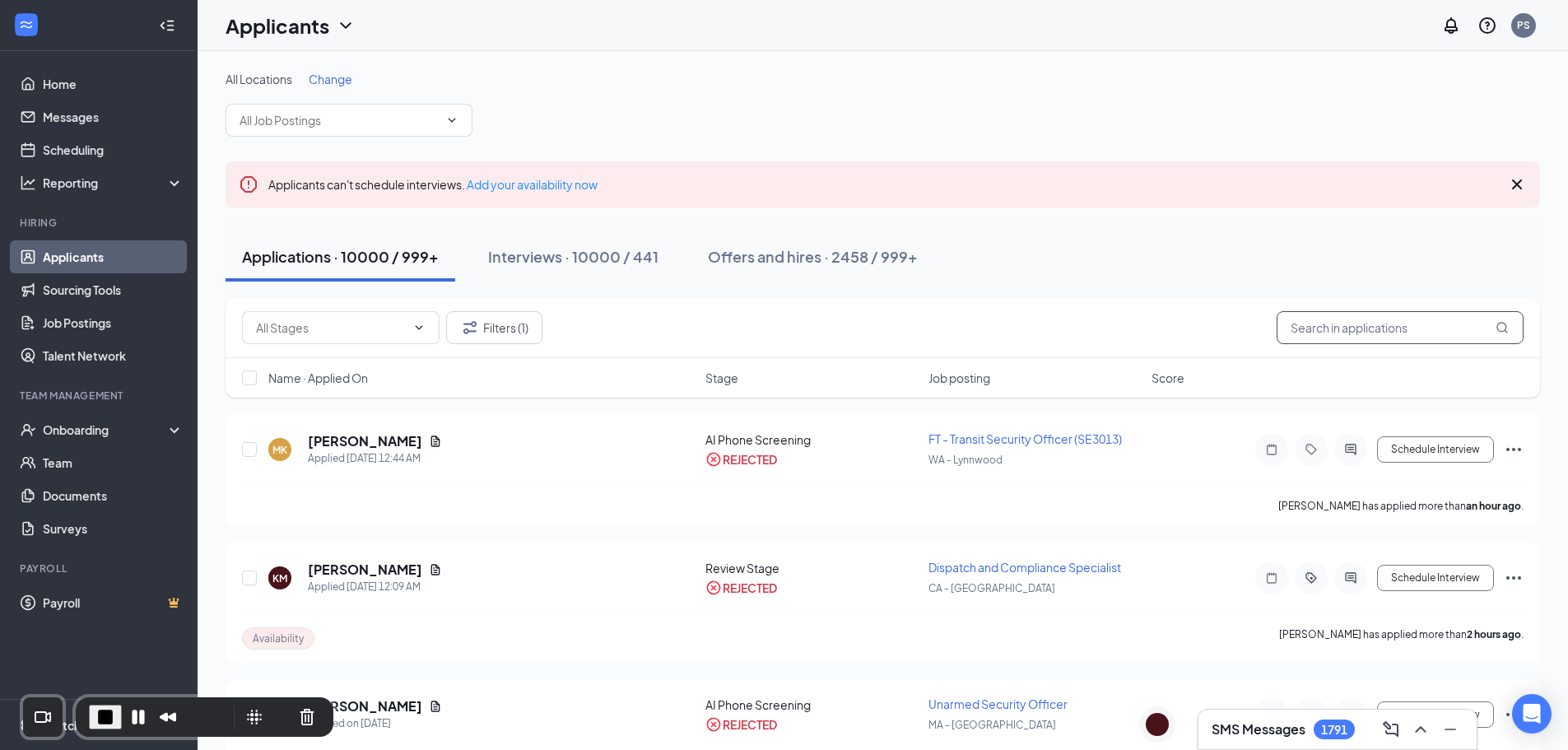
click at [1354, 323] on input "text" at bounding box center [1400, 328] width 247 height 33
paste input "Sirak"
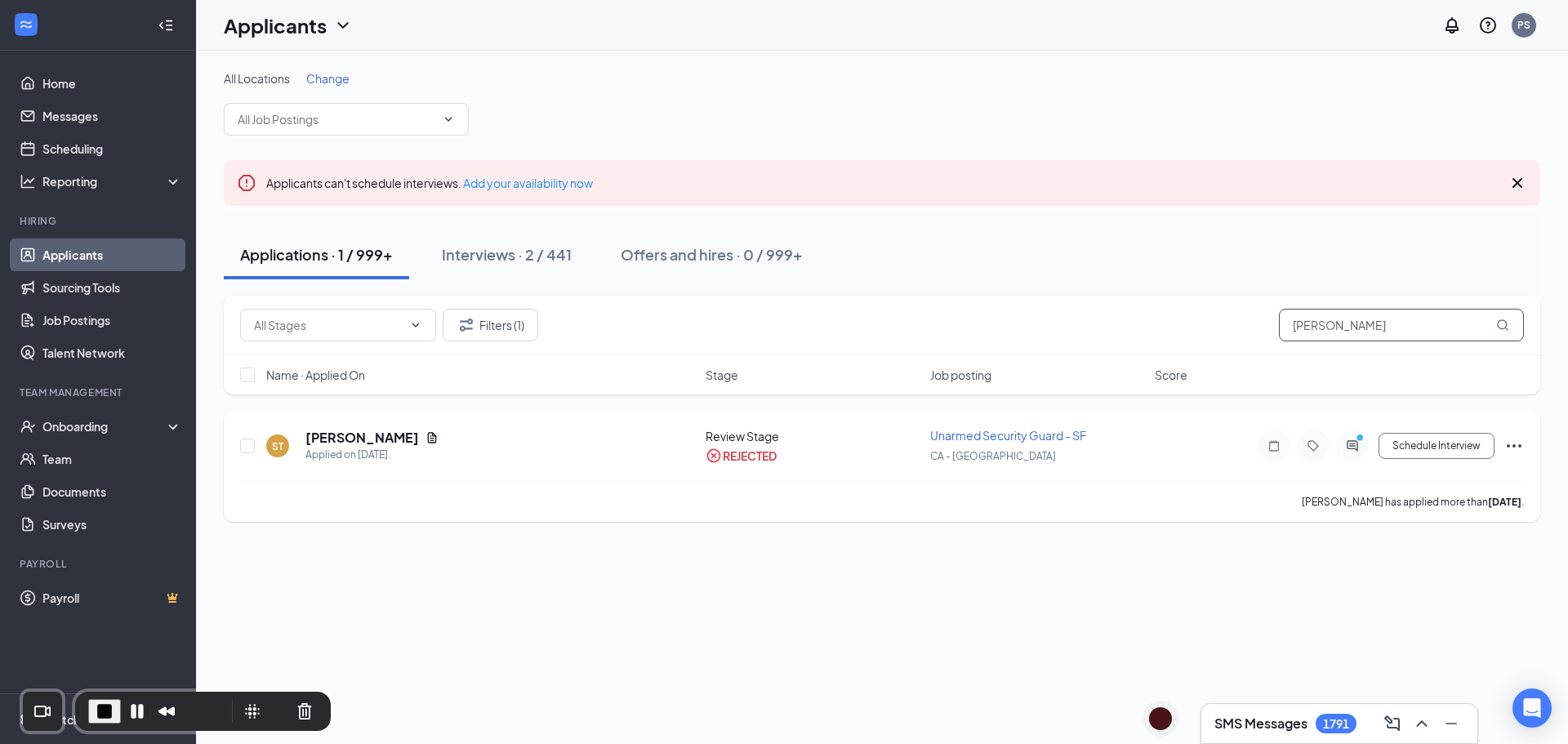
type input "Sirak"
click at [1519, 448] on icon "Ellipses" at bounding box center [1513, 446] width 19 height 19
click at [1418, 129] on p "Unreject" at bounding box center [1440, 128] width 141 height 16
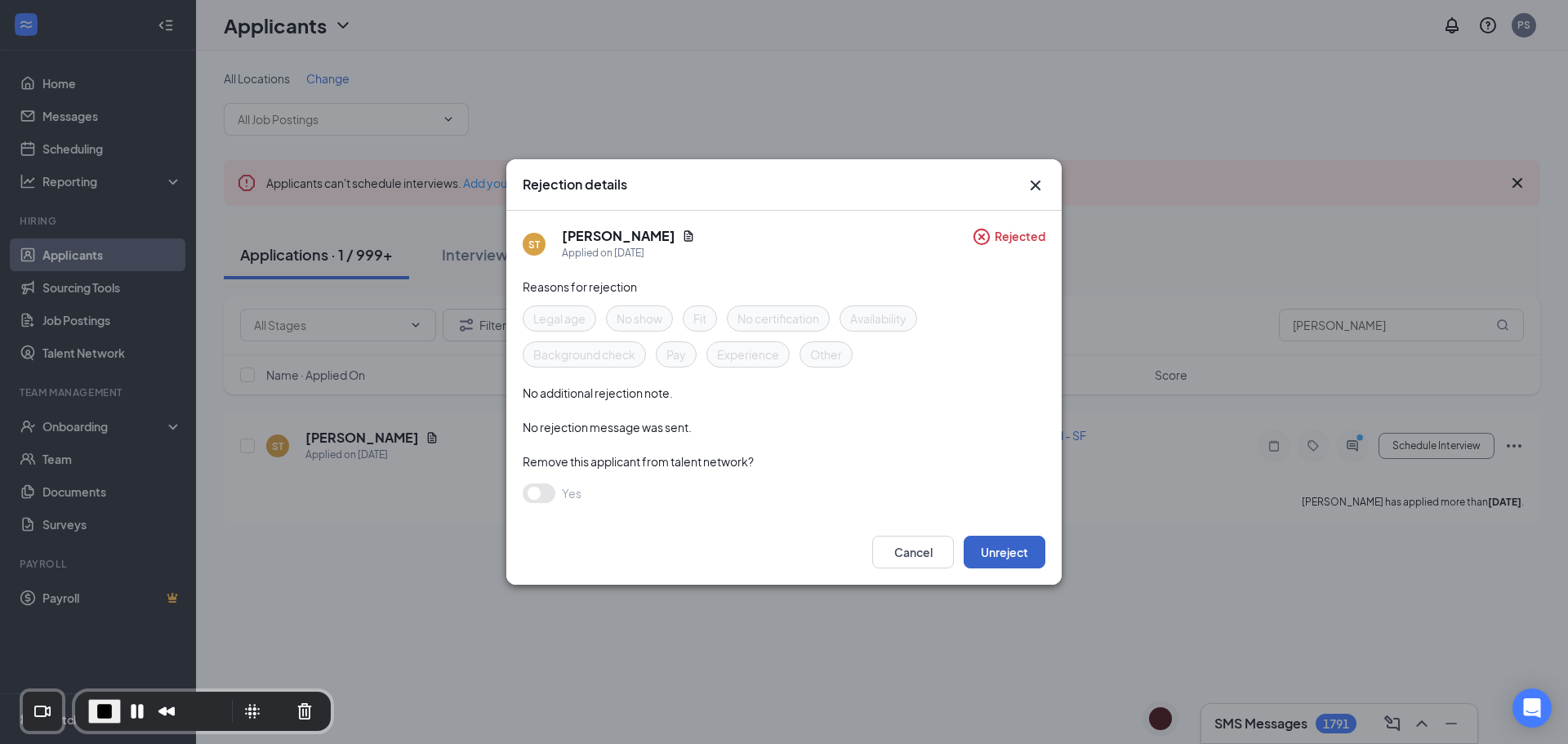
click at [1003, 554] on button "Unreject" at bounding box center [1003, 552] width 81 height 33
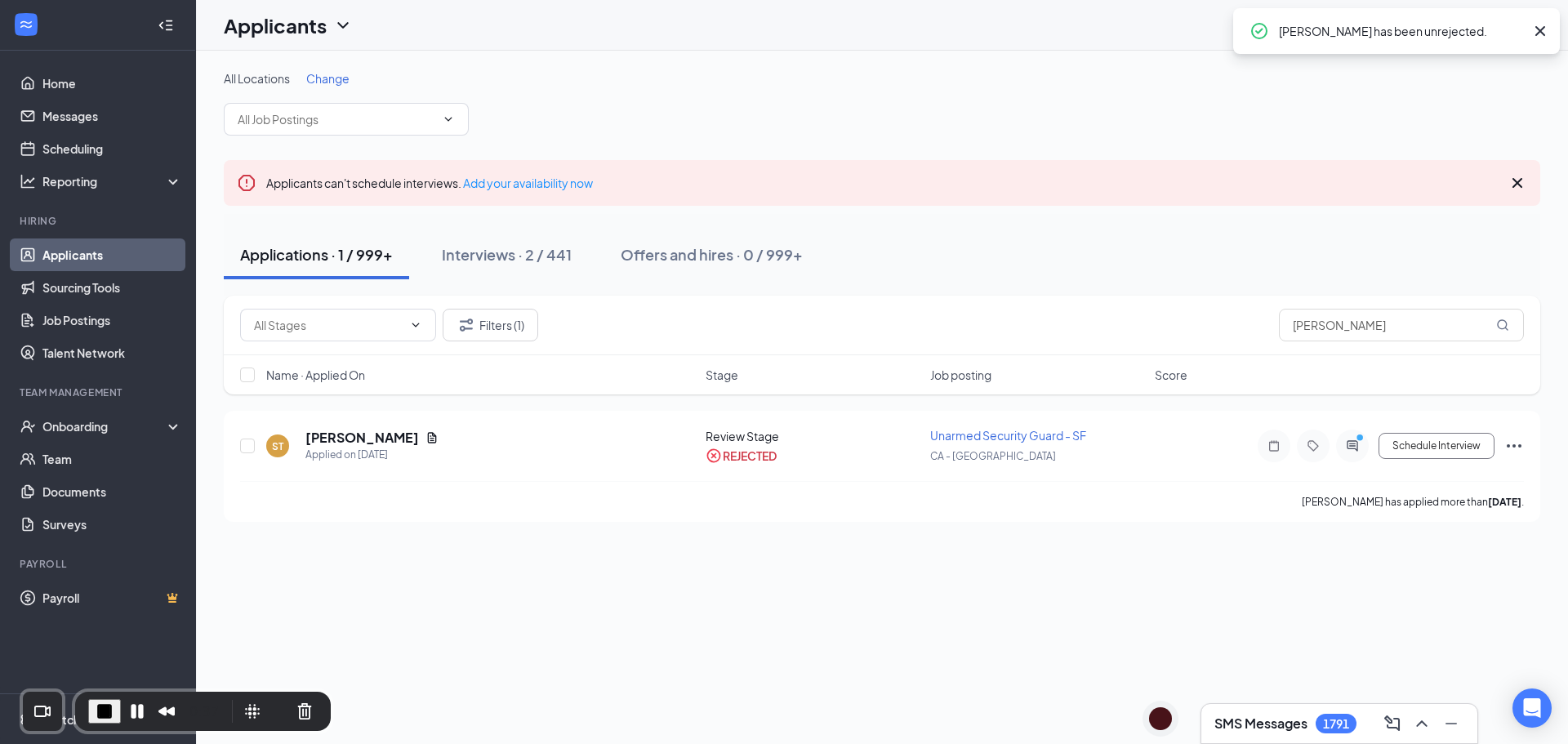
click at [328, 255] on div "Applications · 1 / 999+" at bounding box center [315, 254] width 152 height 20
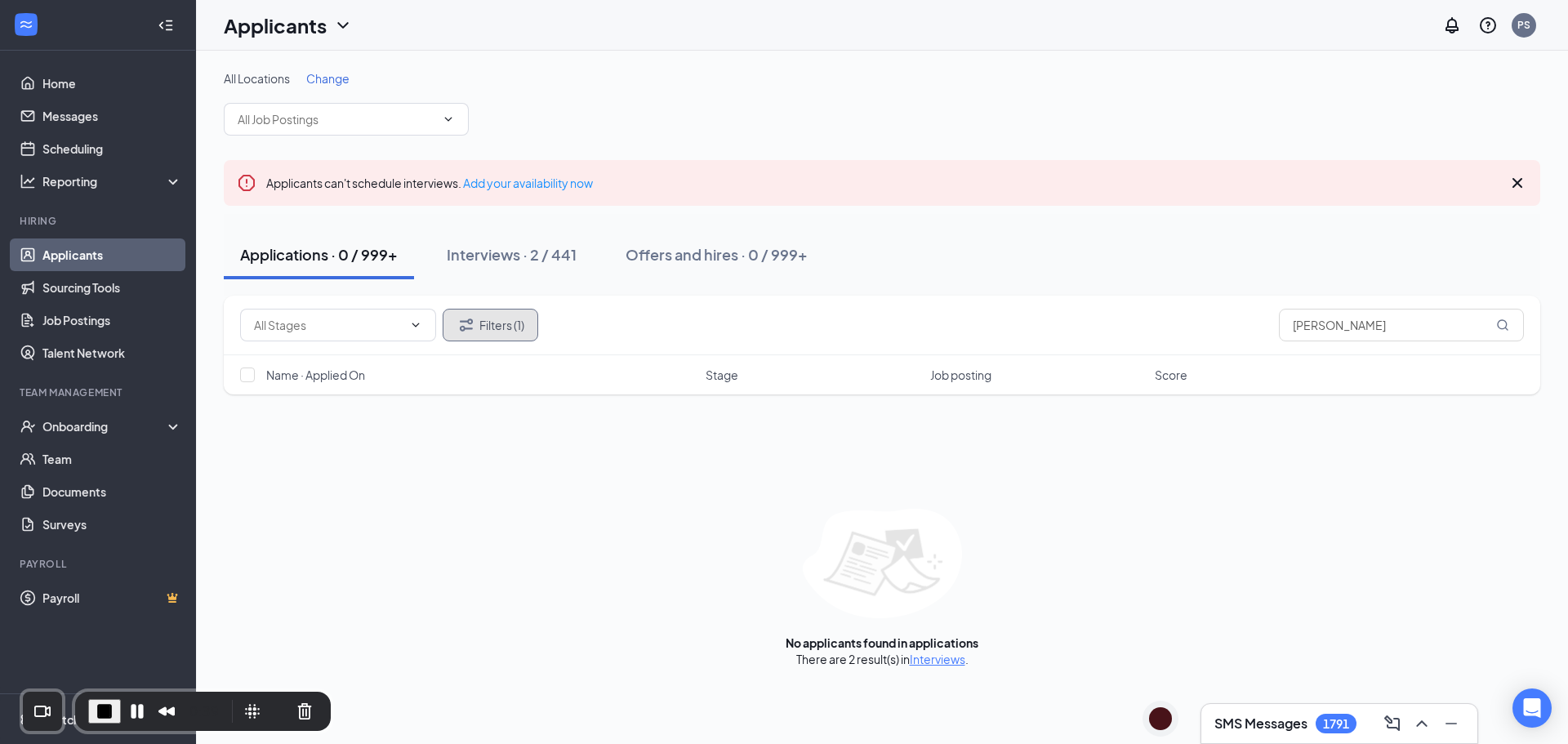
click at [501, 319] on button "Filters (1)" at bounding box center [491, 325] width 96 height 33
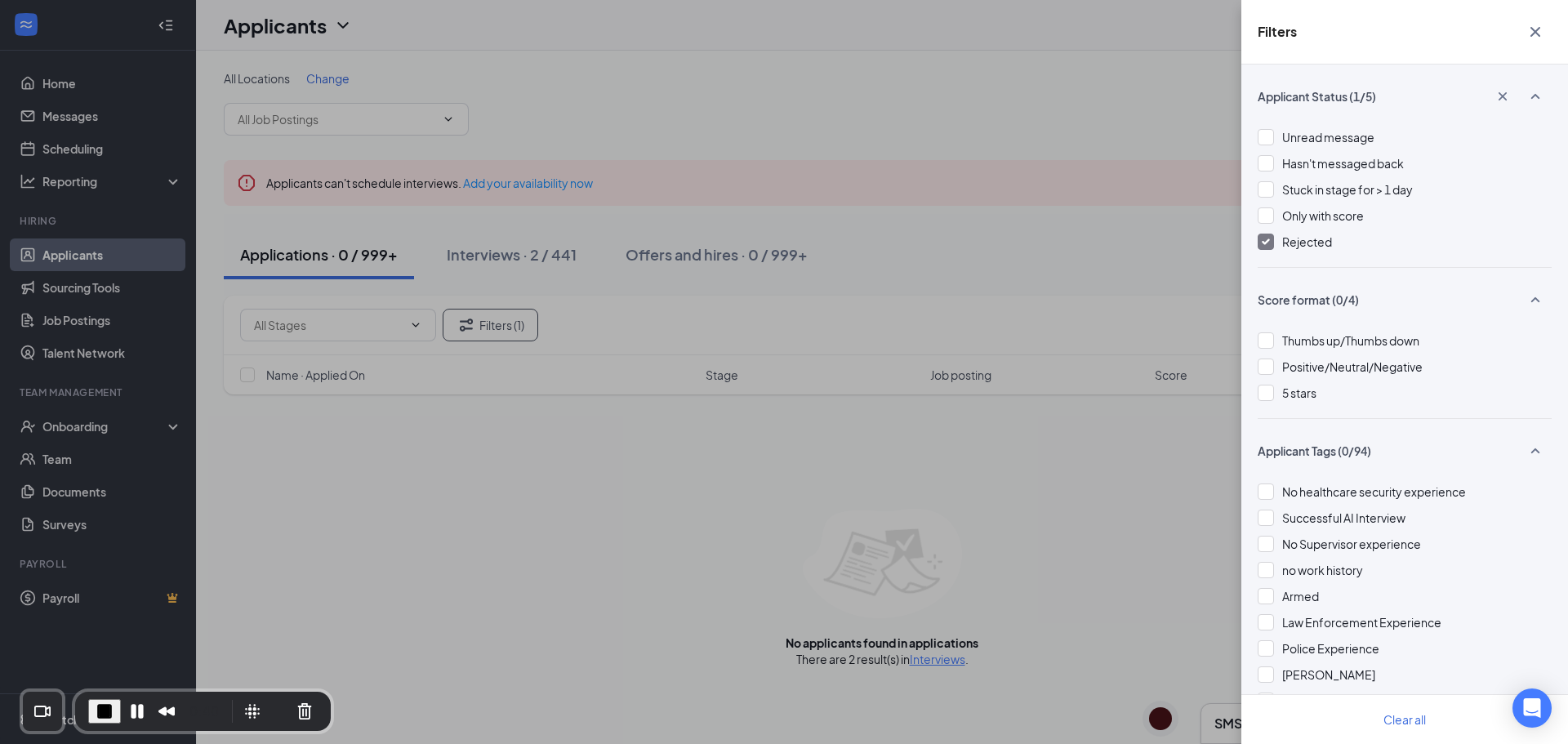
click at [1272, 241] on div at bounding box center [1265, 242] width 16 height 16
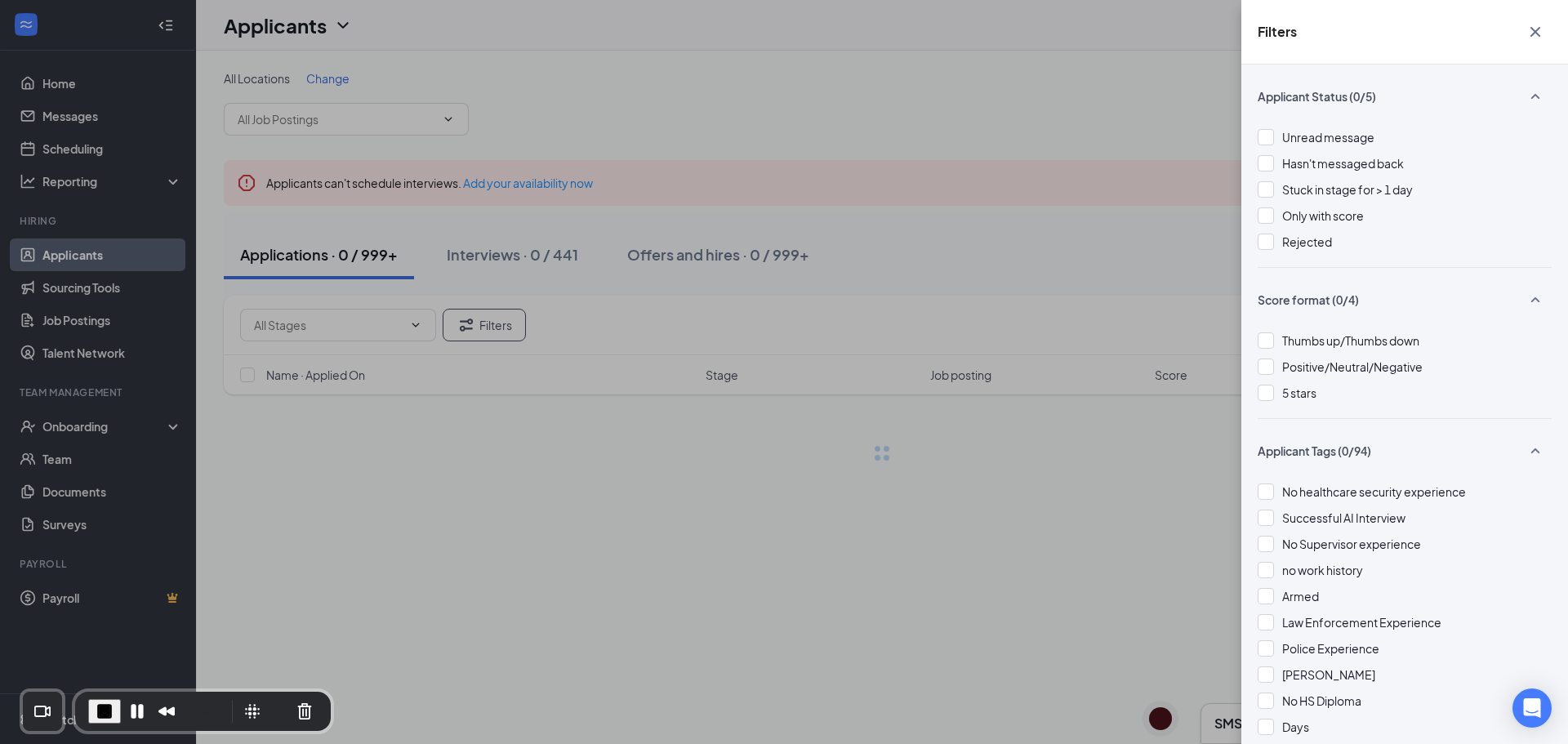
click at [952, 222] on div "Filters Applicant Status (0/5) Unread message Hasn't messaged back Stuck in sta…" at bounding box center [784, 372] width 1568 height 744
click at [951, 218] on div "Filters Applicant Status (0/5) Unread message Hasn't messaged back Stuck in sta…" at bounding box center [784, 372] width 1568 height 744
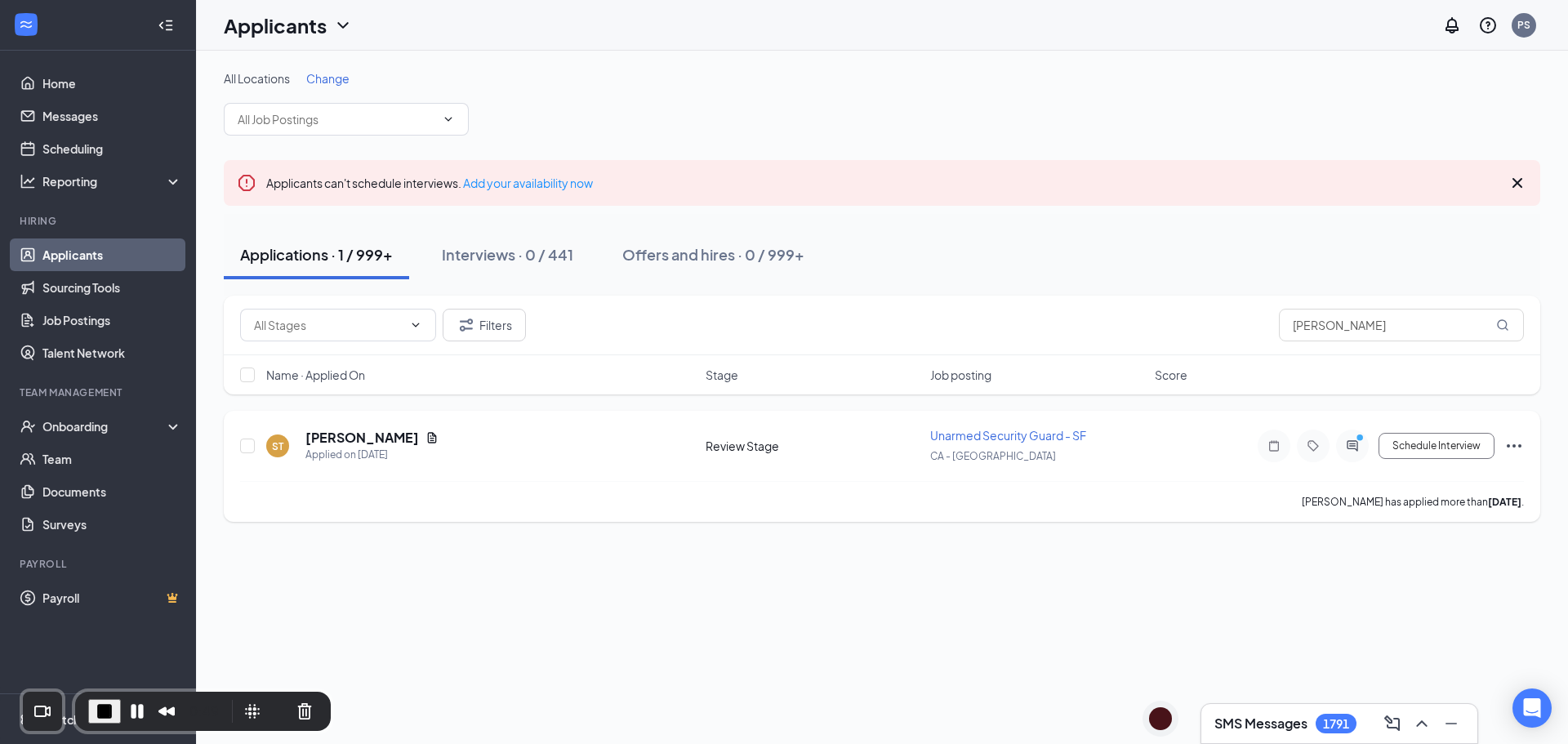
click at [1519, 447] on icon "Ellipses" at bounding box center [1513, 445] width 14 height 3
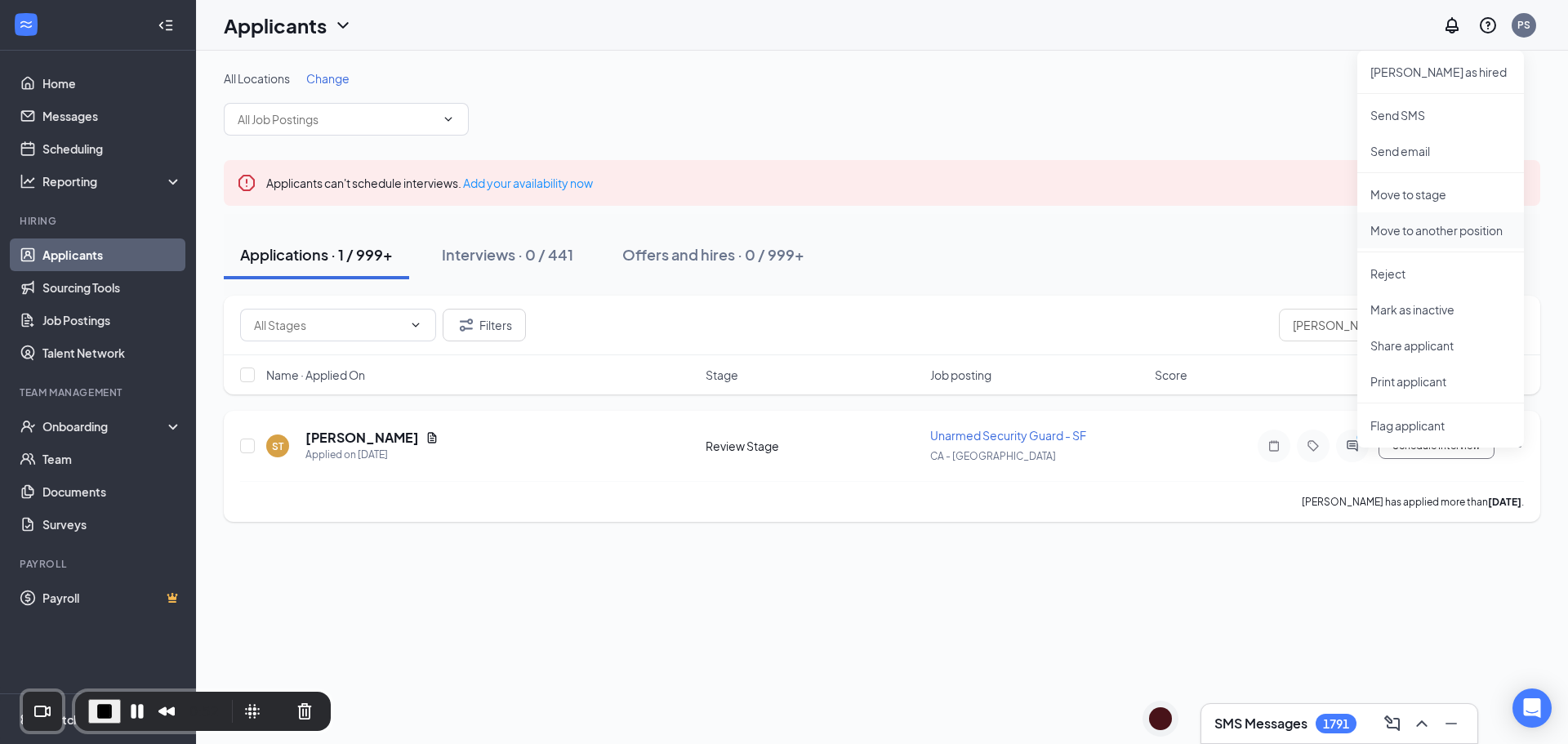
click at [1452, 230] on p "Move to another position" at bounding box center [1440, 230] width 141 height 16
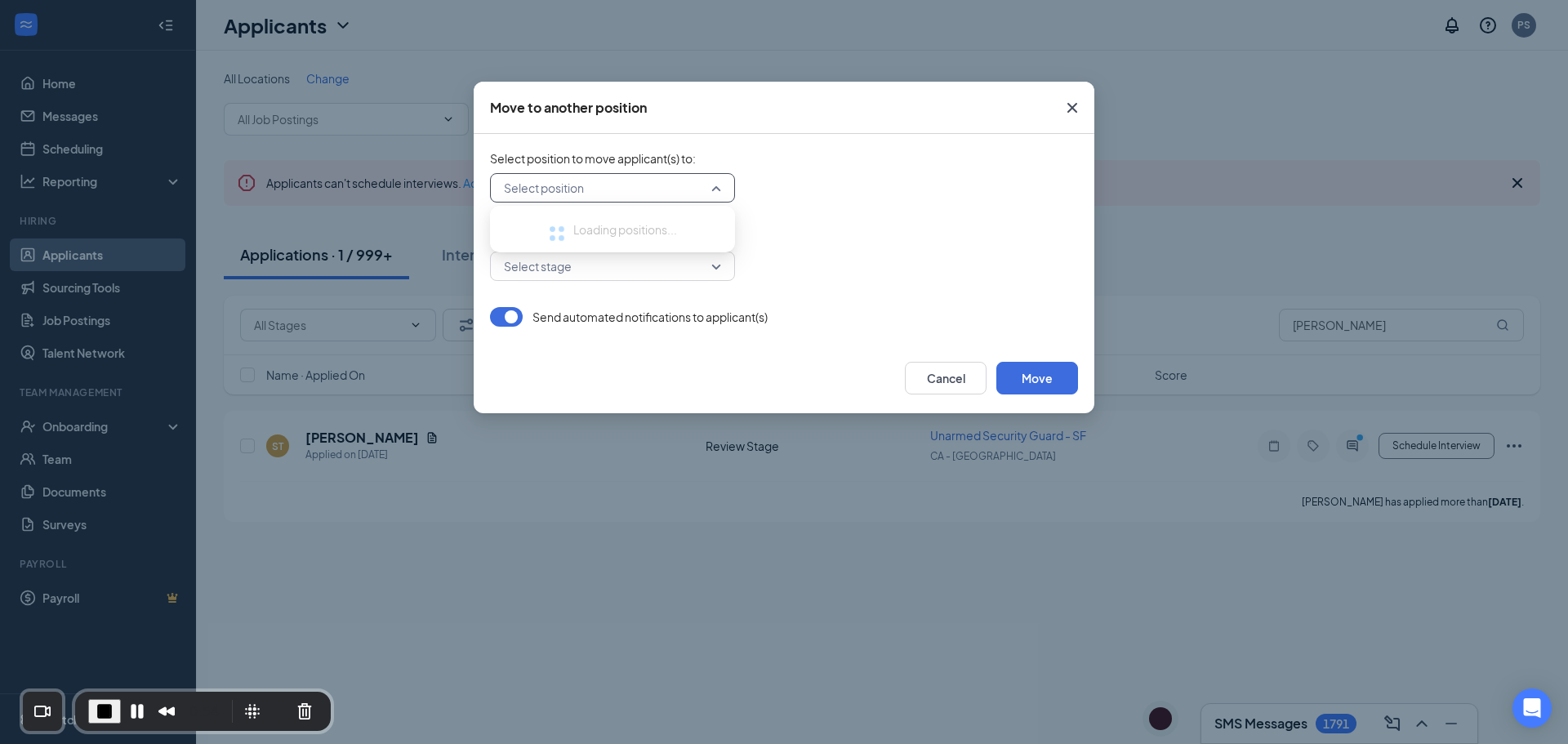
click at [588, 188] on input "search" at bounding box center [606, 187] width 214 height 28
click at [829, 201] on div "Select position Loading positions ..." at bounding box center [783, 188] width 588 height 30
click at [604, 188] on input "search" at bounding box center [606, 187] width 214 height 28
type input "San Francisco"
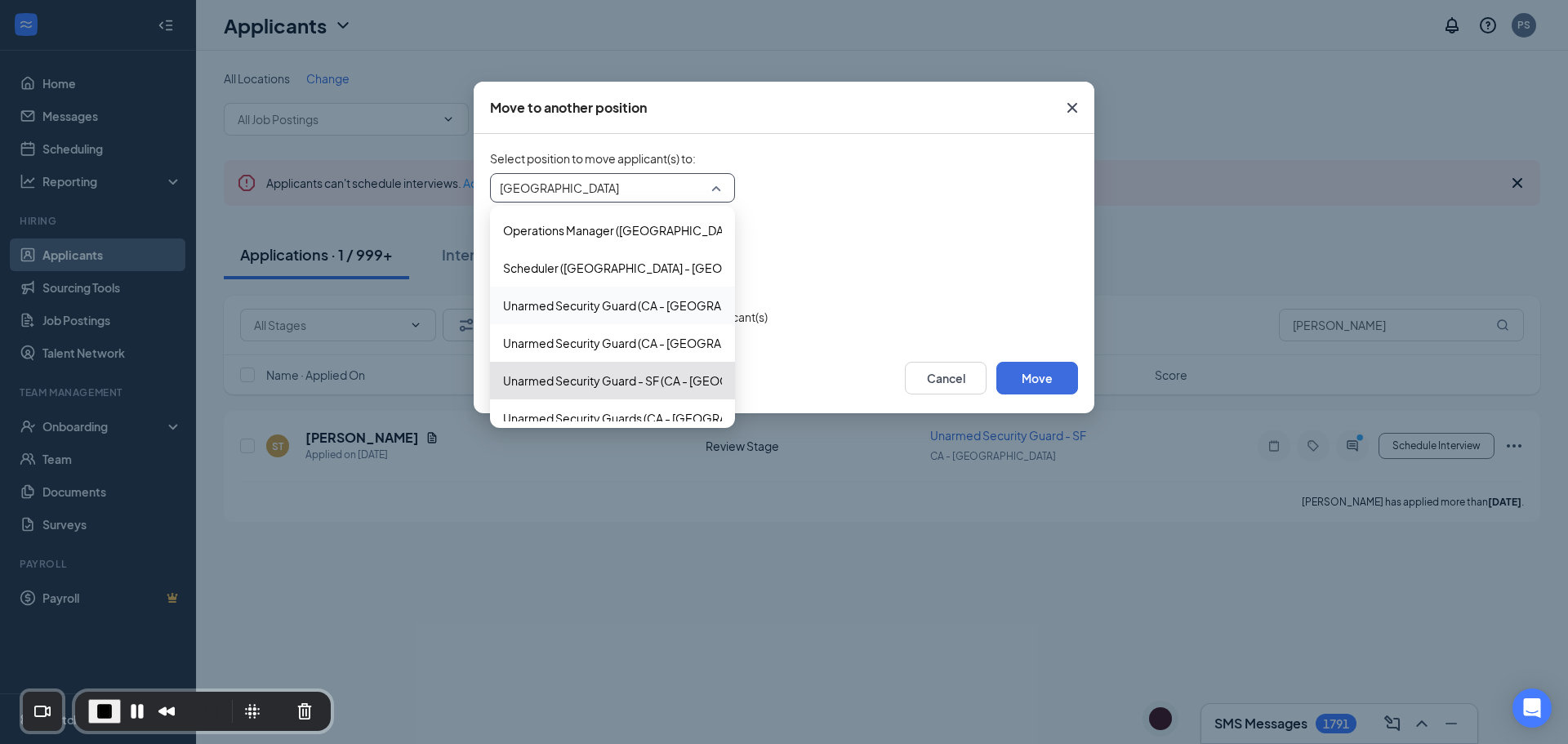
scroll to position [81, 0]
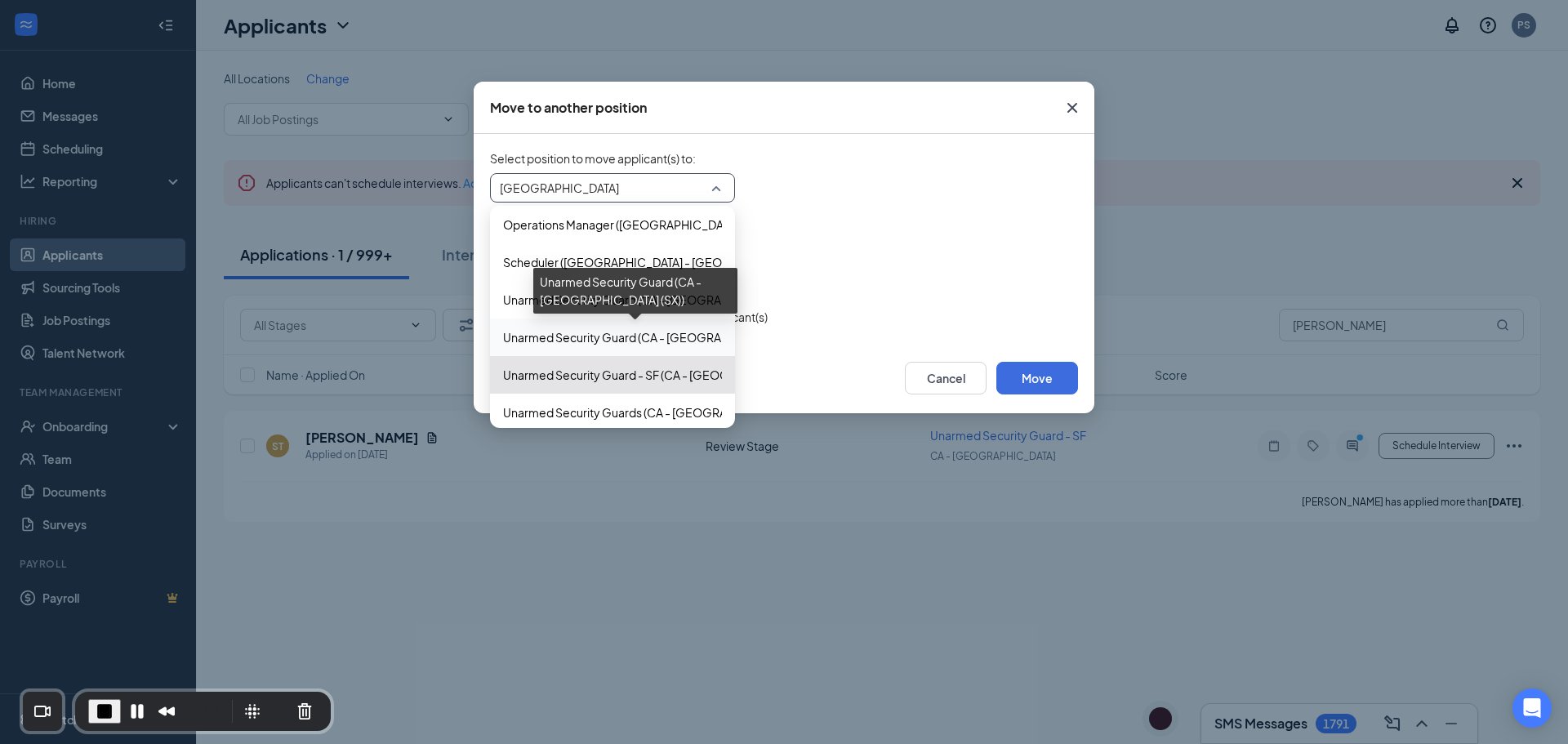
click at [598, 337] on span "Unarmed Security Guard (CA - San Francisco (SX))" at bounding box center [657, 337] width 308 height 18
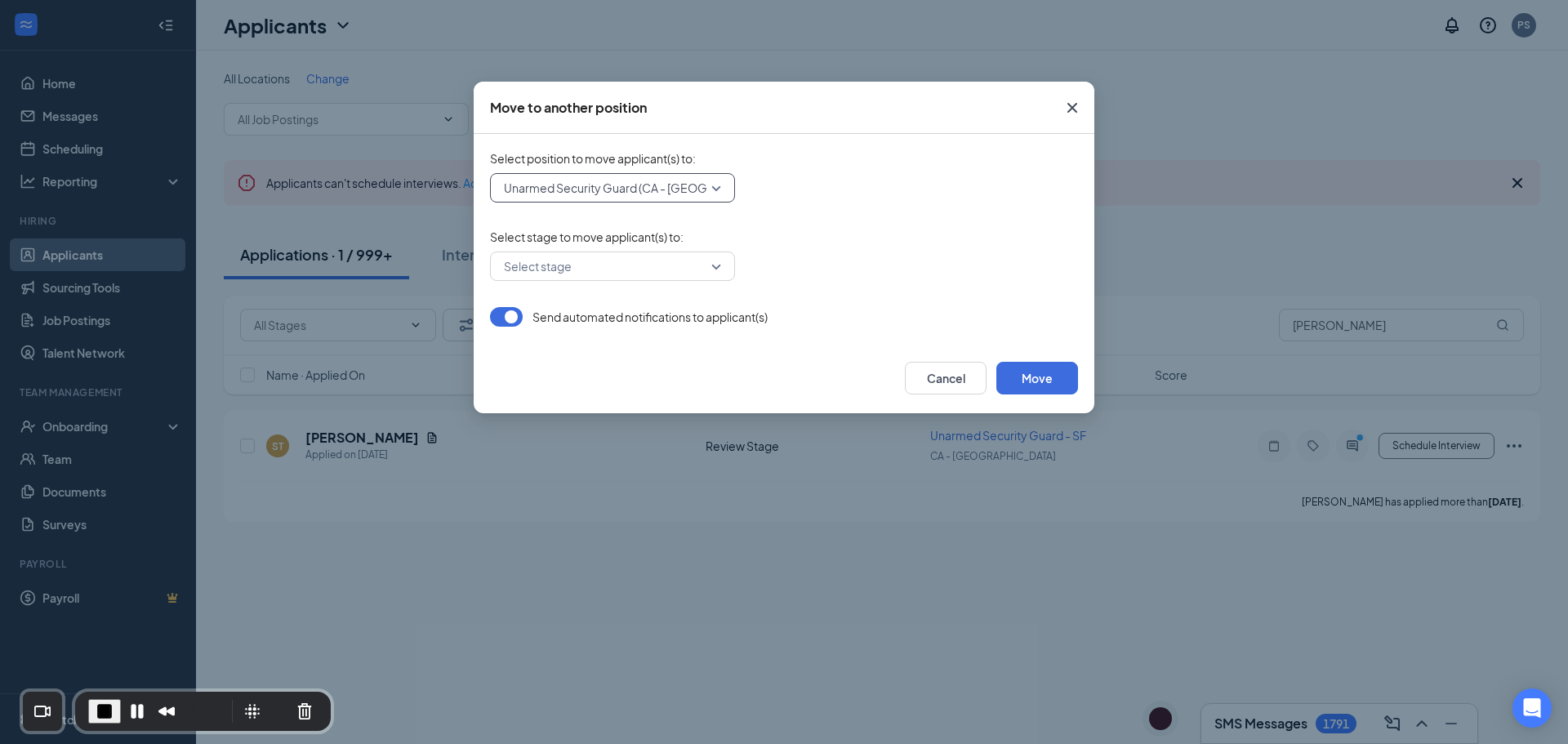
click at [545, 262] on input "search" at bounding box center [606, 266] width 214 height 28
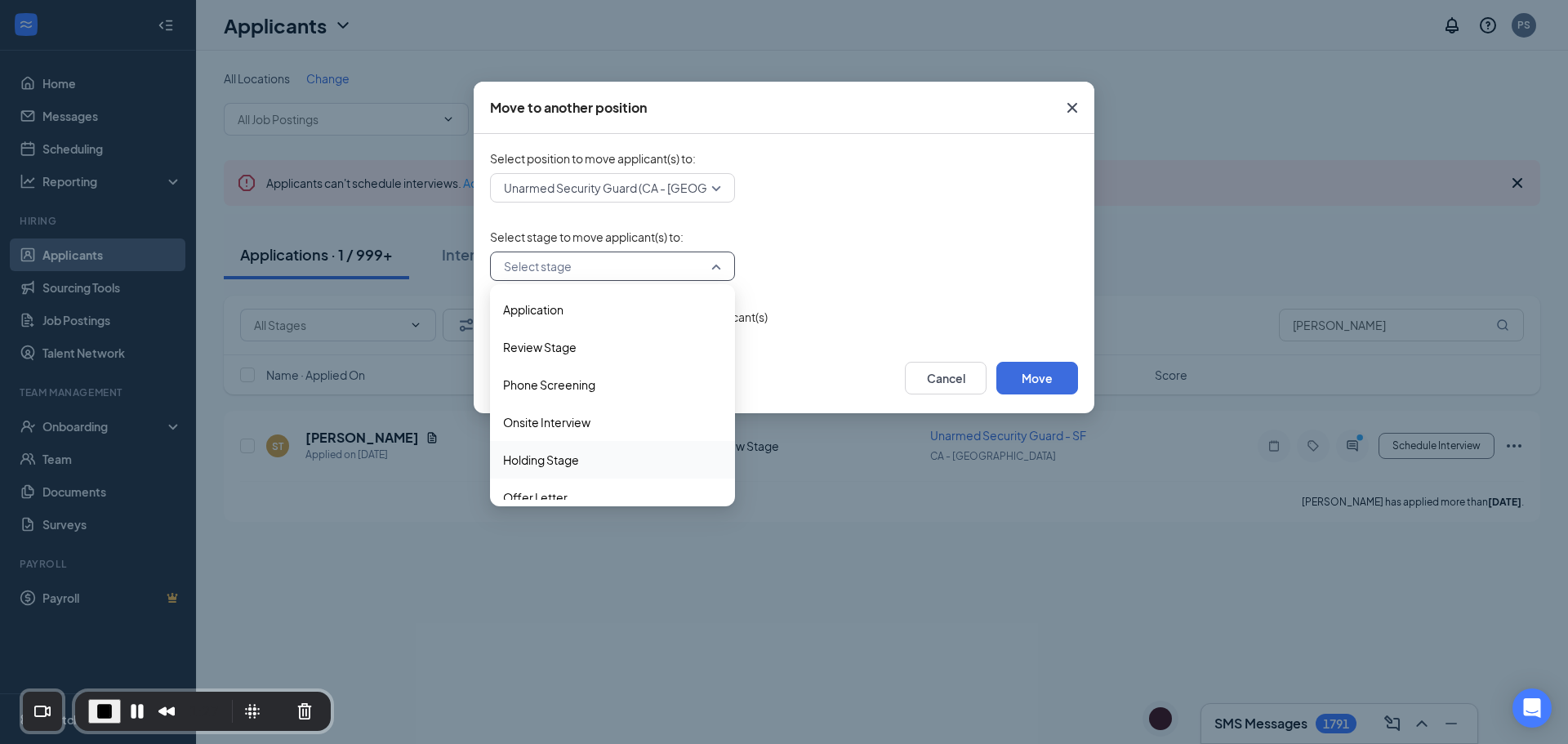
click at [561, 456] on span "Holding Stage" at bounding box center [541, 459] width 76 height 18
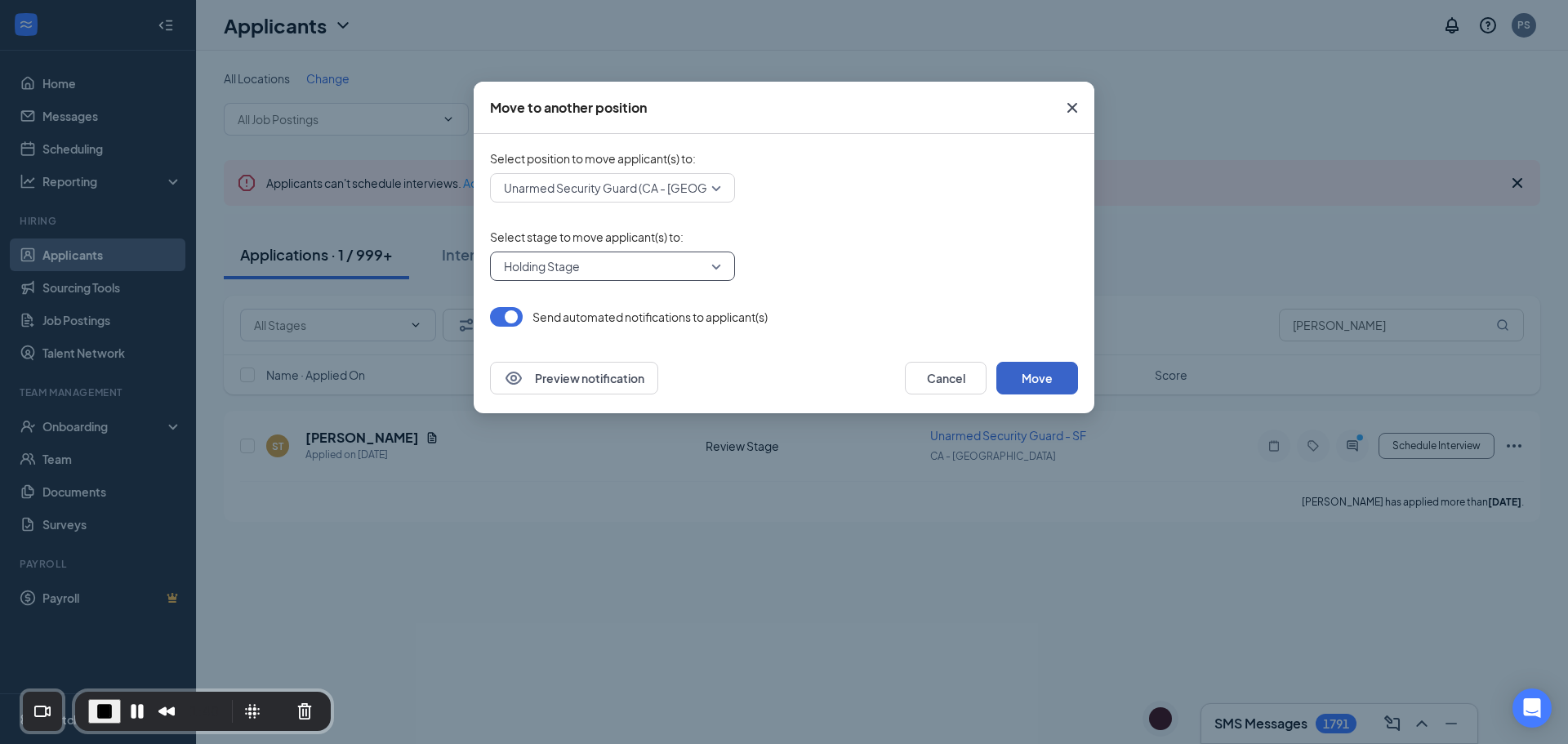
click at [1042, 371] on button "Move" at bounding box center [1036, 378] width 81 height 33
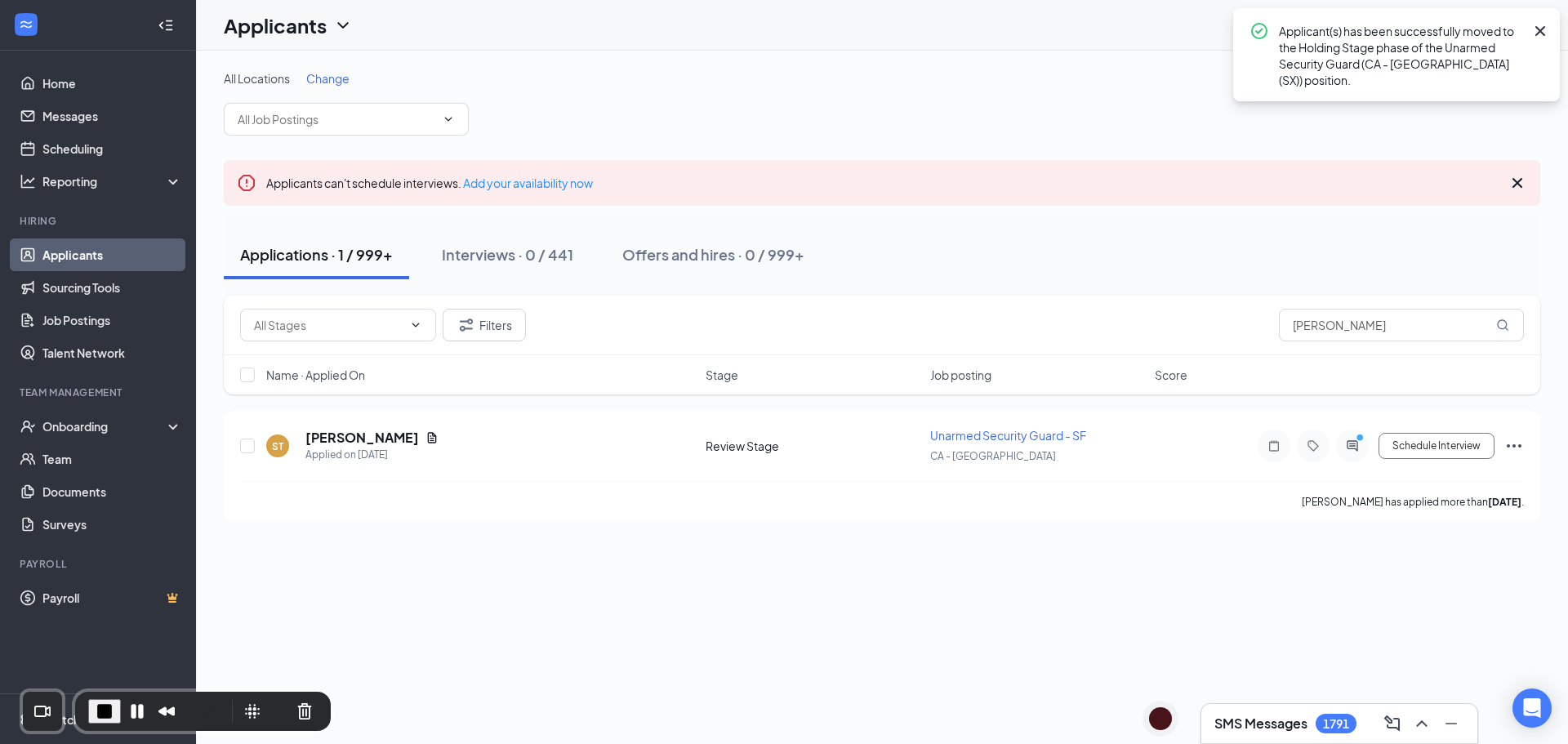
click at [320, 256] on div "Applications · 1 / 999+" at bounding box center [315, 254] width 152 height 20
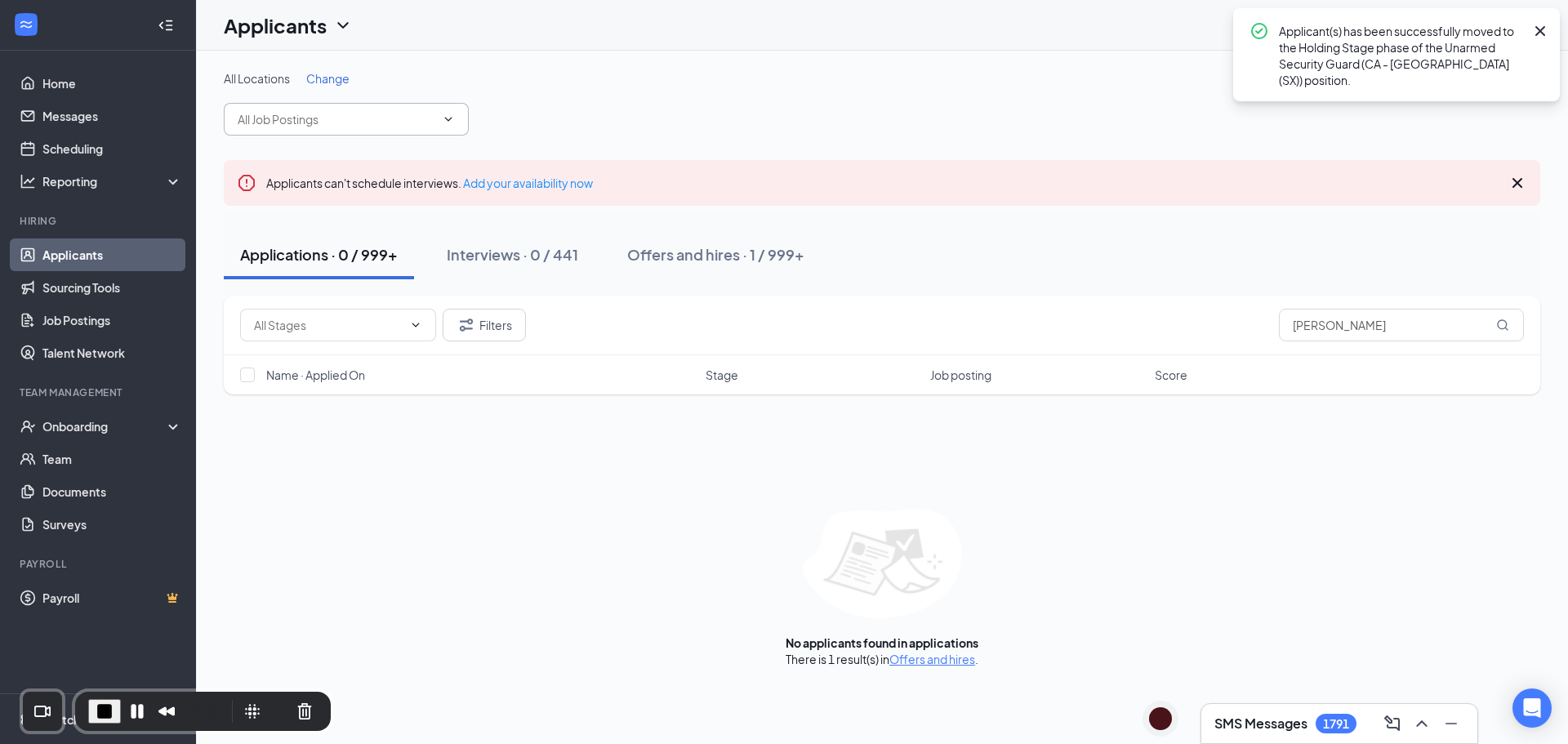
click at [301, 114] on input "text" at bounding box center [336, 119] width 197 height 18
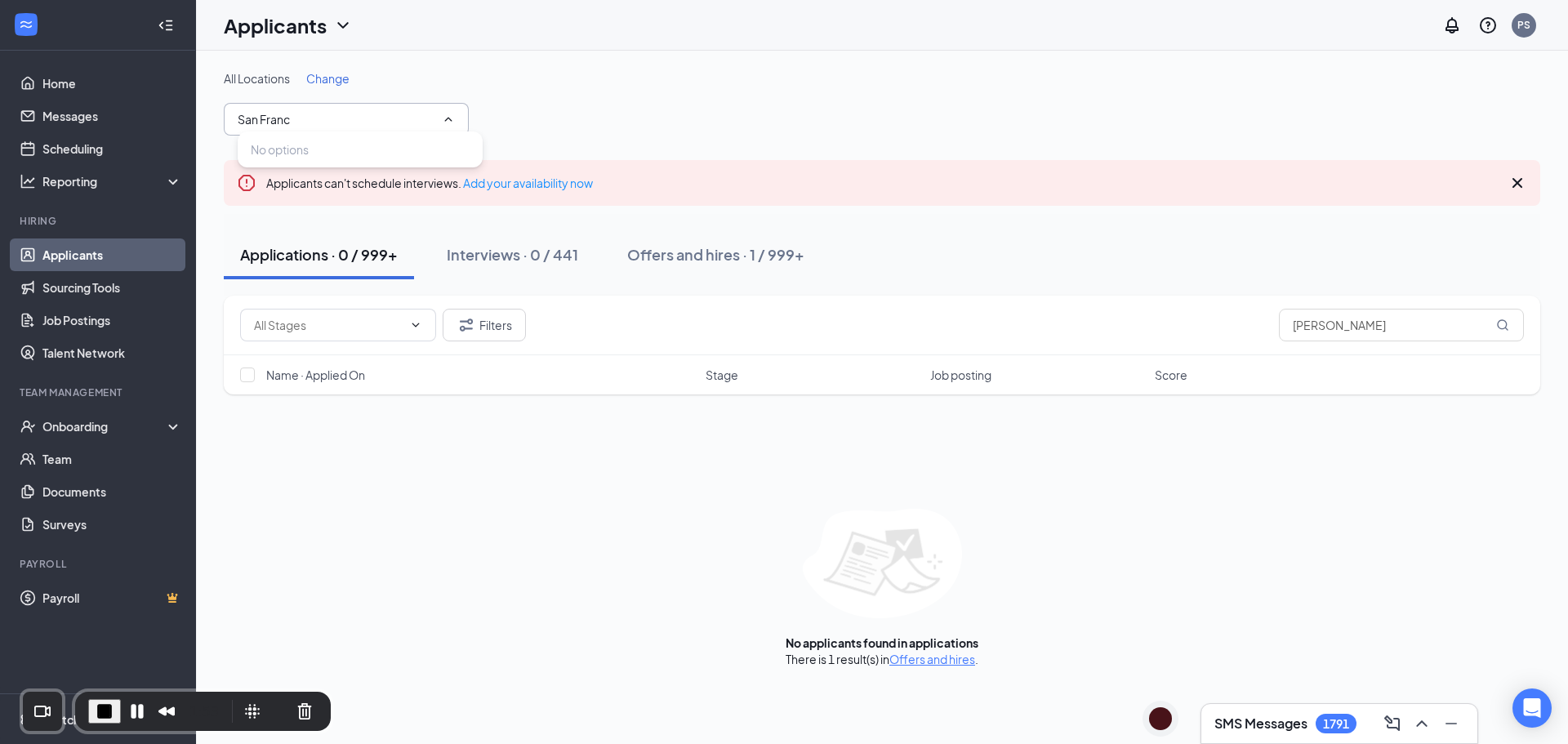
type input "San Franc"
click at [594, 76] on div "All Locations Change" at bounding box center [881, 78] width 1316 height 16
click at [707, 261] on div "Offers and hires · 1 / 999+" at bounding box center [715, 254] width 177 height 20
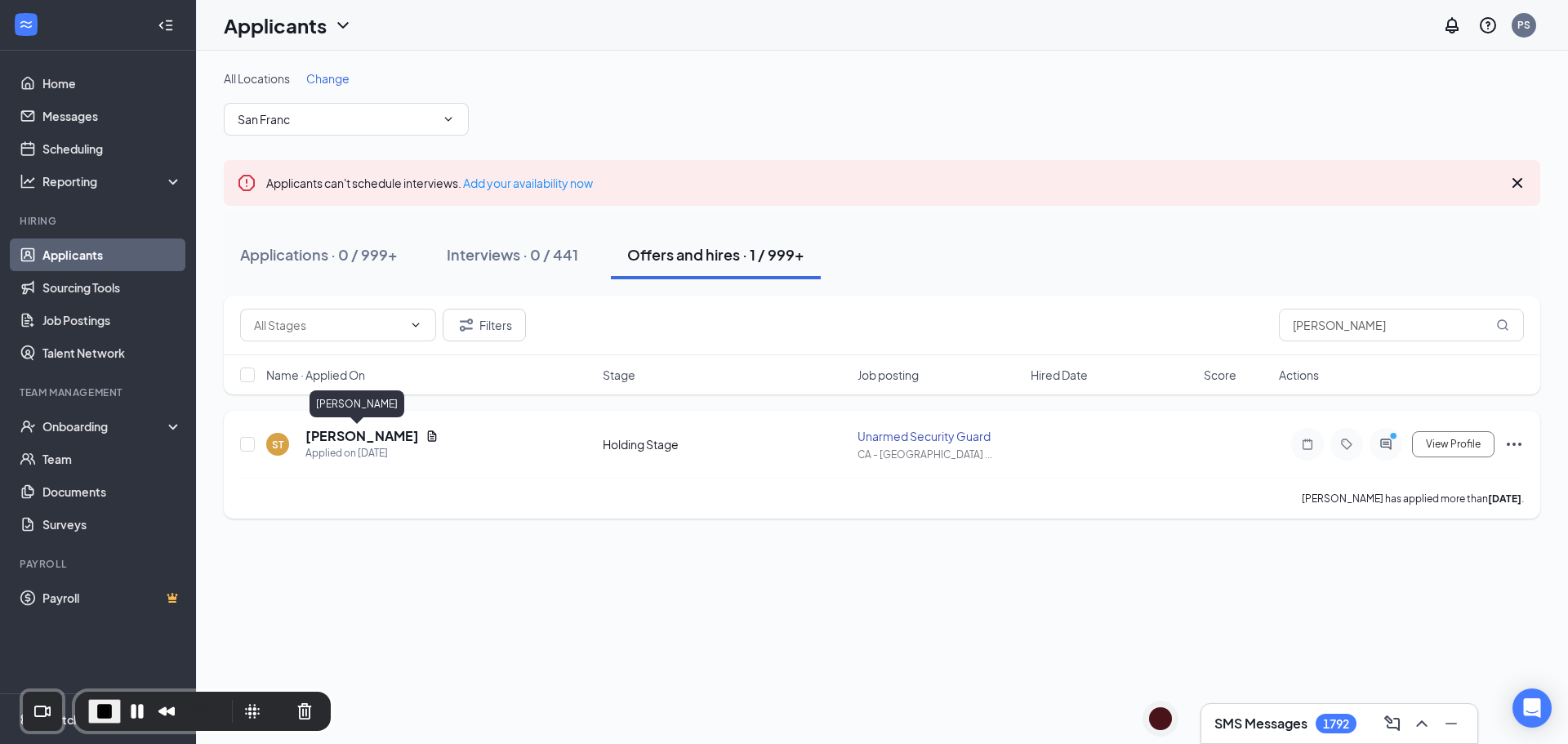
click at [340, 444] on h5 "Sirak Tikabo" at bounding box center [362, 436] width 113 height 18
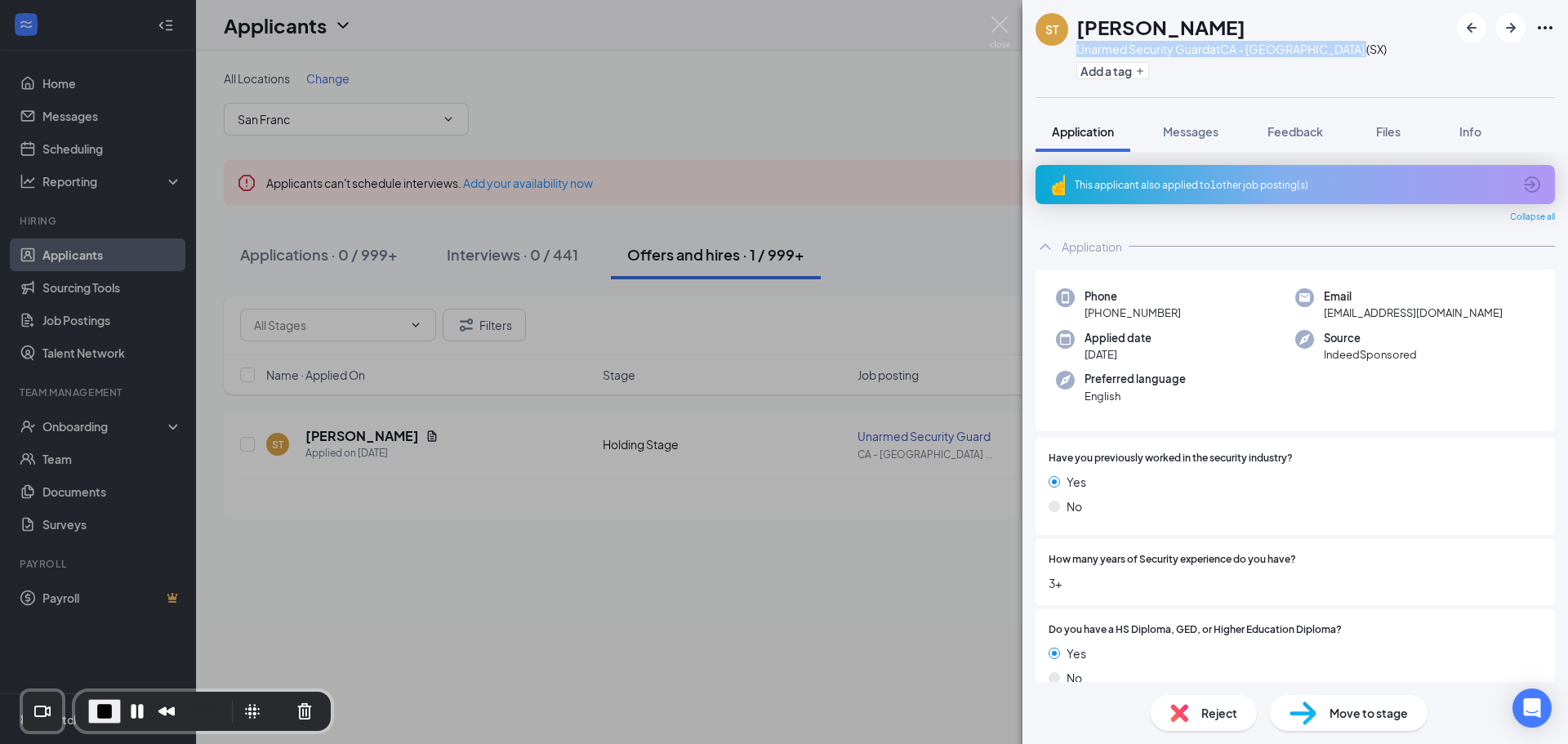
drag, startPoint x: 1363, startPoint y: 53, endPoint x: 1077, endPoint y: 56, distance: 286.0
click at [1077, 56] on div "ST Sirak Tikabo Unarmed Security Guard at CA - San Francisco (SX) Add a tag" at bounding box center [1295, 48] width 545 height 97
drag, startPoint x: 920, startPoint y: 90, endPoint x: 900, endPoint y: 106, distance: 25.6
click at [920, 89] on div "ST Sirak Tikabo Unarmed Security Guard at CA - San Francisco (SX) Add a tag App…" at bounding box center [784, 372] width 1568 height 744
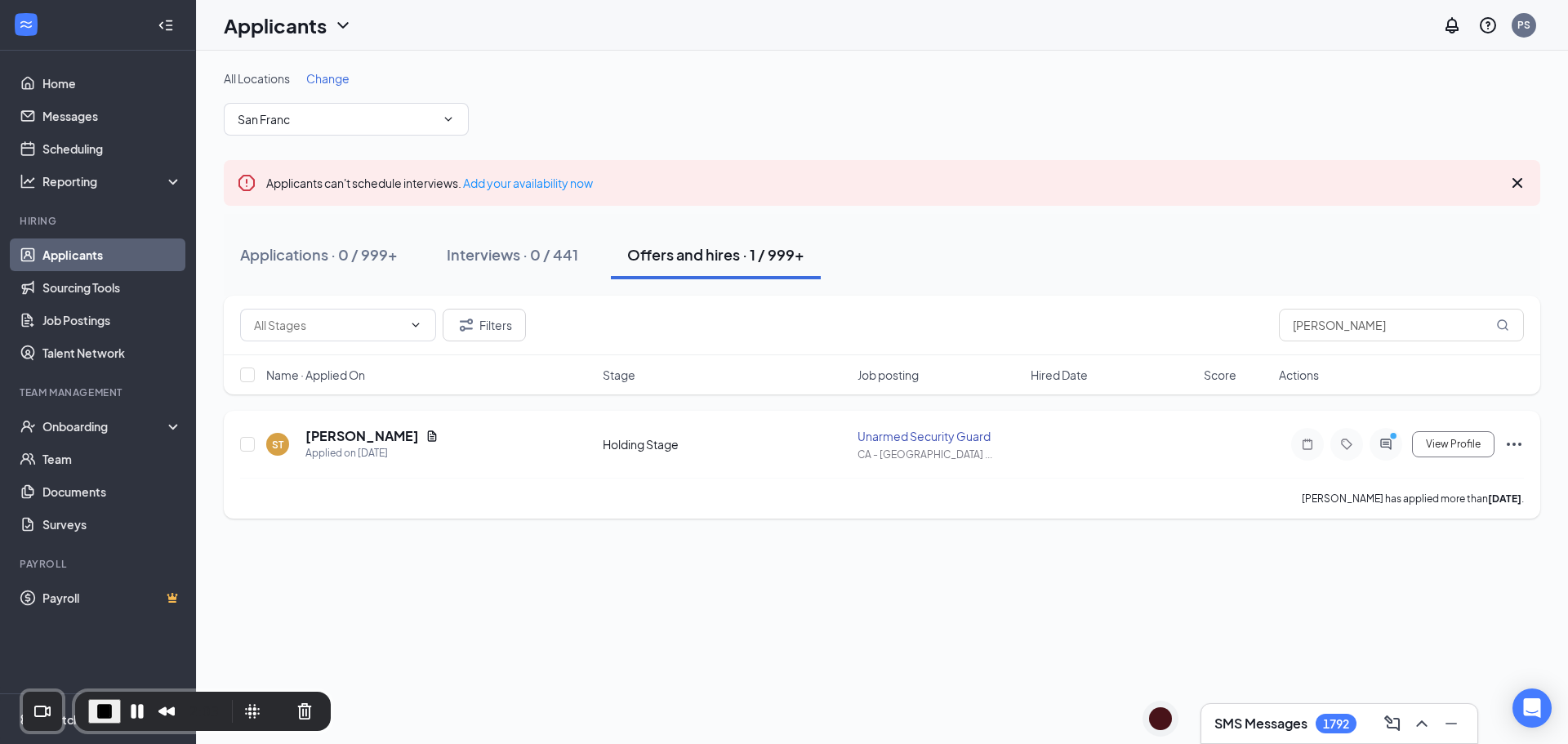
click at [1520, 446] on icon "Ellipses" at bounding box center [1513, 444] width 19 height 19
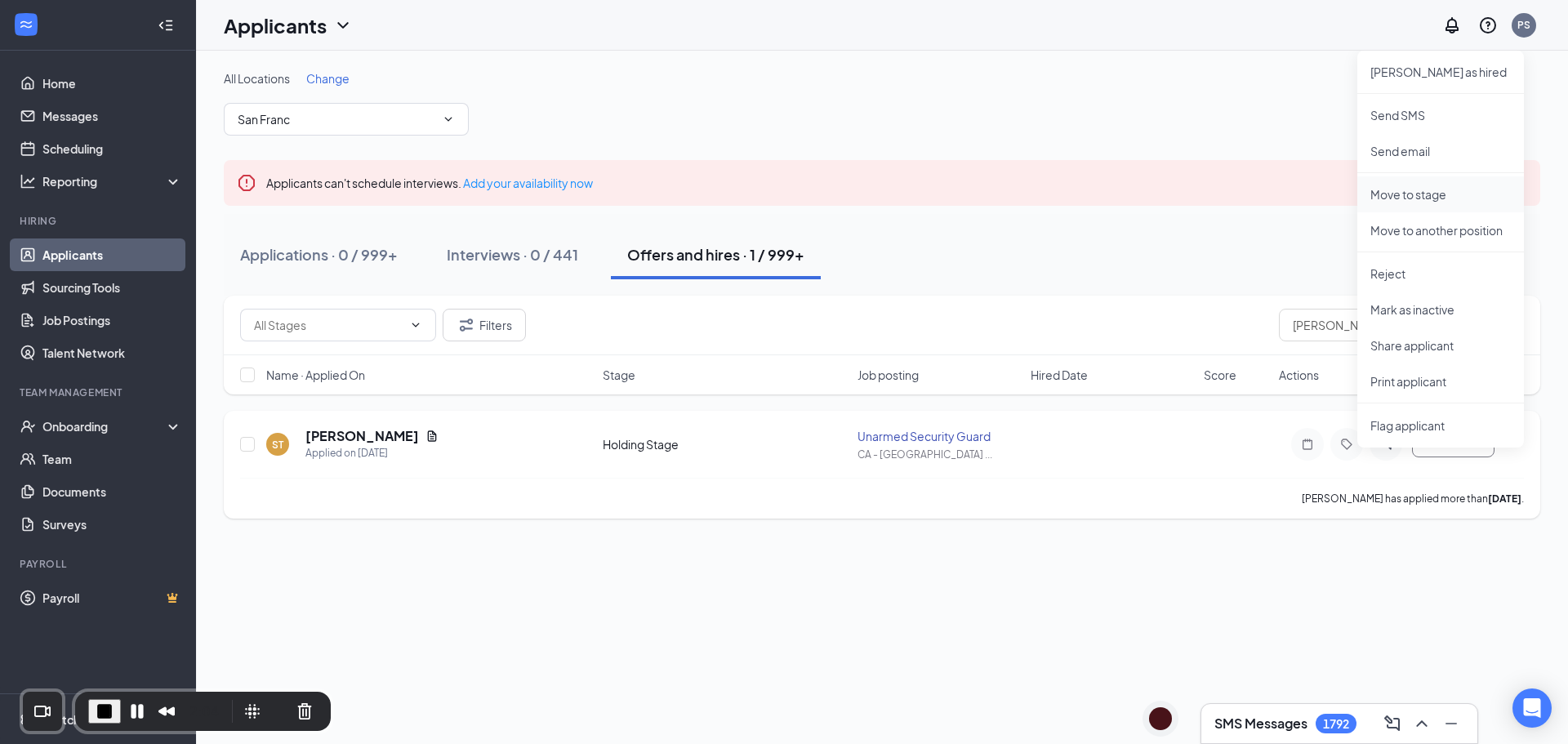
click at [1431, 184] on li "Move to stage" at bounding box center [1441, 194] width 167 height 35
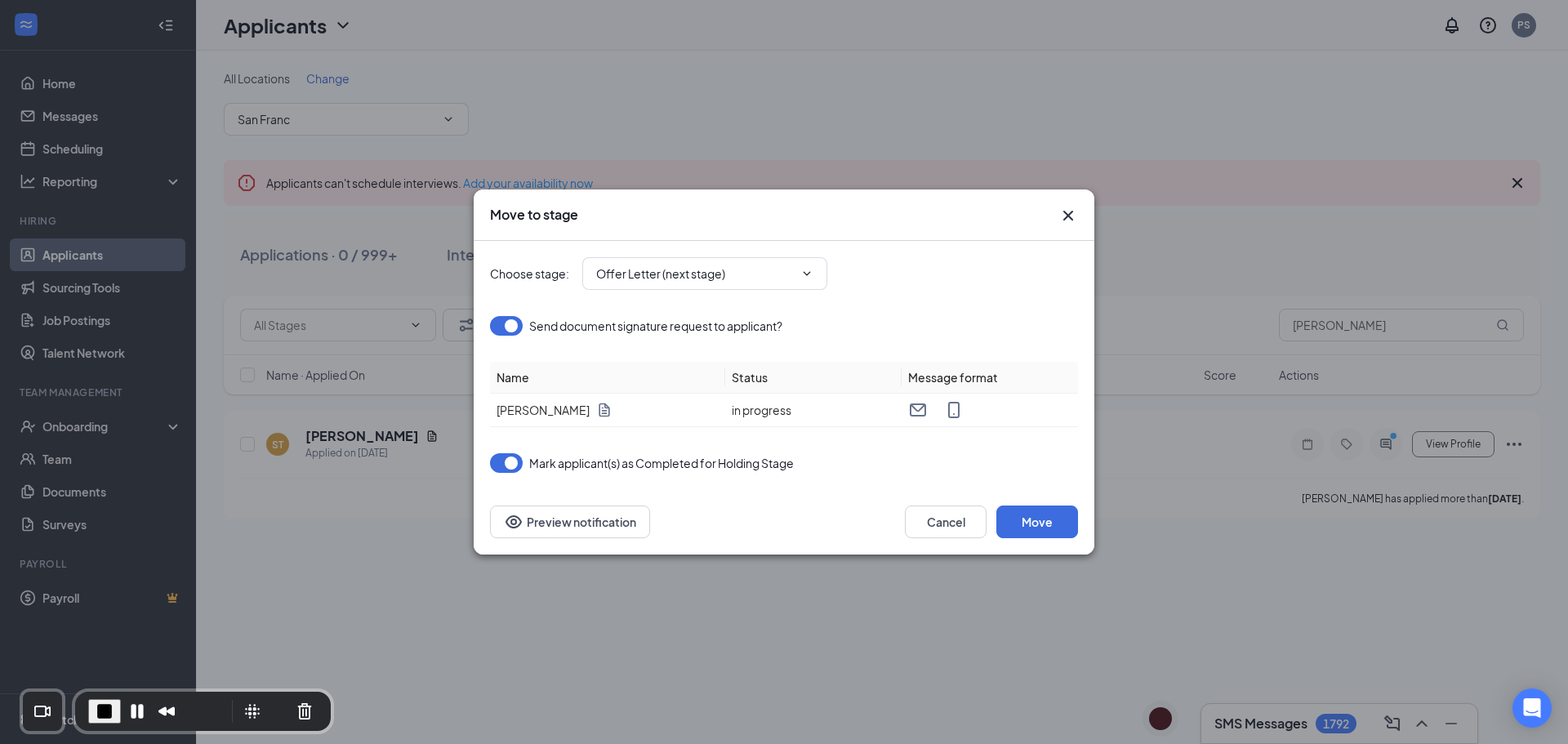
click at [1072, 215] on icon "Cross" at bounding box center [1068, 216] width 19 height 19
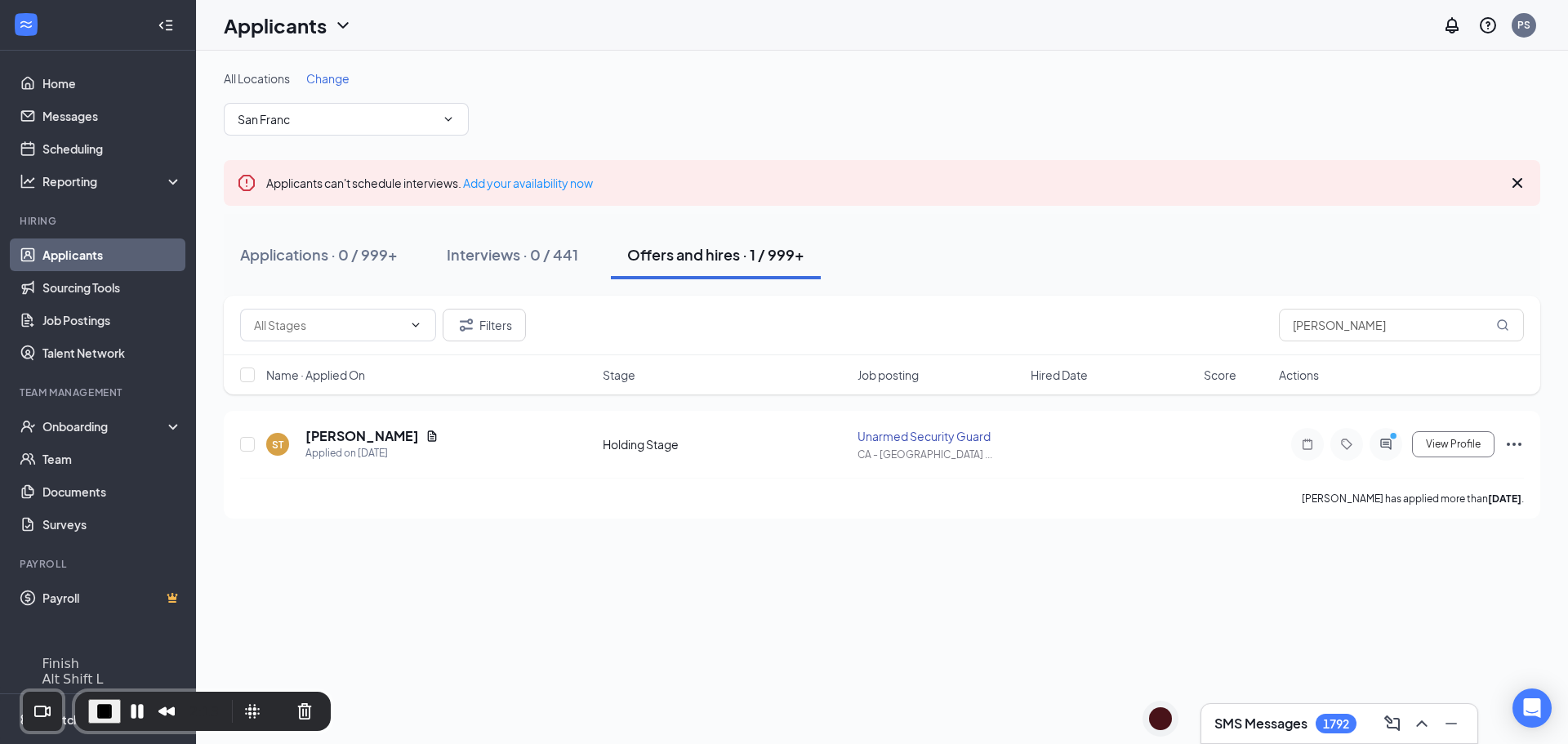
click at [102, 709] on span "End Recording" at bounding box center [104, 711] width 19 height 19
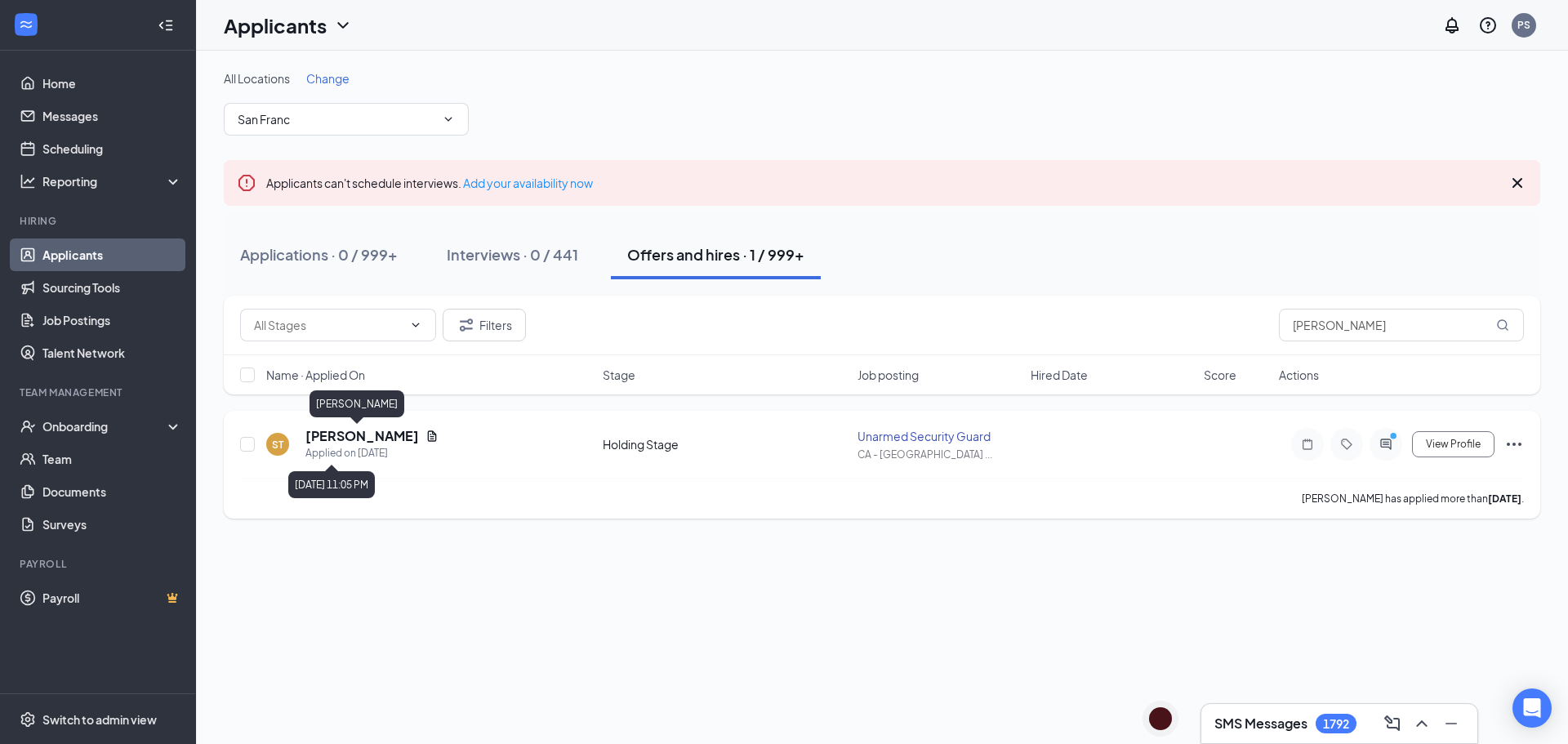
click at [351, 426] on div "ST Sirak Tikabo Applied on Aug 28 Holding Stage Unarmed Security Guard CA - San…" at bounding box center [881, 464] width 1316 height 107
click at [344, 444] on h5 "Sirak Tikabo" at bounding box center [362, 436] width 113 height 18
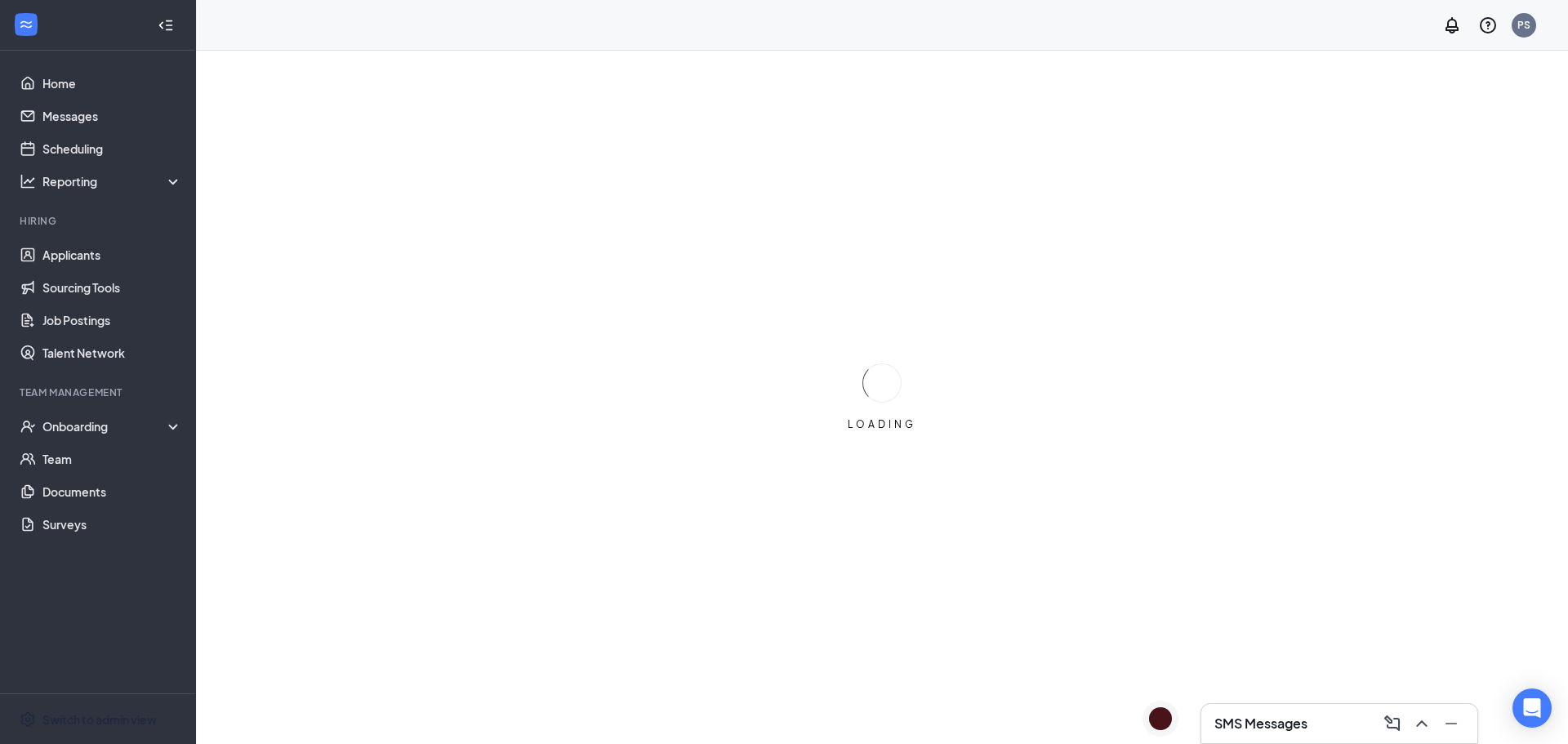
click at [73, 718] on div "Switch to admin view" at bounding box center [99, 719] width 114 height 16
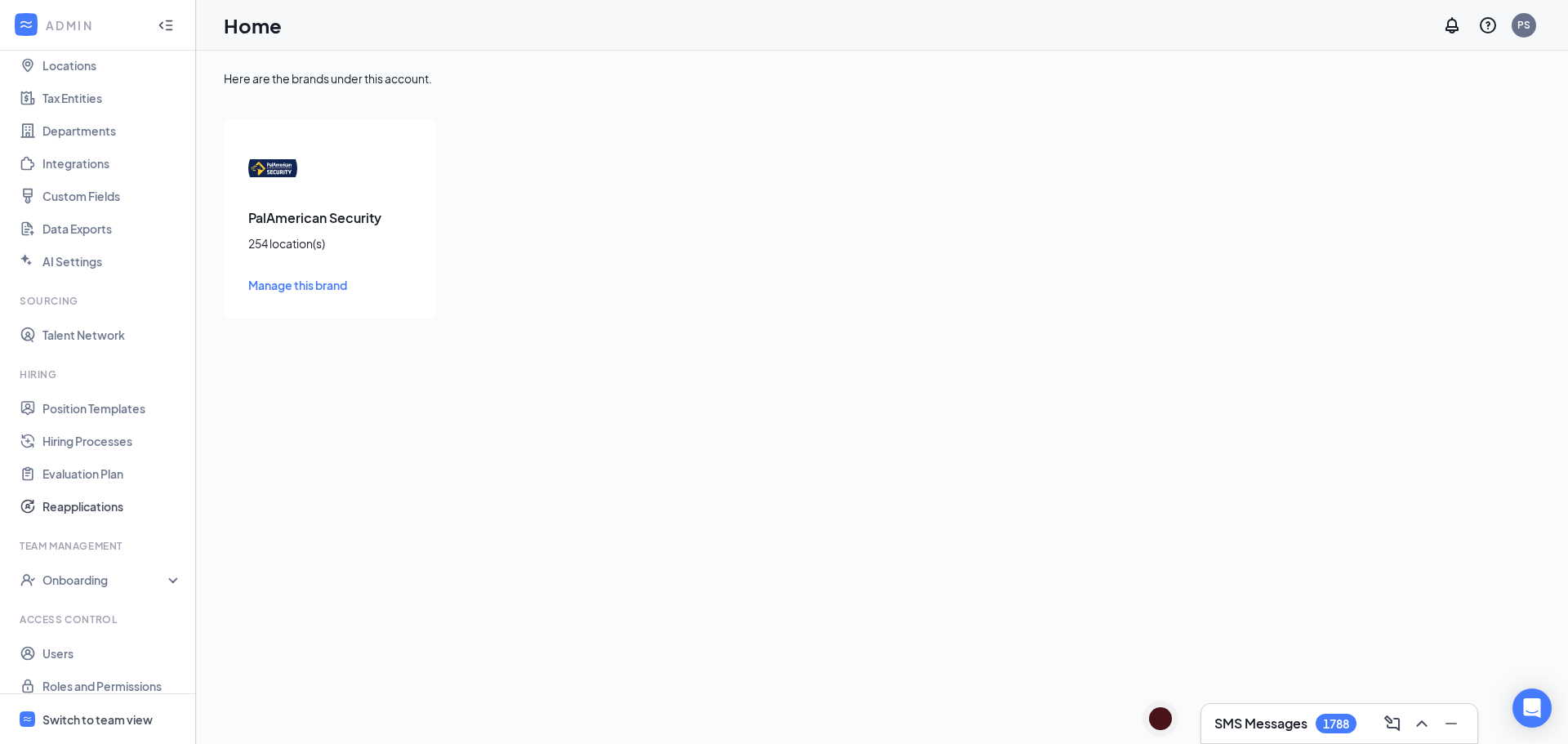
scroll to position [107, 0]
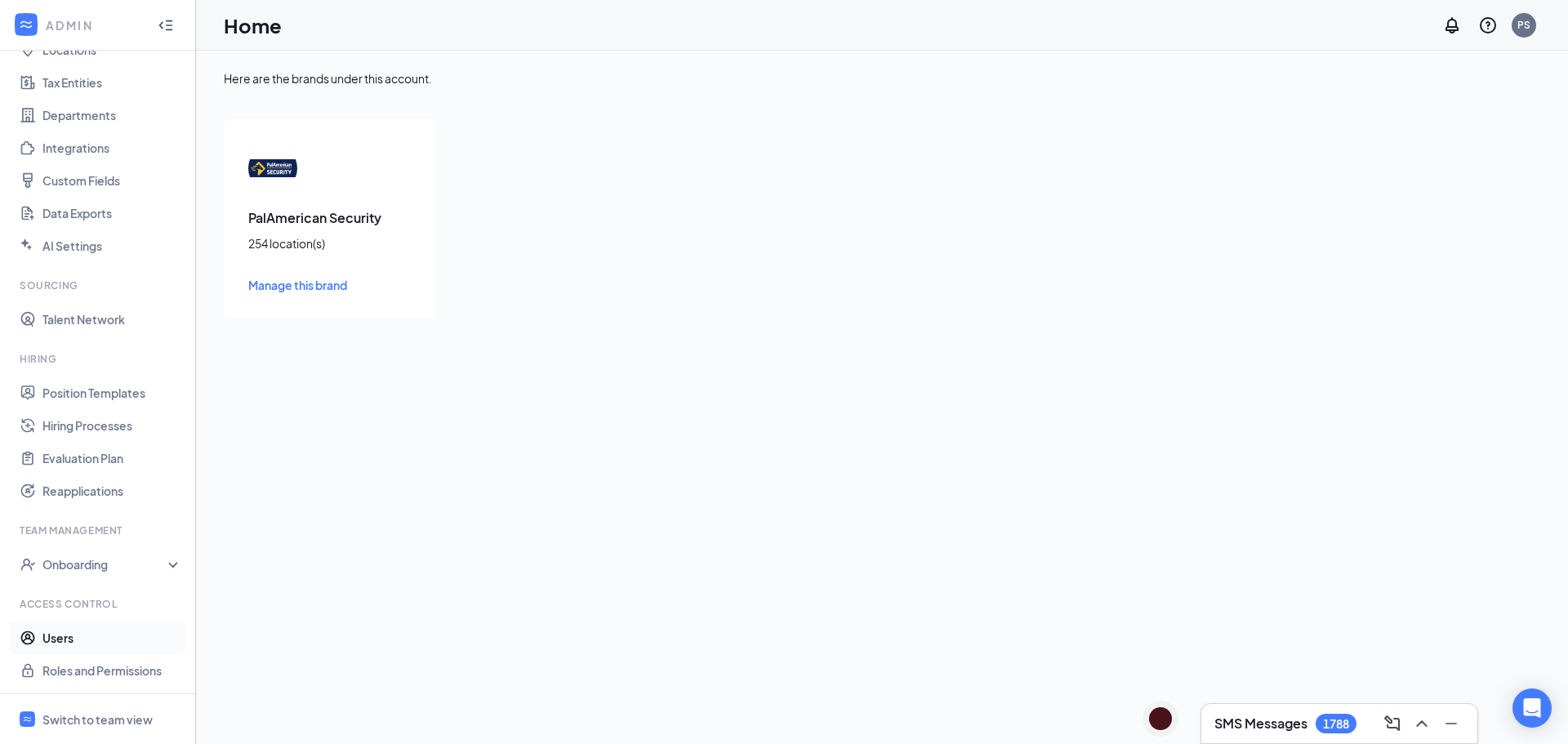
click at [78, 642] on link "Users" at bounding box center [112, 638] width 140 height 33
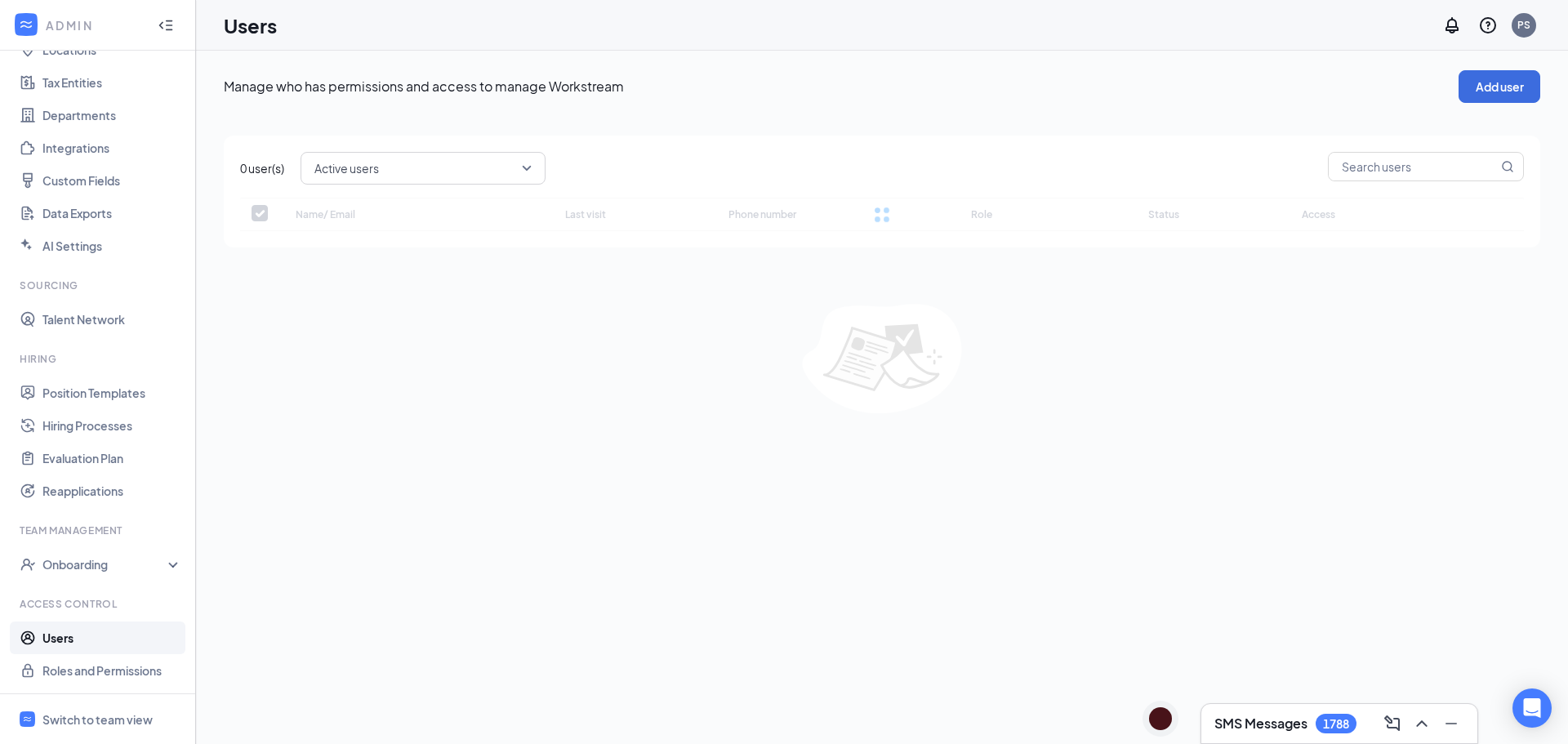
checkbox input "false"
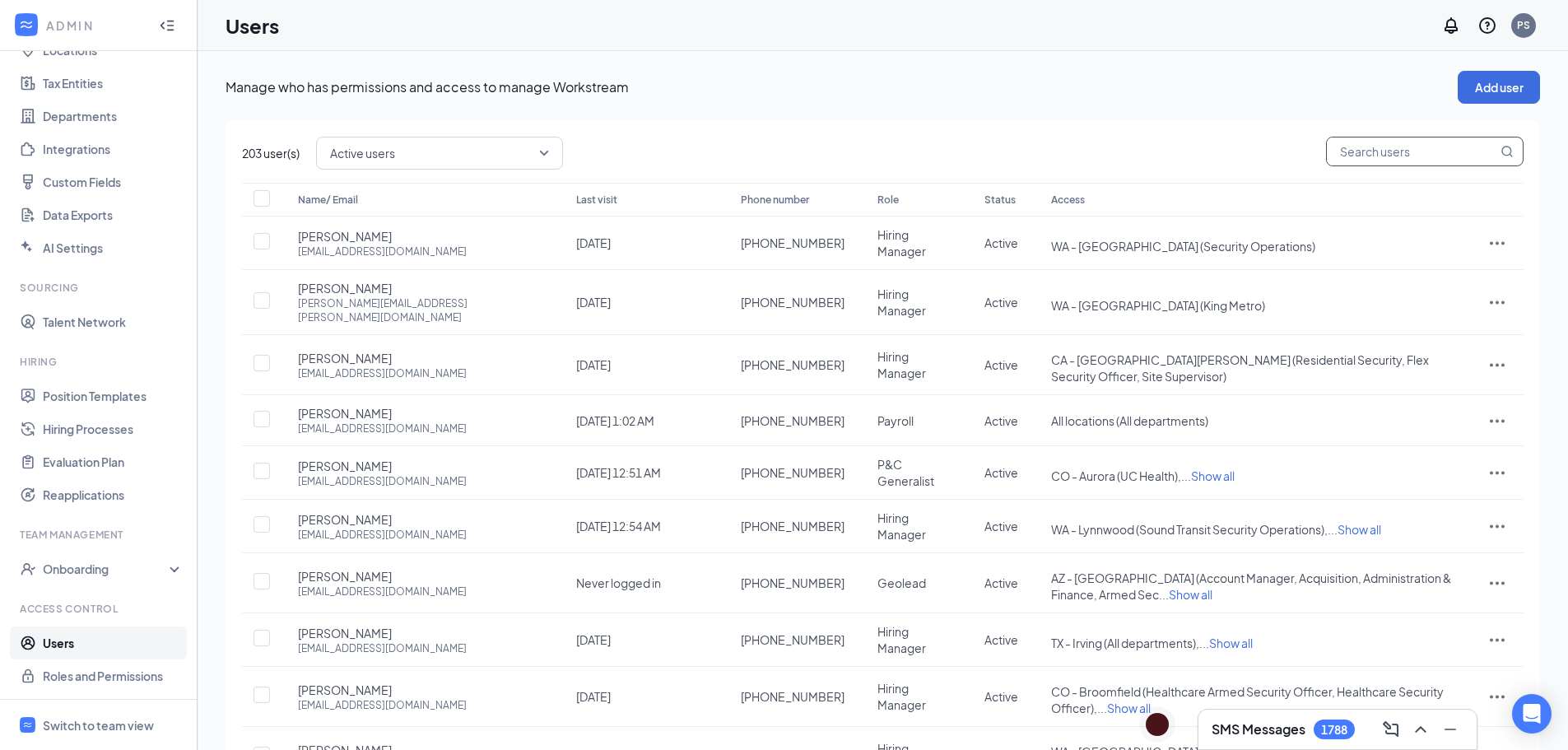
click at [1380, 141] on input "text" at bounding box center [1411, 151] width 170 height 28
paste input "vfleury@palamerican.com"
type input "vfleury@palamerican.com"
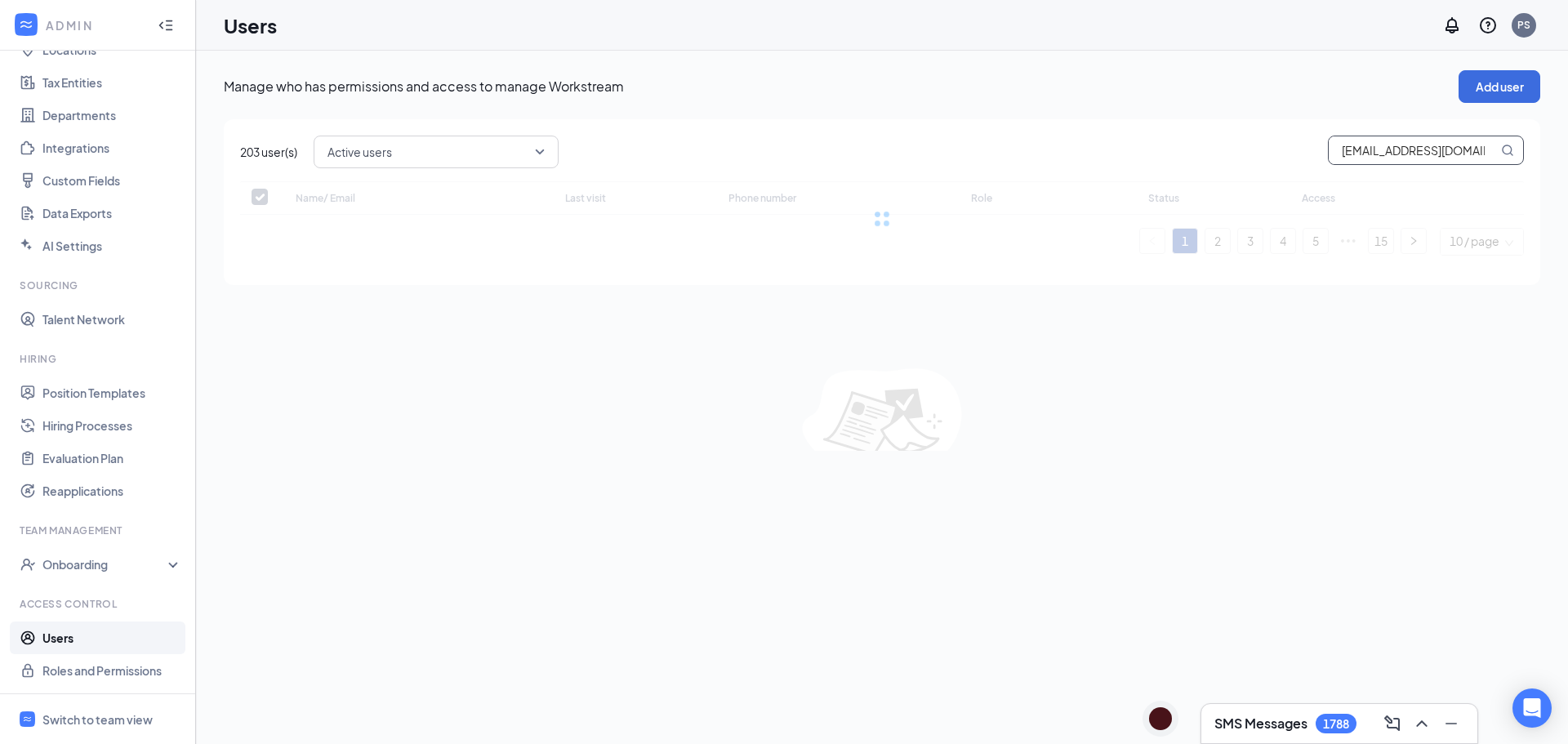
checkbox input "false"
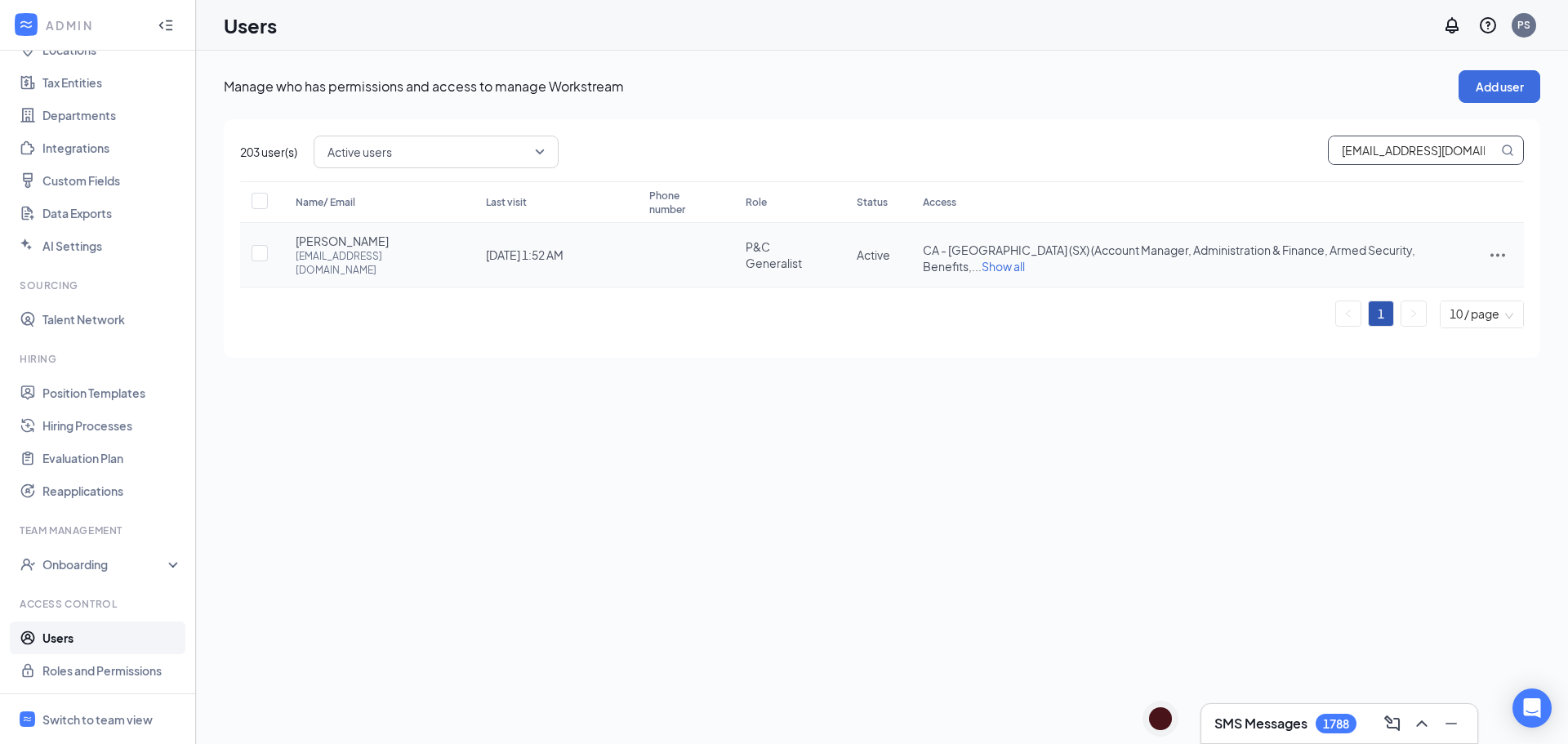
type input "vfleury@palamerican.com"
click at [1508, 251] on td at bounding box center [1497, 255] width 53 height 64
click at [1498, 254] on icon "ActionsIcon" at bounding box center [1497, 255] width 14 height 3
click at [1413, 288] on span "Edit user" at bounding box center [1415, 287] width 47 height 14
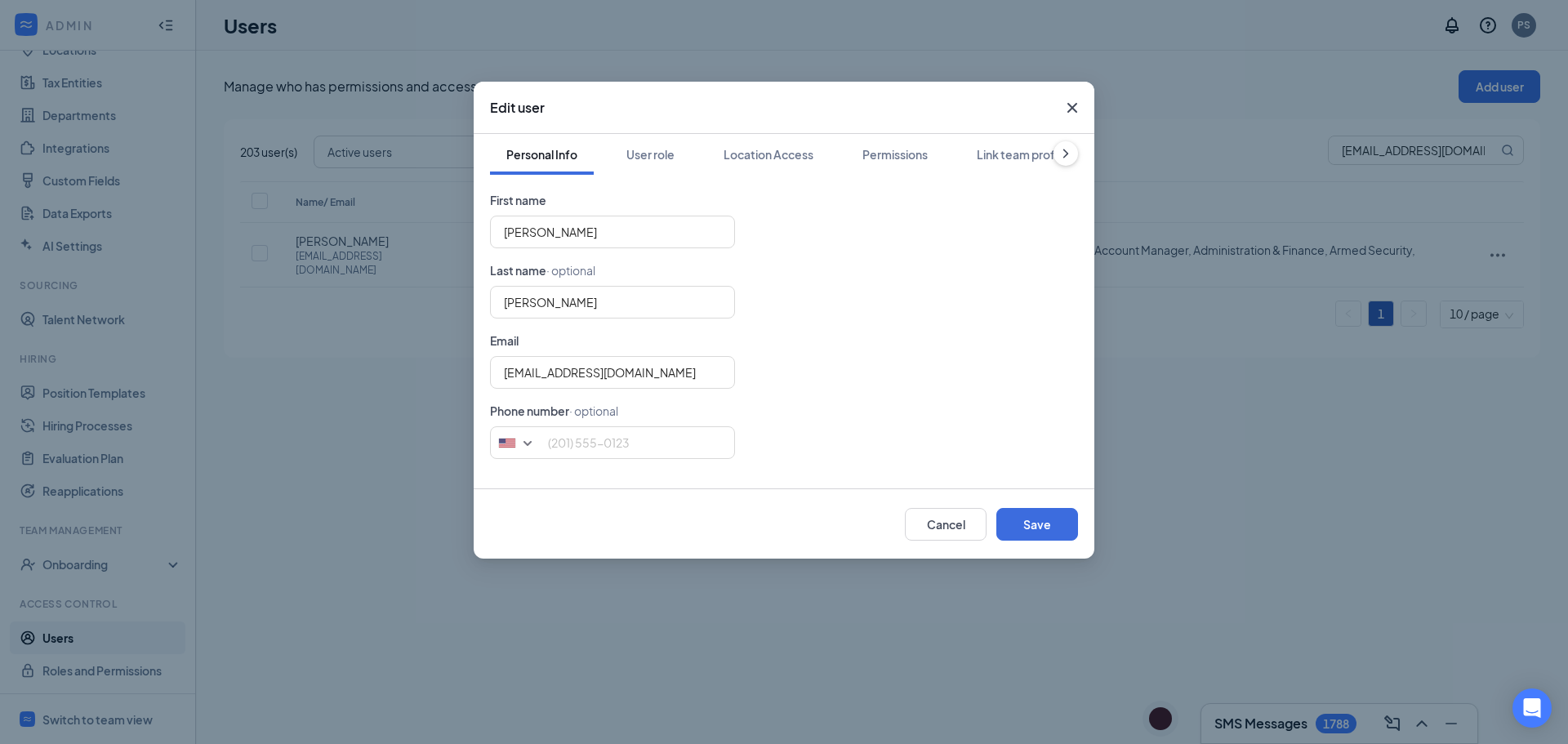
click at [1074, 105] on icon "Cross" at bounding box center [1072, 107] width 10 height 10
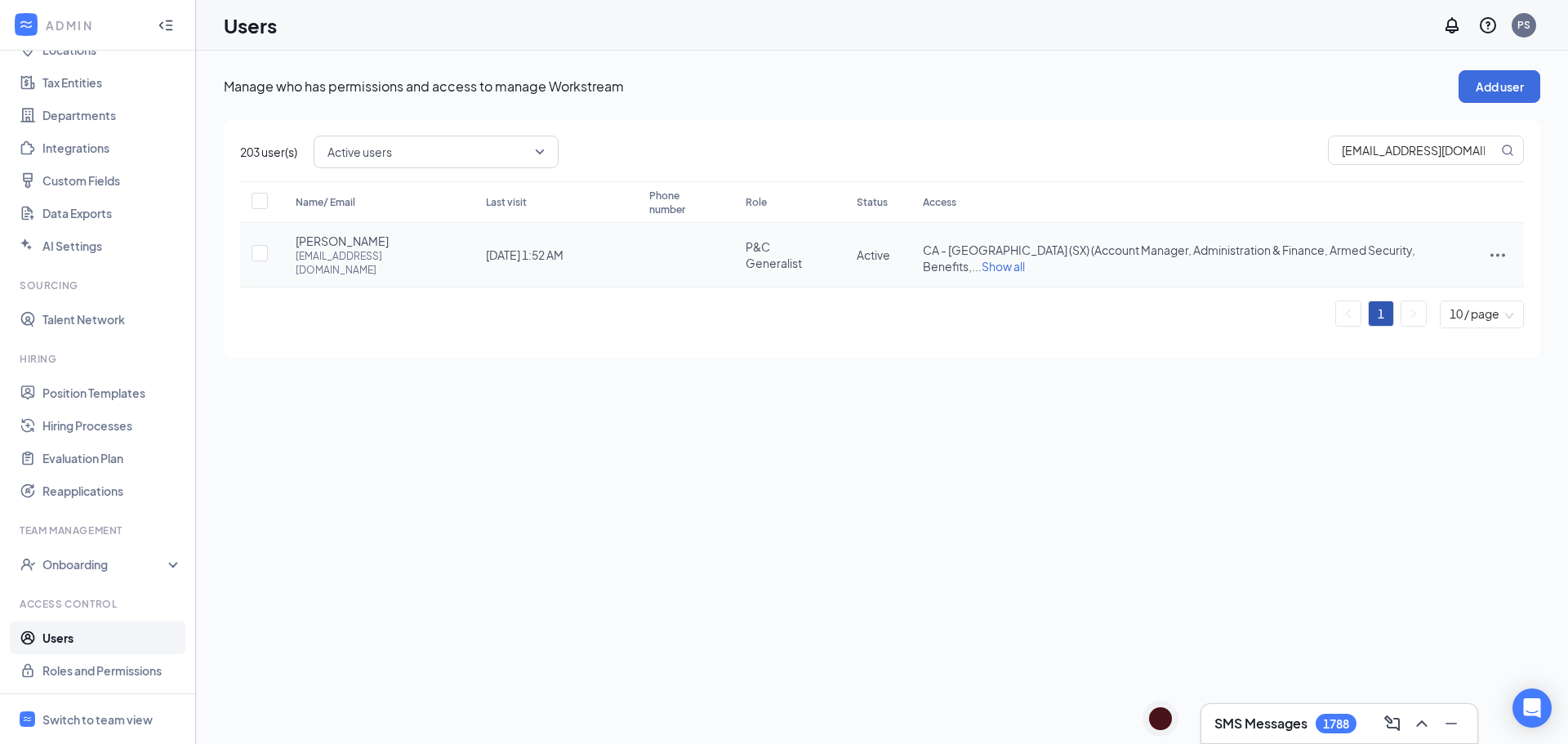
click at [1199, 232] on td "CA - San Francisco (SX) (Account Manager, Administration & Finance, Armed Secur…" at bounding box center [1189, 255] width 565 height 64
click at [1025, 259] on span "Show all" at bounding box center [1003, 266] width 43 height 14
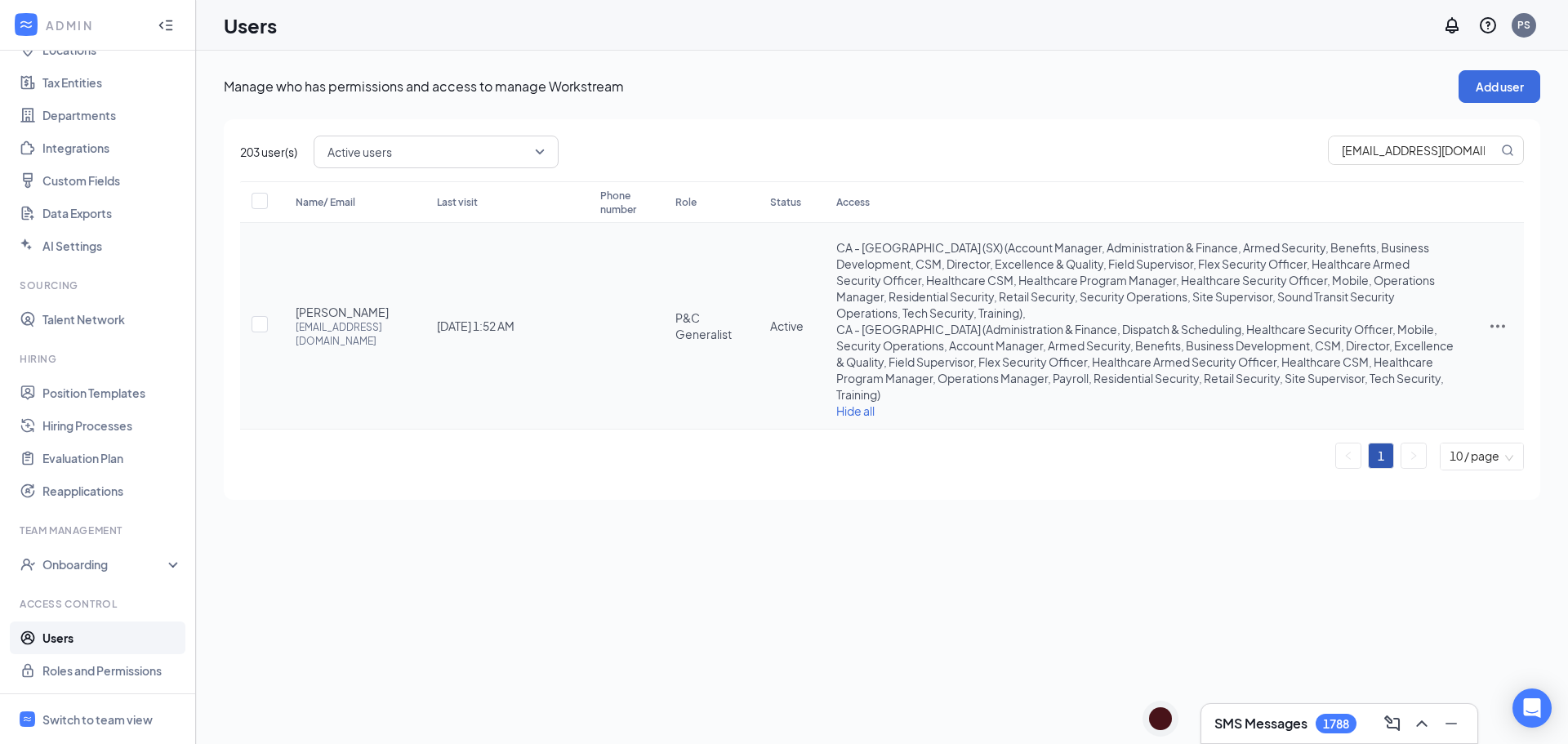
click at [1501, 325] on icon "ActionsIcon" at bounding box center [1497, 326] width 19 height 19
click at [1411, 357] on span "Edit user" at bounding box center [1415, 360] width 47 height 14
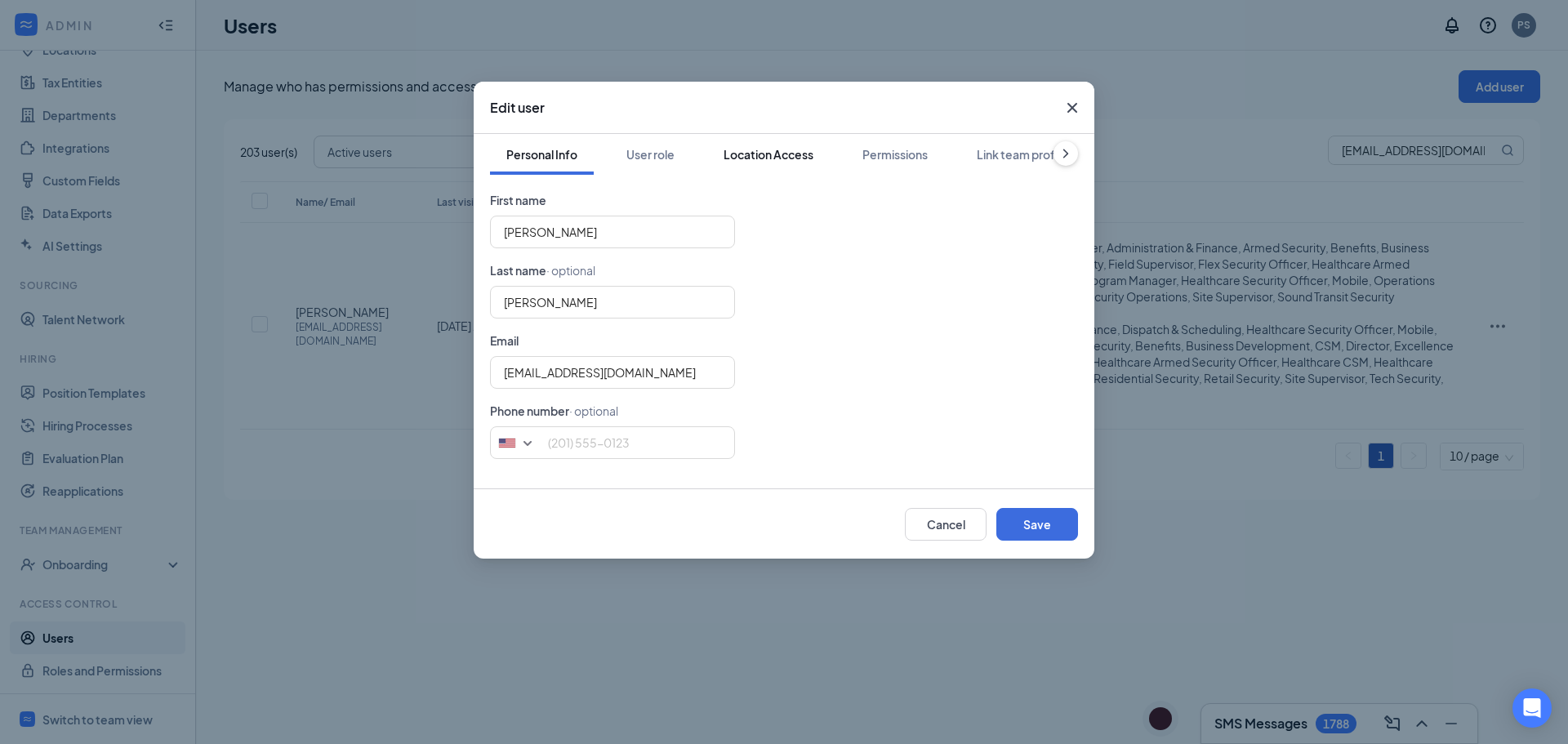
click at [776, 141] on button "Location Access" at bounding box center [769, 154] width 123 height 41
click at [890, 152] on div "Permissions" at bounding box center [895, 153] width 65 height 16
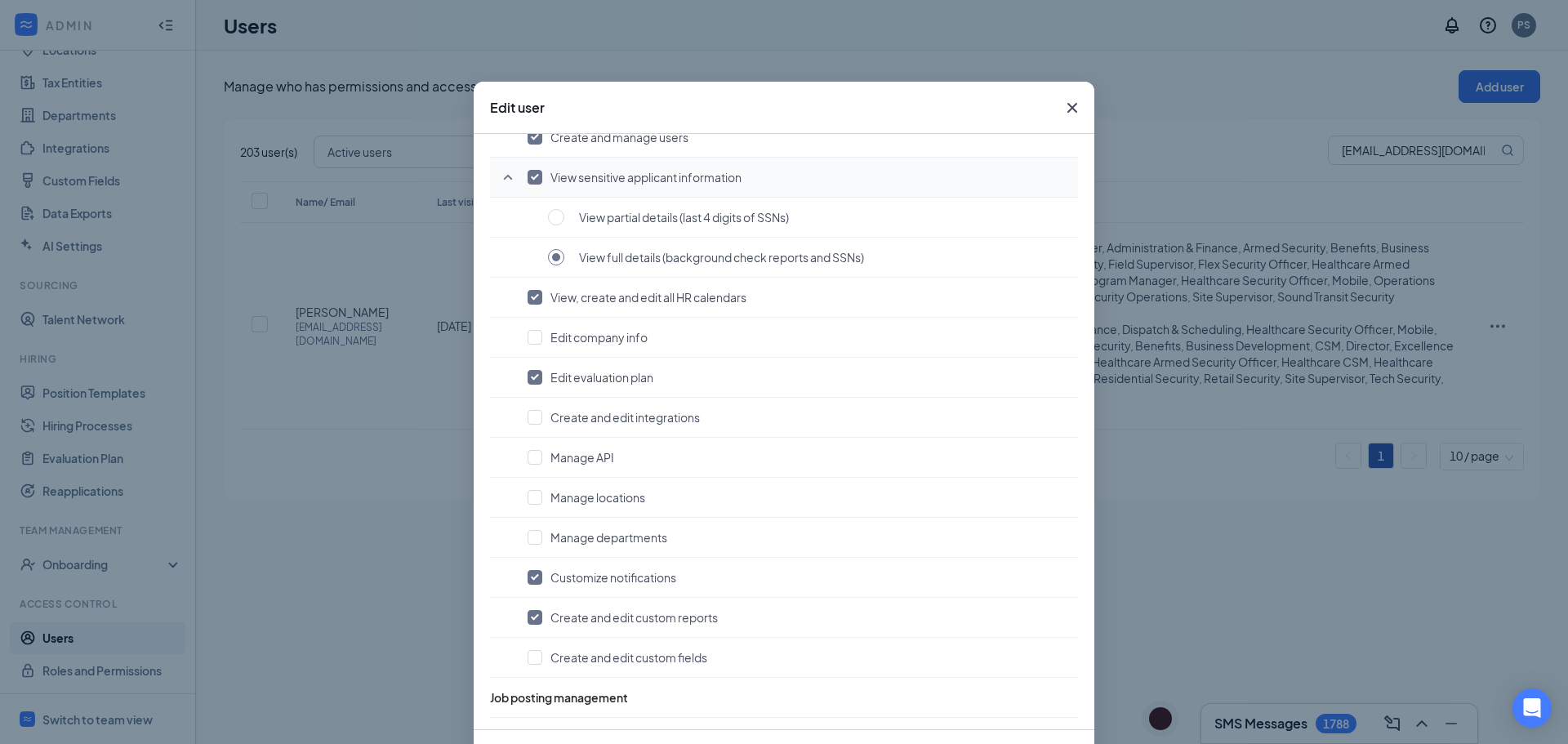
scroll to position [163, 0]
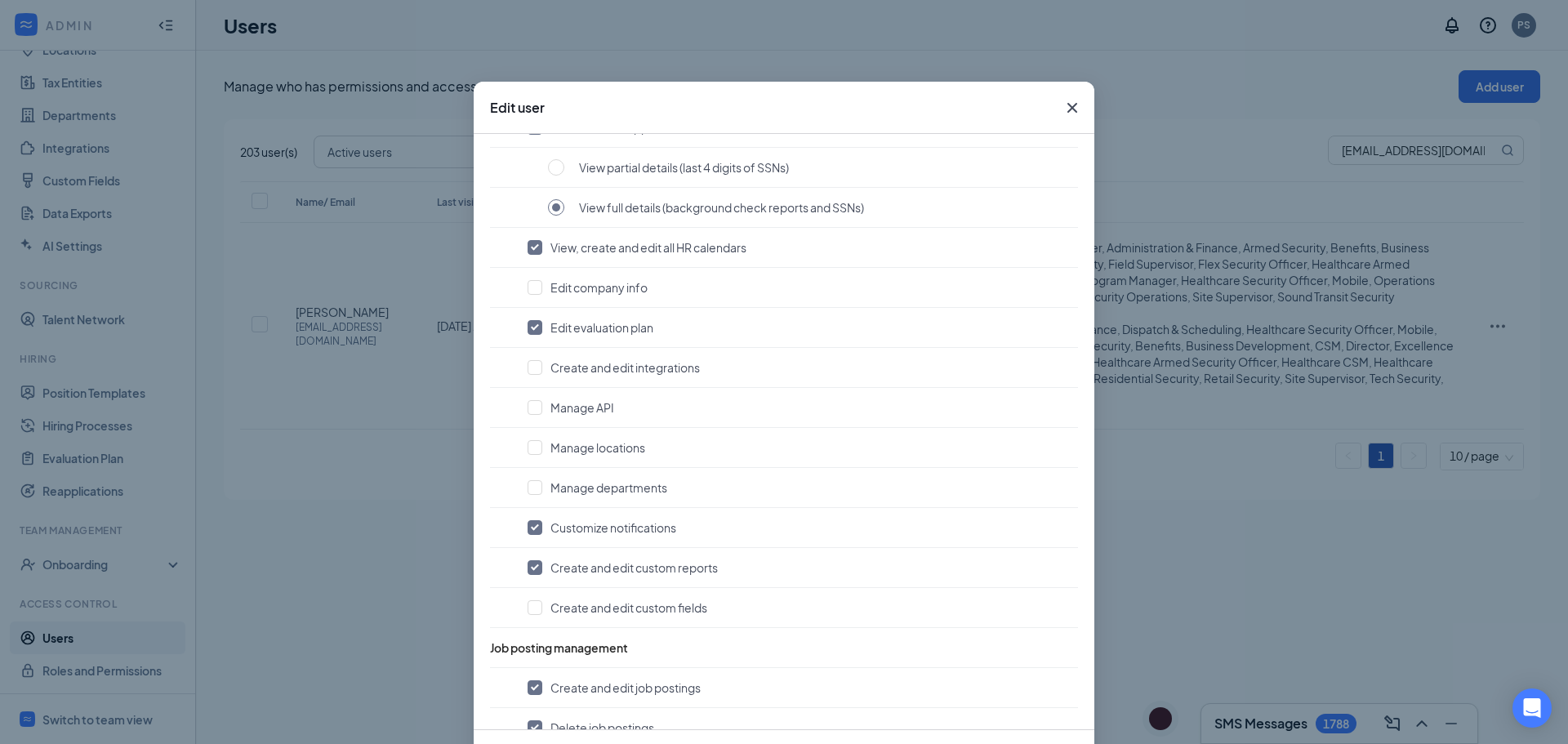
click at [1069, 109] on icon "Cross" at bounding box center [1072, 107] width 19 height 19
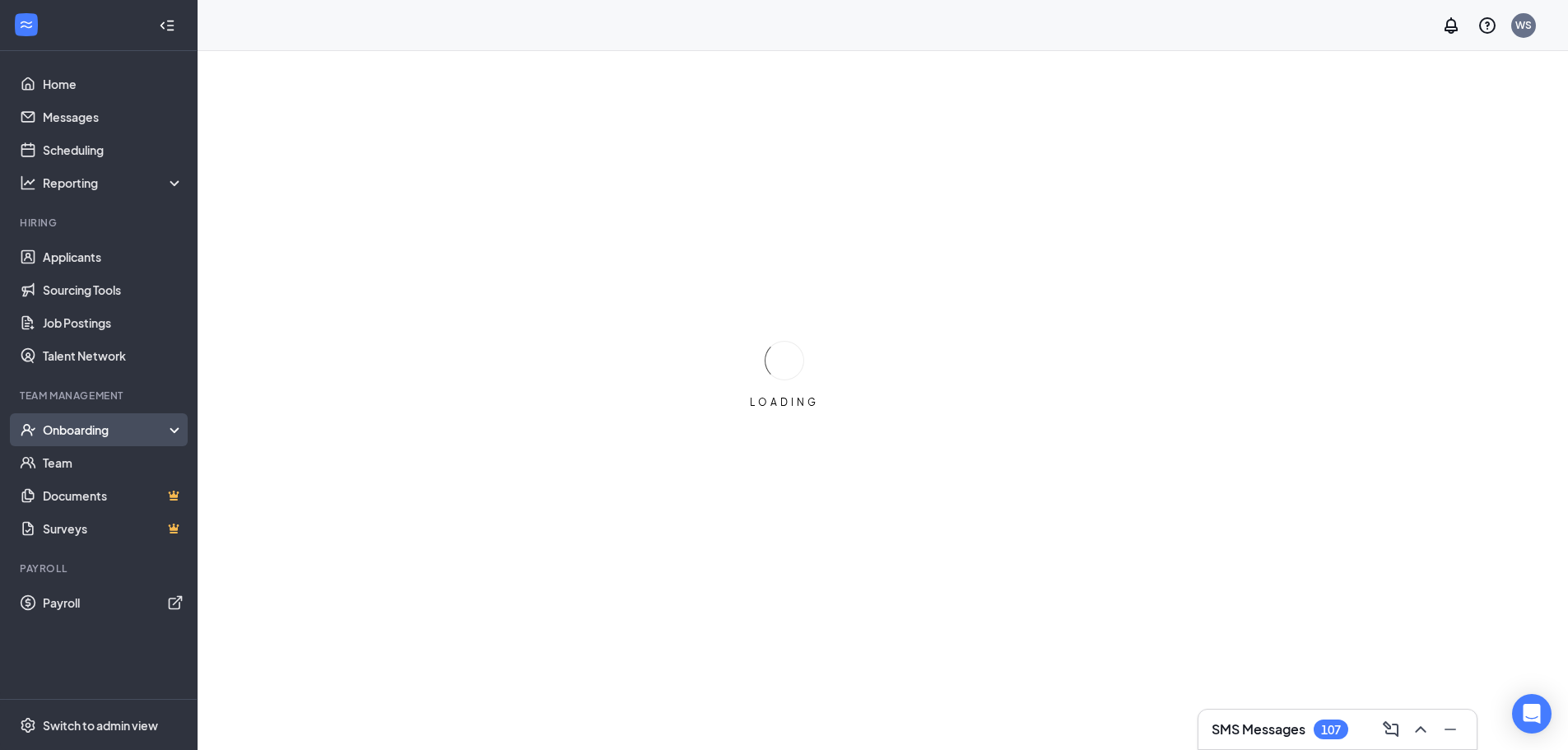
click at [80, 440] on div "Onboarding" at bounding box center [99, 430] width 197 height 33
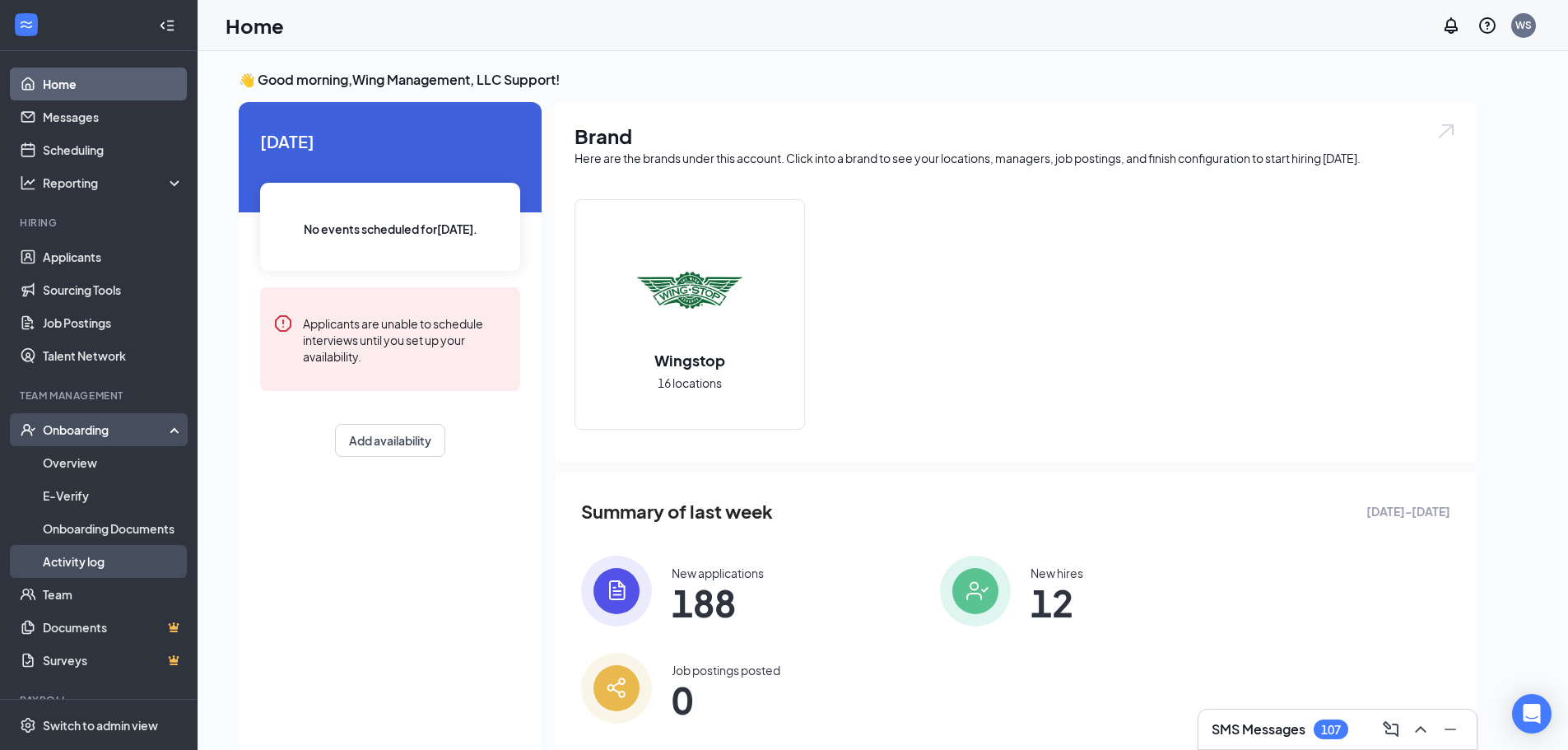
click at [88, 557] on link "Activity log" at bounding box center [113, 562] width 141 height 33
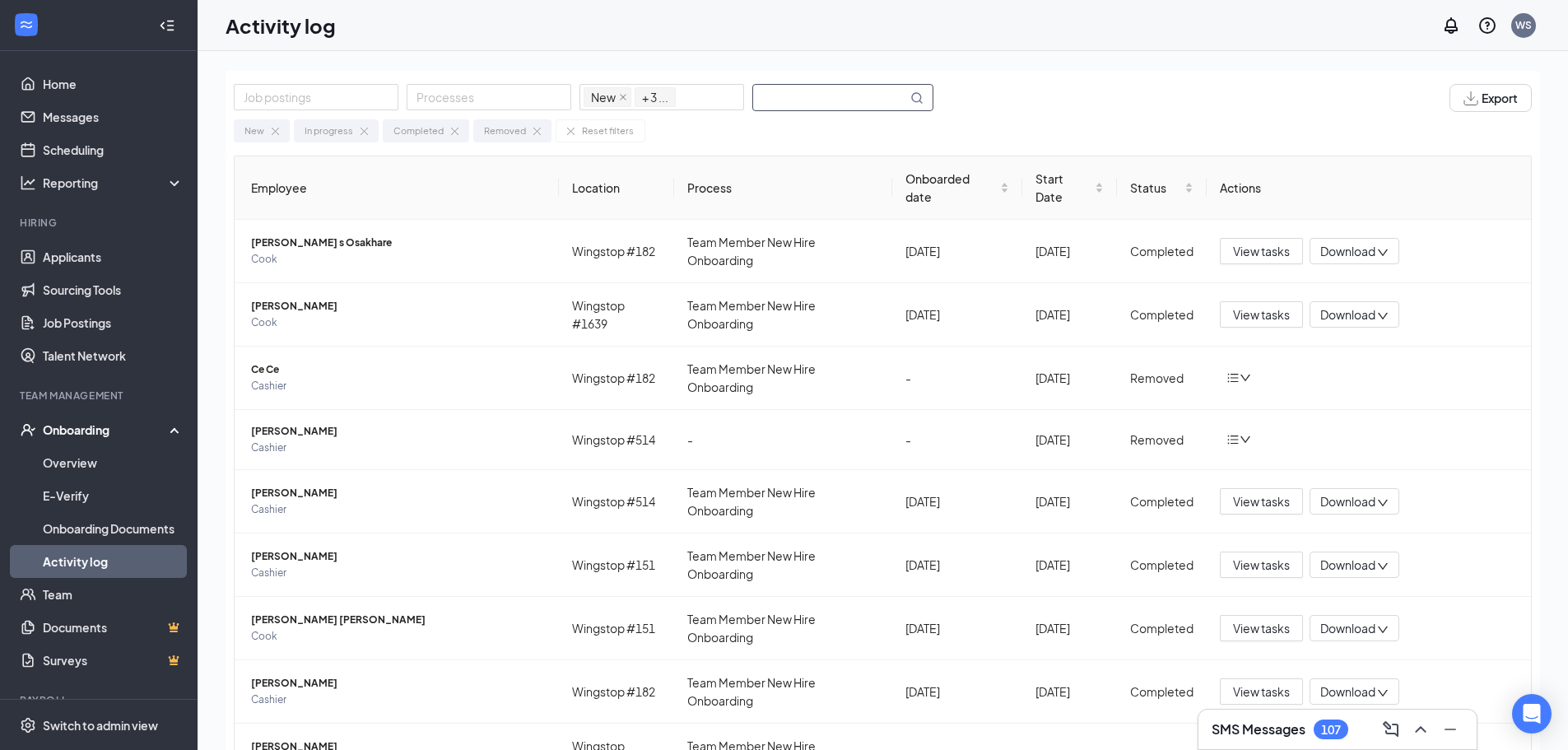
click at [773, 100] on input "text" at bounding box center [829, 98] width 154 height 25
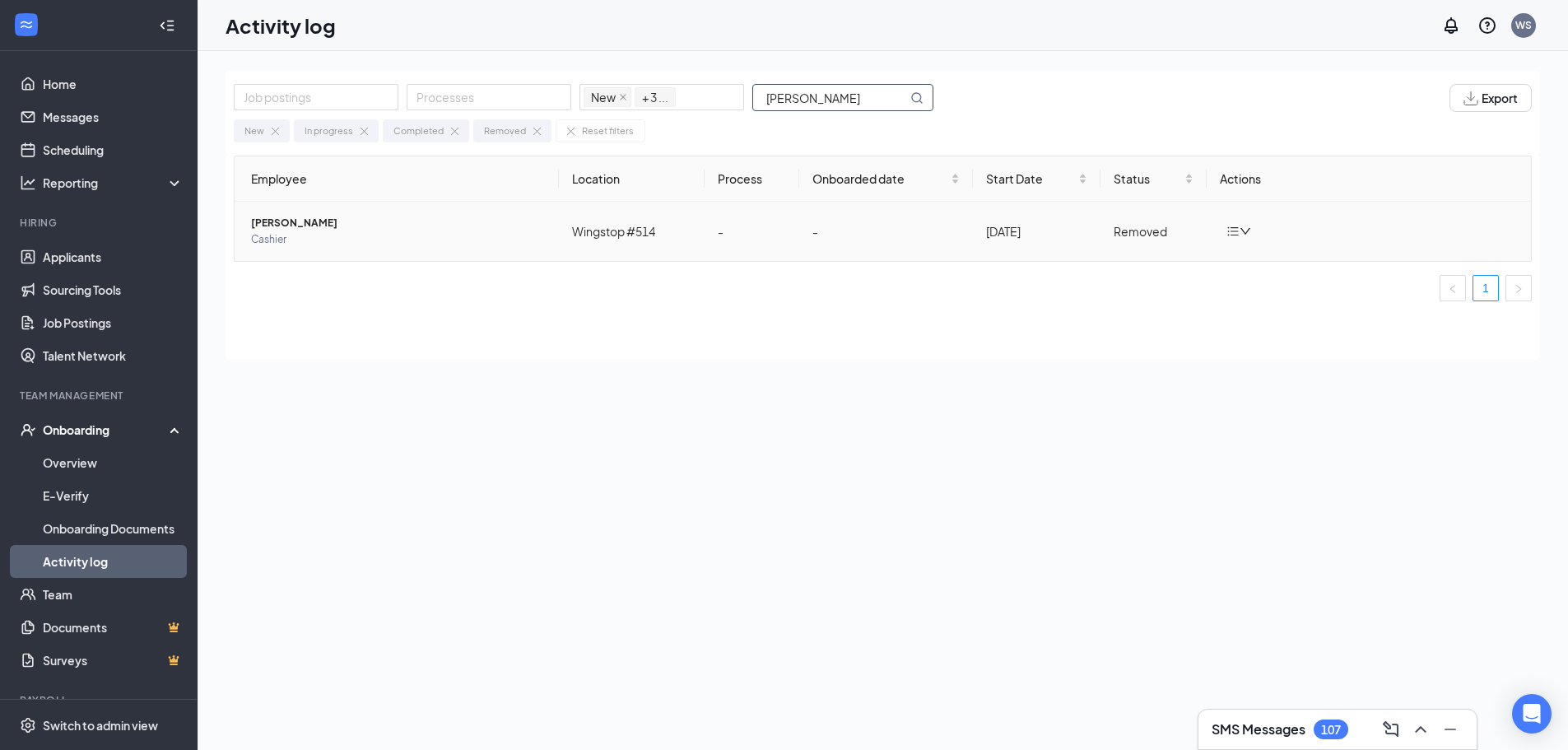
type input "Antwon"
click at [282, 223] on span "Antwon Atkinson" at bounding box center [398, 222] width 295 height 16
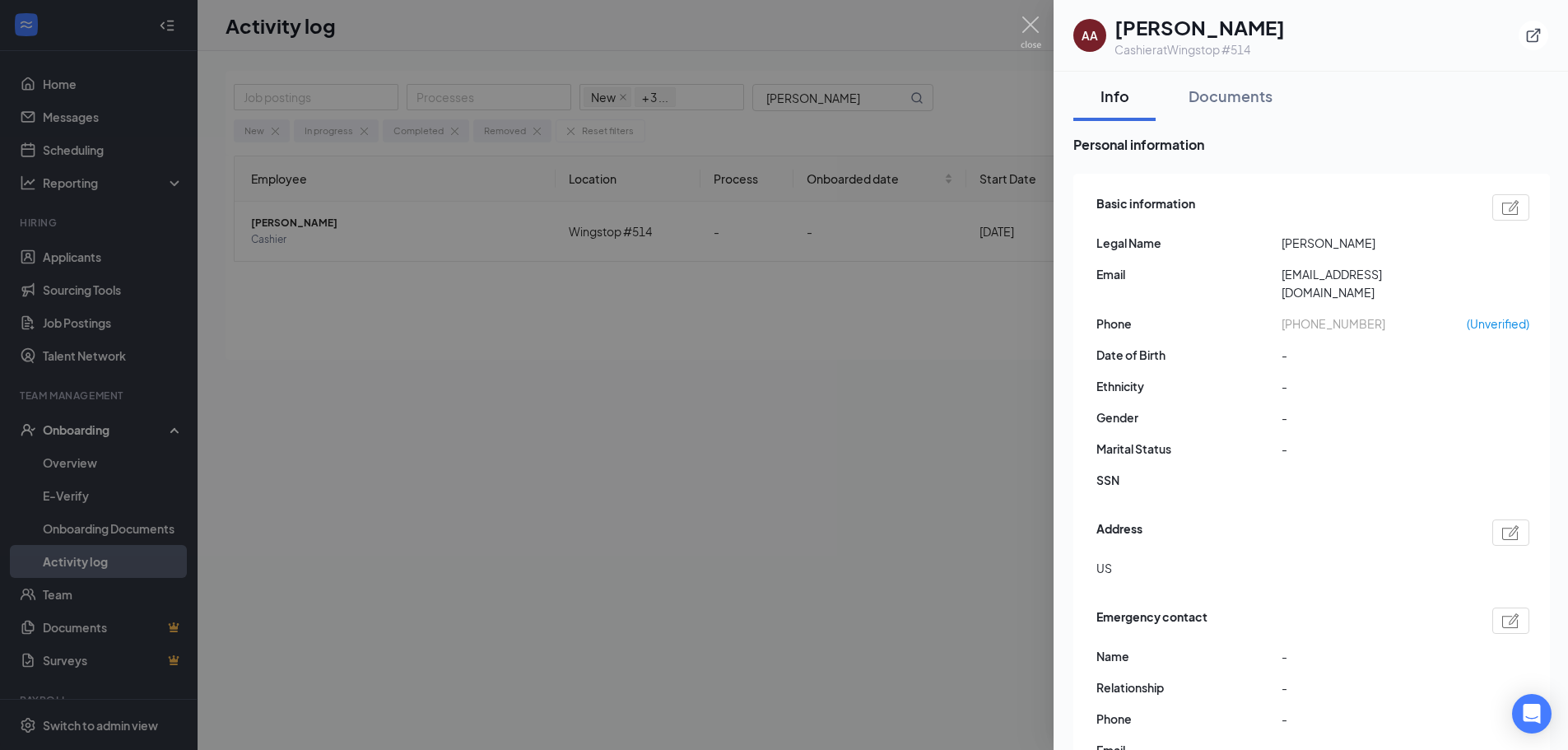
click at [461, 462] on div at bounding box center [784, 375] width 1568 height 750
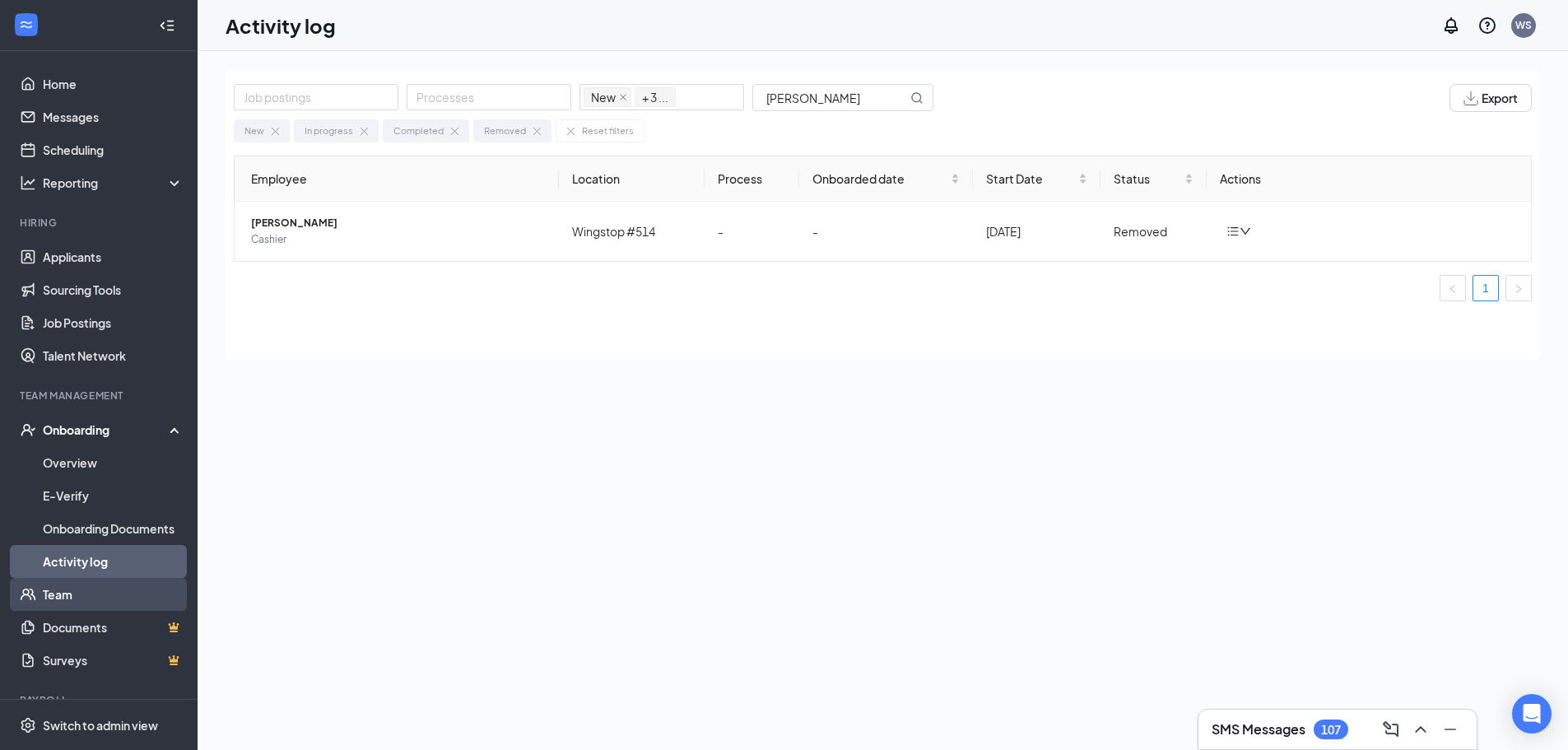
click at [86, 603] on link "Team" at bounding box center [113, 594] width 141 height 33
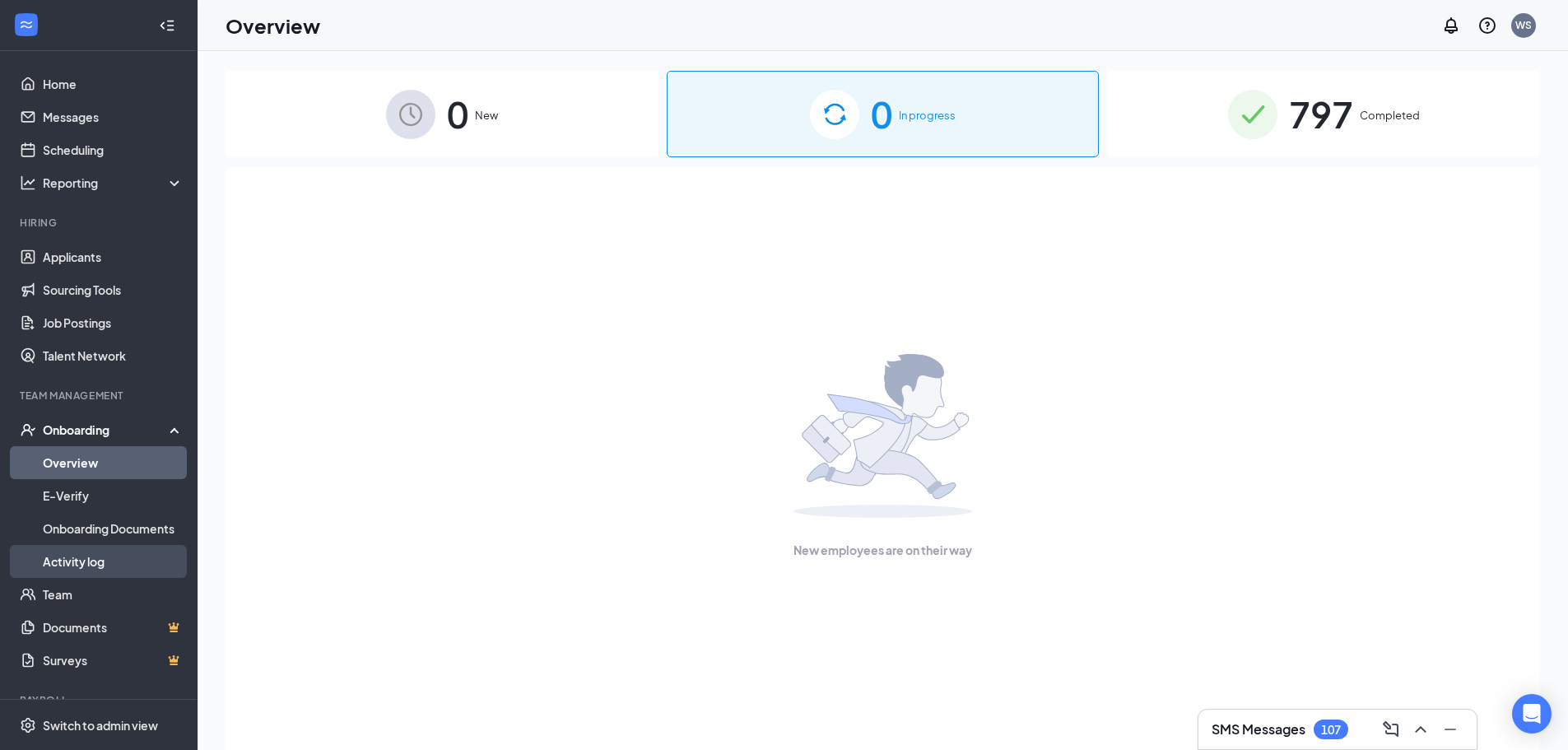
click at [91, 553] on link "Activity log" at bounding box center [113, 562] width 141 height 33
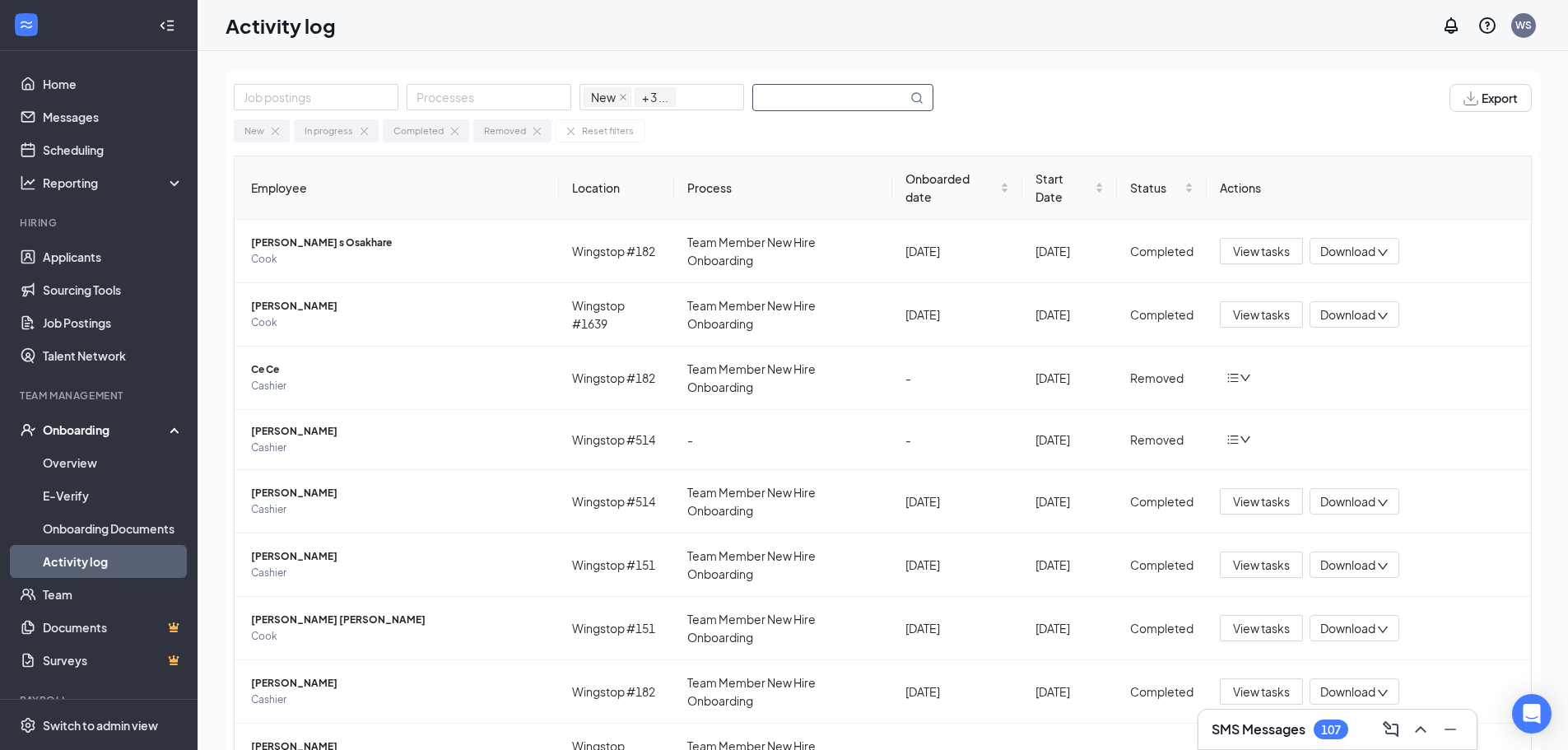
click at [819, 99] on input "text" at bounding box center [829, 98] width 154 height 25
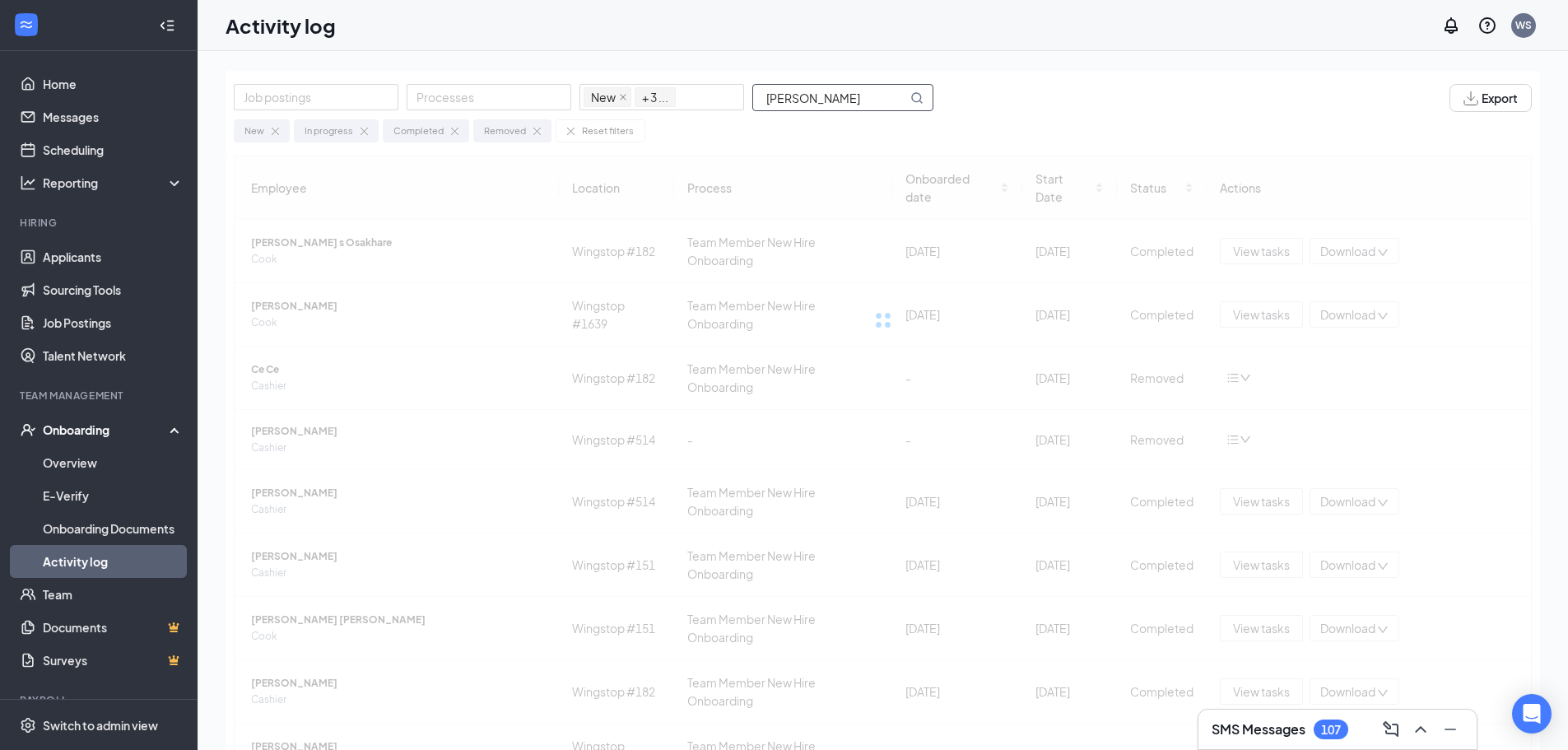
type input "Antwon"
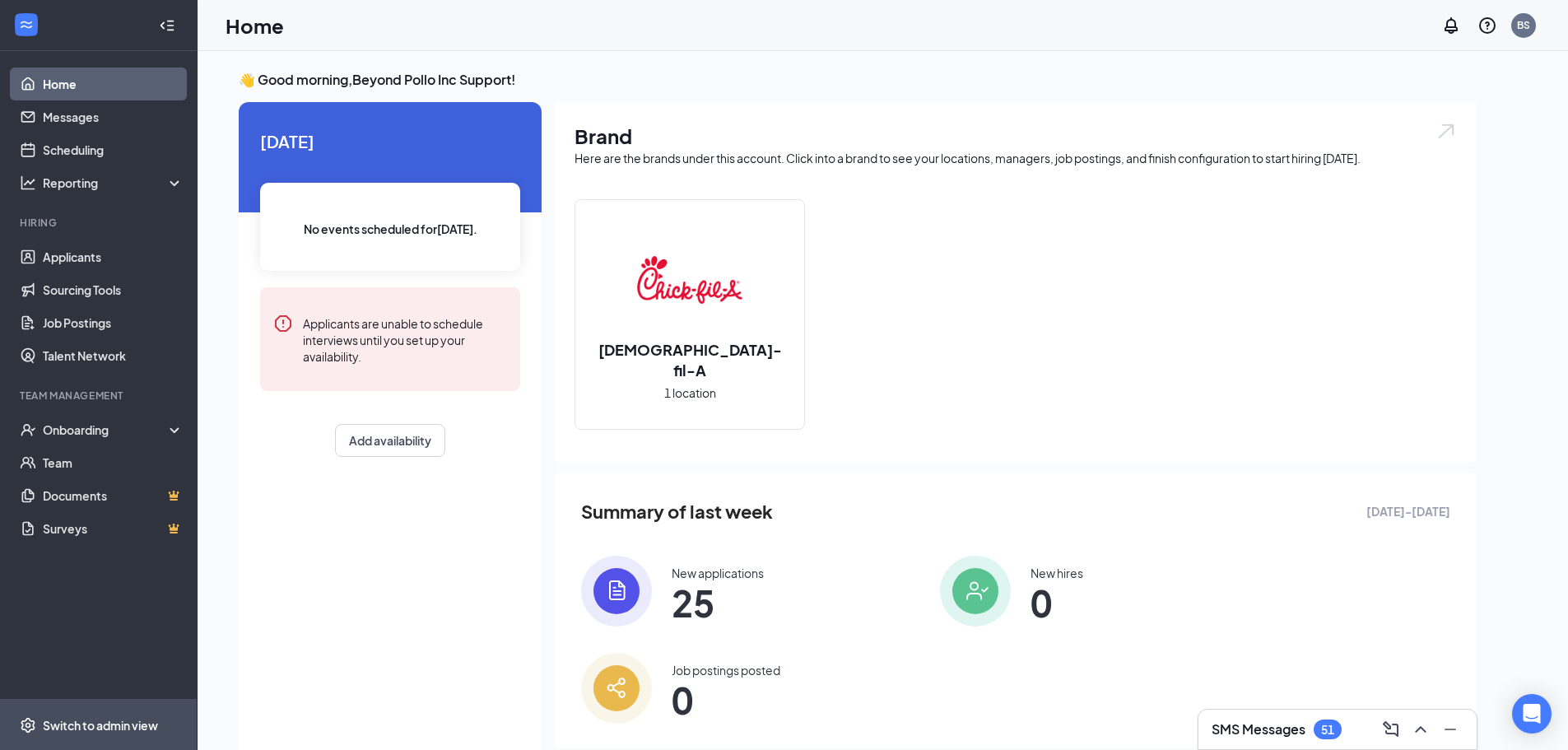
click at [97, 715] on span "Switch to admin view" at bounding box center [113, 725] width 141 height 50
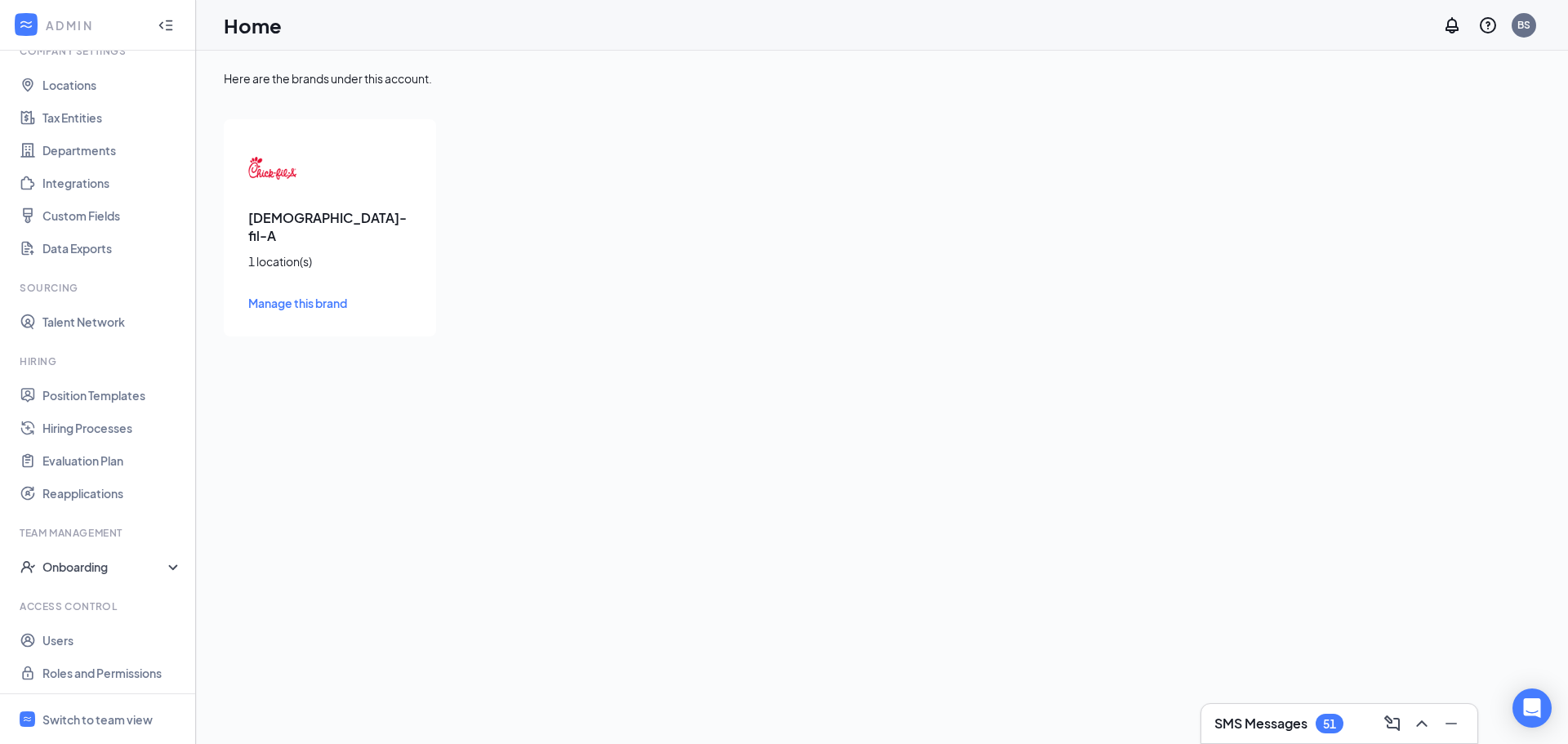
scroll to position [75, 0]
click at [75, 639] on link "Users" at bounding box center [112, 638] width 140 height 33
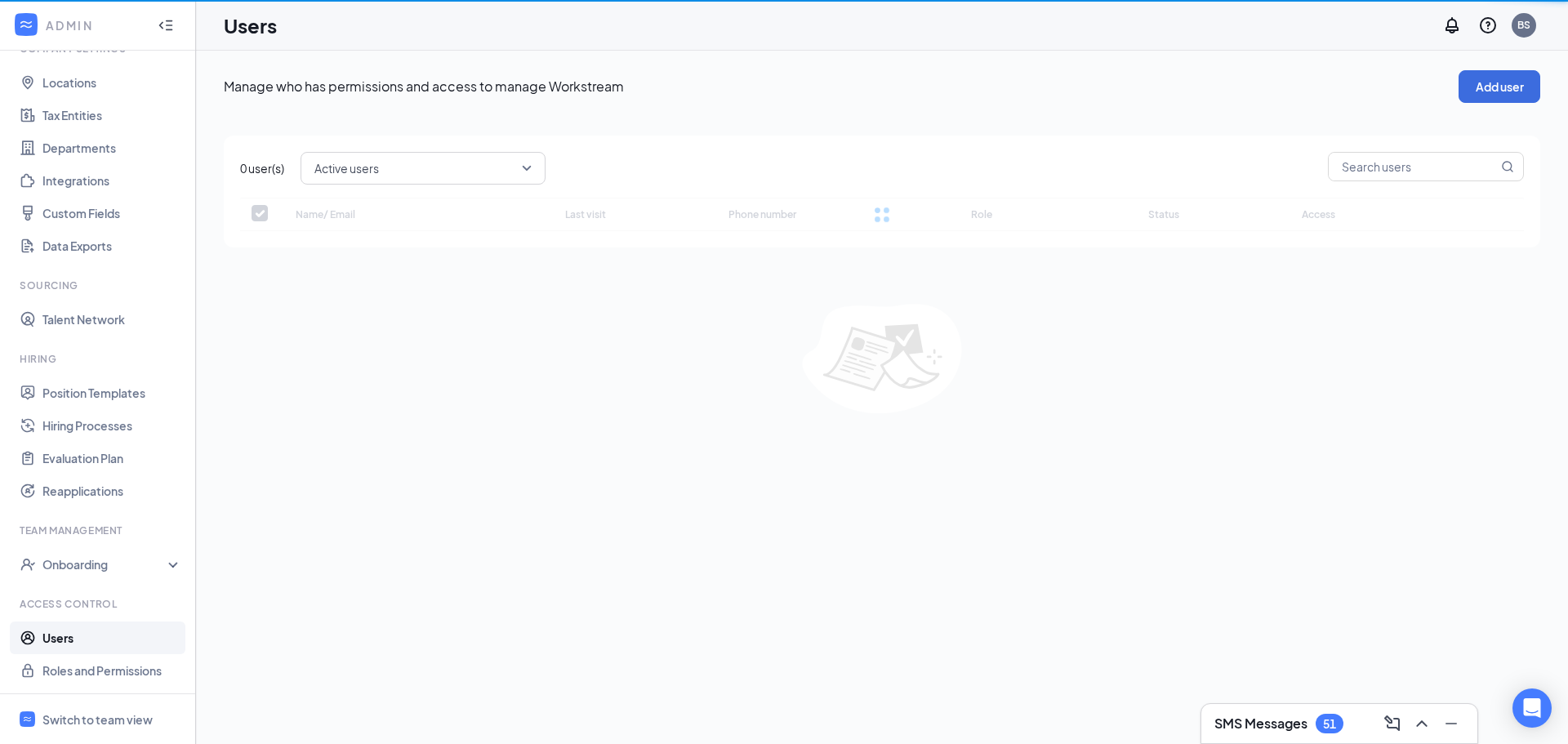
checkbox input "false"
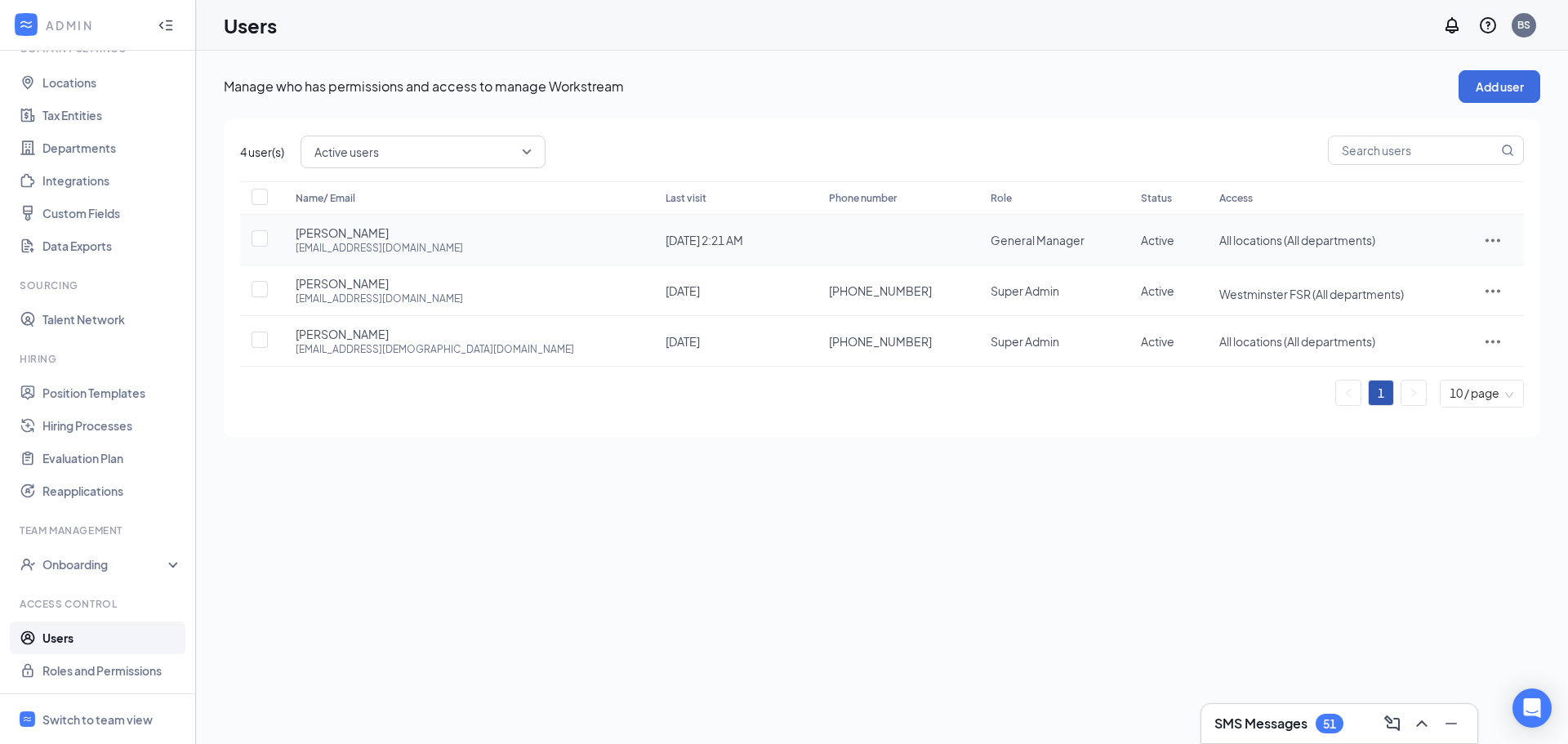
click at [1482, 236] on div "Name/ Email Last visit Phone number Role Status Access [PERSON_NAME] [EMAIL_ADD…" at bounding box center [881, 294] width 1283 height 226
click at [1489, 239] on icon "ActionsIcon" at bounding box center [1492, 240] width 19 height 19
click at [1416, 266] on span "Edit user" at bounding box center [1442, 274] width 102 height 18
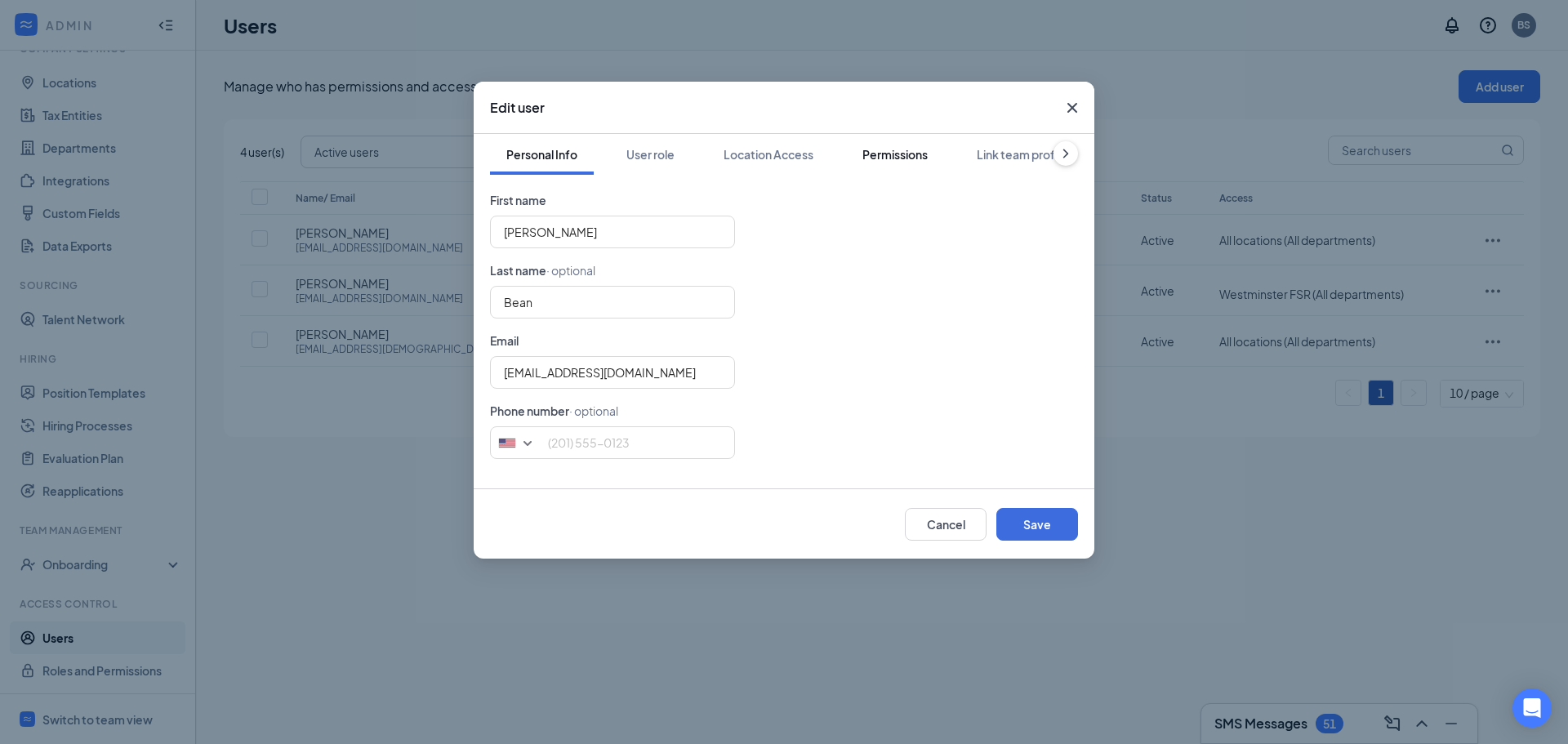
click at [910, 153] on div "Permissions" at bounding box center [895, 153] width 65 height 16
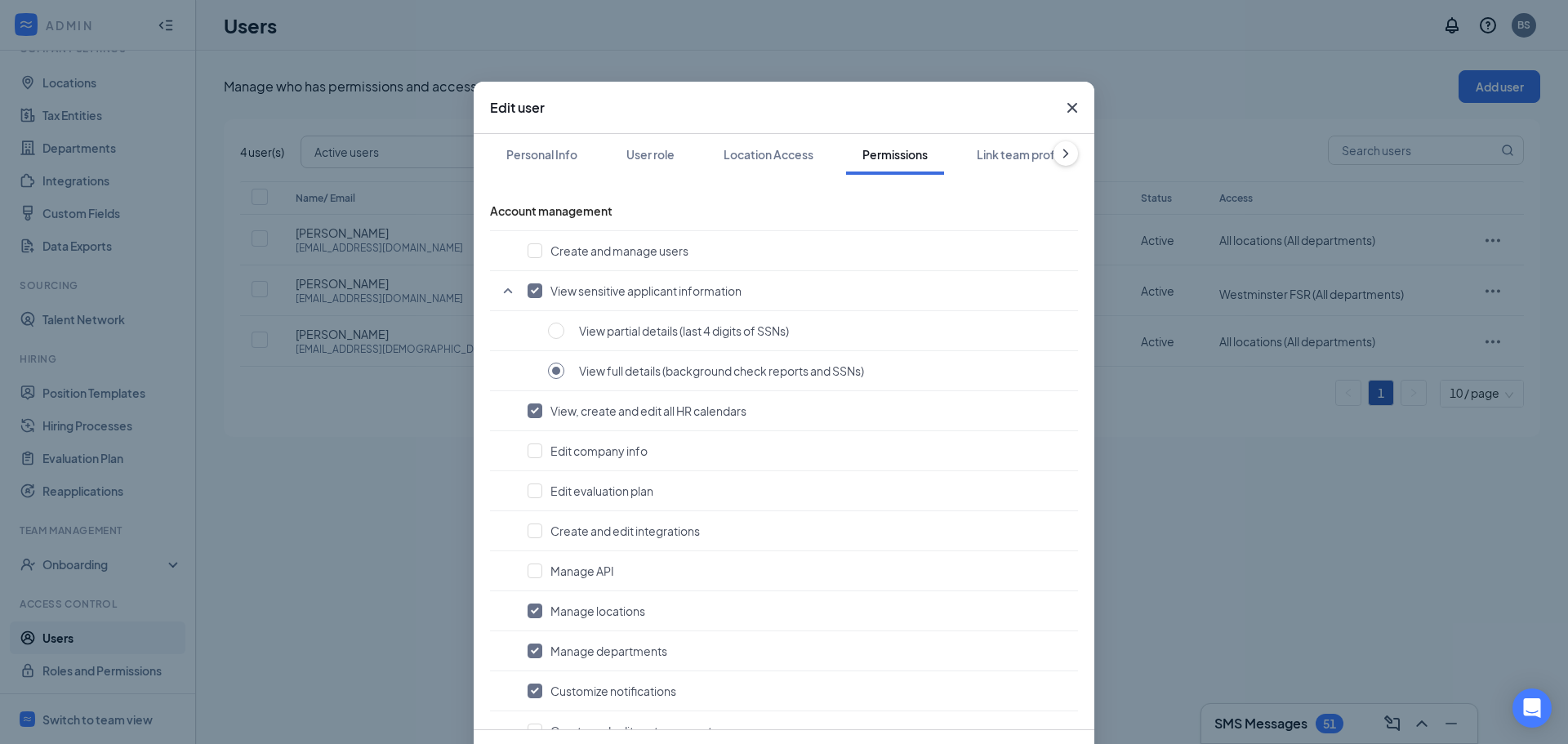
click at [1067, 110] on icon "Cross" at bounding box center [1072, 107] width 10 height 10
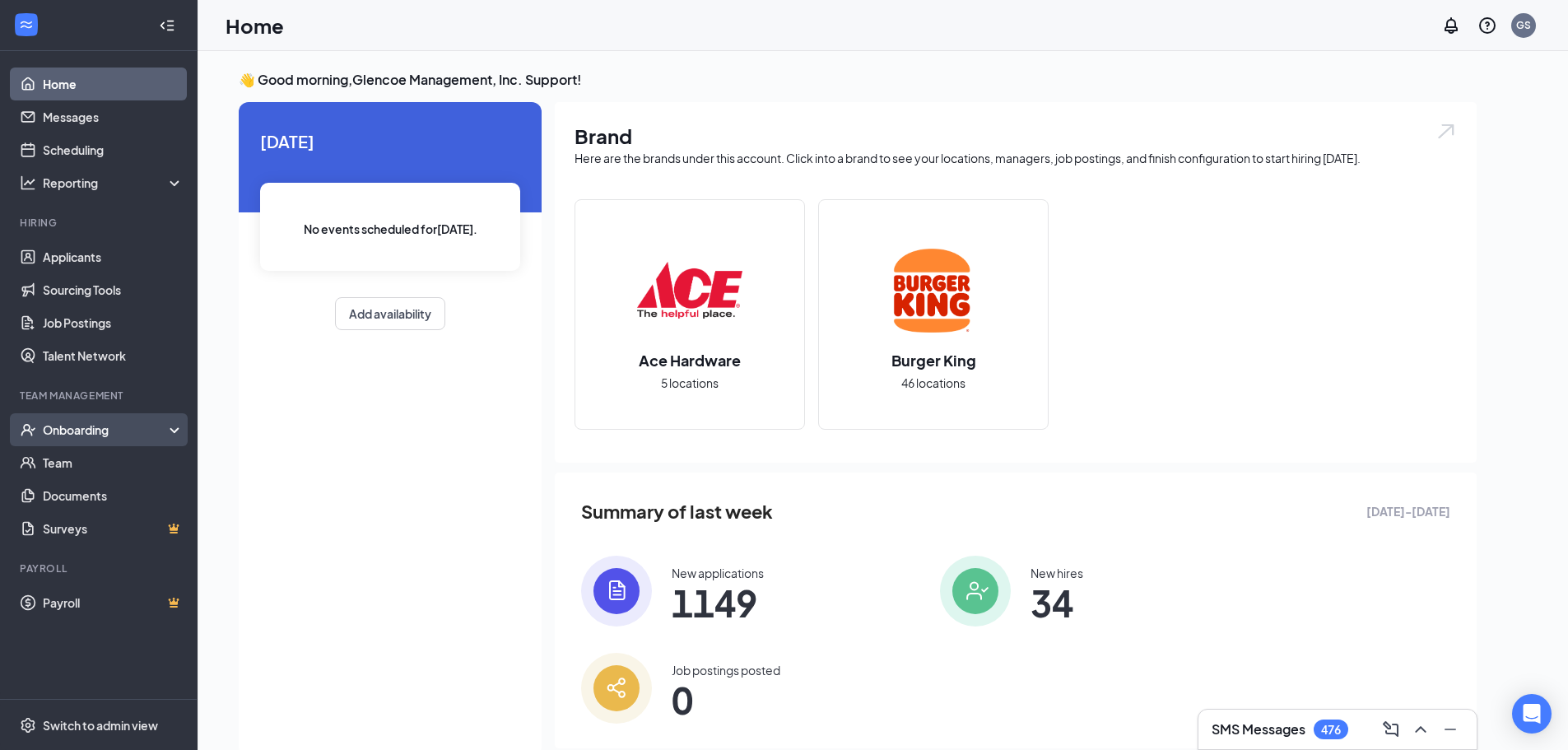
click at [109, 422] on div "Onboarding" at bounding box center [105, 429] width 127 height 16
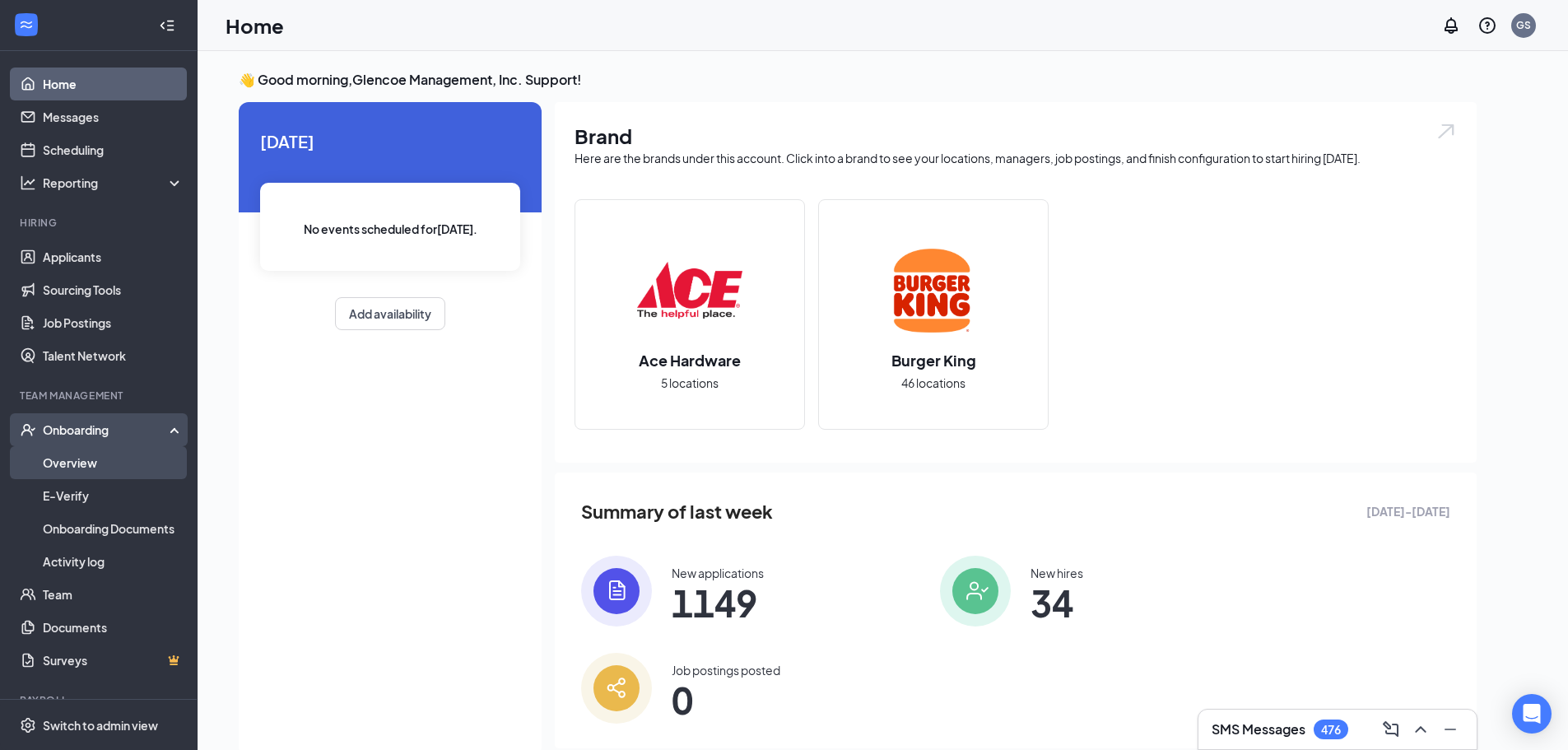
click at [83, 469] on link "Overview" at bounding box center [113, 463] width 141 height 33
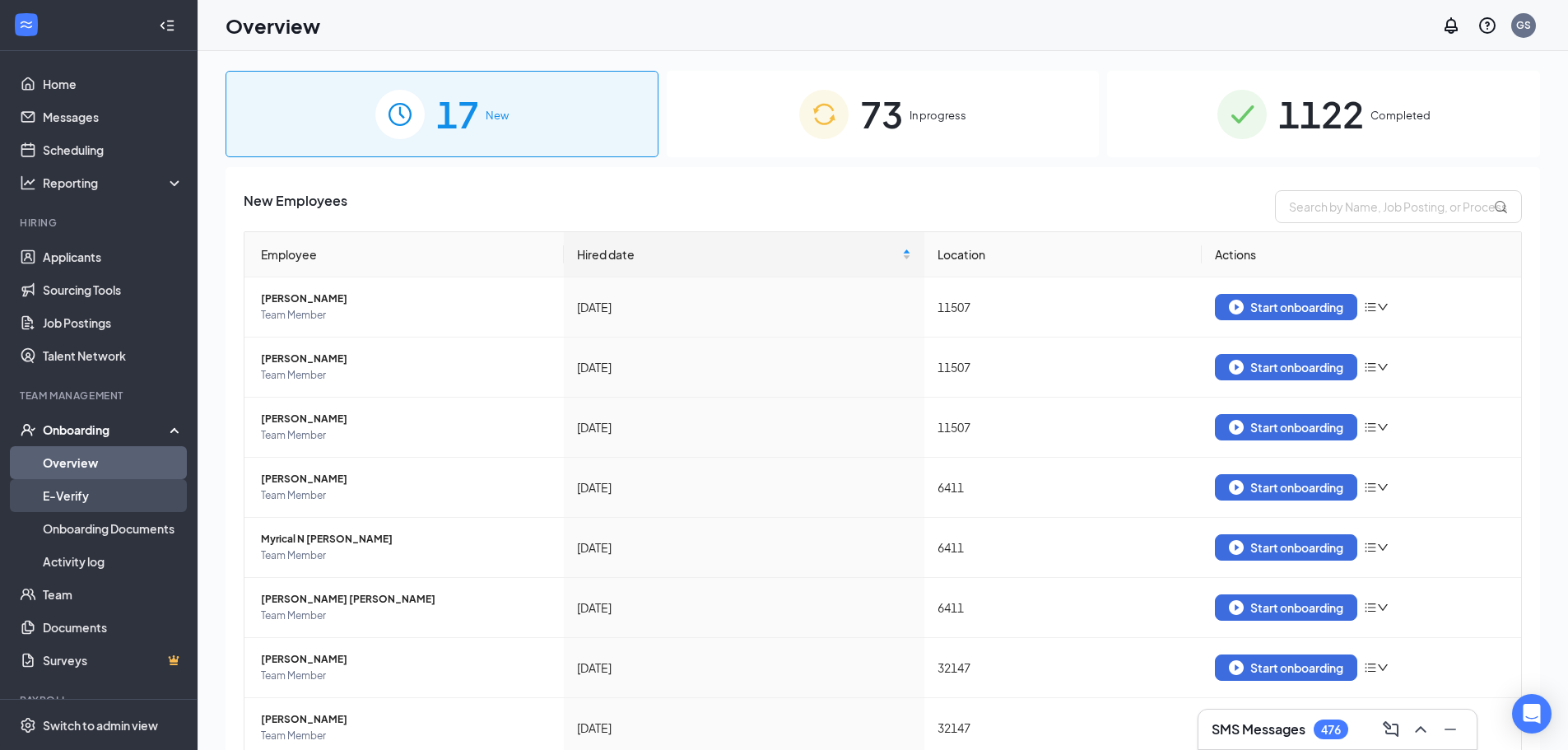
click at [94, 499] on link "E-Verify" at bounding box center [113, 496] width 141 height 33
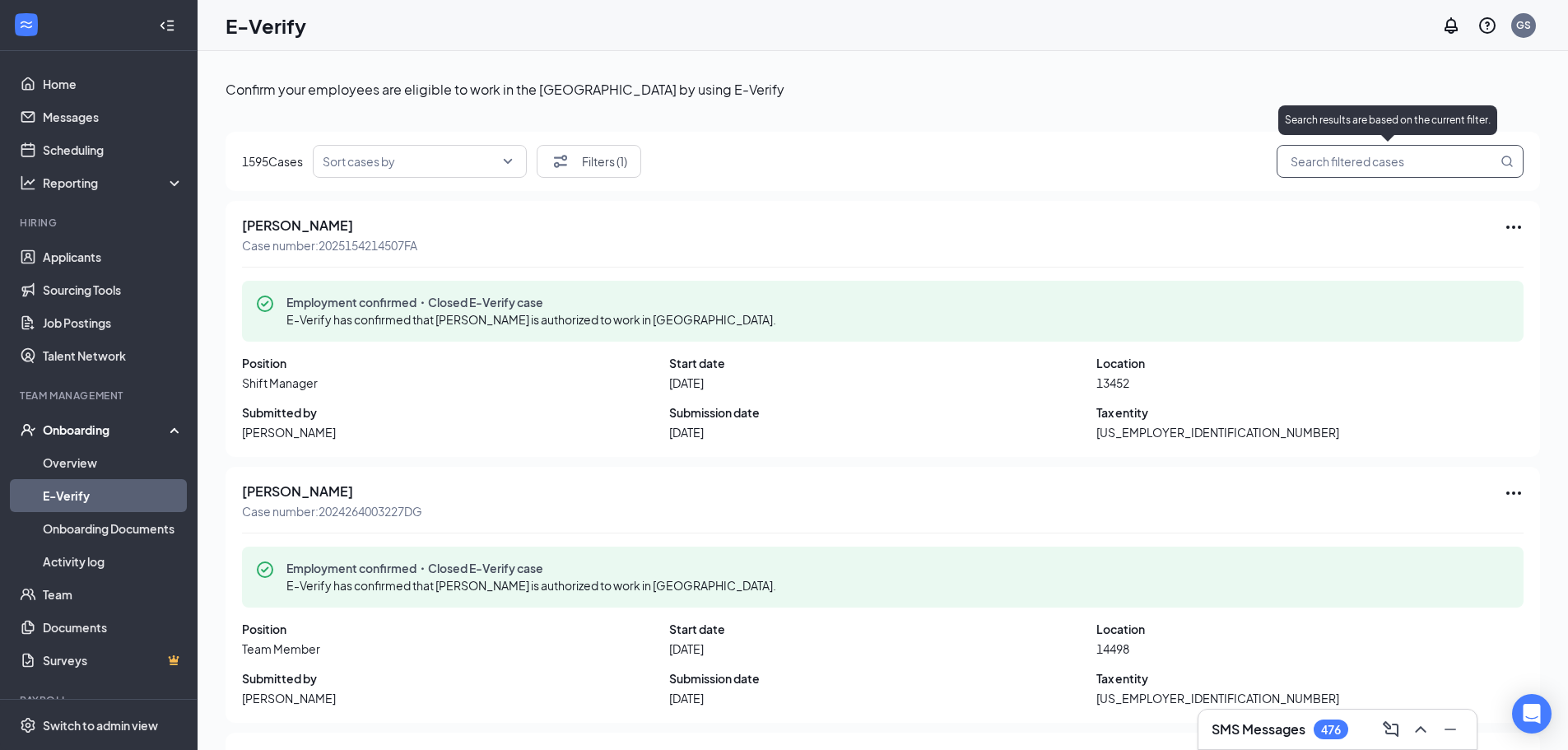
click at [1336, 159] on input "search" at bounding box center [1391, 161] width 211 height 20
paste input "2025258185556GD"
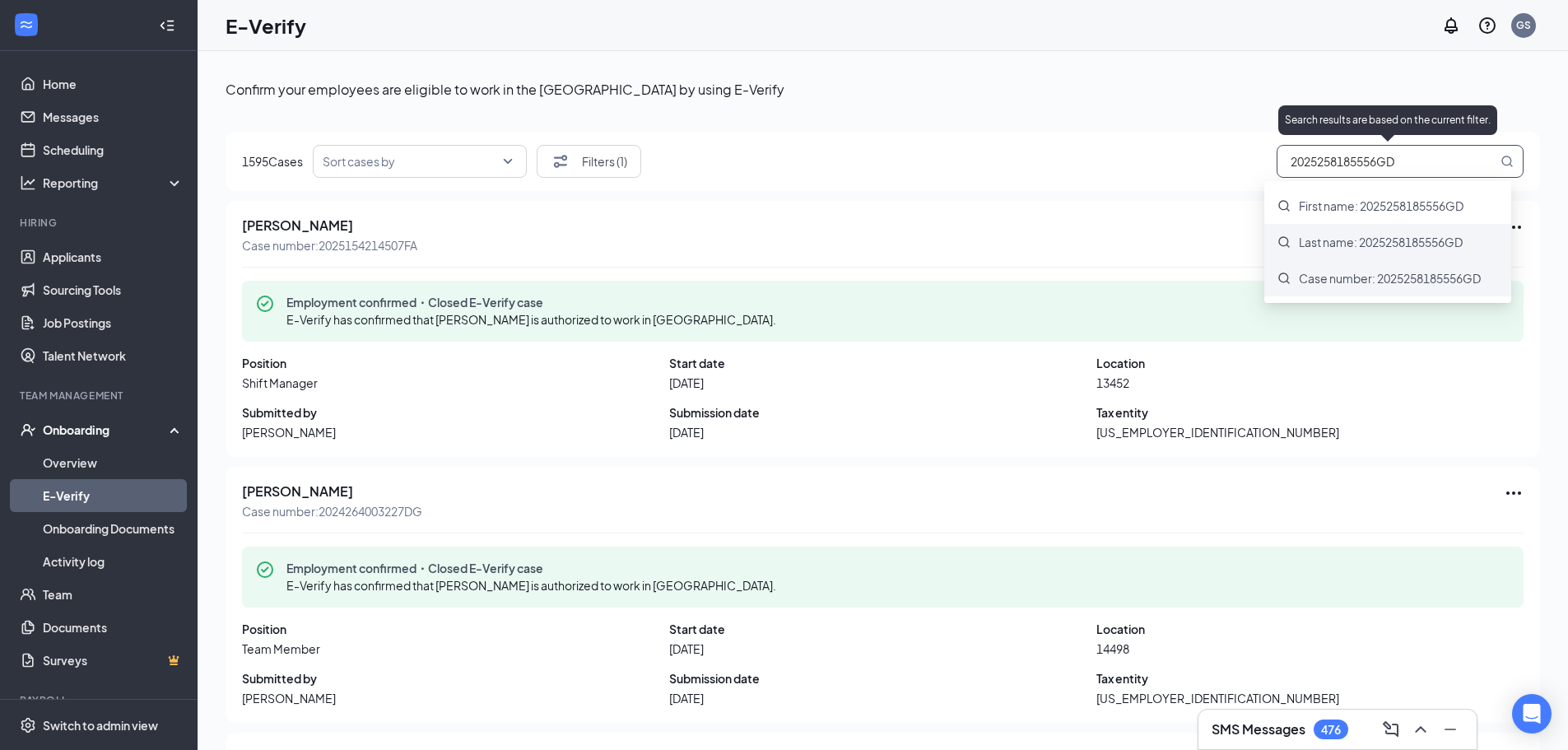
click at [1355, 262] on div "Case number: 2025258185556GD" at bounding box center [1387, 277] width 247 height 36
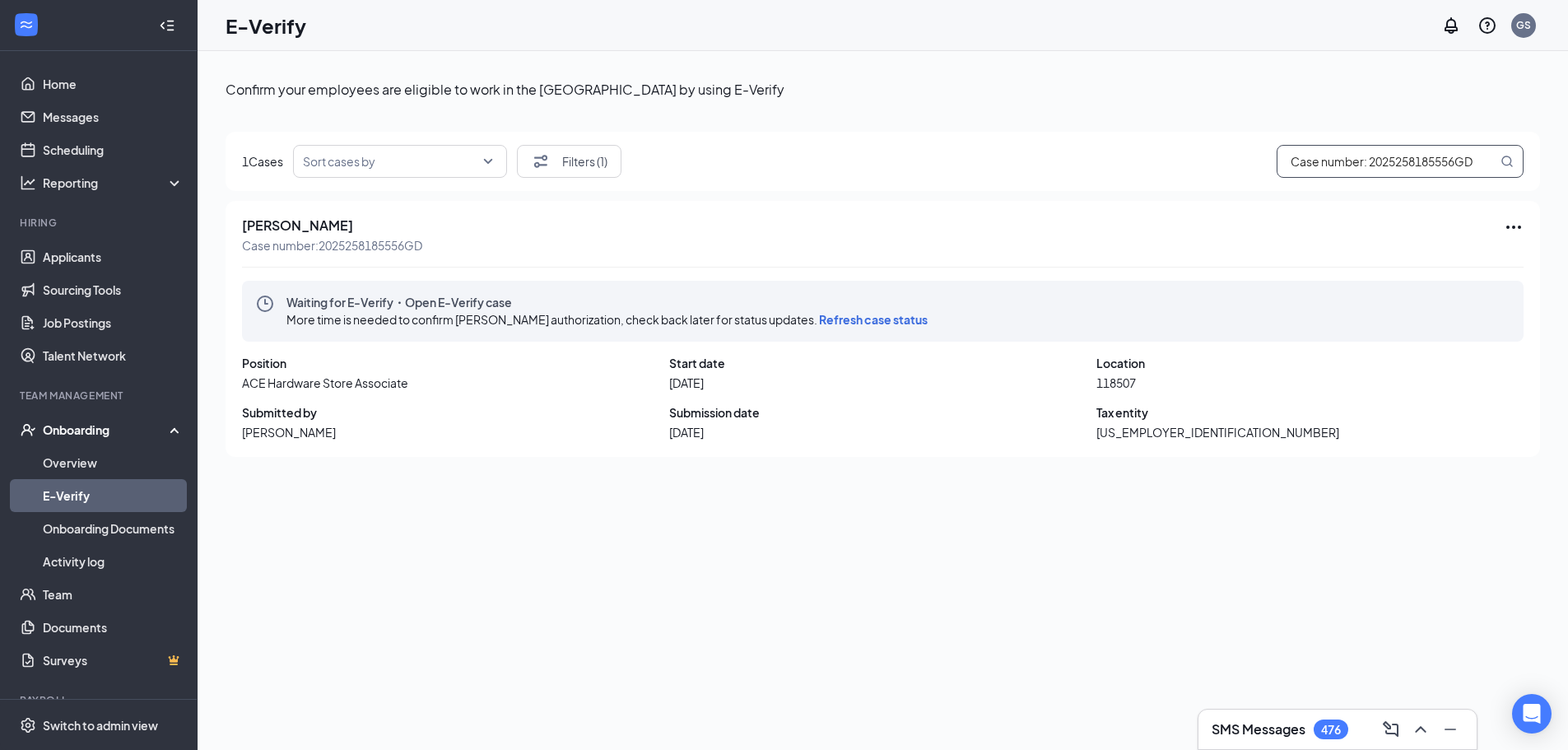
type input "Case number: 2025258185556GD"
click at [1515, 224] on icon "Ellipses" at bounding box center [1513, 227] width 19 height 19
click at [1381, 339] on span "Refresh case status" at bounding box center [1400, 338] width 220 height 18
click at [923, 323] on span "Refresh case status" at bounding box center [873, 319] width 108 height 14
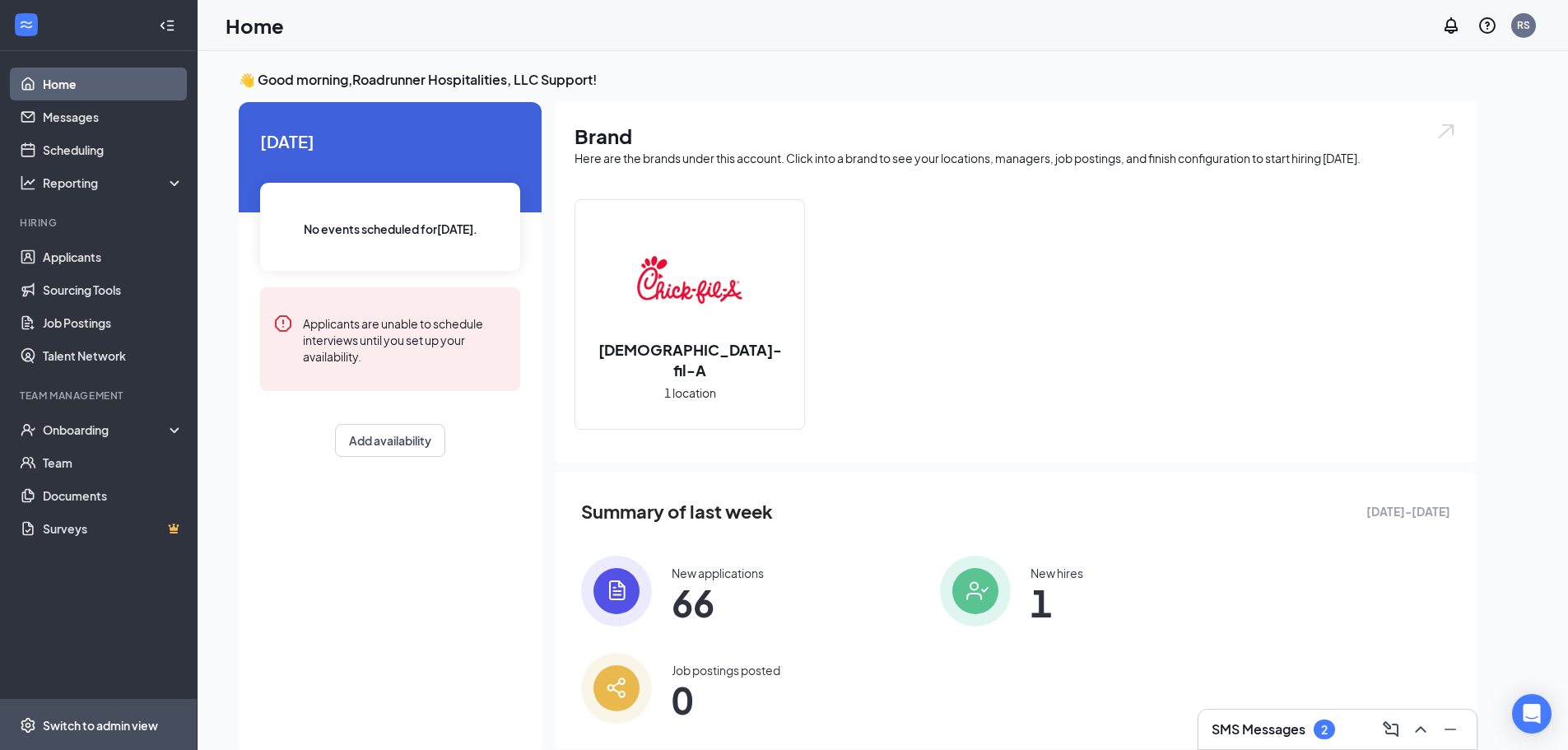
click at [43, 736] on span "Switch to admin view" at bounding box center [113, 725] width 141 height 50
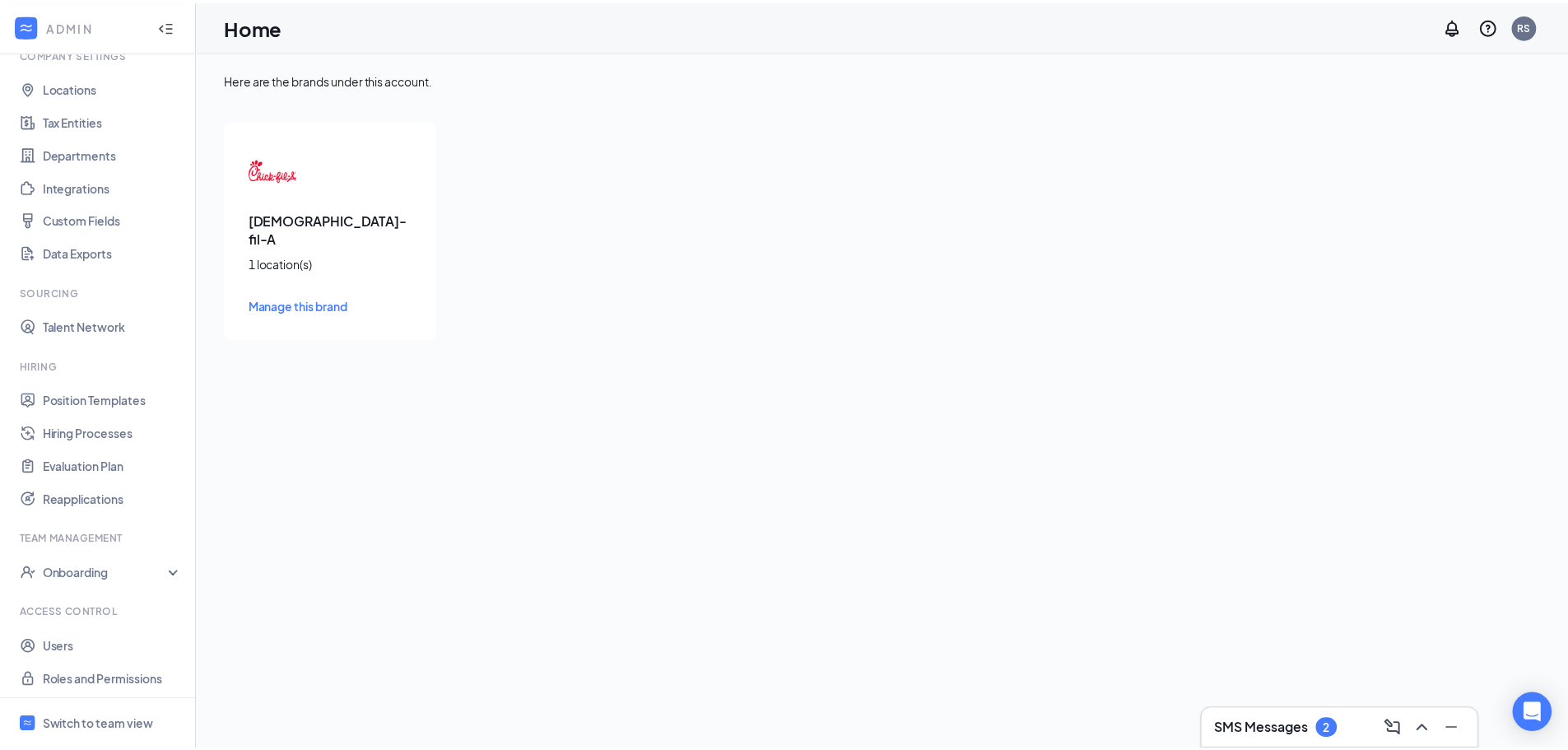
scroll to position [75, 0]
click at [80, 634] on link "Users" at bounding box center [113, 643] width 141 height 33
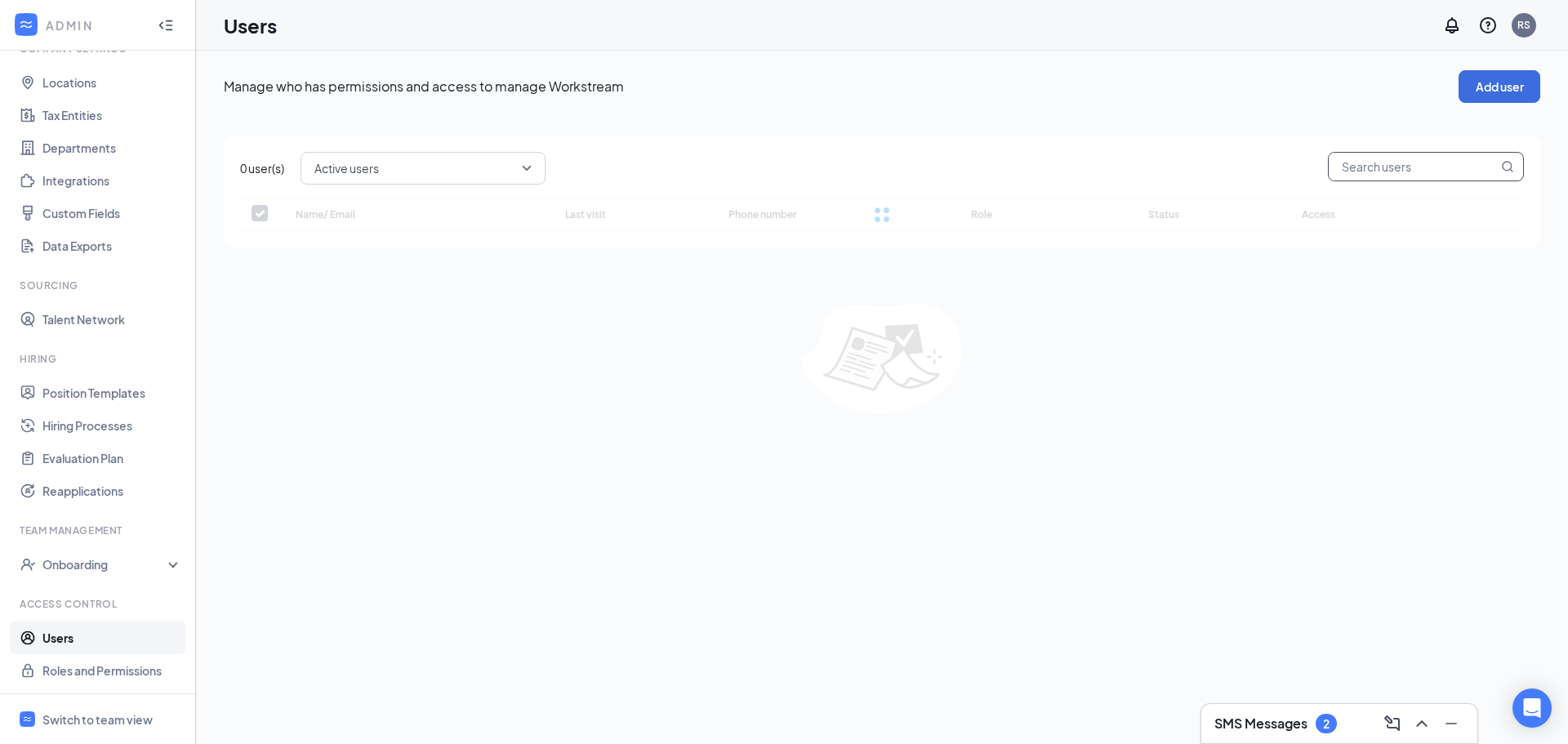
checkbox input "false"
click at [1403, 169] on input "text" at bounding box center [1413, 166] width 169 height 28
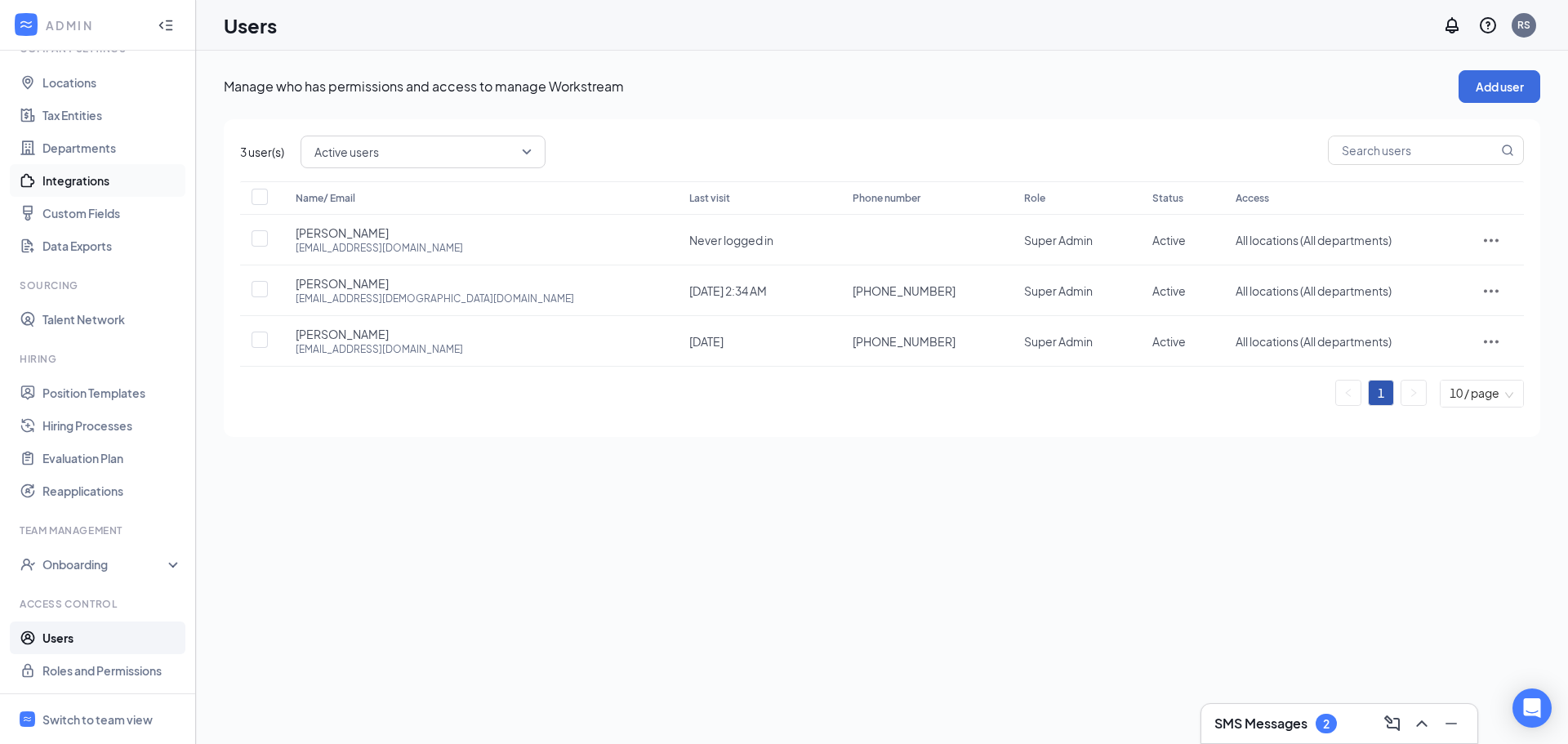
click at [86, 172] on link "Integrations" at bounding box center [112, 180] width 140 height 33
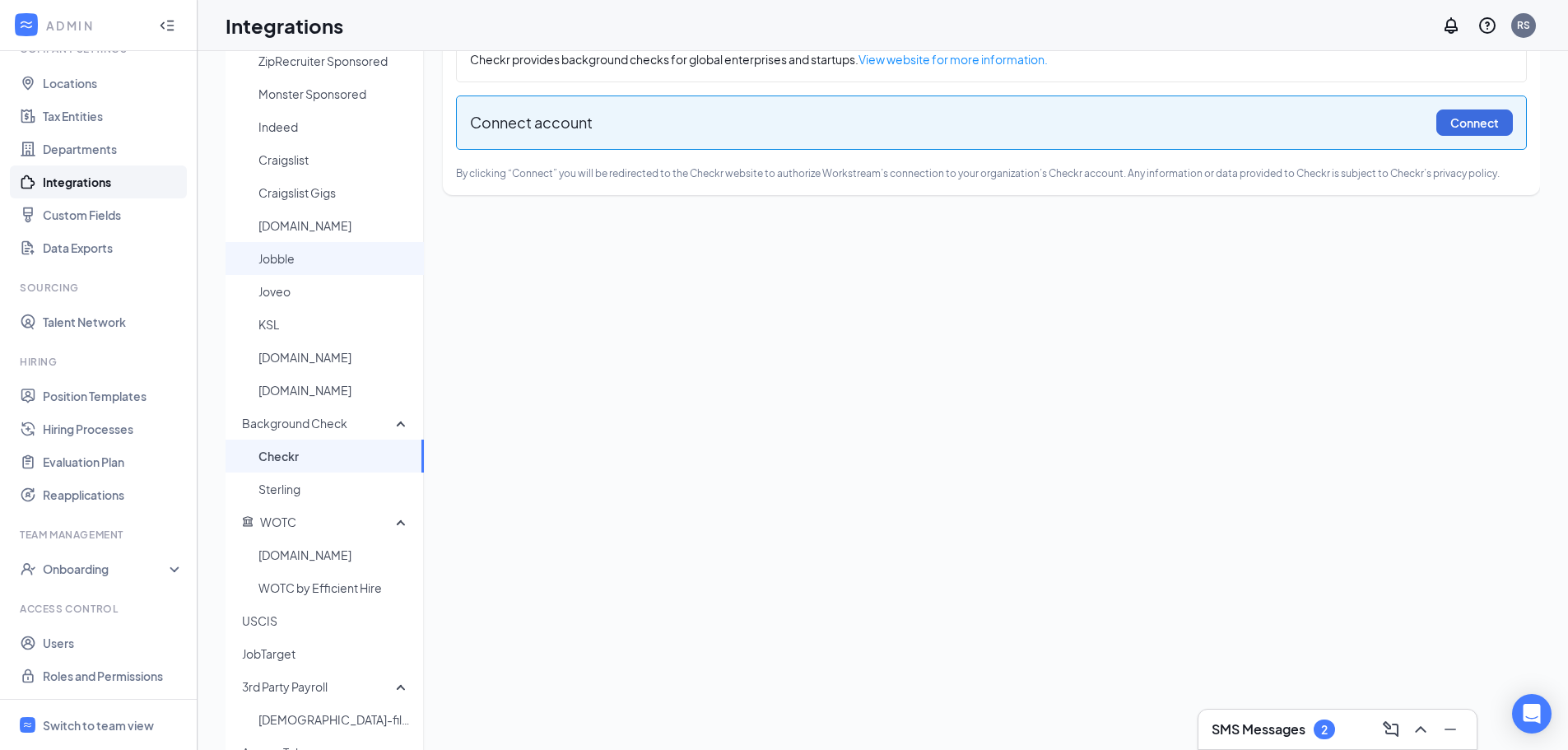
scroll to position [82, 0]
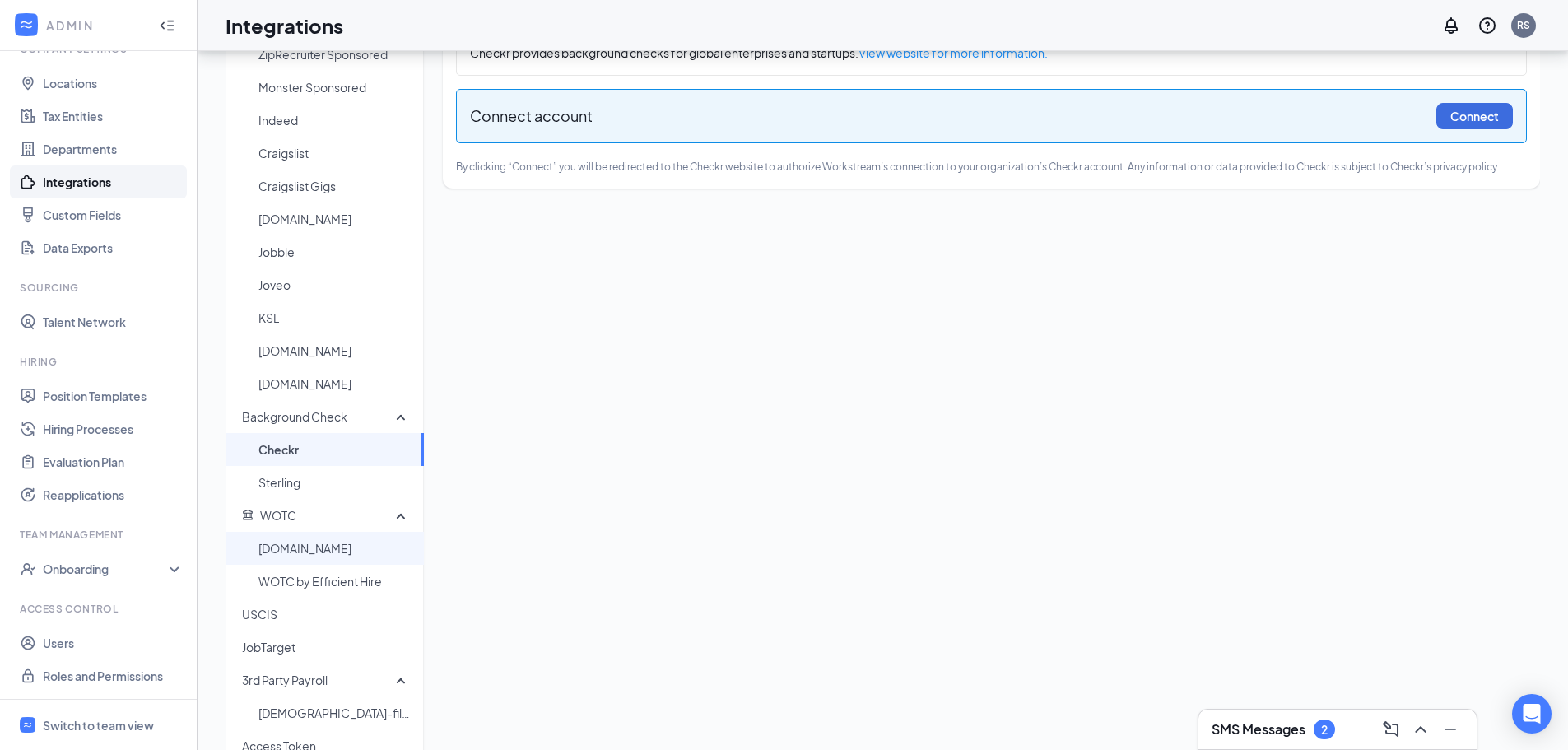
click at [318, 547] on span "[DOMAIN_NAME]" at bounding box center [334, 548] width 153 height 33
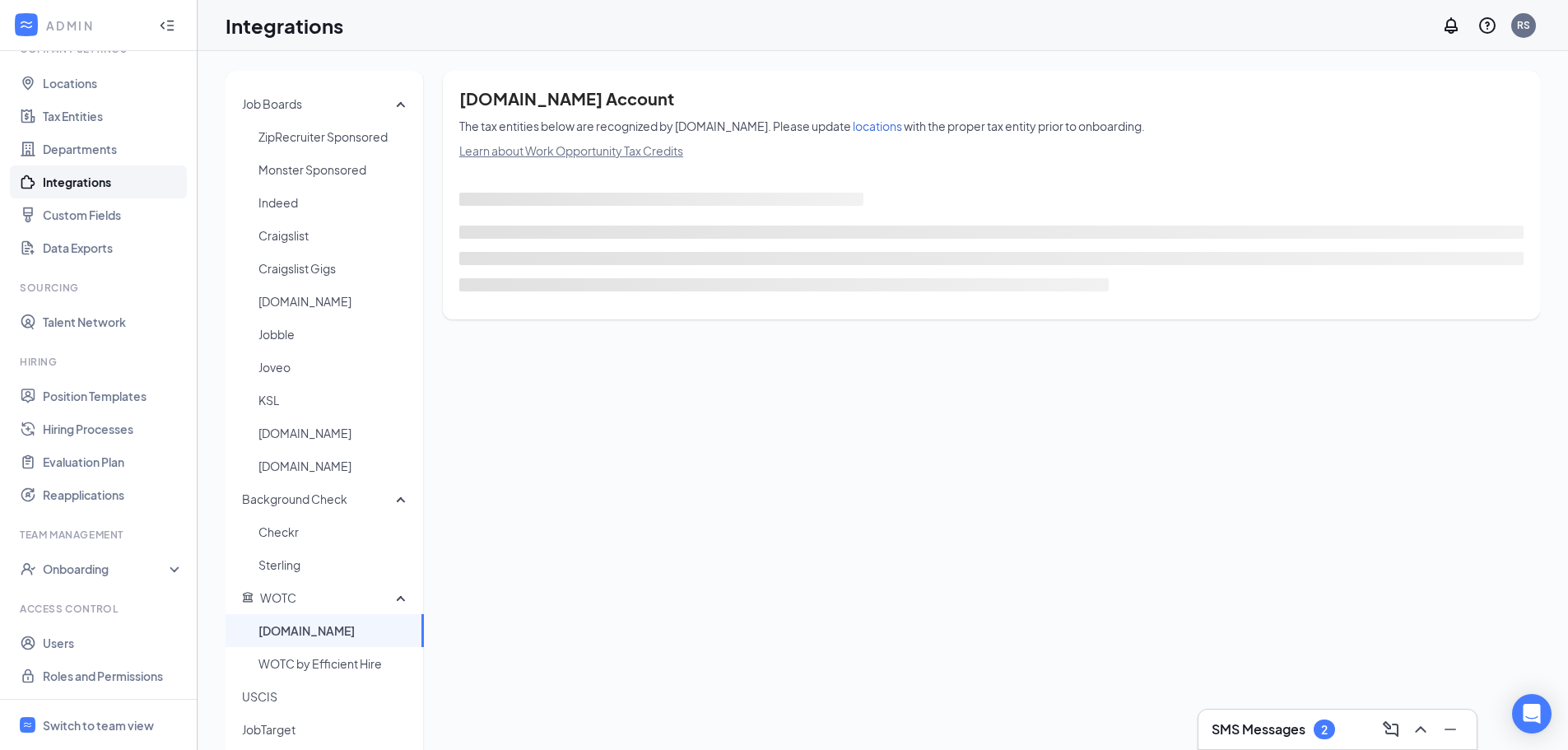
click at [308, 631] on span "[DOMAIN_NAME]" at bounding box center [334, 631] width 153 height 33
click at [303, 567] on span "Sterling" at bounding box center [334, 564] width 153 height 33
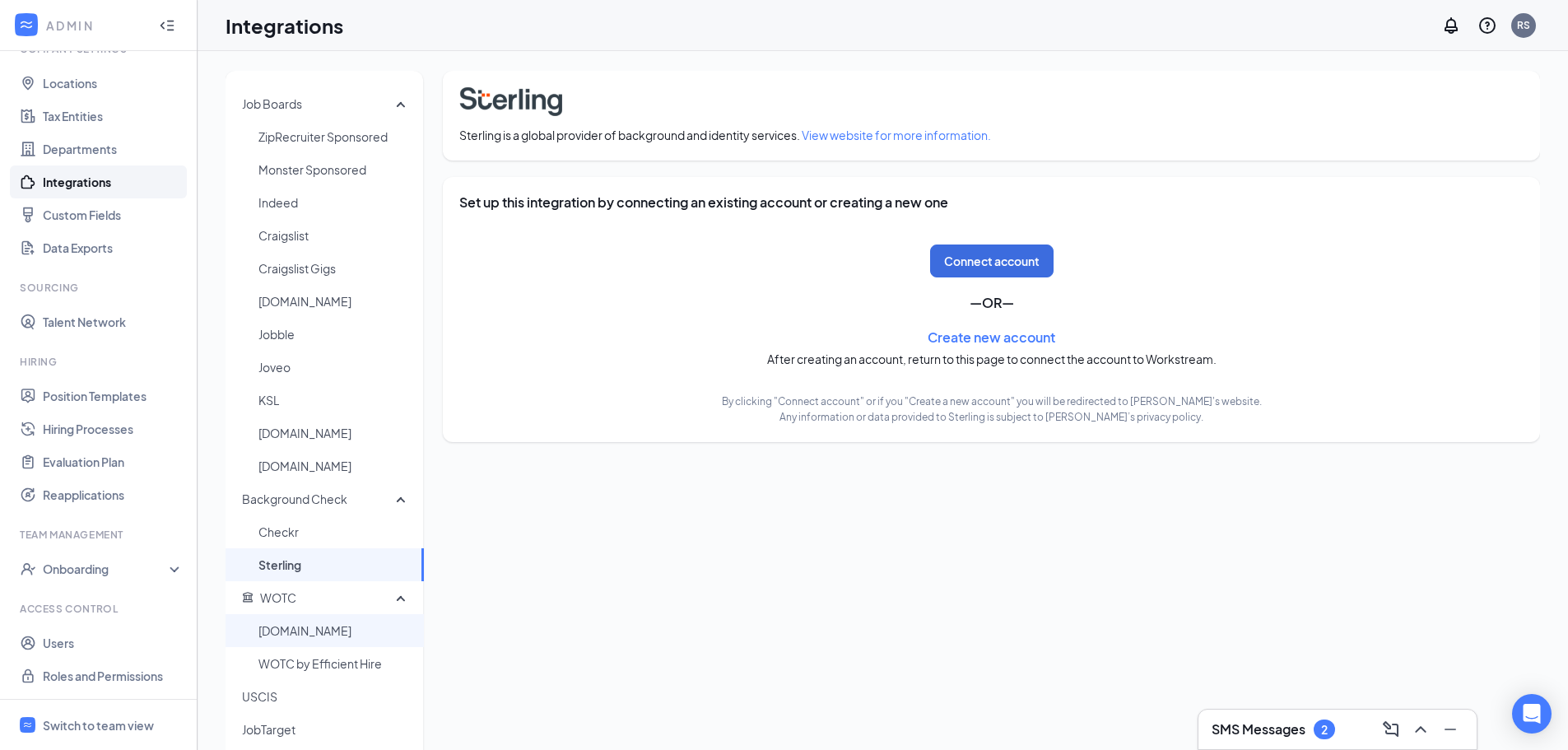
click at [304, 628] on span "[DOMAIN_NAME]" at bounding box center [334, 631] width 153 height 33
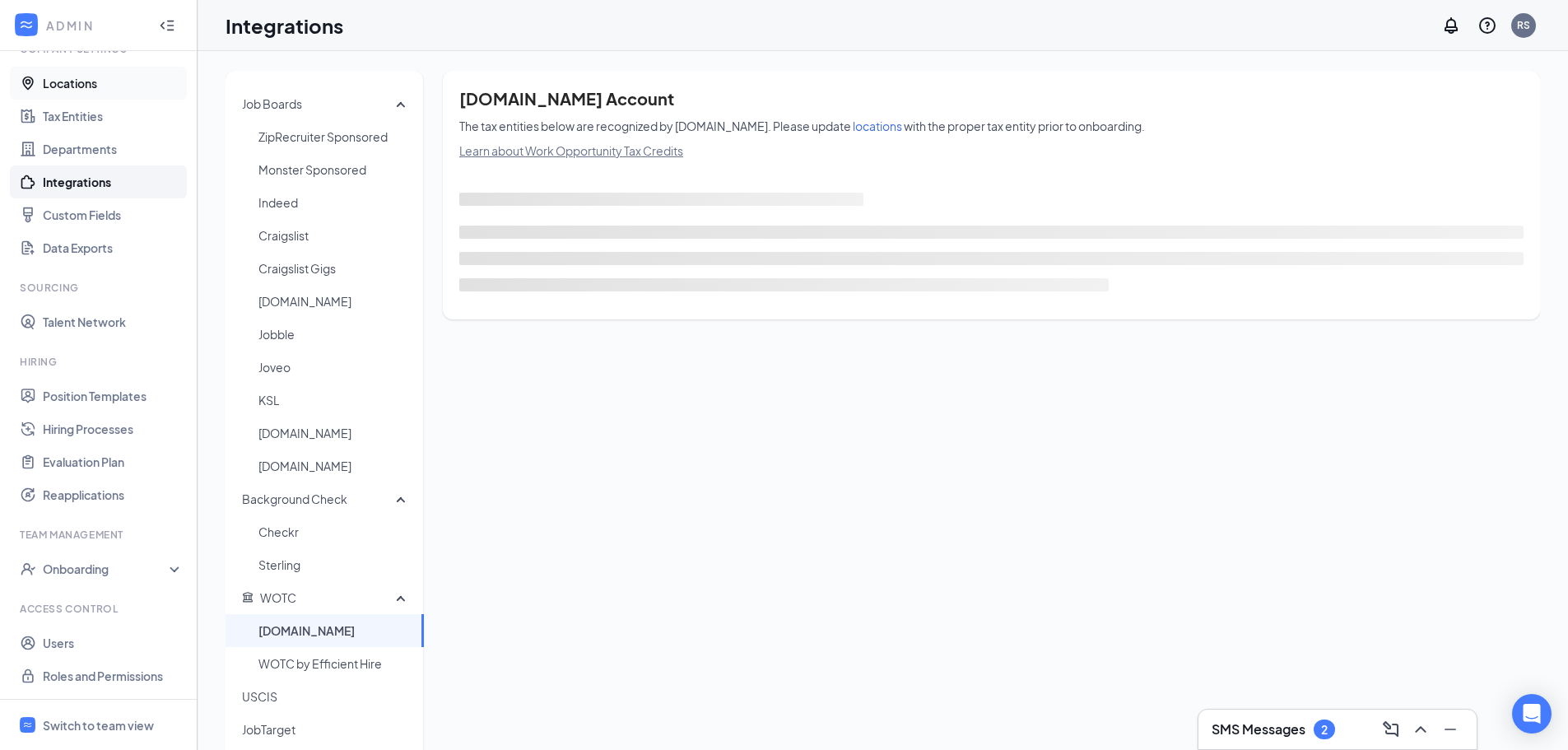
click at [92, 88] on link "Locations" at bounding box center [113, 83] width 141 height 33
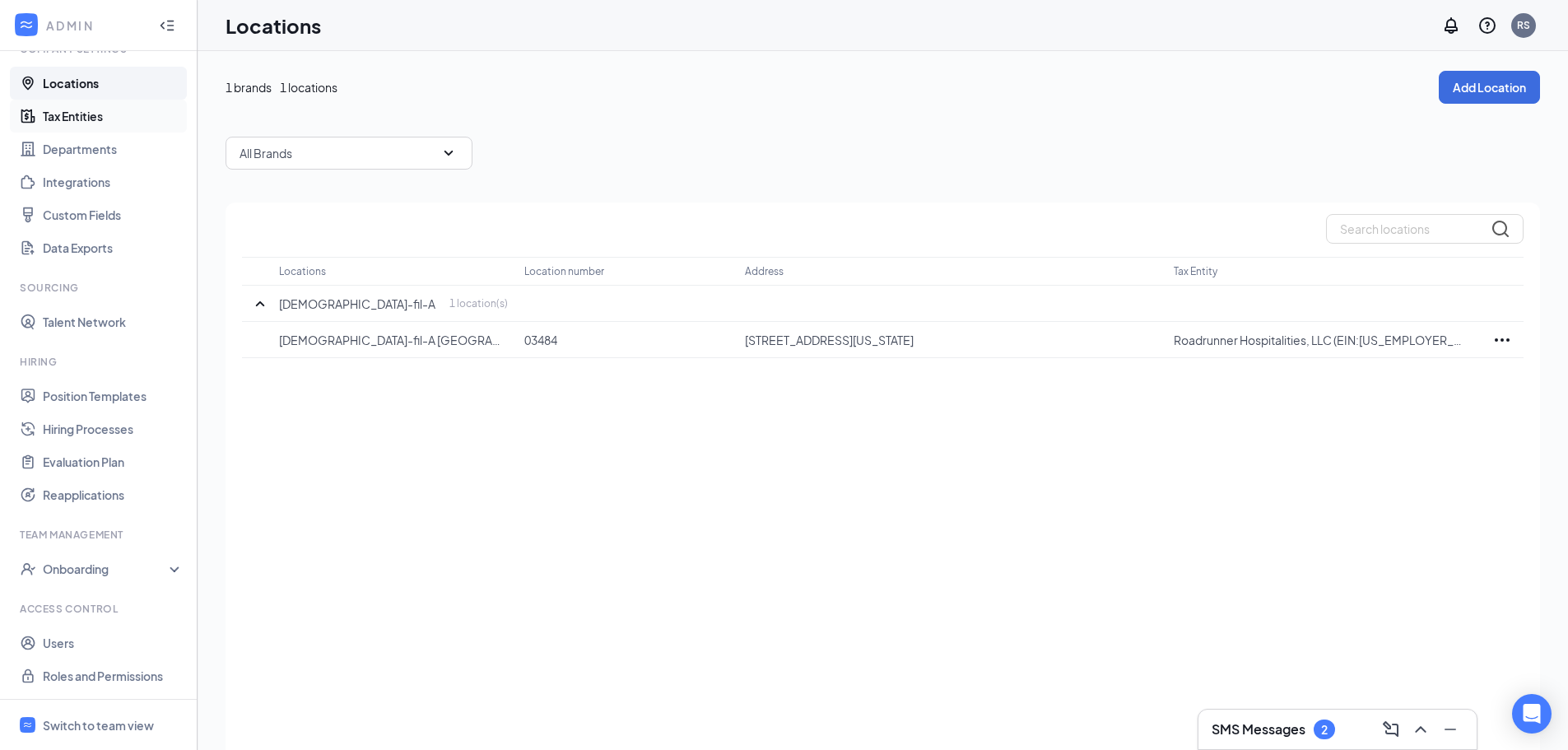
click at [104, 114] on link "Tax Entities" at bounding box center [113, 116] width 141 height 33
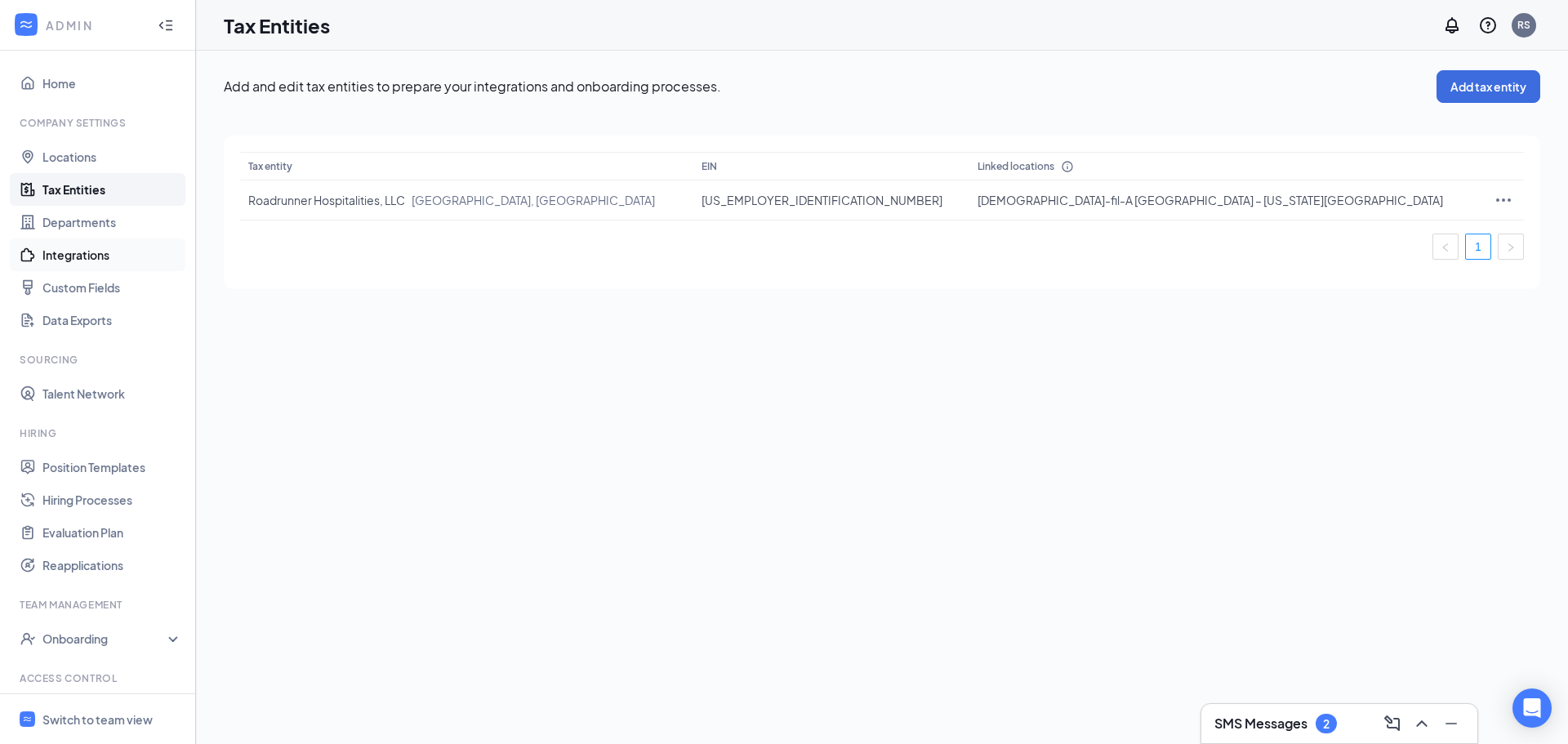
click at [97, 256] on link "Integrations" at bounding box center [112, 255] width 140 height 33
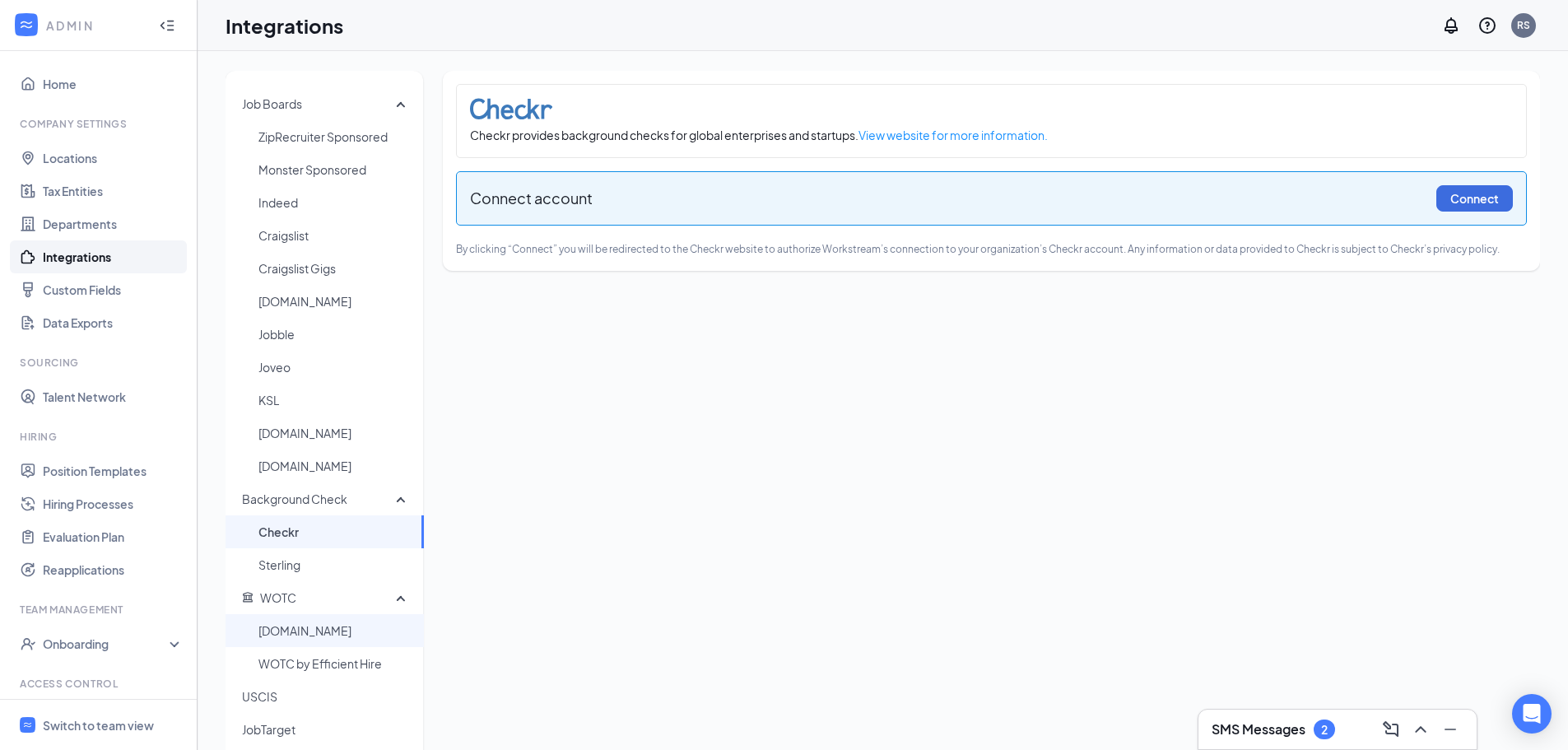
click at [299, 625] on span "[DOMAIN_NAME]" at bounding box center [334, 631] width 153 height 33
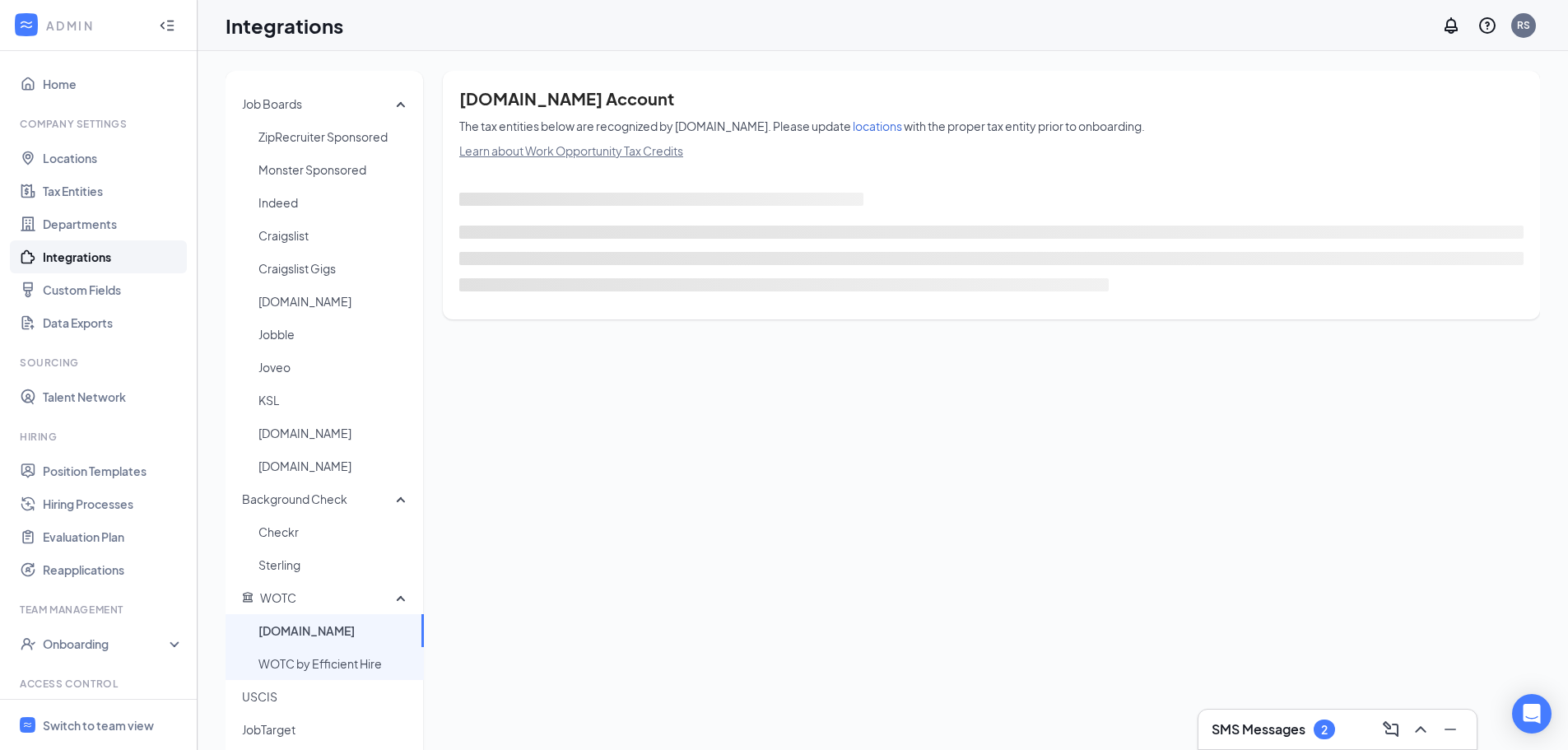
click at [306, 660] on span "WOTC by Efficient Hire" at bounding box center [334, 664] width 153 height 33
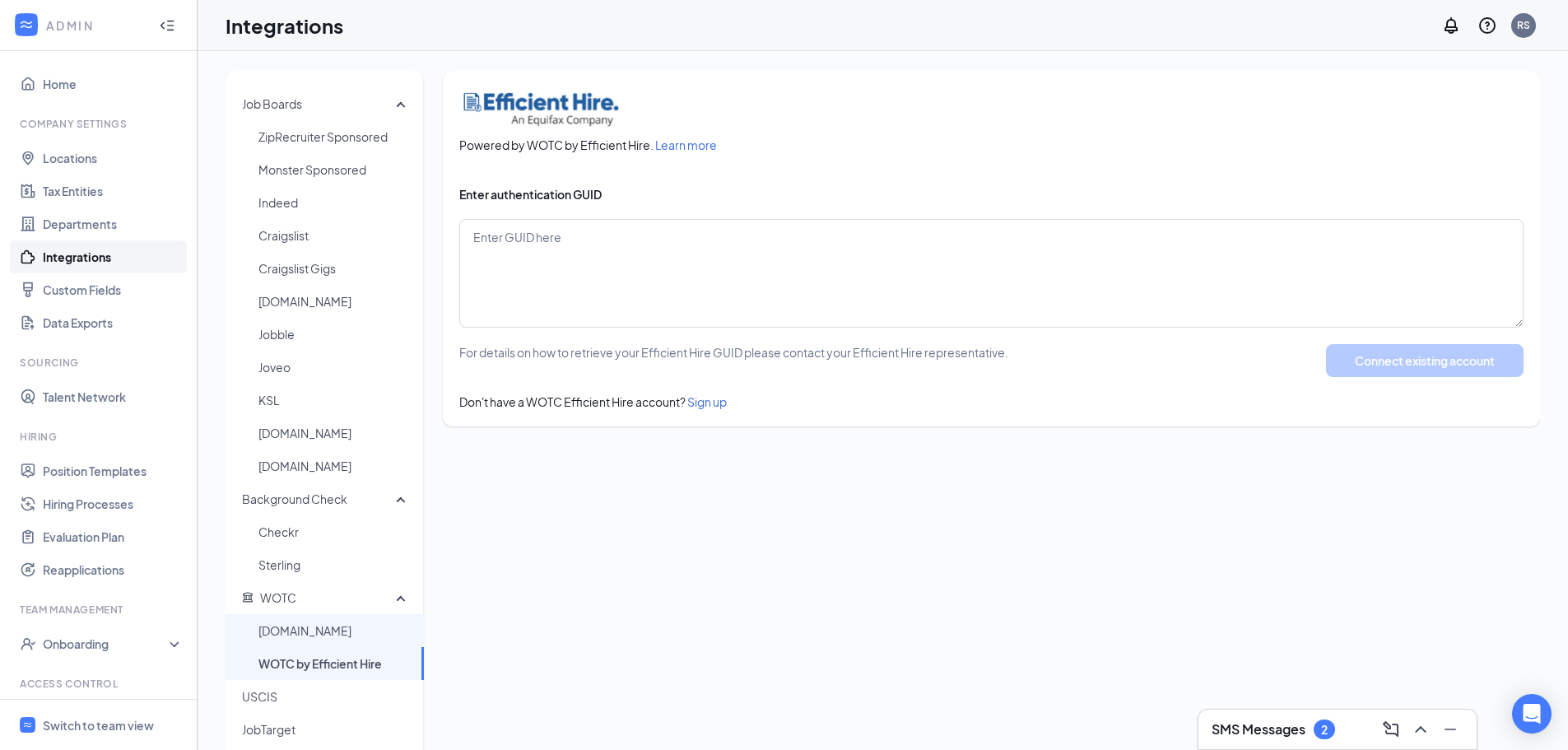
click at [317, 624] on span "[DOMAIN_NAME]" at bounding box center [334, 631] width 153 height 33
